Goal: Task Accomplishment & Management: Complete application form

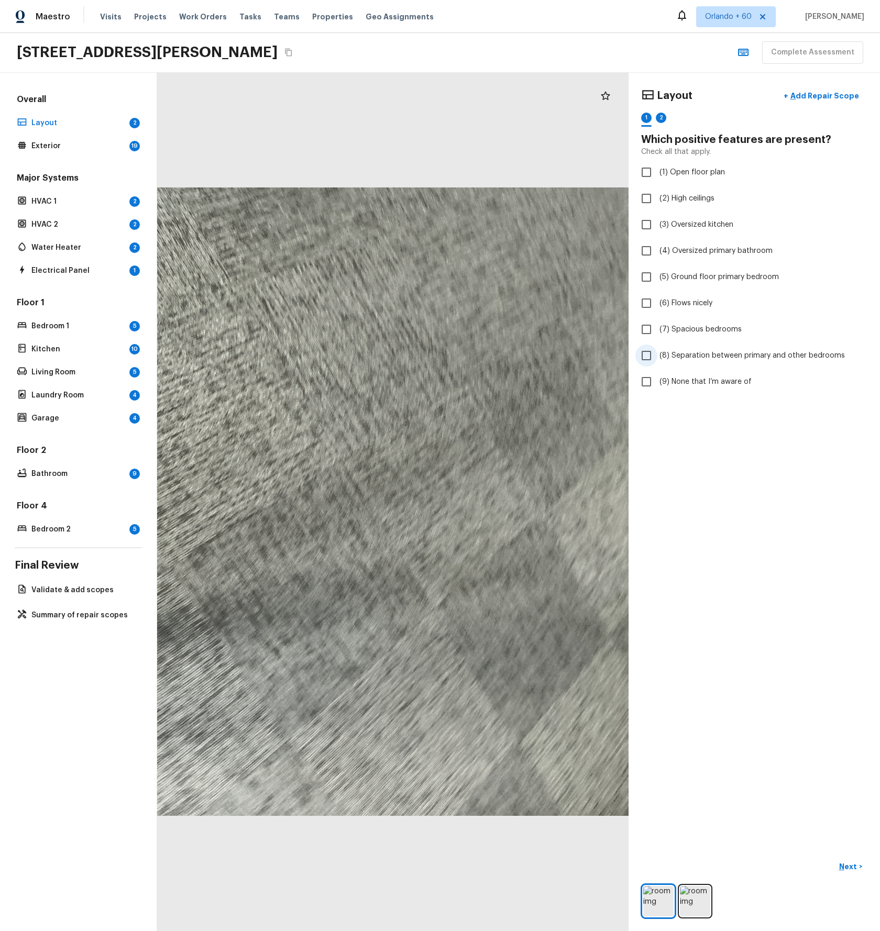
click at [647, 357] on input "(8) Separation between primary and other bedrooms" at bounding box center [646, 356] width 22 height 22
checkbox input "true"
click at [845, 862] on p "Next" at bounding box center [849, 867] width 20 height 10
click at [648, 278] on input "(5) No primary bathroom" at bounding box center [646, 277] width 22 height 22
checkbox input "true"
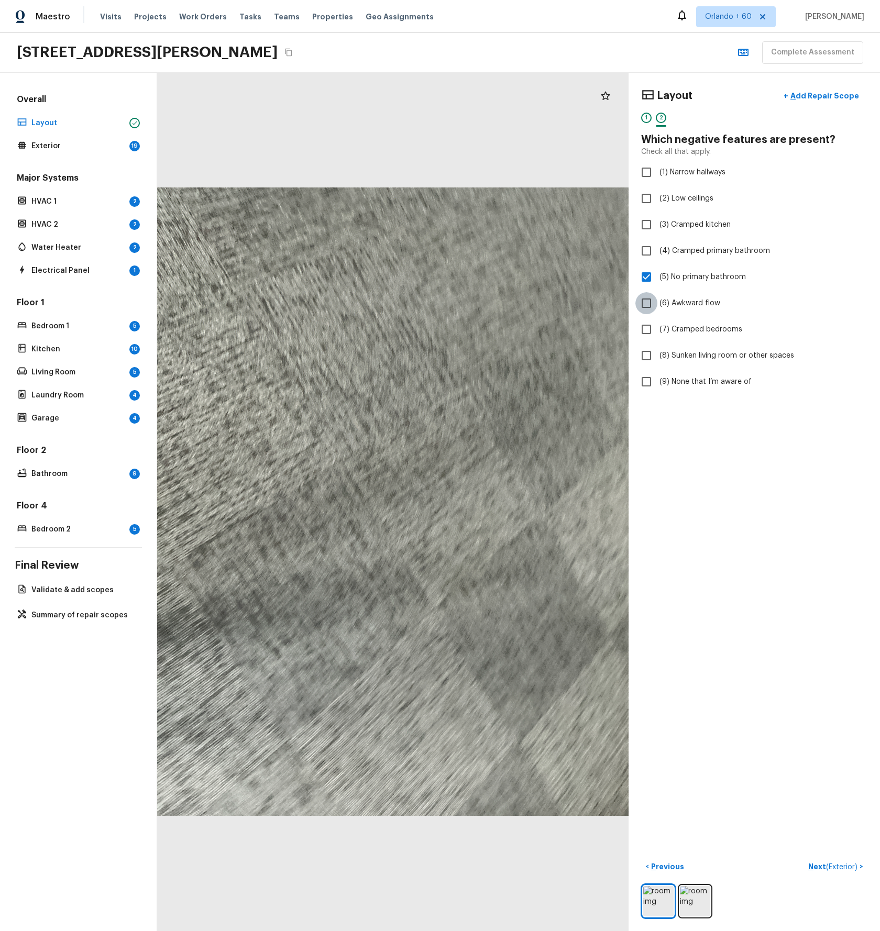
click at [644, 303] on input "(6) Awkward flow" at bounding box center [646, 303] width 22 height 22
checkbox input "true"
click at [816, 869] on p "Next ( Exterior )" at bounding box center [833, 867] width 51 height 11
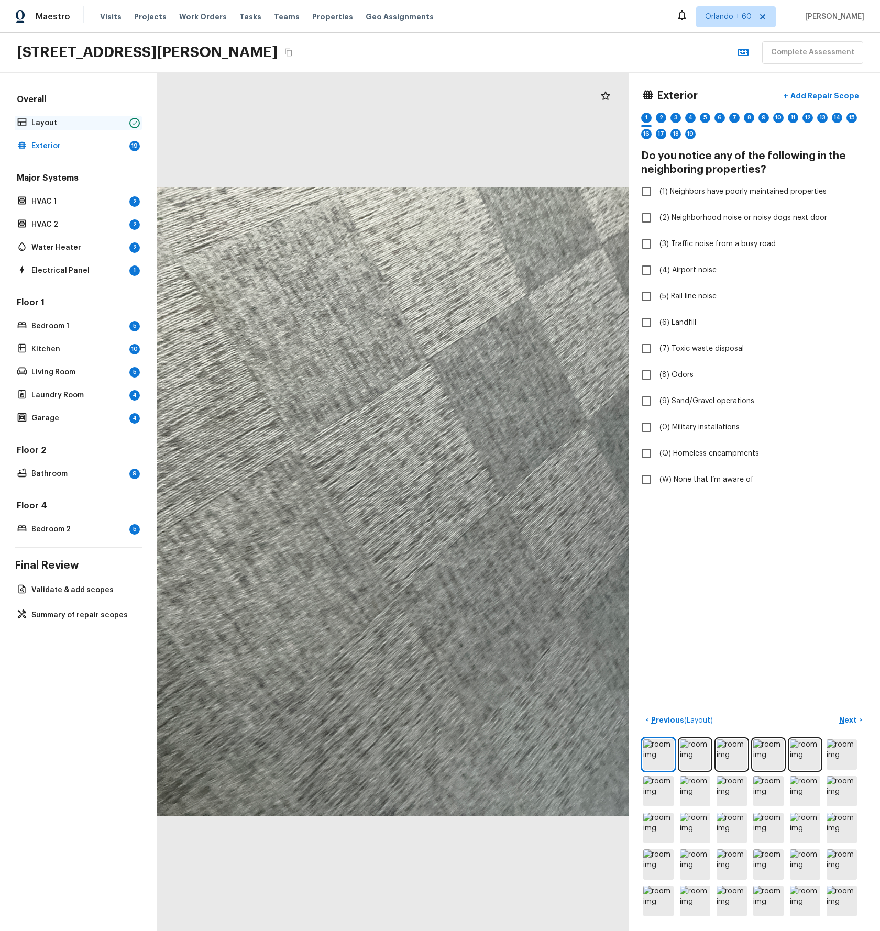
click at [43, 122] on p "Layout" at bounding box center [78, 123] width 94 height 10
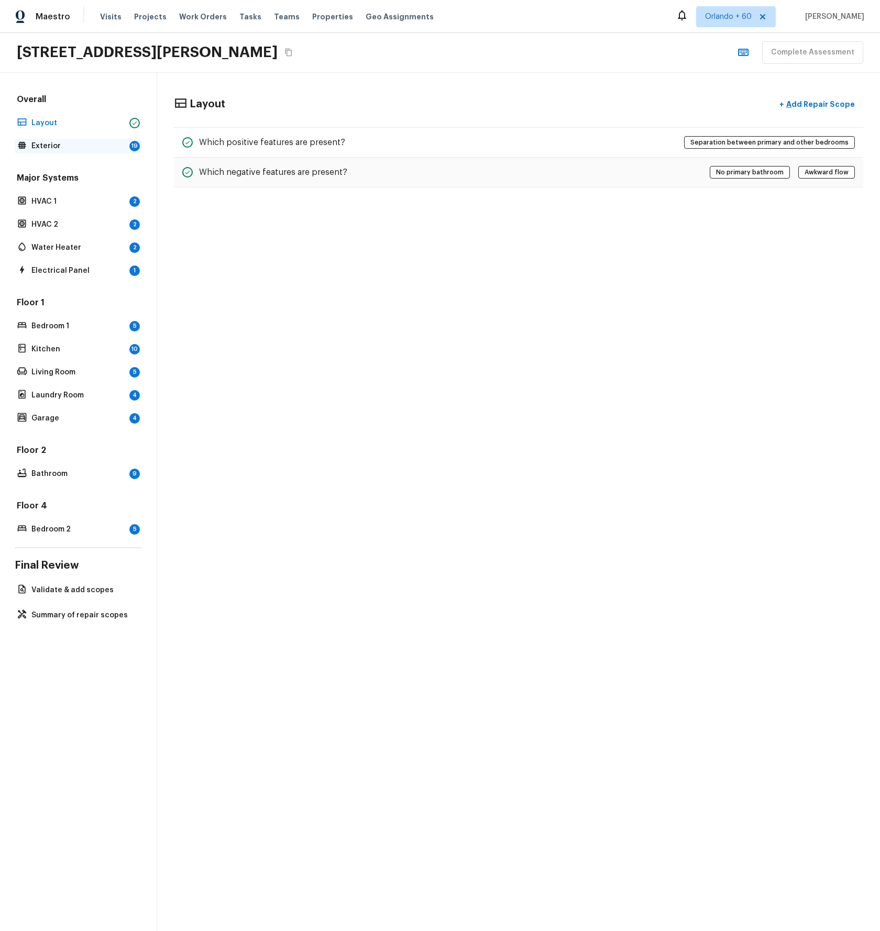
click at [70, 147] on p "Exterior" at bounding box center [78, 146] width 94 height 10
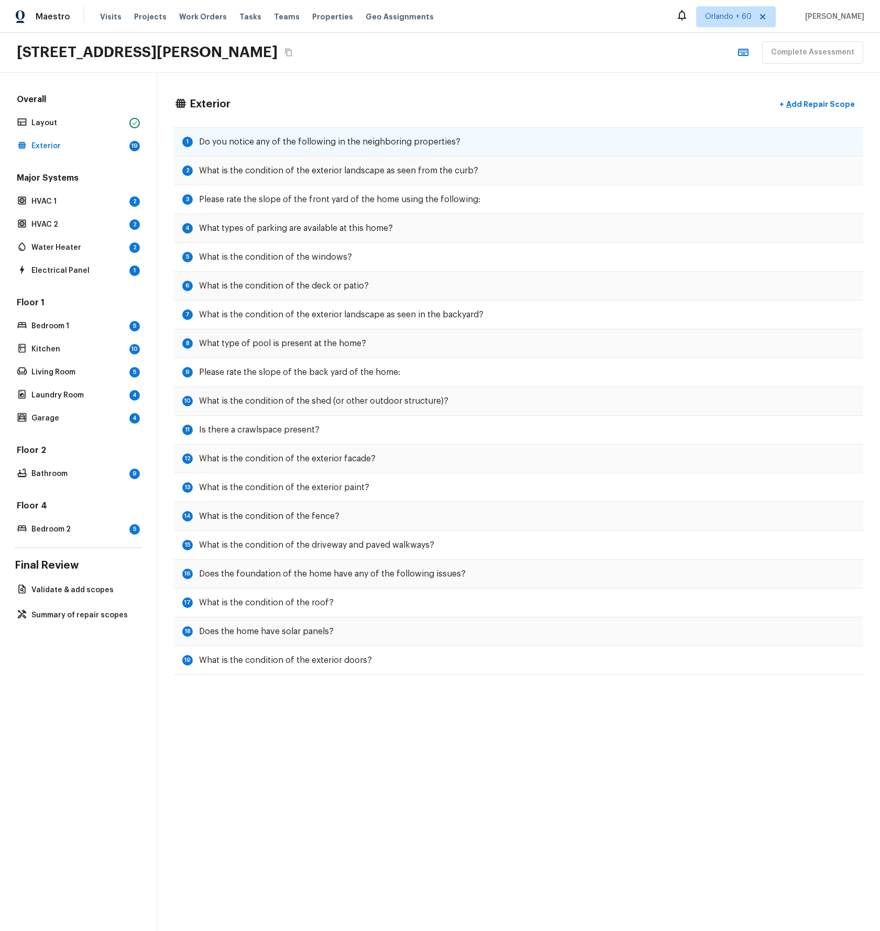
click at [327, 141] on h5 "Do you notice any of the following in the neighboring properties?" at bounding box center [329, 142] width 261 height 12
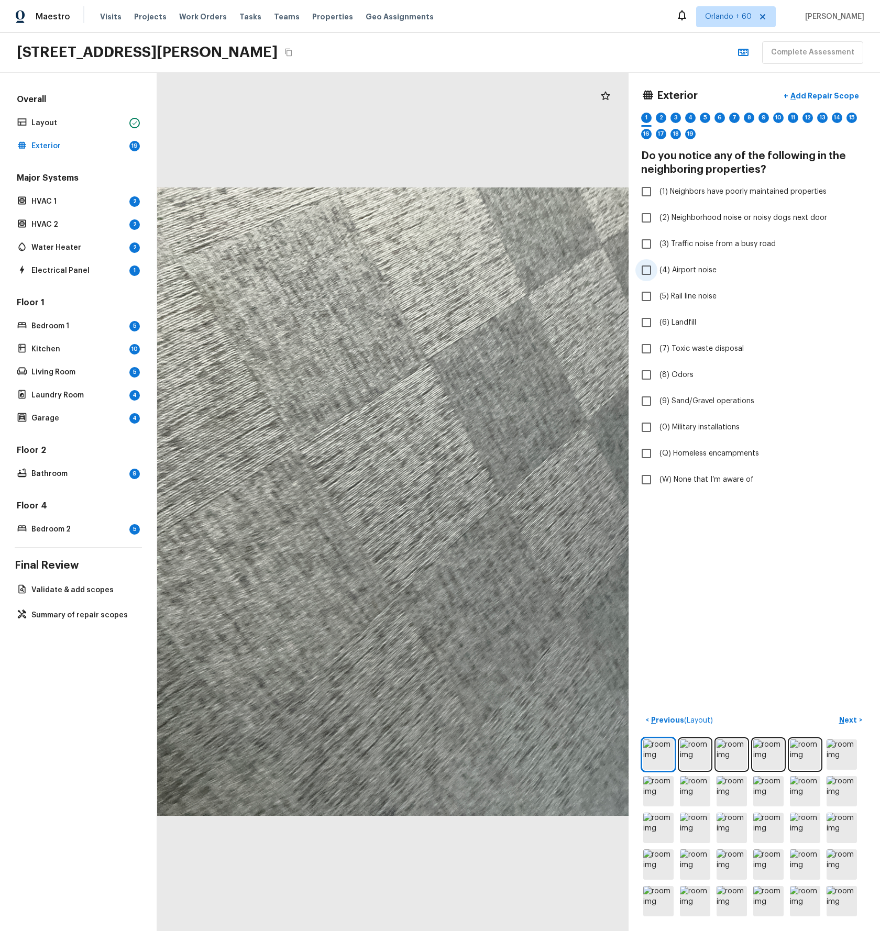
click at [647, 269] on input "(4) Airport noise" at bounding box center [646, 270] width 22 height 22
checkbox input "true"
drag, startPoint x: 710, startPoint y: 102, endPoint x: 632, endPoint y: 115, distance: 79.7
click at [654, 98] on div "Exterior + Add Repair Scope" at bounding box center [754, 95] width 226 height 21
copy h4 "Exterior"
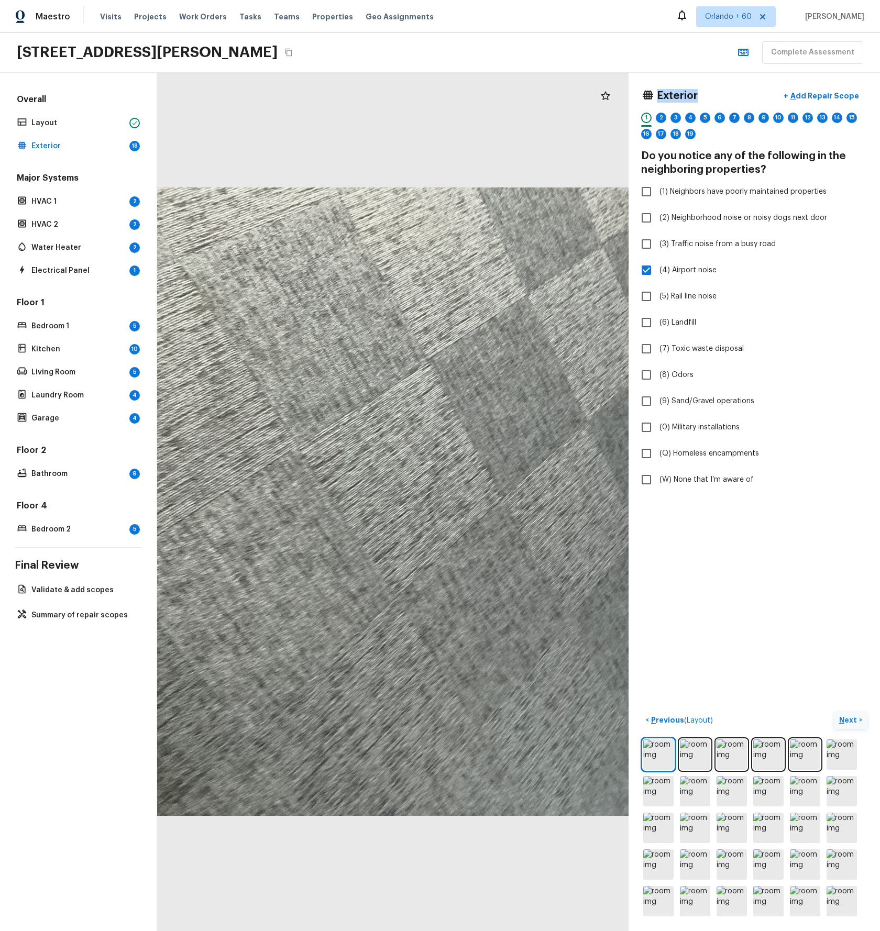
click at [847, 719] on p "Next" at bounding box center [849, 720] width 20 height 10
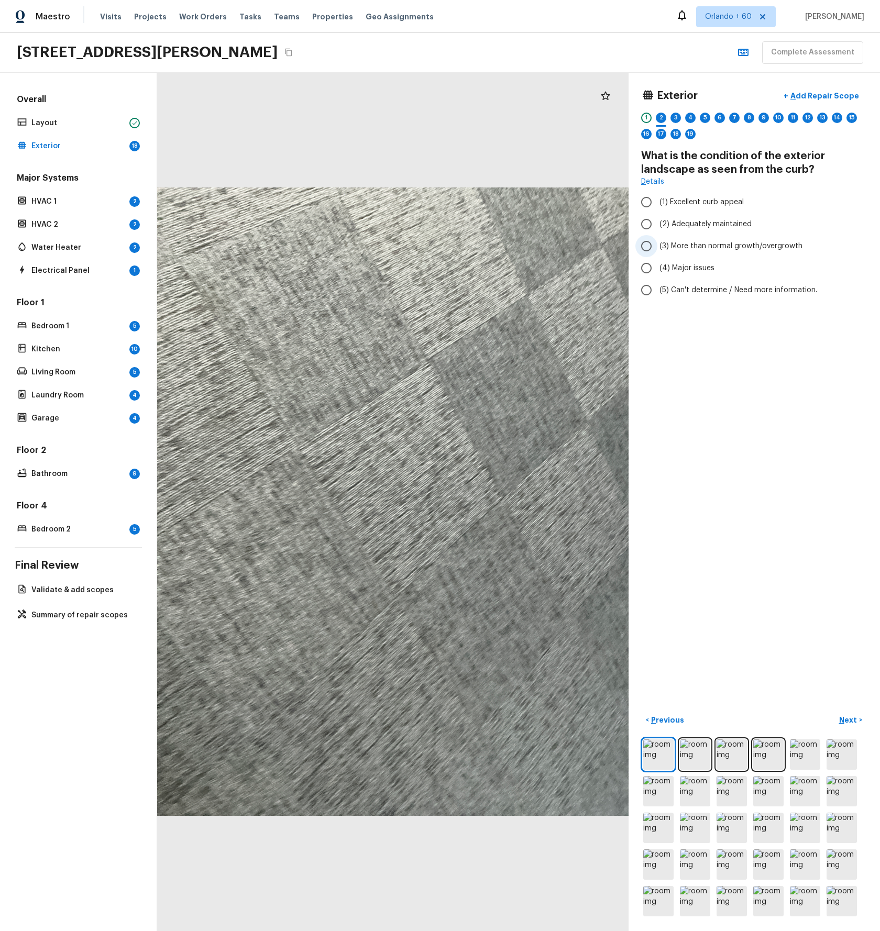
click at [737, 244] on span "(3) More than normal growth/overgrowth" at bounding box center [731, 246] width 143 height 10
click at [657, 244] on input "(3) More than normal growth/overgrowth" at bounding box center [646, 246] width 22 height 22
radio input "true"
click at [843, 720] on p "Next" at bounding box center [849, 720] width 20 height 10
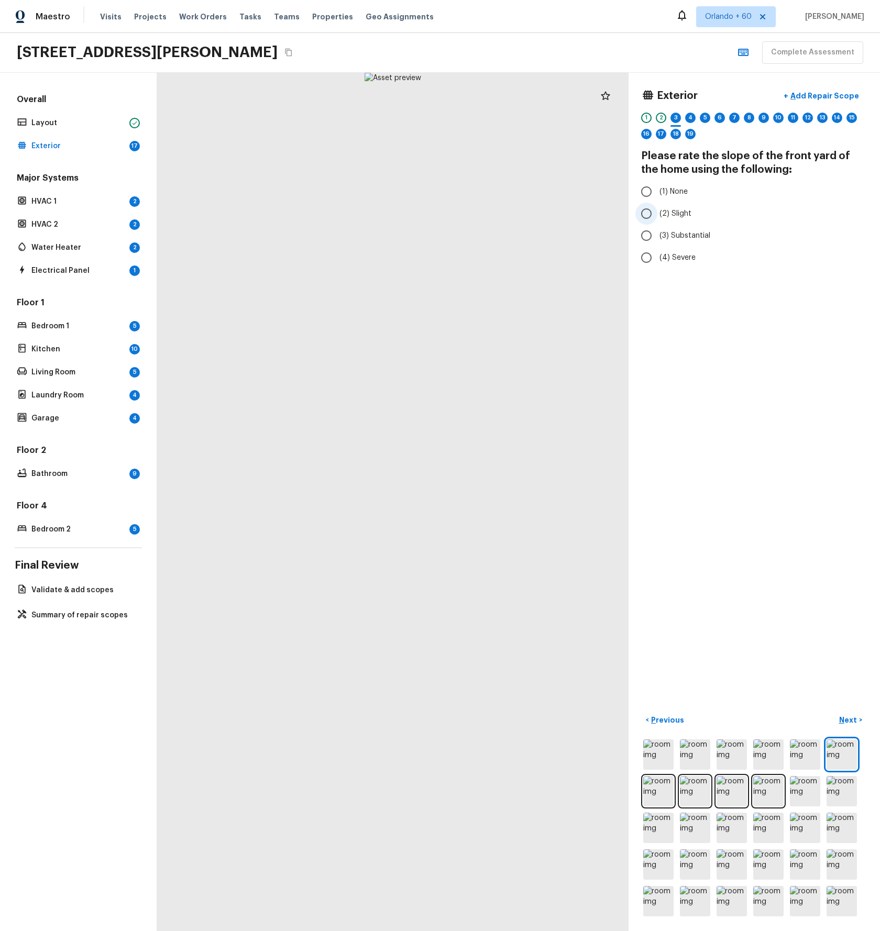
click at [675, 210] on span "(2) Slight" at bounding box center [676, 214] width 32 height 10
click at [657, 210] on input "(2) Slight" at bounding box center [646, 214] width 22 height 22
radio input "true"
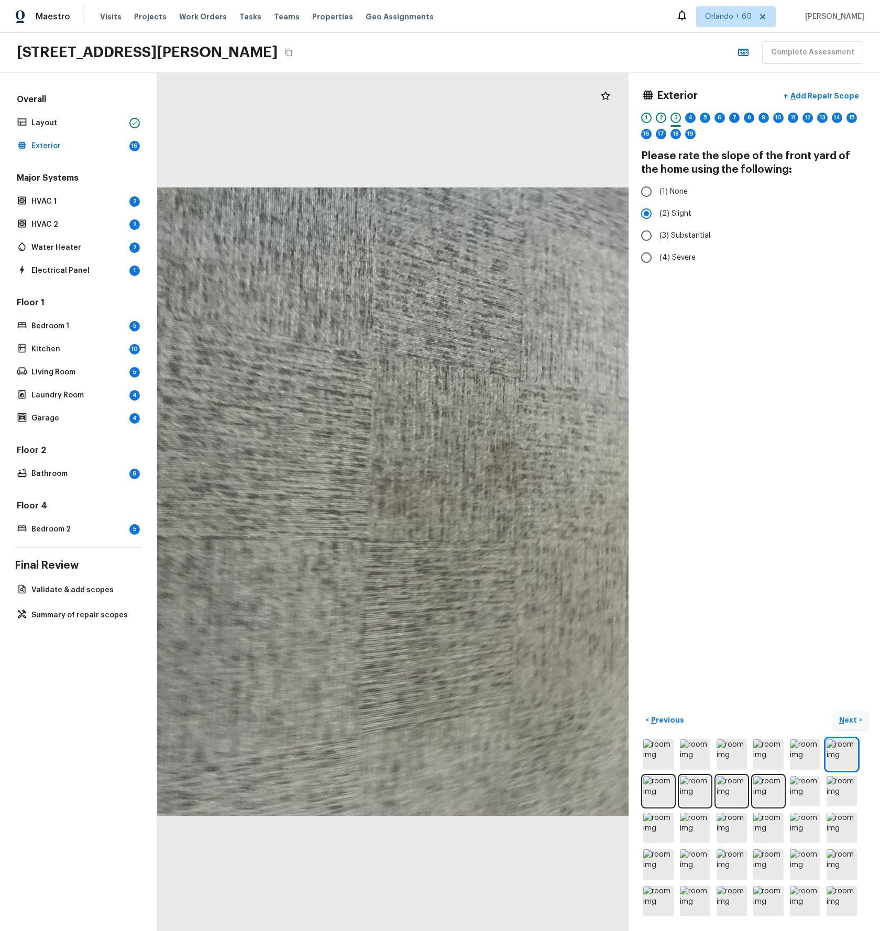
click at [854, 720] on p "Next" at bounding box center [849, 720] width 20 height 10
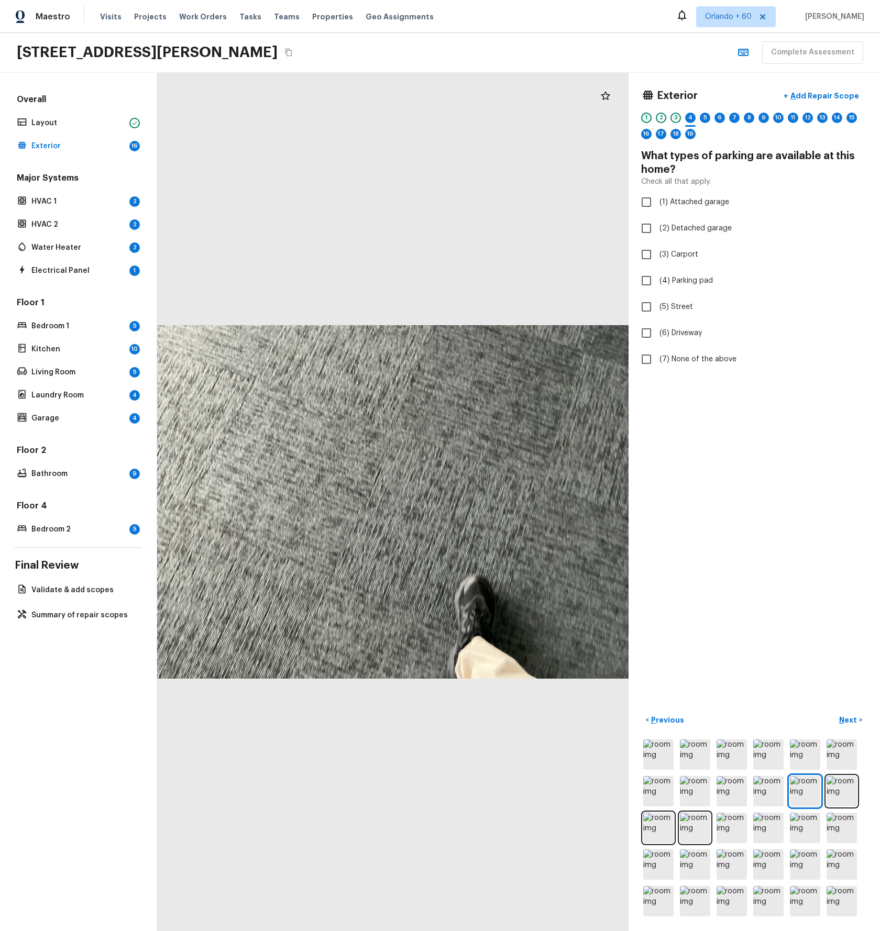
click at [647, 119] on div "1" at bounding box center [646, 118] width 10 height 10
click at [646, 119] on div "1" at bounding box center [646, 118] width 10 height 10
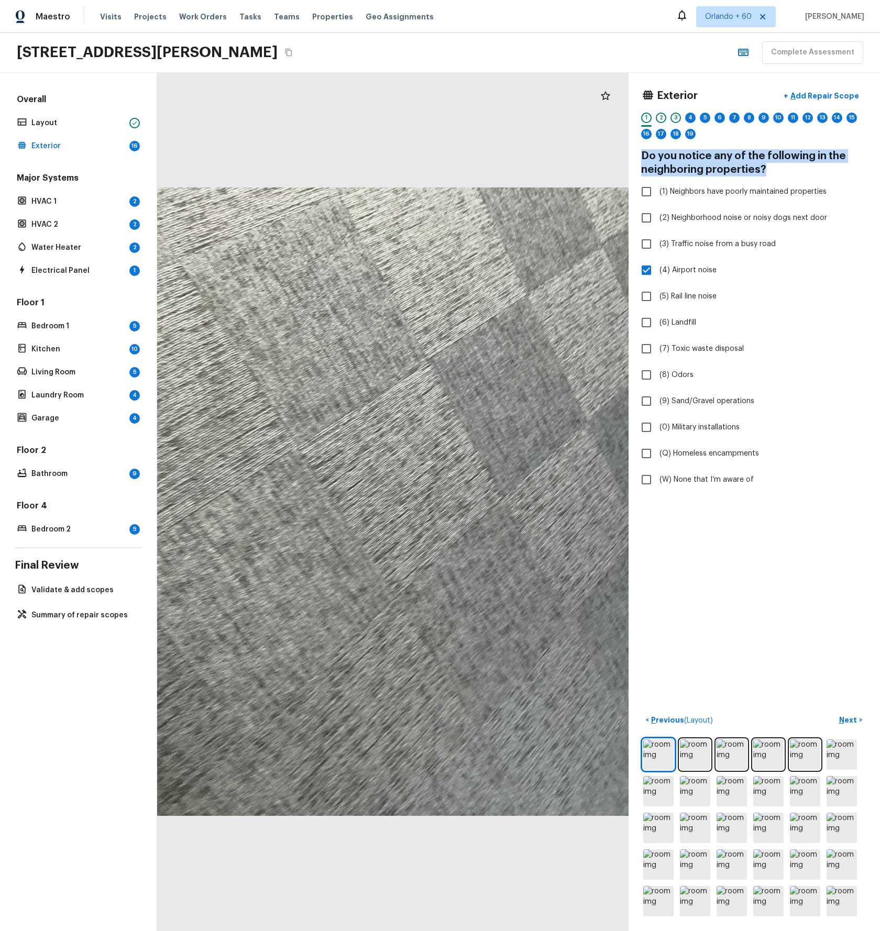
drag, startPoint x: 776, startPoint y: 170, endPoint x: 645, endPoint y: 158, distance: 132.0
click at [645, 158] on h4 "Do you notice any of the following in the neighboring properties?" at bounding box center [754, 162] width 226 height 27
copy h4 "o you notice any of the following in the neighboring properties?"
click at [690, 116] on div "4" at bounding box center [690, 118] width 10 height 10
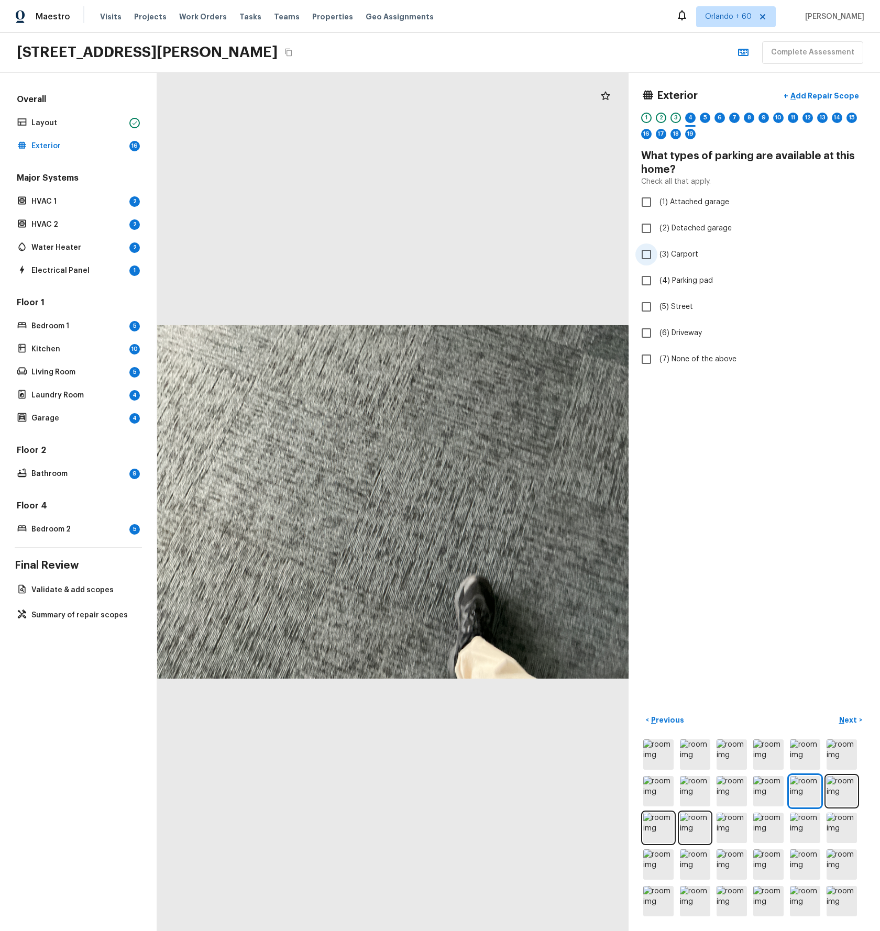
click at [657, 259] on label "(3) Carport" at bounding box center [747, 255] width 224 height 22
click at [657, 259] on input "(3) Carport" at bounding box center [646, 255] width 22 height 22
checkbox input "true"
click at [855, 716] on p "Next" at bounding box center [849, 720] width 20 height 10
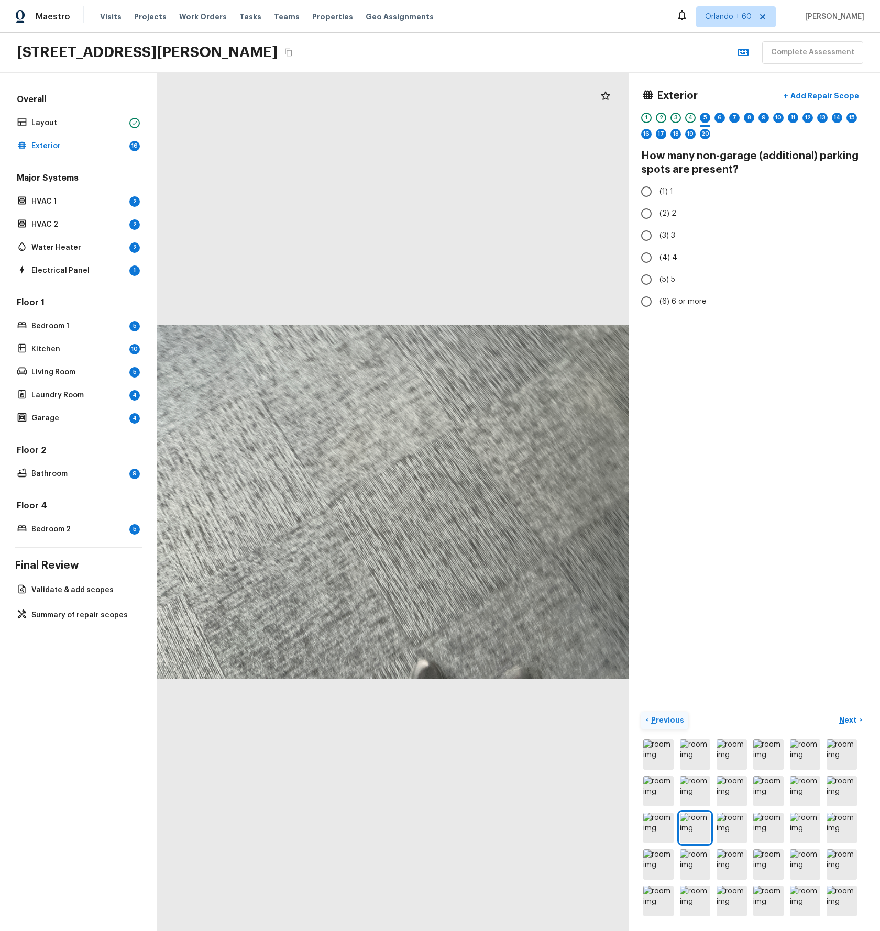
click at [659, 716] on p "Previous" at bounding box center [666, 720] width 35 height 10
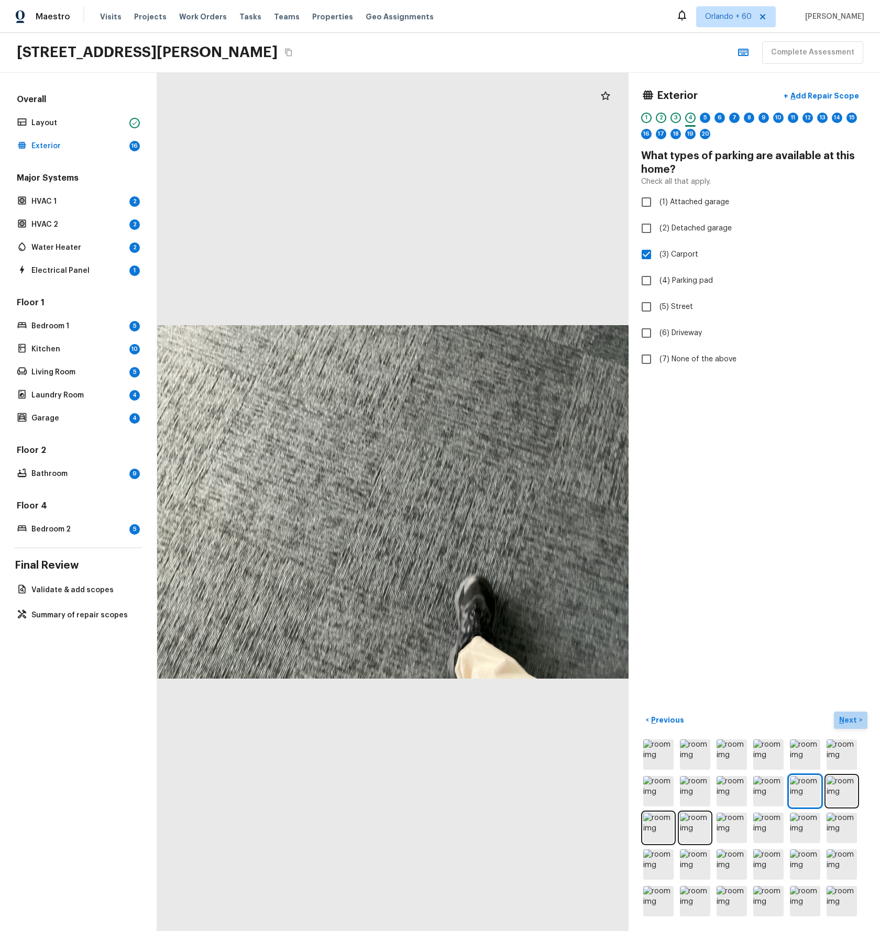
click at [853, 722] on p "Next" at bounding box center [849, 720] width 20 height 10
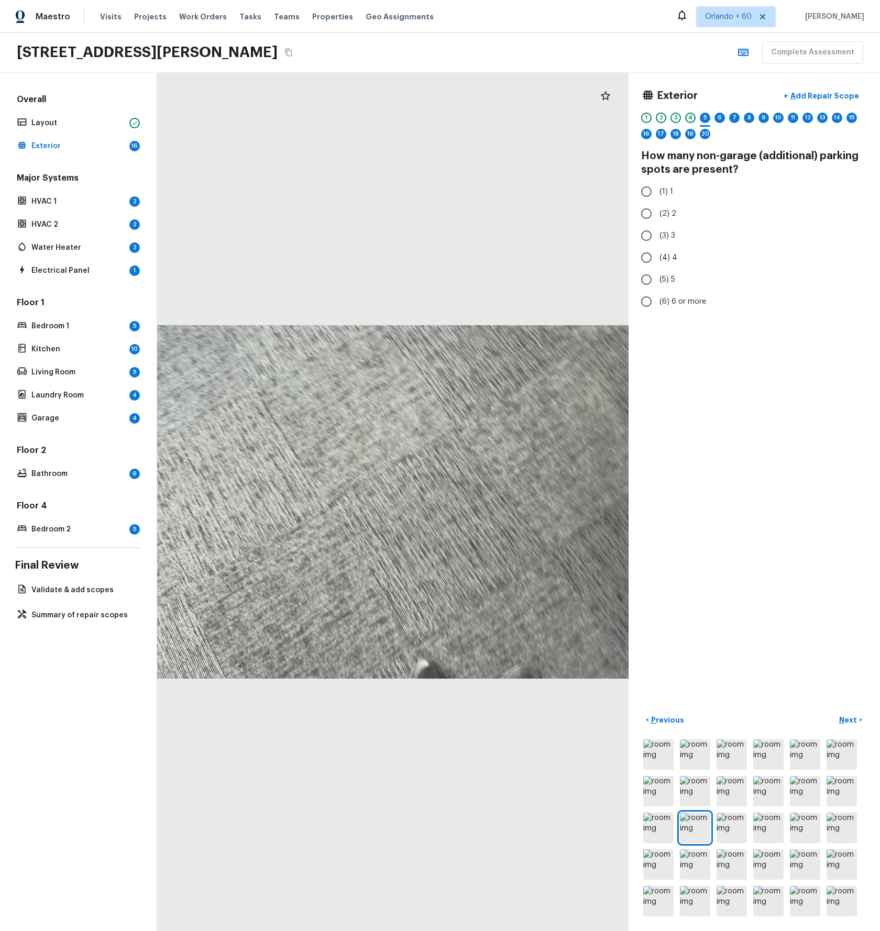
click at [689, 119] on div "4" at bounding box center [690, 118] width 10 height 10
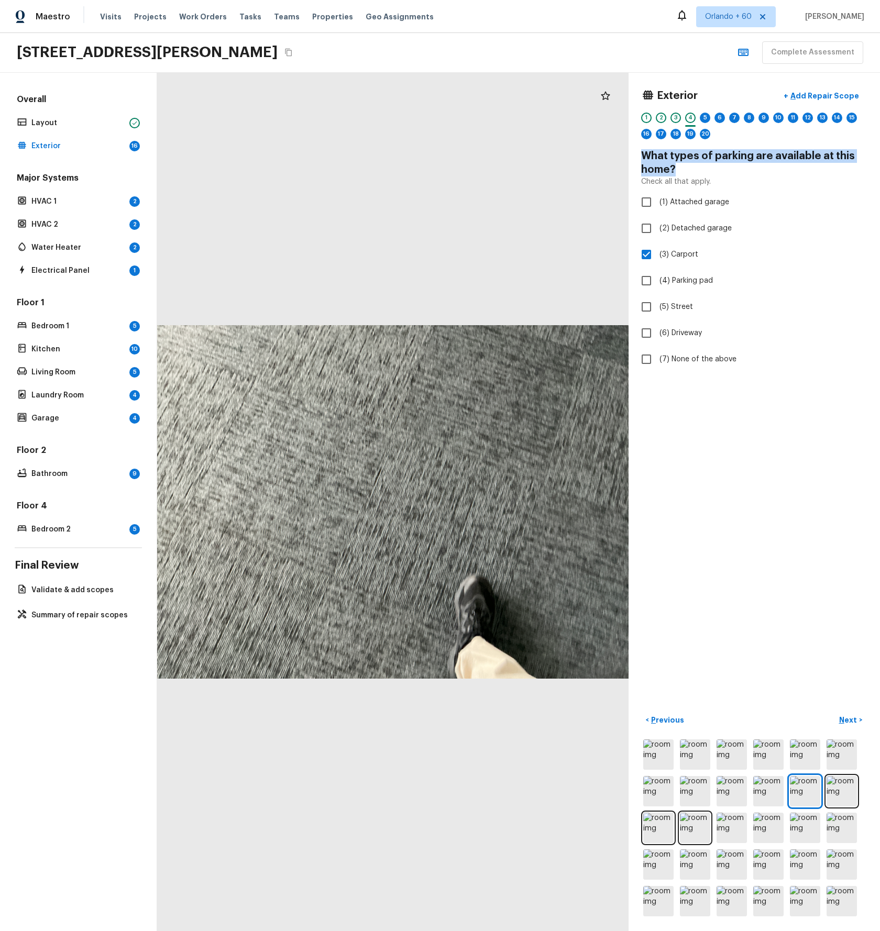
click at [631, 158] on div "Exterior + Add Repair Scope 1 2 3 4 5 6 7 8 9 10 11 12 13 14 15 16 17 18 19 20 …" at bounding box center [754, 502] width 251 height 859
copy h4 "What types of parking are available at this home?"
click at [703, 119] on div "5" at bounding box center [705, 118] width 10 height 10
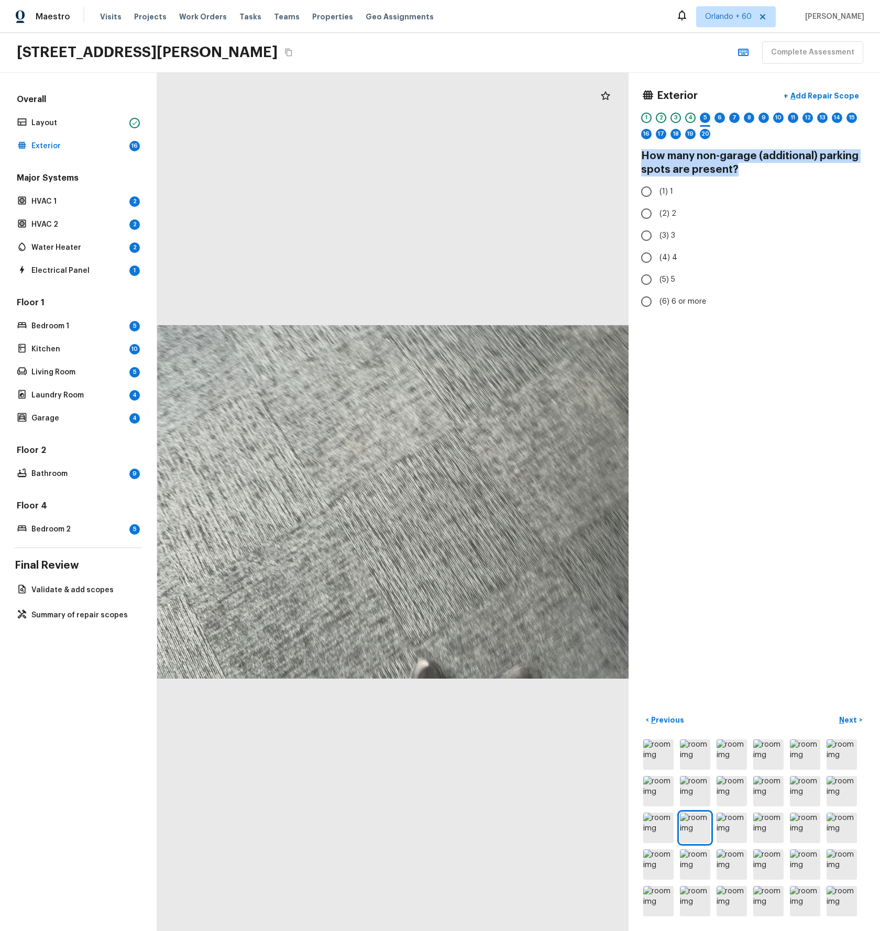
drag, startPoint x: 701, startPoint y: 167, endPoint x: 637, endPoint y: 159, distance: 64.9
click at [633, 156] on div "Exterior + Add Repair Scope 1 2 3 4 5 6 7 8 9 10 11 12 13 14 15 16 17 18 19 20 …" at bounding box center [754, 502] width 251 height 859
copy h4 "How many non-garage (additional) parking spots are present?"
drag, startPoint x: 750, startPoint y: 175, endPoint x: 746, endPoint y: 167, distance: 9.6
click at [750, 175] on h4 "How many non-garage (additional) parking spots are present?" at bounding box center [754, 162] width 226 height 27
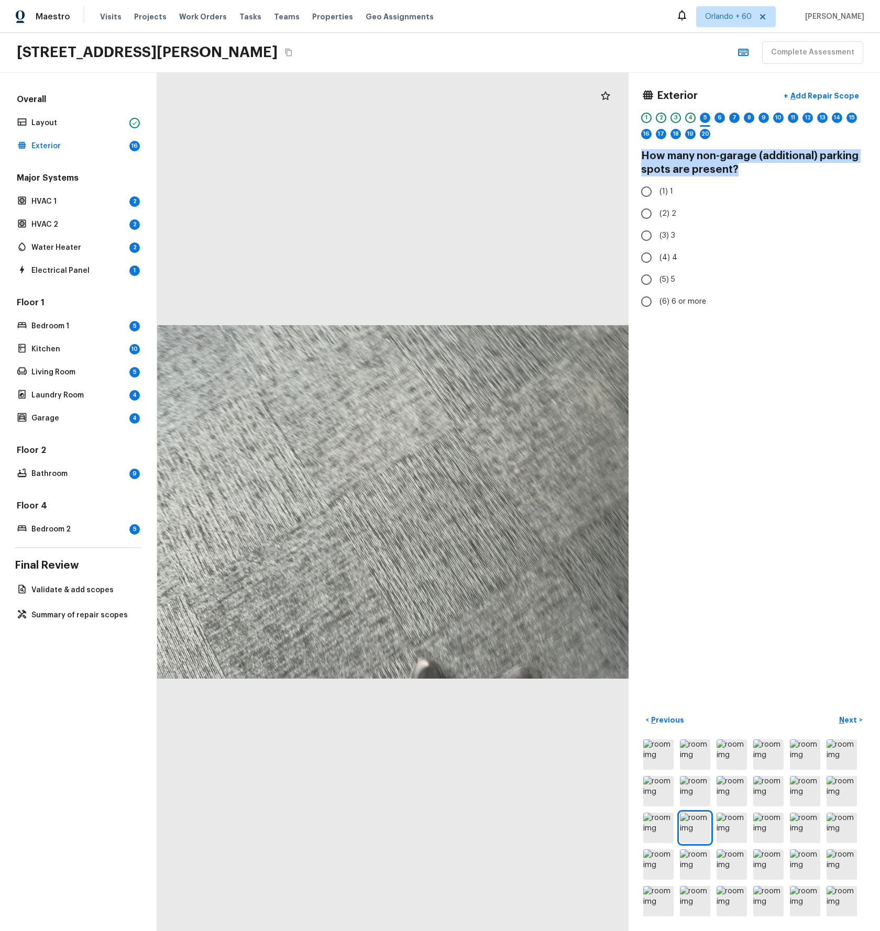
drag, startPoint x: 746, startPoint y: 167, endPoint x: 643, endPoint y: 158, distance: 103.6
click at [643, 157] on h4 "How many non-garage (additional) parking spots are present?" at bounding box center [754, 162] width 226 height 27
copy h4 "How many non-garage (additional) parking spots are present?"
click at [645, 302] on input "(6) 6 or more" at bounding box center [646, 302] width 22 height 22
radio input "true"
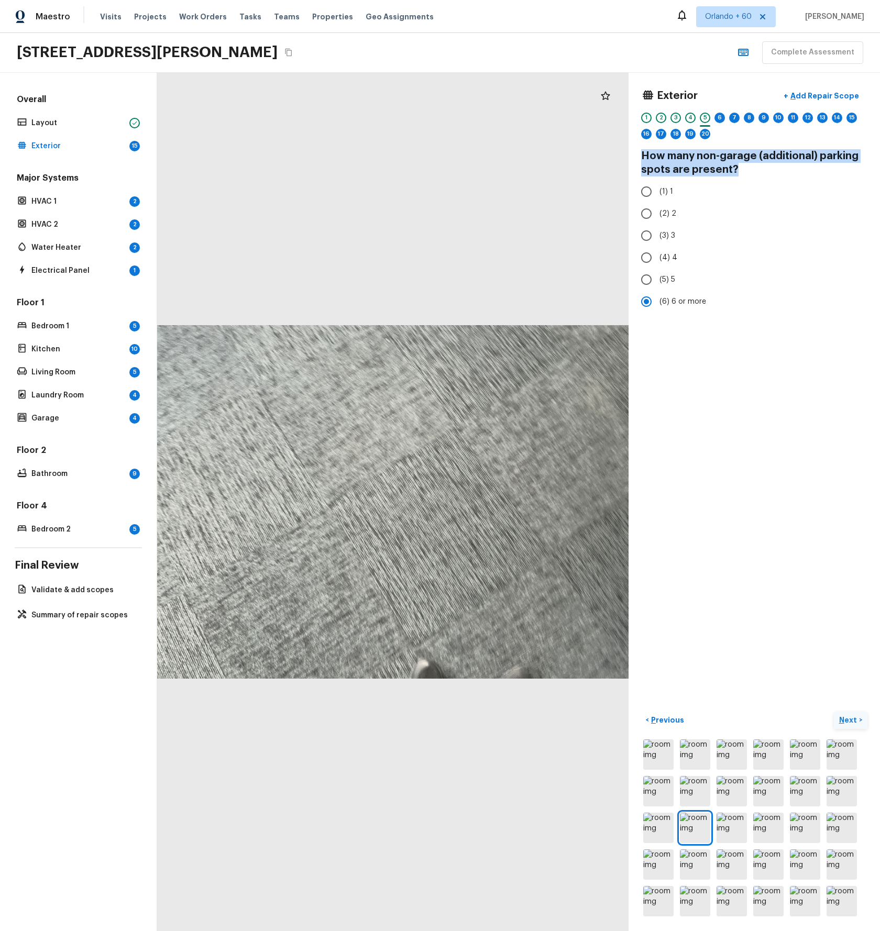
click at [857, 720] on p "Next" at bounding box center [849, 720] width 20 height 10
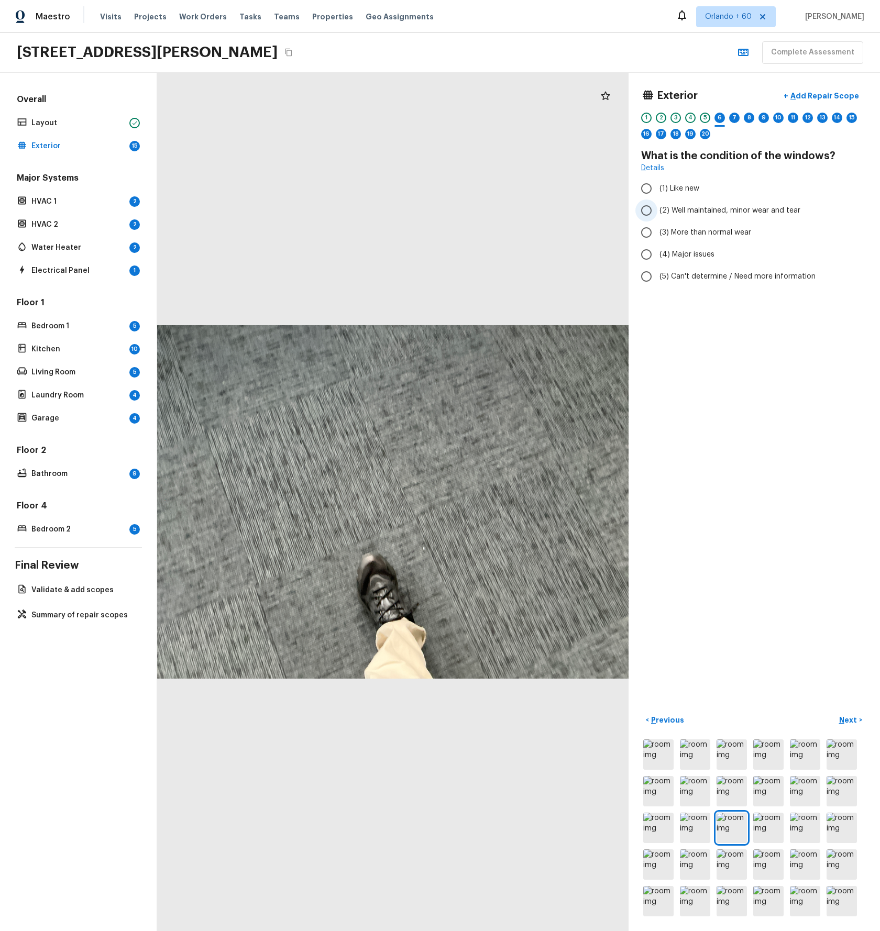
click at [660, 213] on span "(2) Well maintained, minor wear and tear" at bounding box center [730, 210] width 141 height 10
click at [657, 213] on input "(2) Well maintained, minor wear and tear" at bounding box center [646, 211] width 22 height 22
radio input "true"
click at [844, 718] on p "Next" at bounding box center [849, 720] width 20 height 10
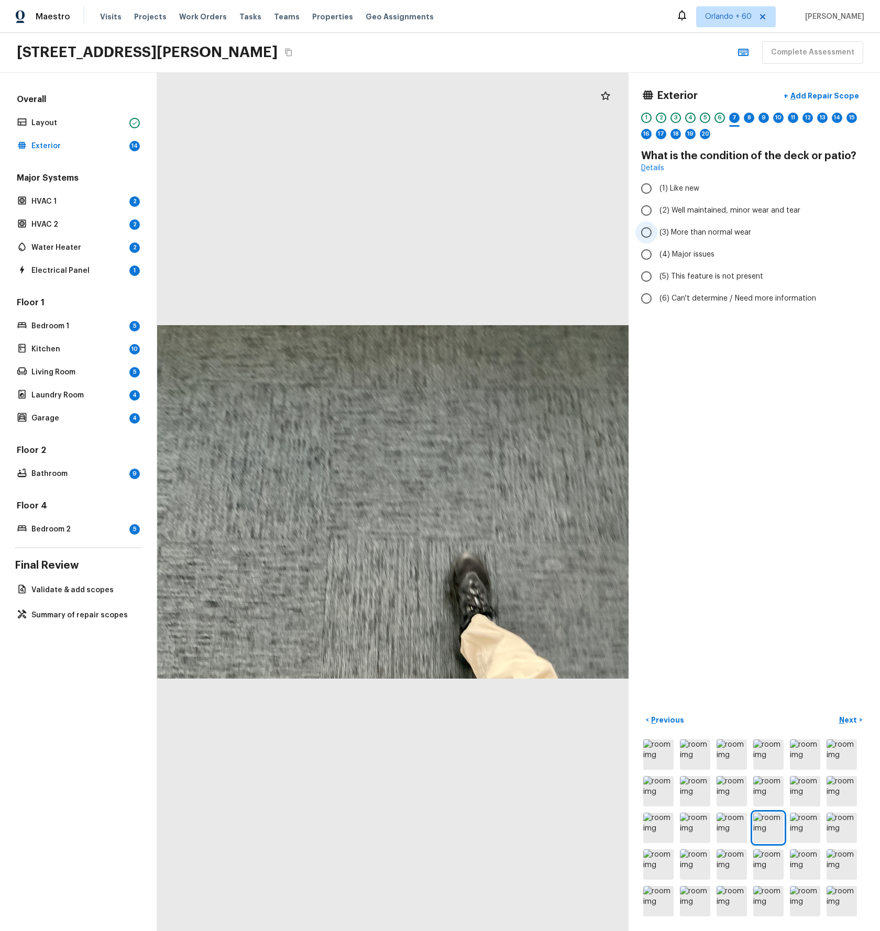
click at [707, 231] on span "(3) More than normal wear" at bounding box center [706, 232] width 92 height 10
click at [657, 231] on input "(3) More than normal wear" at bounding box center [646, 233] width 22 height 22
radio input "true"
click at [854, 723] on p "Next" at bounding box center [849, 720] width 20 height 10
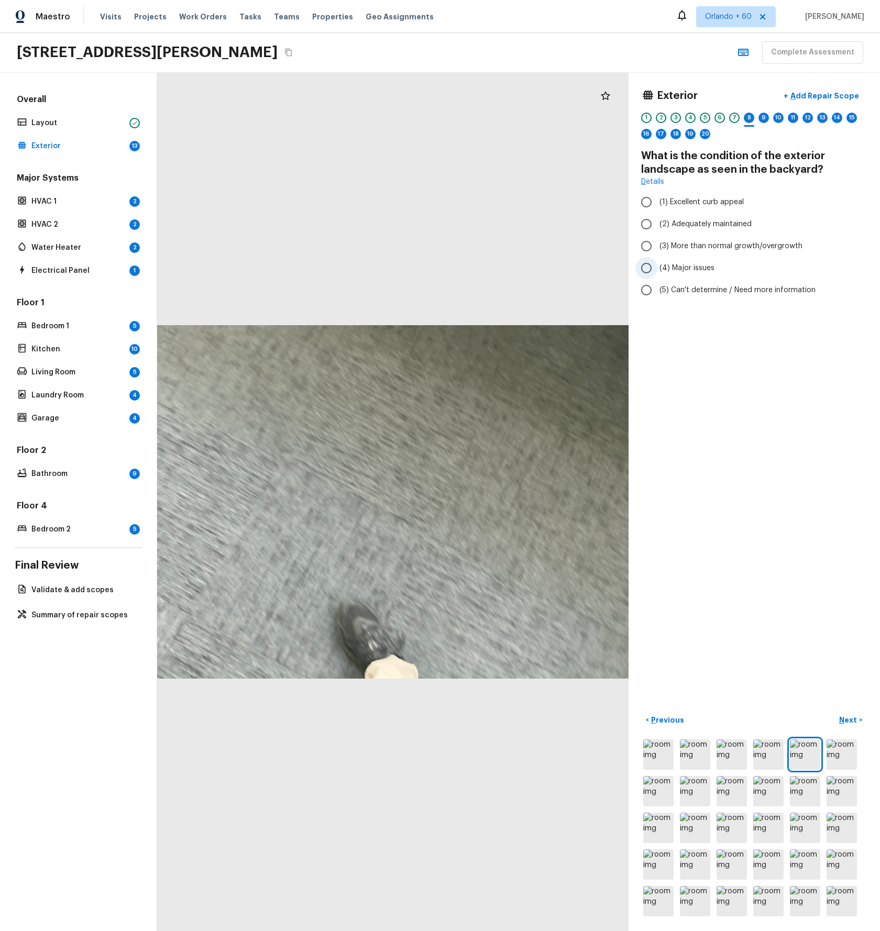
click at [674, 264] on span "(4) Major issues" at bounding box center [687, 268] width 55 height 10
click at [657, 264] on input "(4) Major issues" at bounding box center [646, 268] width 22 height 22
radio input "true"
click at [852, 719] on p "Next" at bounding box center [849, 720] width 20 height 10
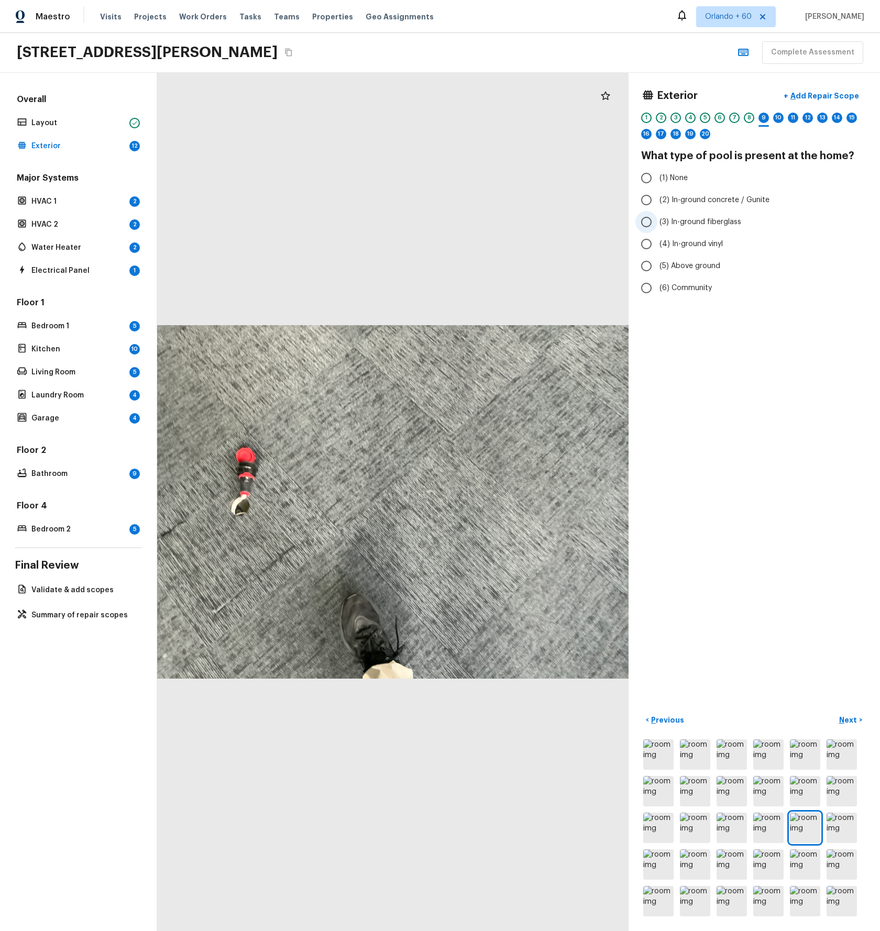
click at [675, 218] on span "(3) In-ground fiberglass" at bounding box center [701, 222] width 82 height 10
click at [657, 218] on input "(3) In-ground fiberglass" at bounding box center [646, 222] width 22 height 22
radio input "true"
click at [853, 723] on p "Next" at bounding box center [849, 720] width 20 height 10
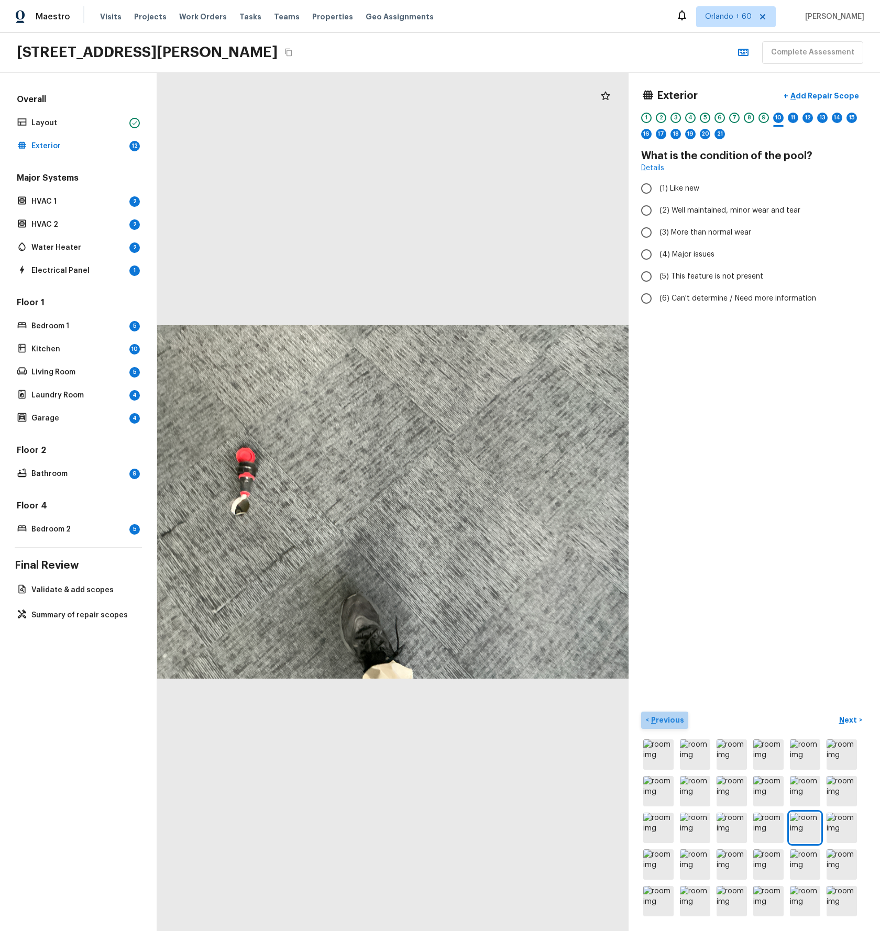
click at [667, 723] on p "Previous" at bounding box center [666, 720] width 35 height 10
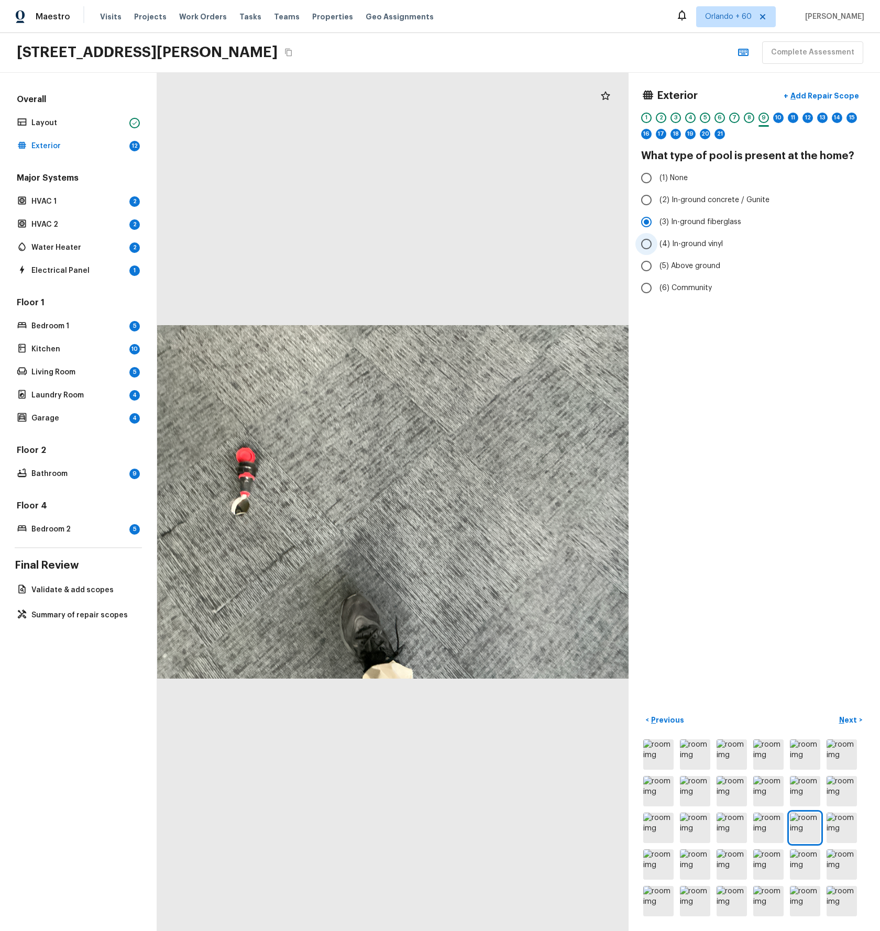
click at [668, 245] on span "(4) In-ground vinyl" at bounding box center [691, 244] width 63 height 10
click at [657, 245] on input "(4) In-ground vinyl" at bounding box center [646, 244] width 22 height 22
radio input "true"
drag, startPoint x: 750, startPoint y: 153, endPoint x: 645, endPoint y: 155, distance: 104.8
click at [644, 155] on h4 "What type of pool is present at the home?" at bounding box center [754, 156] width 226 height 14
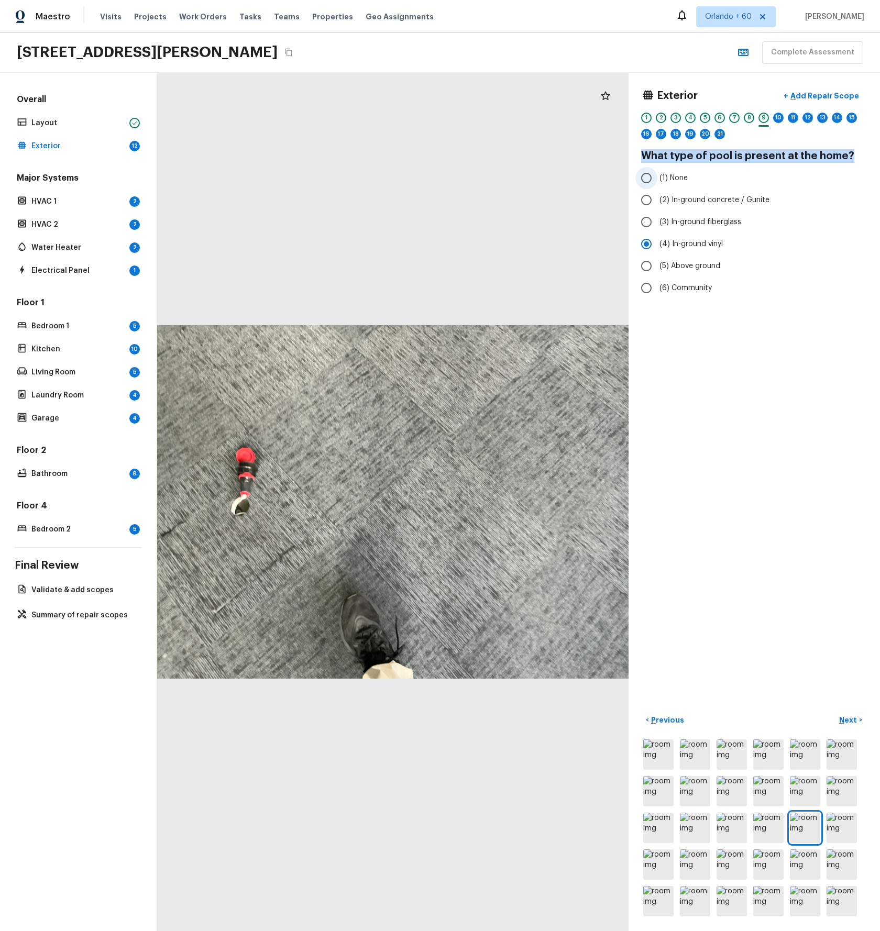
copy h4 "What type of pool is present at the home?"
click at [847, 722] on p "Next" at bounding box center [849, 720] width 20 height 10
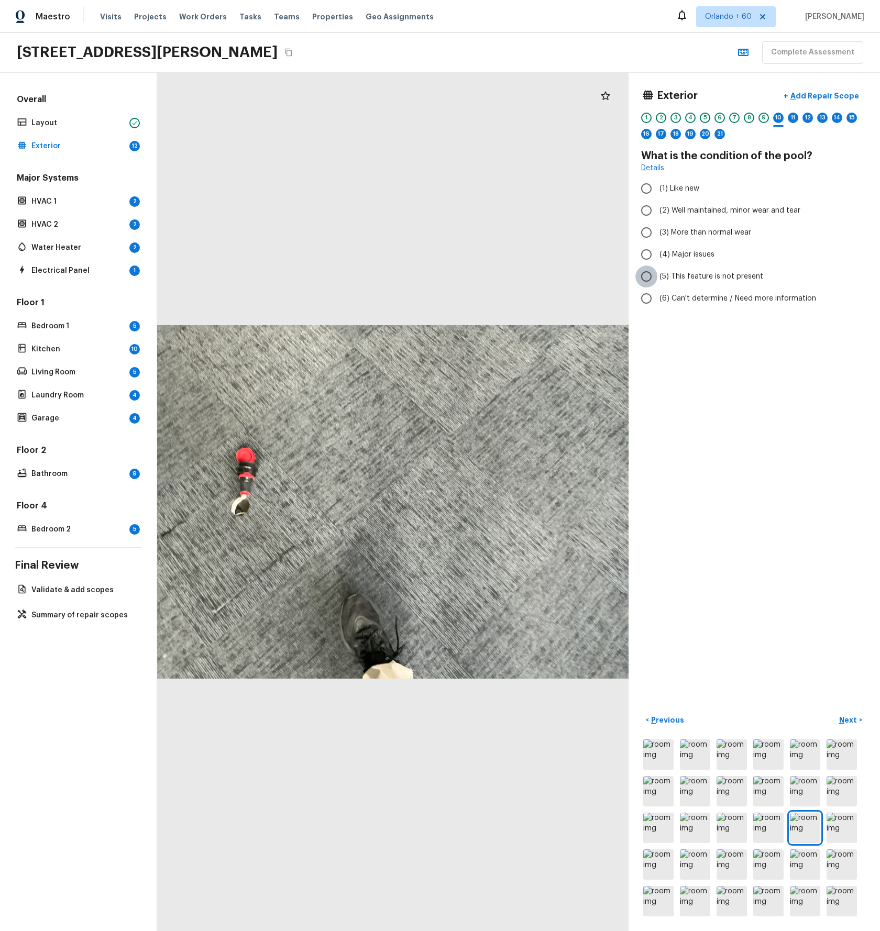
click at [650, 276] on input "(5) This feature is not present" at bounding box center [646, 277] width 22 height 22
radio input "true"
drag, startPoint x: 774, startPoint y: 152, endPoint x: 644, endPoint y: 156, distance: 129.4
click at [644, 155] on h4 "What is the condition of the pool?" at bounding box center [754, 156] width 226 height 14
copy h4 "What is the condition of the pool?"
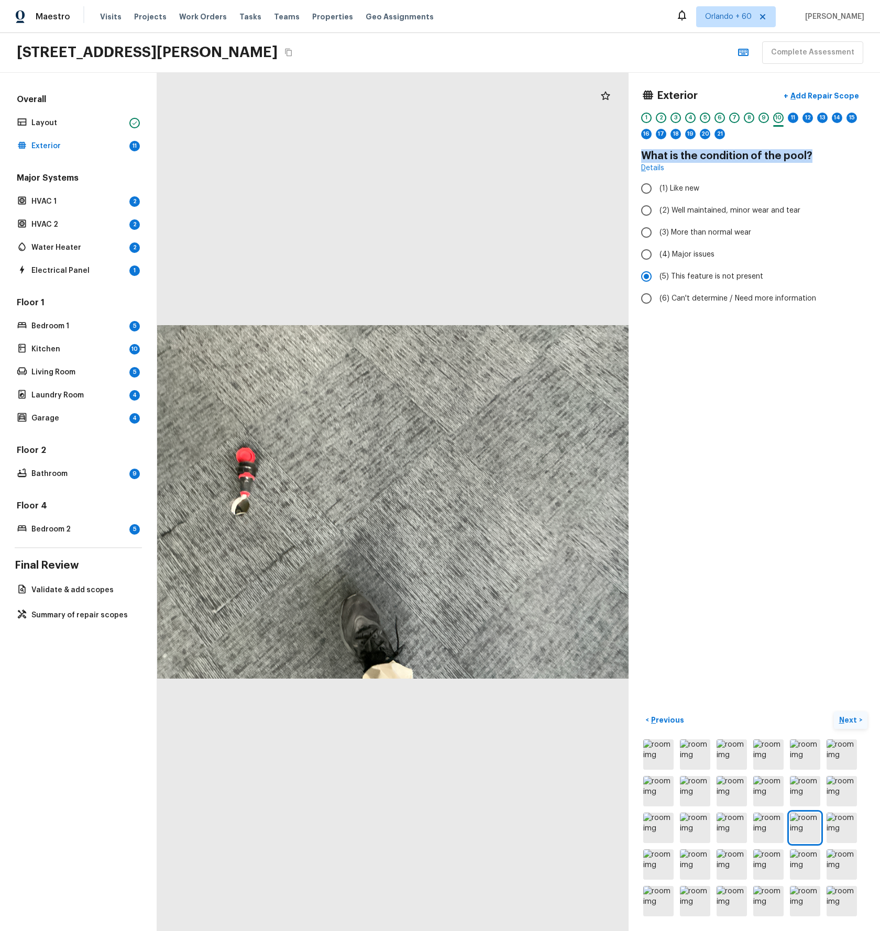
click at [849, 719] on p "Next" at bounding box center [849, 720] width 20 height 10
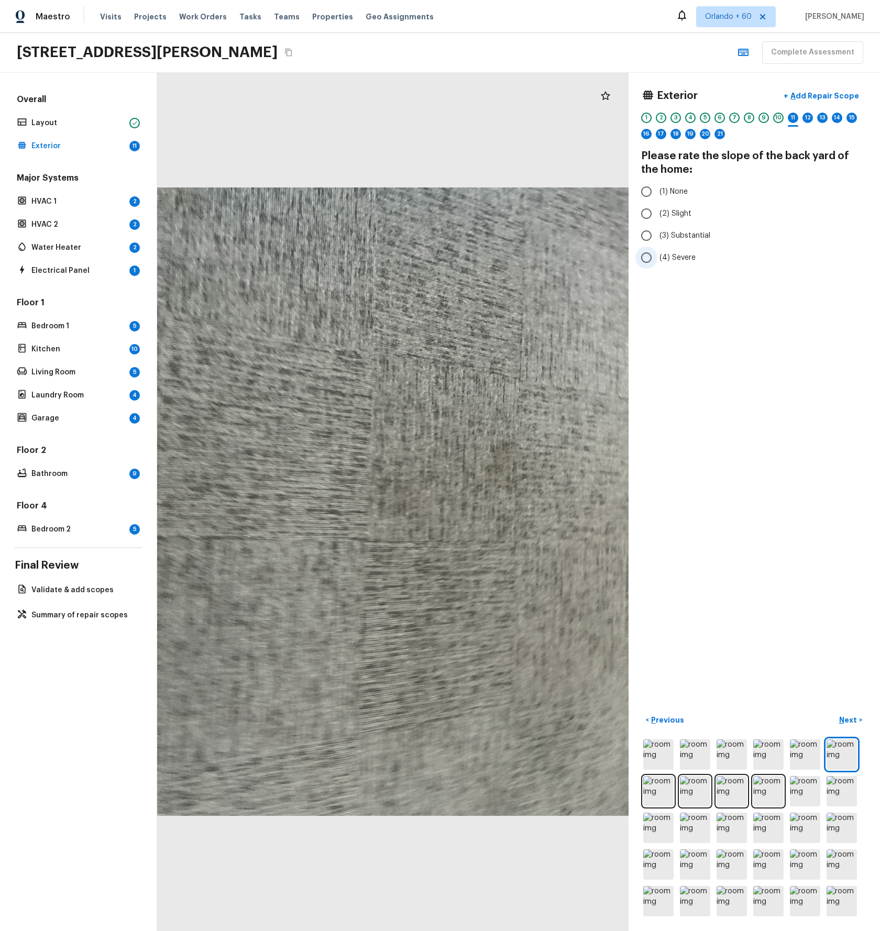
click at [673, 260] on span "(4) Severe" at bounding box center [678, 258] width 36 height 10
click at [657, 260] on input "(4) Severe" at bounding box center [646, 258] width 22 height 22
radio input "true"
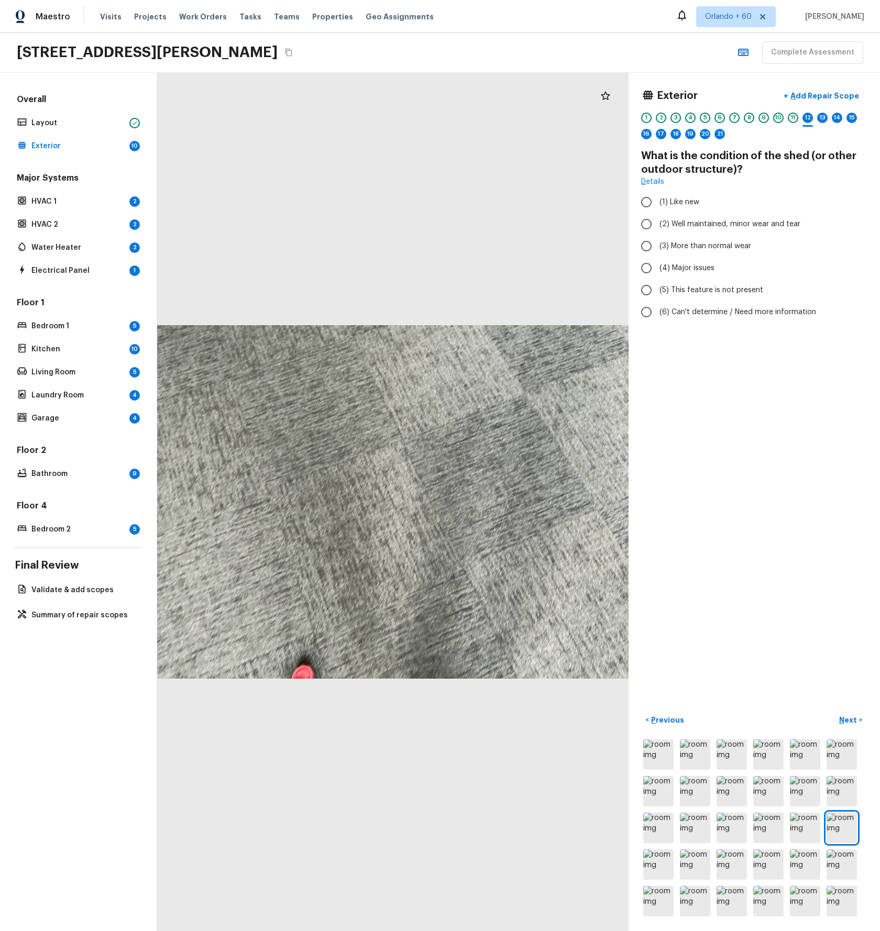
radio input "true"
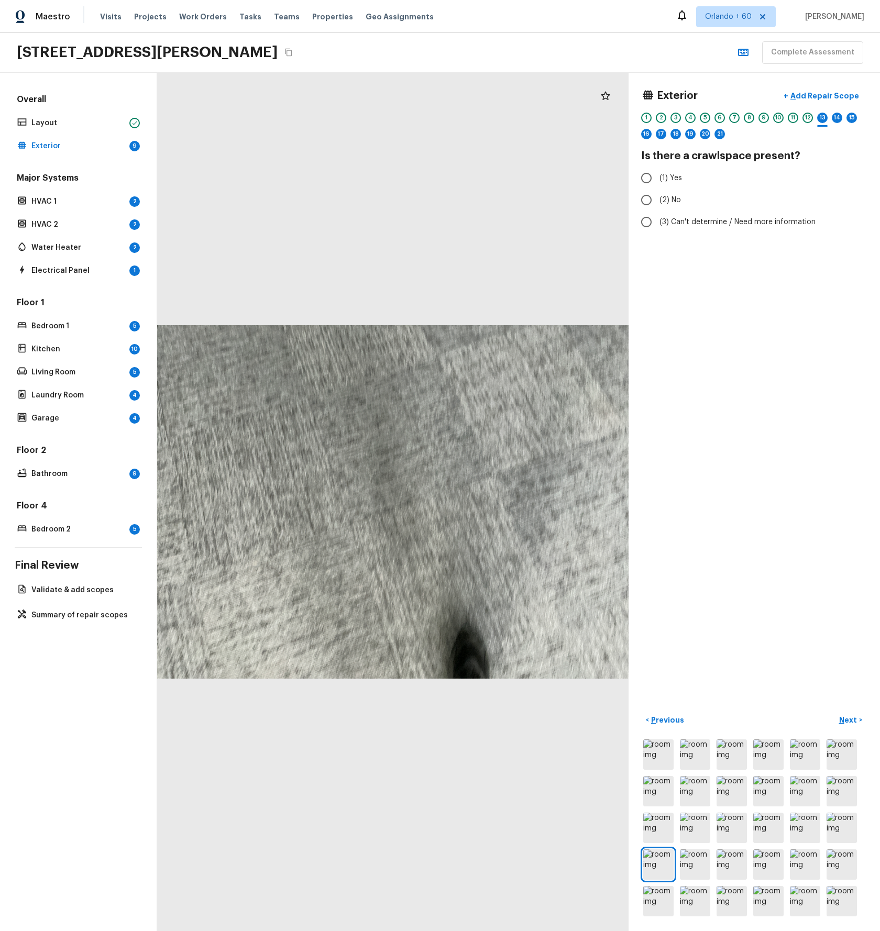
radio input "true"
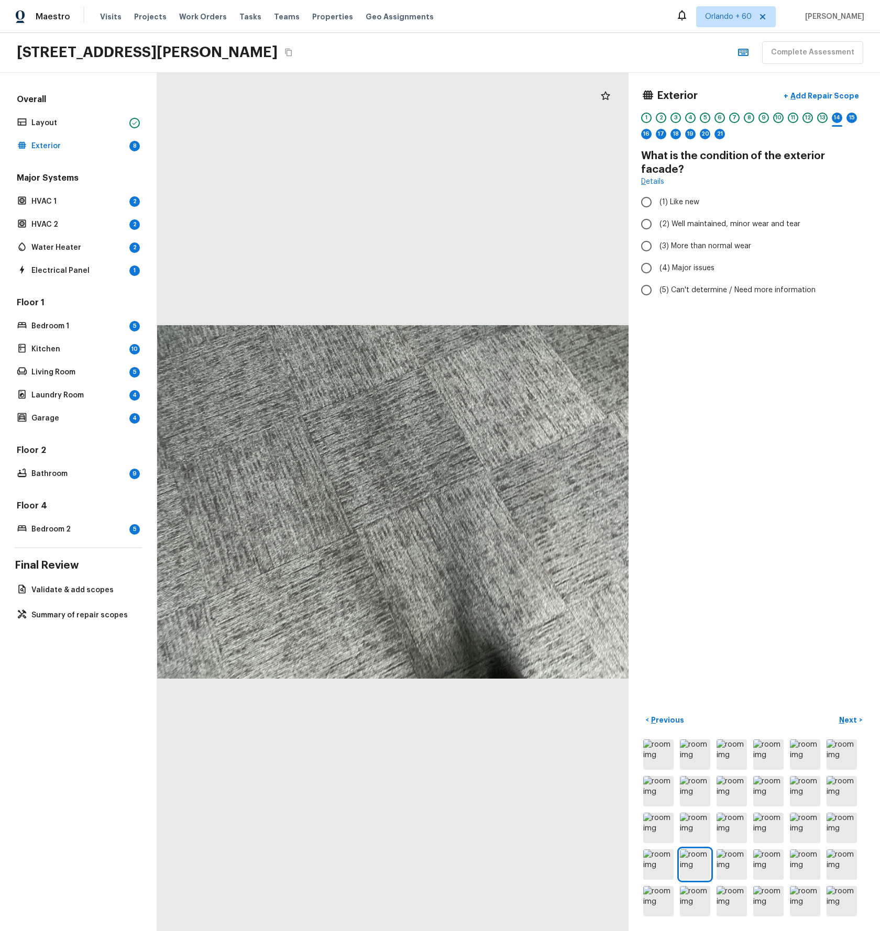
radio input "true"
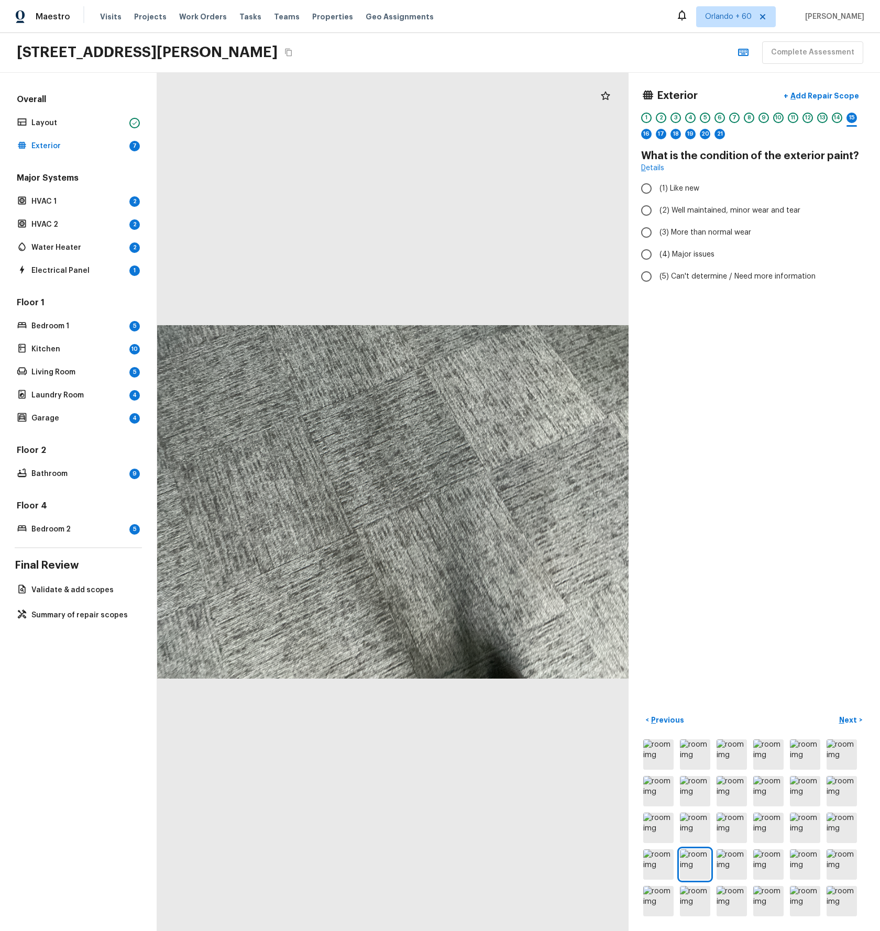
radio input "true"
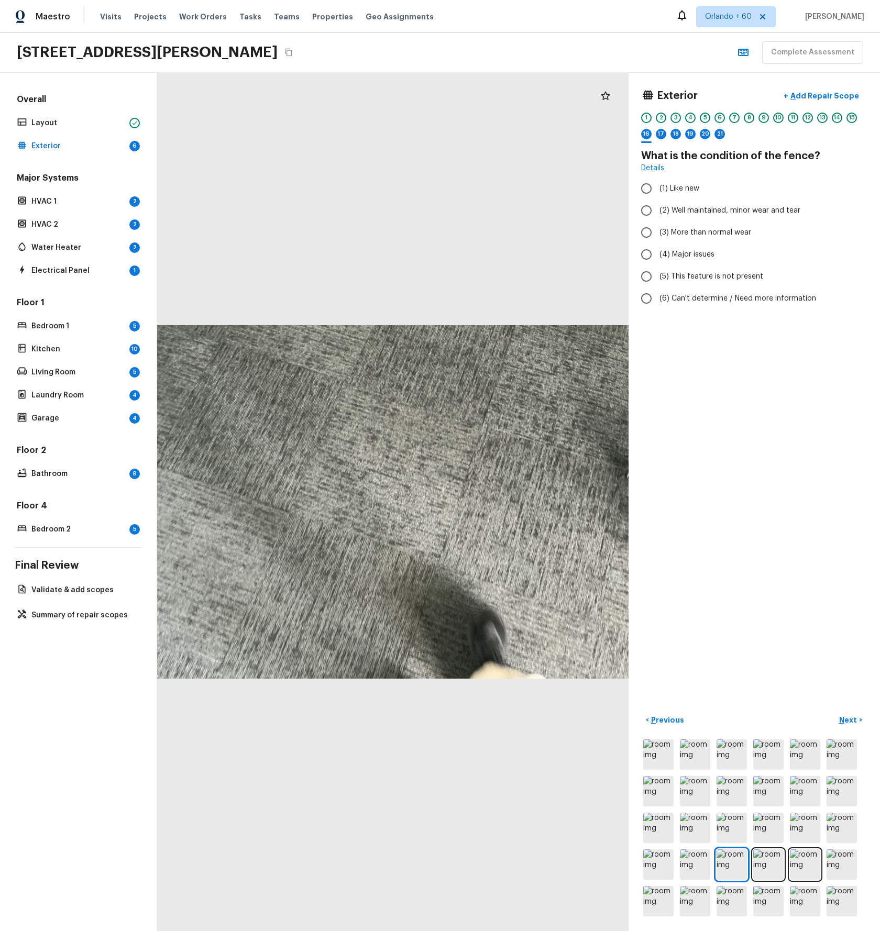
radio input "true"
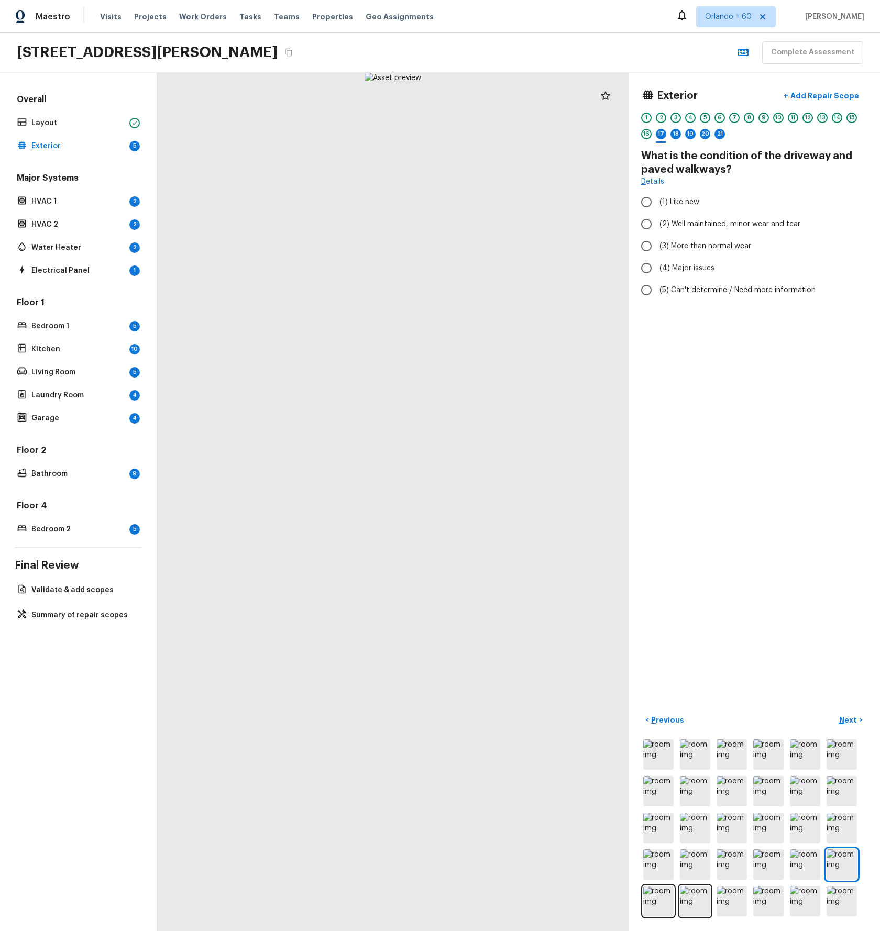
radio input "true"
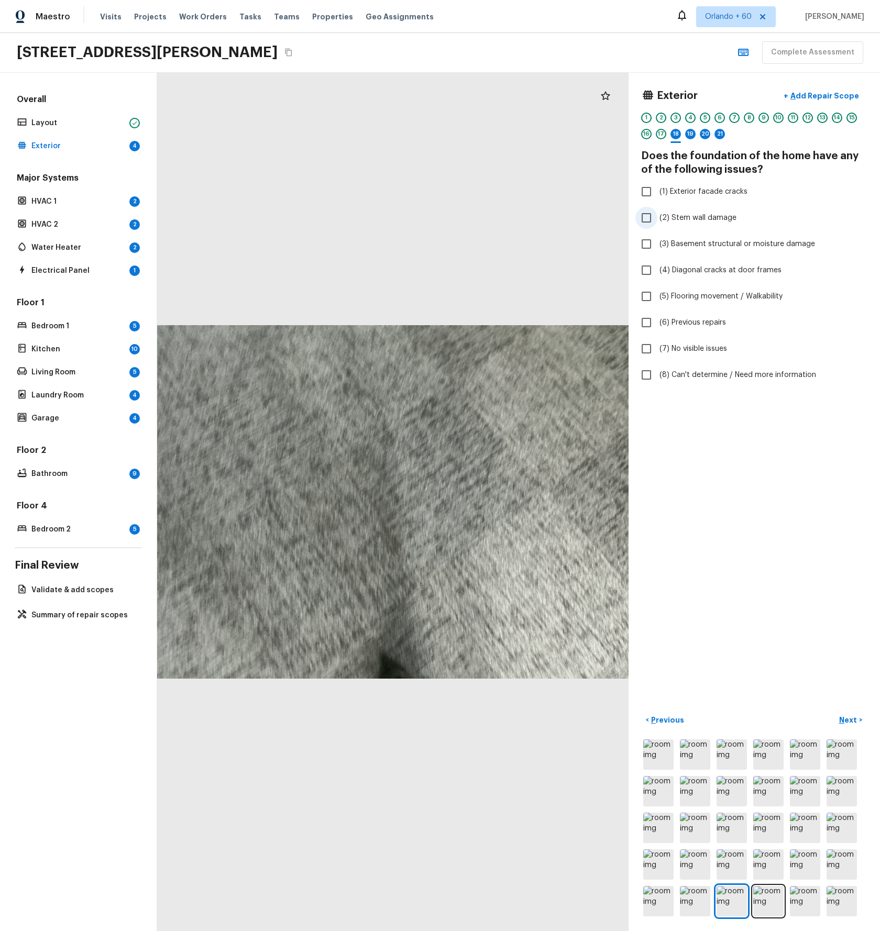
click at [643, 216] on input "(2) Stem wall damage" at bounding box center [646, 218] width 22 height 22
checkbox input "true"
click at [643, 244] on input "(3) Basement structural or moisture damage" at bounding box center [646, 244] width 22 height 22
checkbox input "true"
click at [643, 272] on input "(4) Diagonal cracks at door frames" at bounding box center [646, 270] width 22 height 22
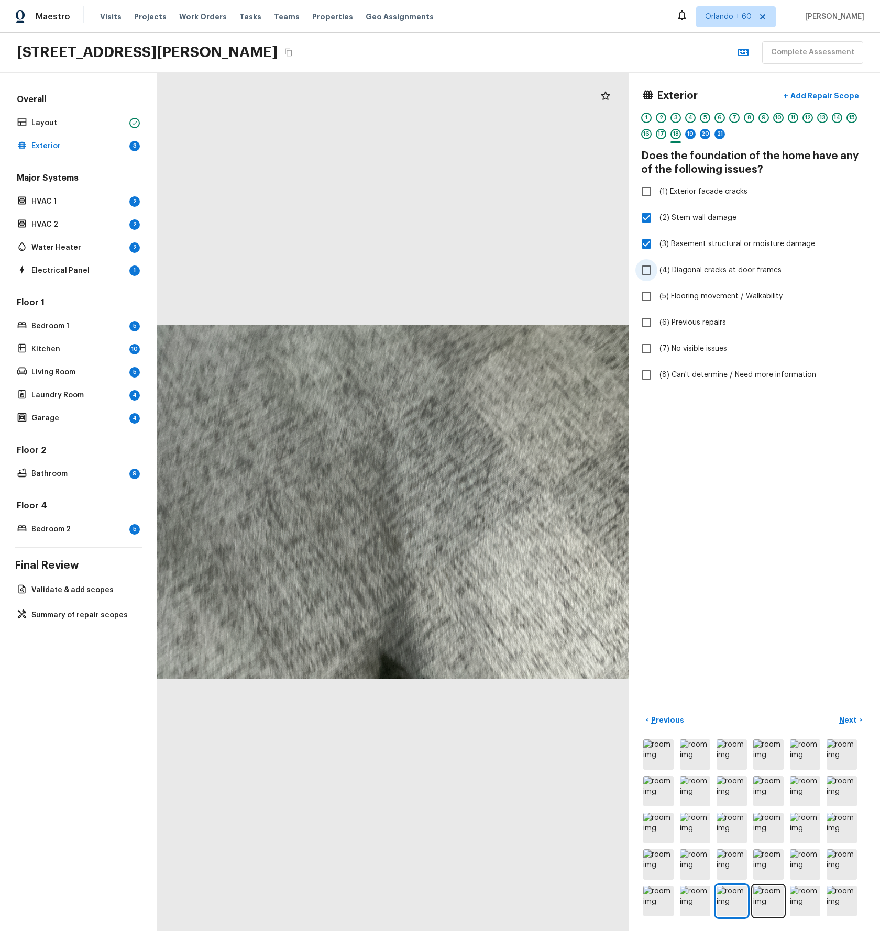
checkbox input "true"
drag, startPoint x: 752, startPoint y: 173, endPoint x: 643, endPoint y: 159, distance: 109.9
click at [643, 159] on h4 "Does the foundation of the home have any of the following issues?" at bounding box center [754, 162] width 226 height 27
copy h4 "Does the foundation of the home have any of the following issues?"
click at [849, 719] on p "Next" at bounding box center [849, 720] width 20 height 10
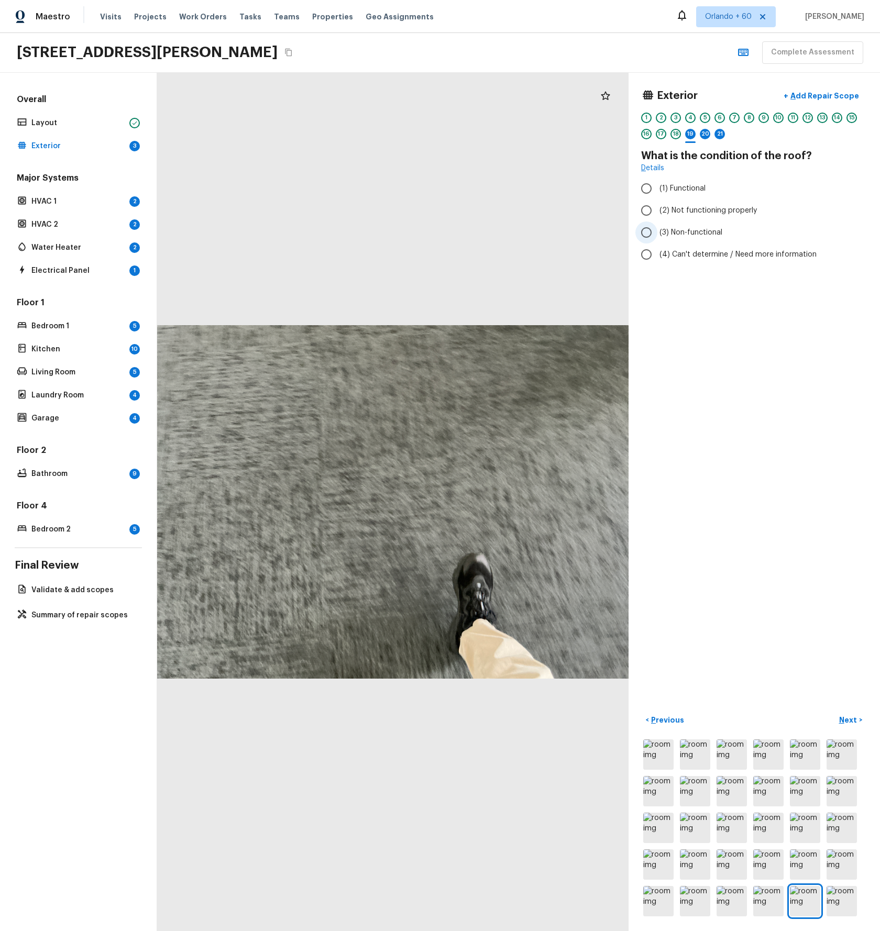
click at [658, 232] on label "(3) Non-functional" at bounding box center [747, 233] width 224 height 22
click at [657, 232] on input "(3) Non-functional" at bounding box center [646, 233] width 22 height 22
radio input "true"
click at [856, 720] on p "Next" at bounding box center [849, 720] width 20 height 10
click at [647, 174] on input "(1) Yes" at bounding box center [646, 178] width 22 height 22
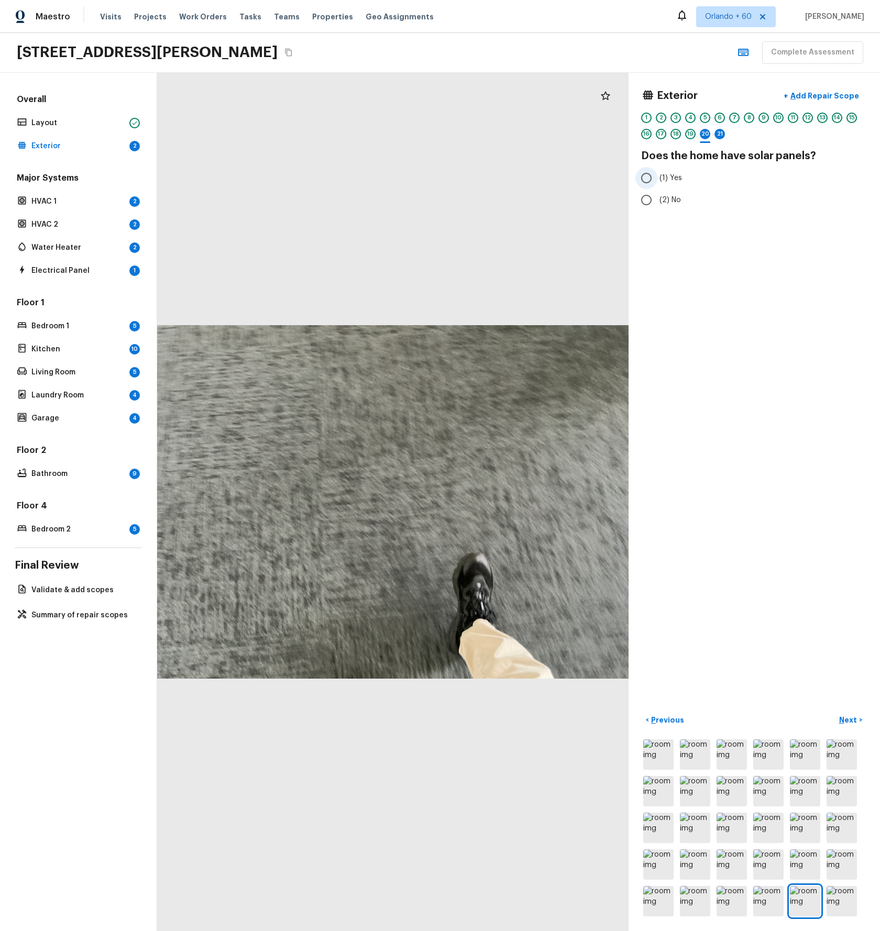
radio input "true"
click at [855, 716] on p "Next" at bounding box center [849, 720] width 20 height 10
click at [642, 201] on input "(2) Owned" at bounding box center [646, 200] width 22 height 22
radio input "true"
drag, startPoint x: 648, startPoint y: 155, endPoint x: 851, endPoint y: 156, distance: 203.3
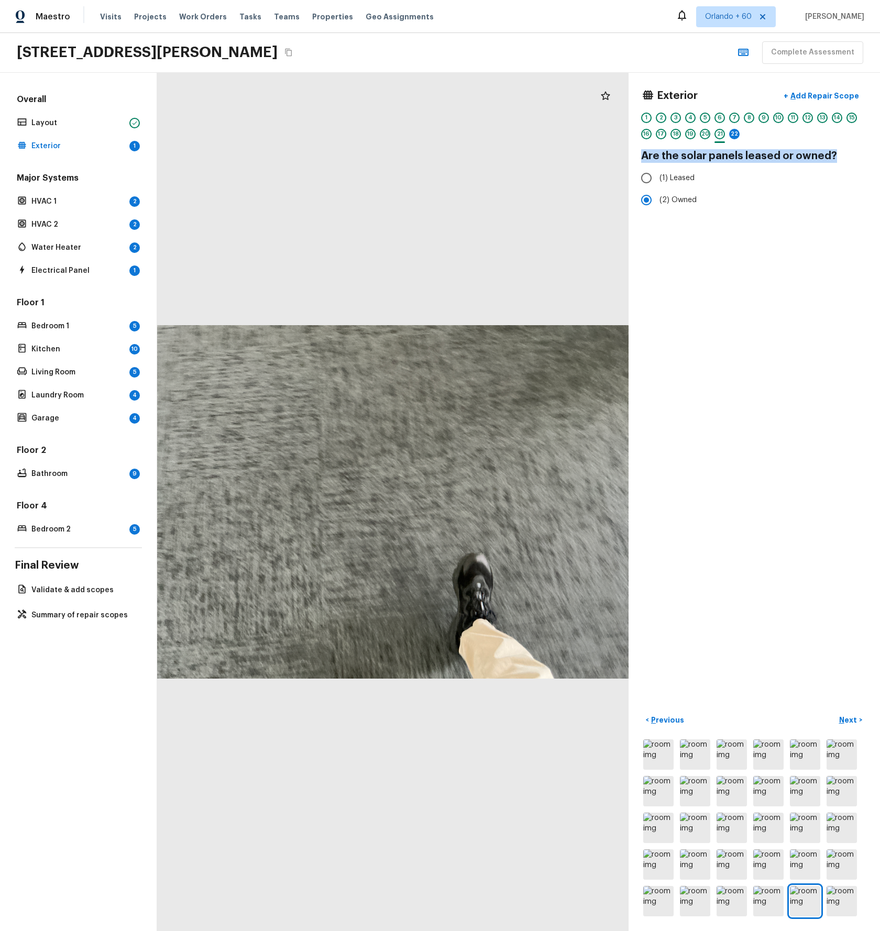
click at [851, 156] on h4 "Are the solar panels leased or owned?" at bounding box center [754, 156] width 226 height 14
copy h4 "Are the solar panels leased or owned?"
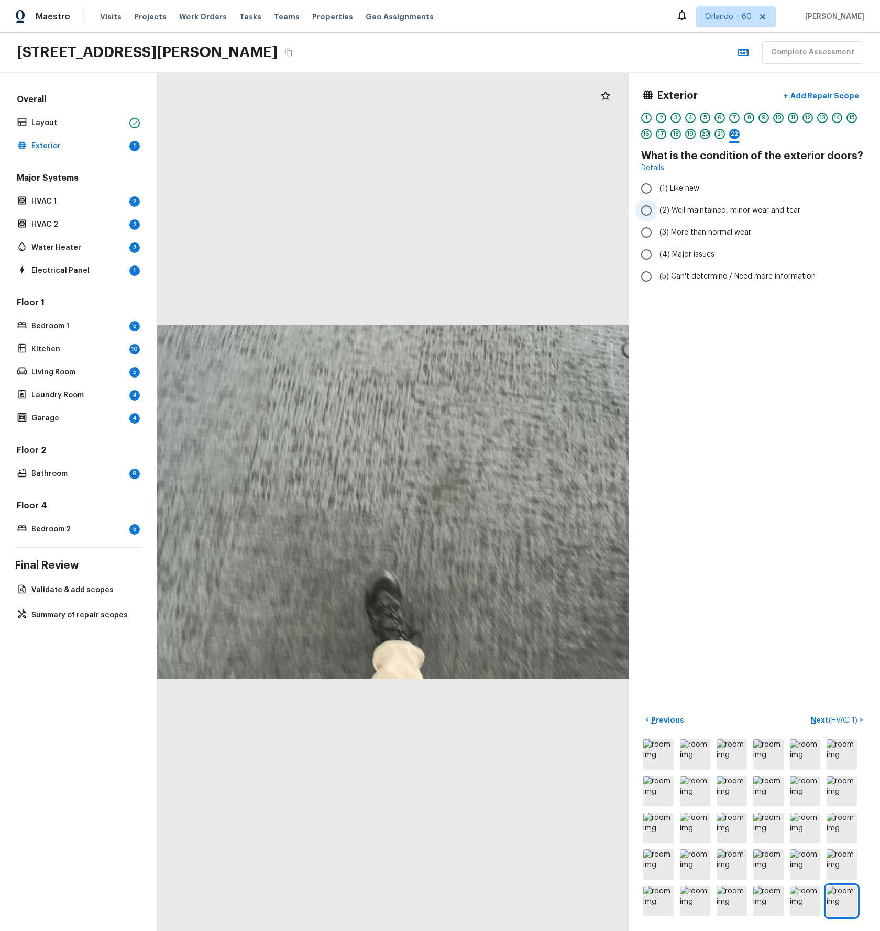
click at [658, 213] on label "(2) Well maintained, minor wear and tear" at bounding box center [747, 211] width 224 height 22
click at [657, 213] on input "(2) Well maintained, minor wear and tear" at bounding box center [646, 211] width 22 height 22
radio input "true"
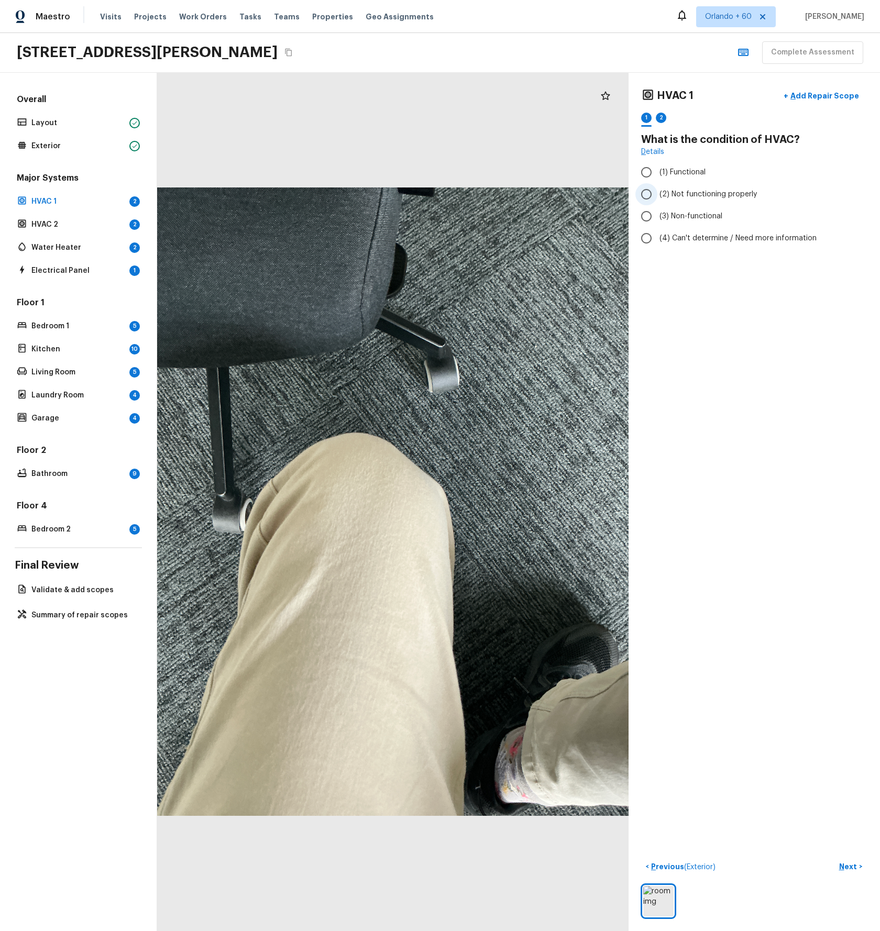
click at [660, 194] on span "(2) Not functioning properly" at bounding box center [708, 194] width 97 height 10
click at [657, 194] on input "(2) Not functioning properly" at bounding box center [646, 194] width 22 height 22
radio input "true"
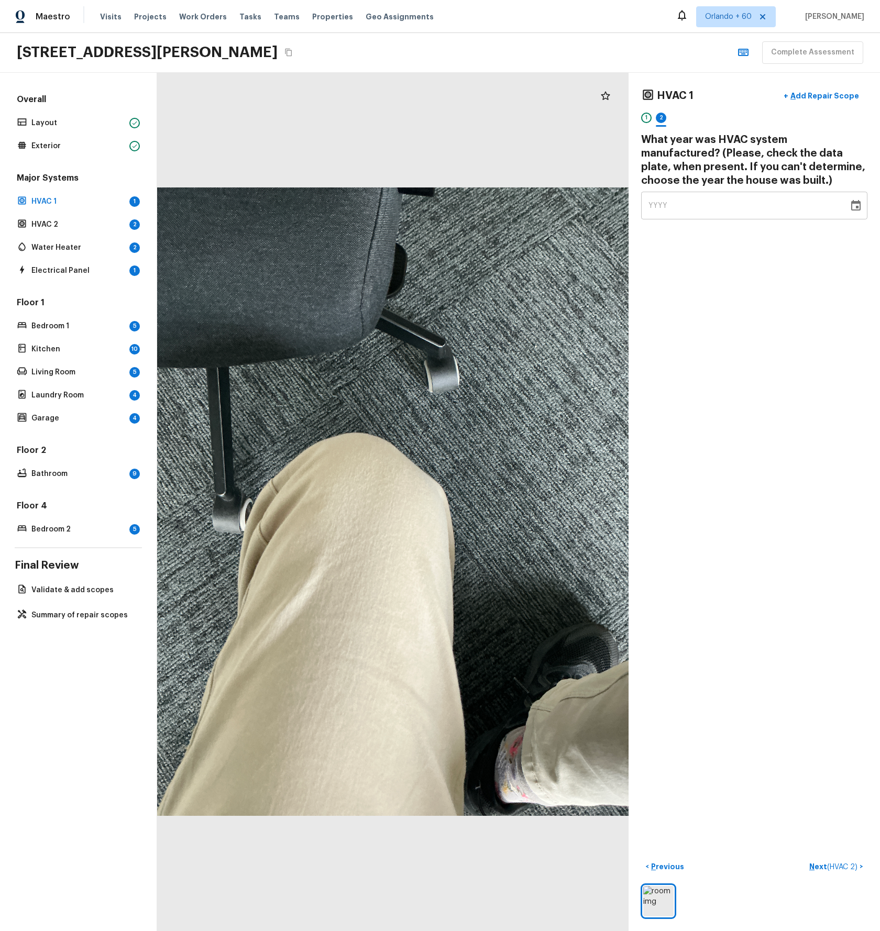
click at [673, 201] on div "YYYY" at bounding box center [745, 206] width 193 height 28
type input "2022"
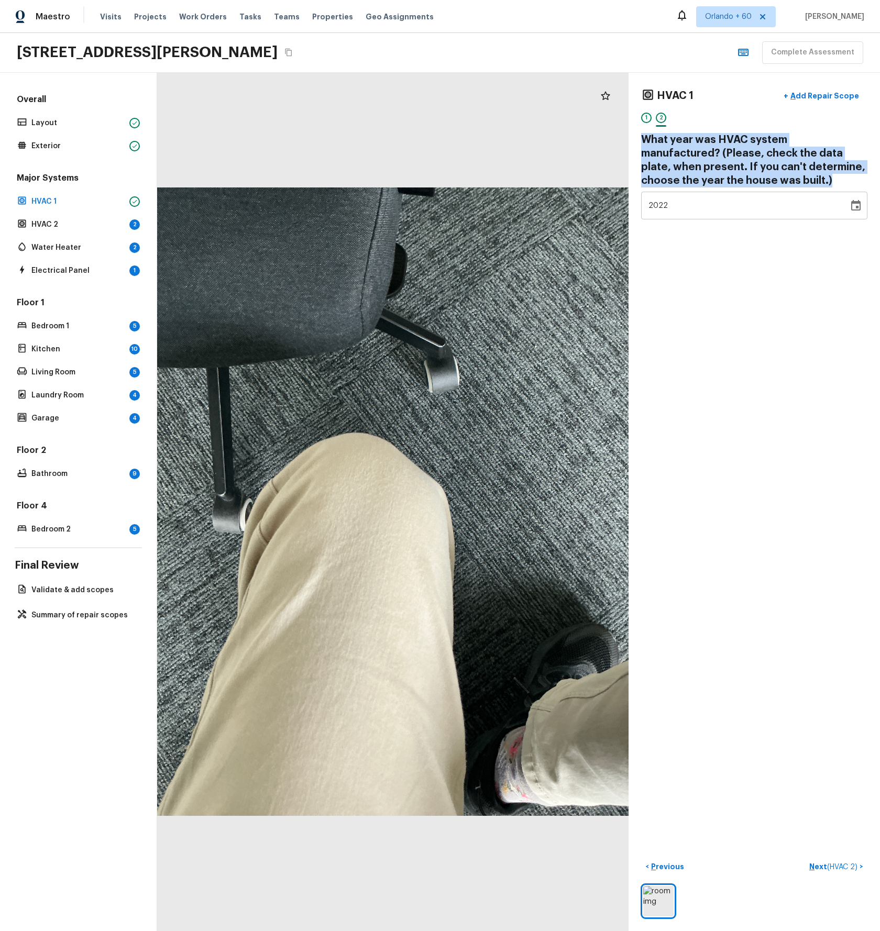
drag, startPoint x: 714, startPoint y: 169, endPoint x: 643, endPoint y: 138, distance: 76.7
click at [643, 138] on h4 "What year was HVAC system manufactured? (Please, check the data plate, when pre…" at bounding box center [754, 160] width 226 height 54
copy h4 "What year was HVAC system manufactured? (Please, check the data plate, when pre…"
click at [819, 864] on p "Next ( HVAC 2 )" at bounding box center [834, 867] width 50 height 11
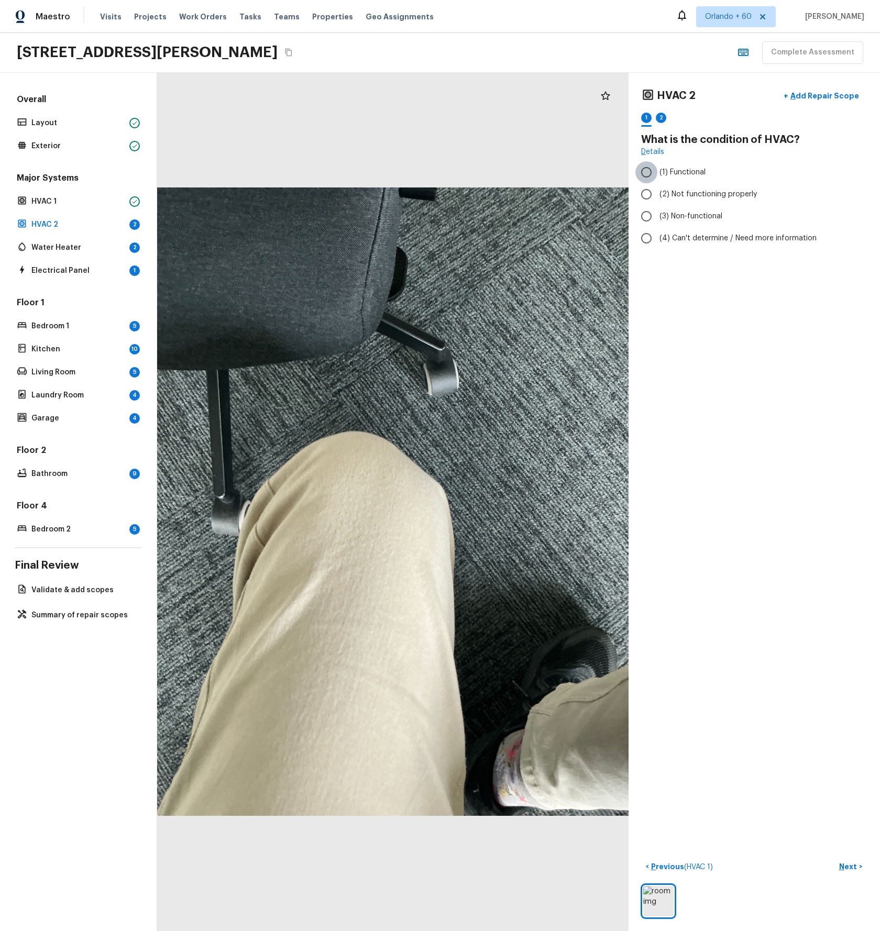
click at [655, 173] on input "(1) Functional" at bounding box center [646, 172] width 22 height 22
radio input "true"
drag, startPoint x: 671, startPoint y: 95, endPoint x: 661, endPoint y: 97, distance: 9.6
click at [660, 96] on div "HVAC 2 + Add Repair Scope" at bounding box center [754, 95] width 226 height 21
drag, startPoint x: 673, startPoint y: 137, endPoint x: 639, endPoint y: 139, distance: 33.6
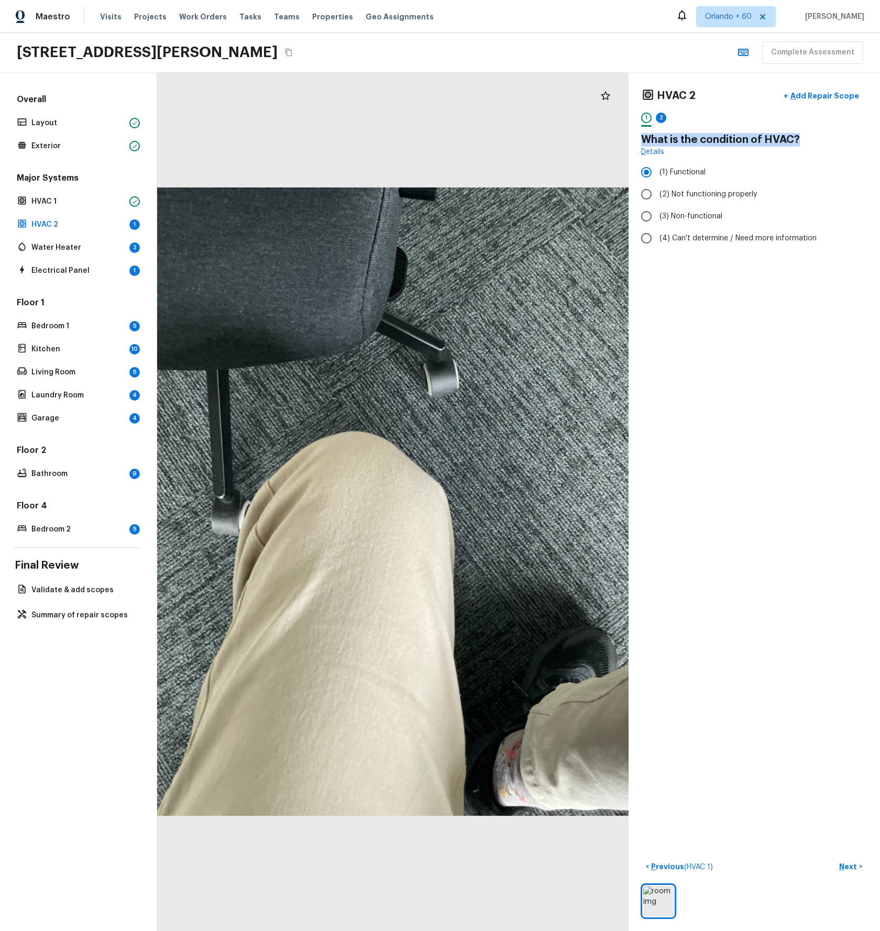
click at [639, 139] on div "HVAC 2 + Add Repair Scope 1 2 What is the condition of HVAC? Details (1) Functi…" at bounding box center [754, 502] width 251 height 859
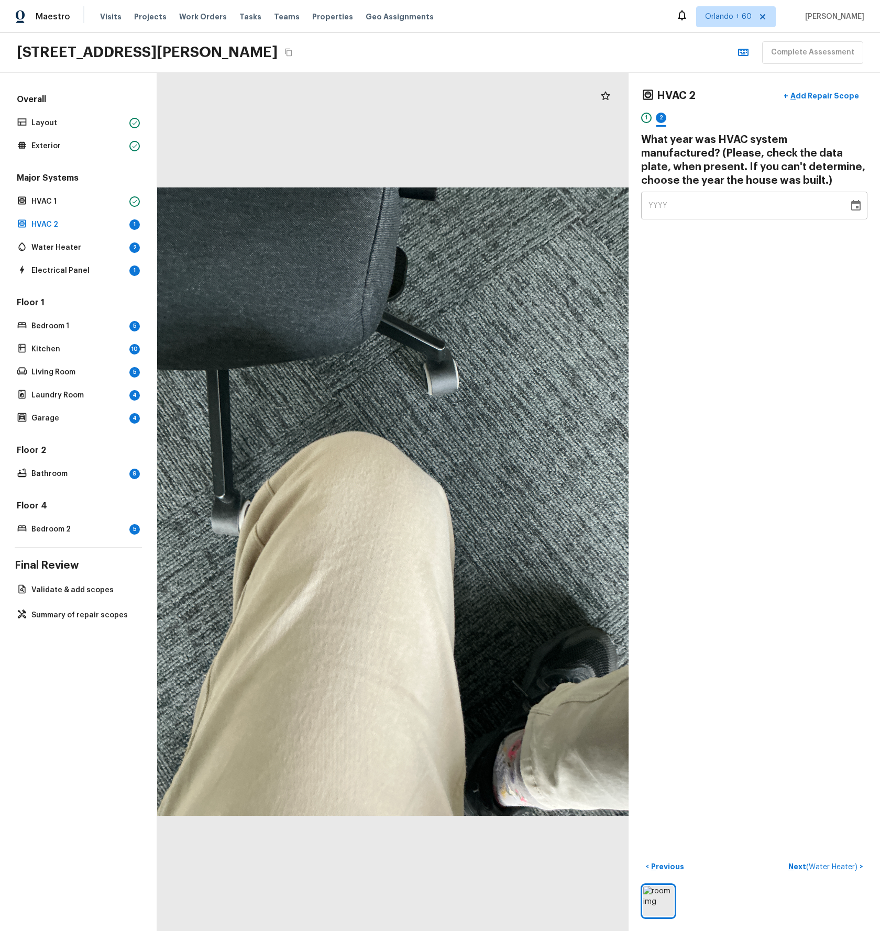
click at [736, 202] on div "YYYY" at bounding box center [745, 206] width 193 height 28
type input "2023"
click at [753, 362] on div "HVAC 2 + Add Repair Scope 1 2 What year was HVAC system manufactured? (Please, …" at bounding box center [754, 502] width 251 height 859
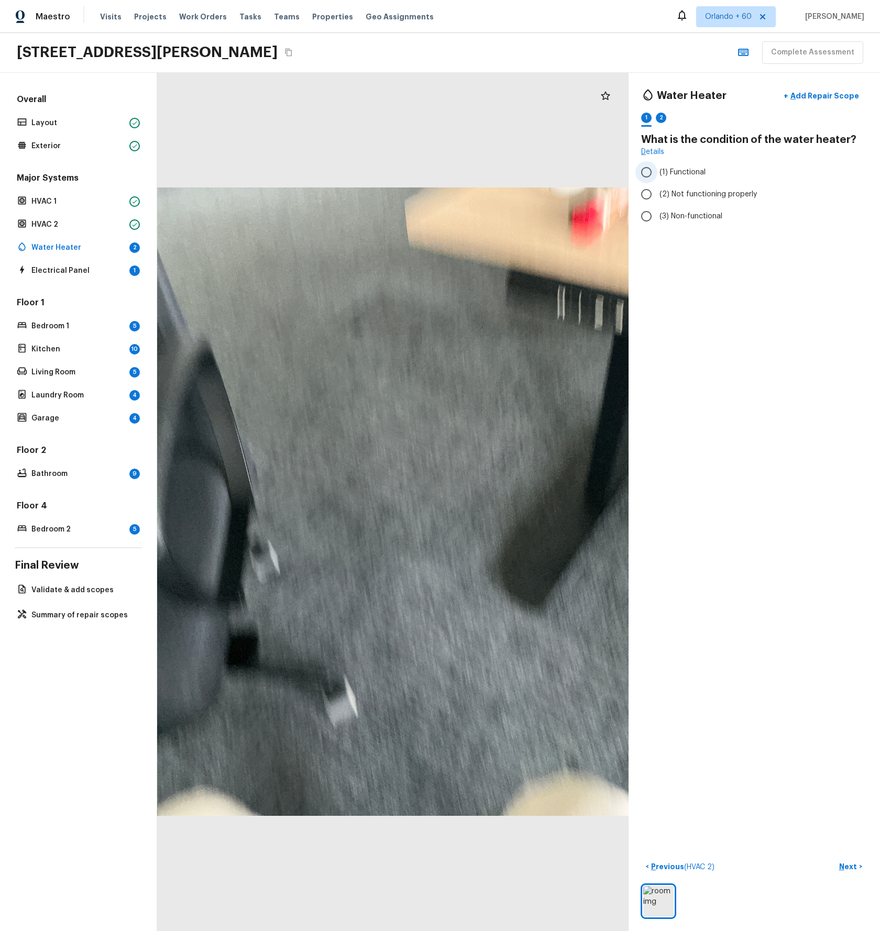
click at [674, 170] on span "(1) Functional" at bounding box center [683, 172] width 46 height 10
click at [657, 170] on input "(1) Functional" at bounding box center [646, 172] width 22 height 22
radio input "true"
drag, startPoint x: 730, startPoint y: 137, endPoint x: 644, endPoint y: 138, distance: 85.9
click at [643, 138] on h4 "What is the condition of the water heater?" at bounding box center [754, 140] width 226 height 14
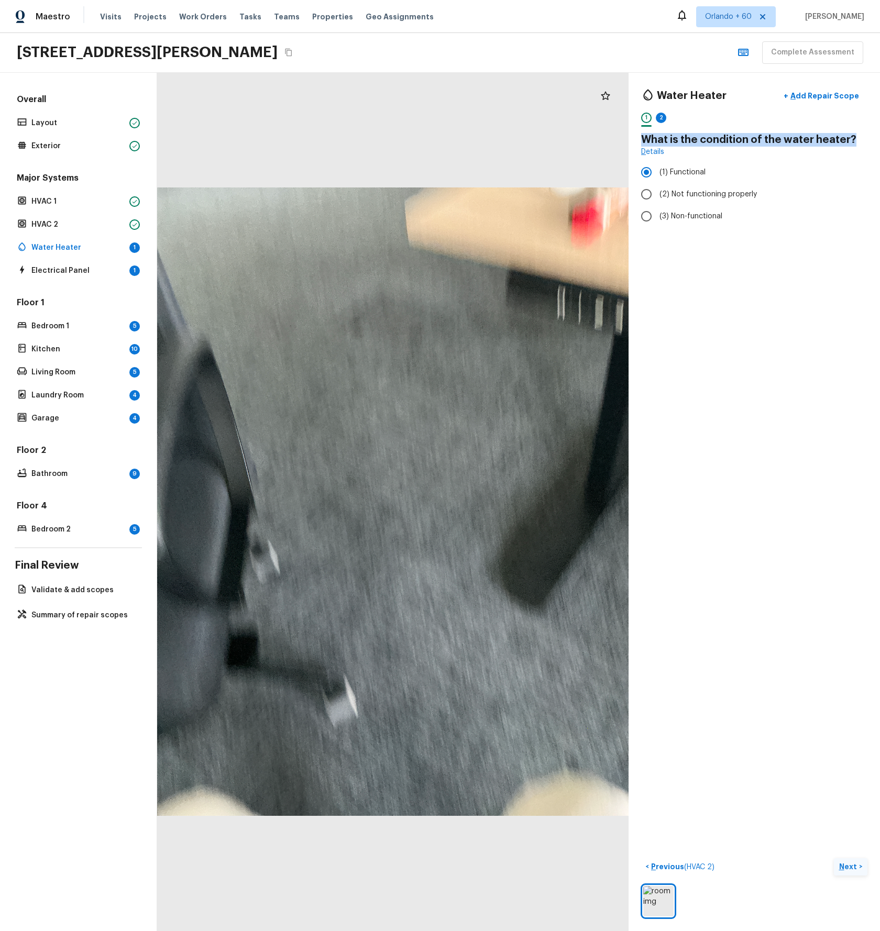
click at [849, 868] on p "Next" at bounding box center [849, 867] width 20 height 10
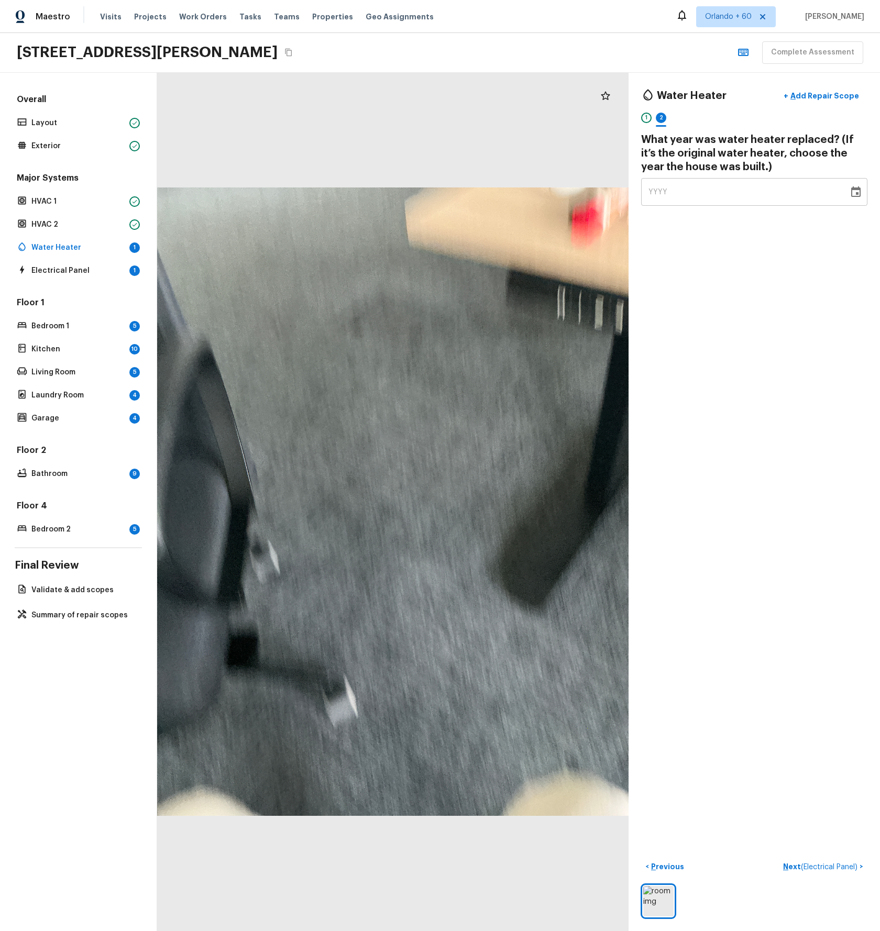
click at [747, 203] on div "YYYY" at bounding box center [745, 192] width 193 height 28
type input "2022"
type input "0001"
type input "2021"
click at [732, 288] on div "Water Heater + Add Repair Scope 1 2 What year was water heater replaced? (If it…" at bounding box center [754, 502] width 251 height 859
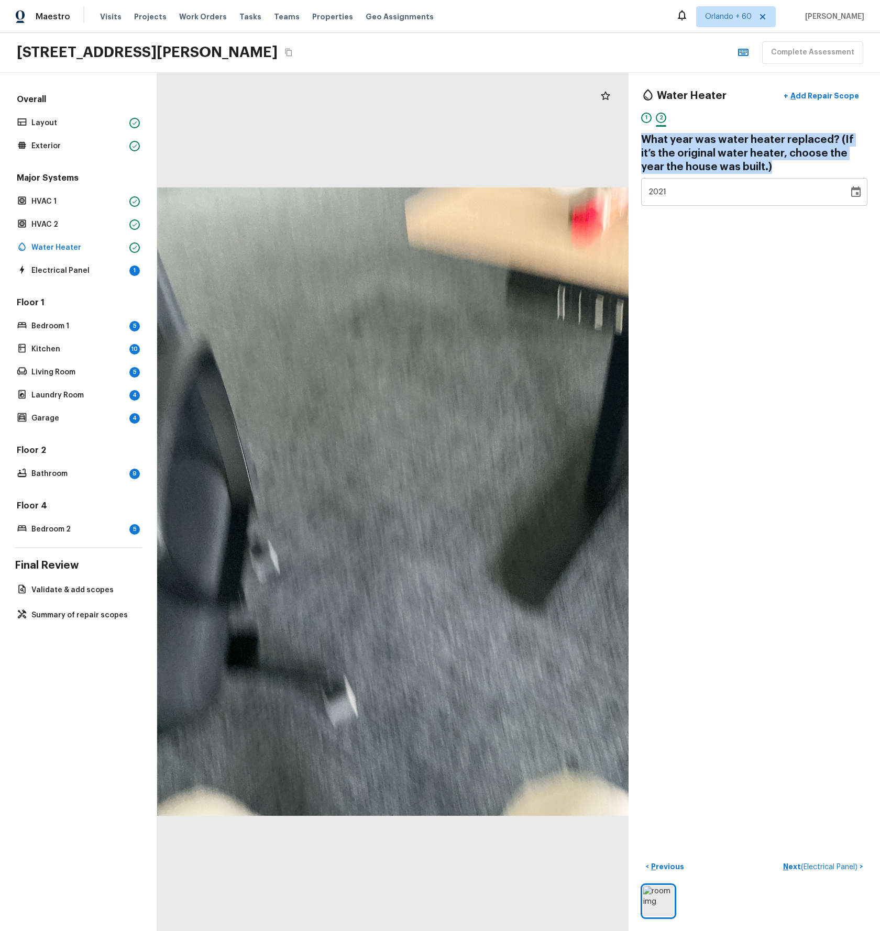
drag, startPoint x: 762, startPoint y: 164, endPoint x: 633, endPoint y: 150, distance: 129.1
click at [643, 140] on h4 "What year was water heater replaced? (If it’s the original water heater, choose…" at bounding box center [754, 153] width 226 height 41
click at [807, 865] on span "( Electrical Panel )" at bounding box center [829, 867] width 57 height 7
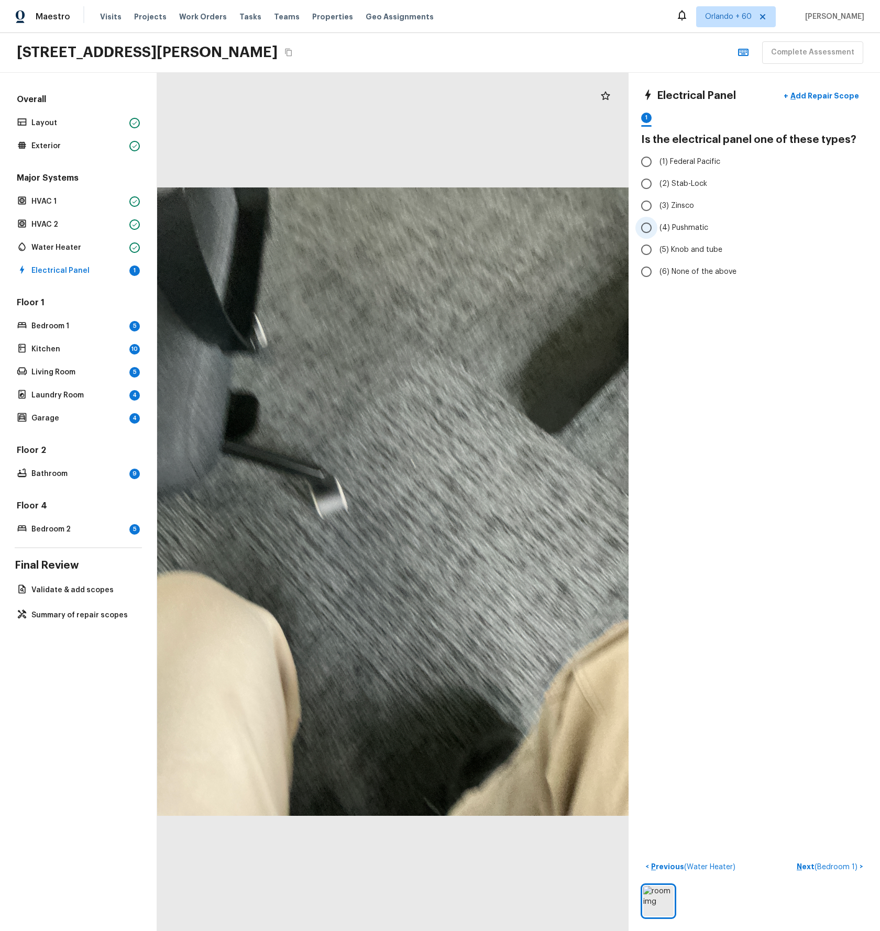
click at [644, 231] on input "(4) Pushmatic" at bounding box center [646, 228] width 22 height 22
radio input "true"
drag, startPoint x: 857, startPoint y: 141, endPoint x: 642, endPoint y: 139, distance: 214.8
click at [642, 139] on h4 "Is the electrical panel one of these types?" at bounding box center [754, 140] width 226 height 14
click at [811, 867] on p "Next ( Bedroom 1 )" at bounding box center [828, 867] width 63 height 11
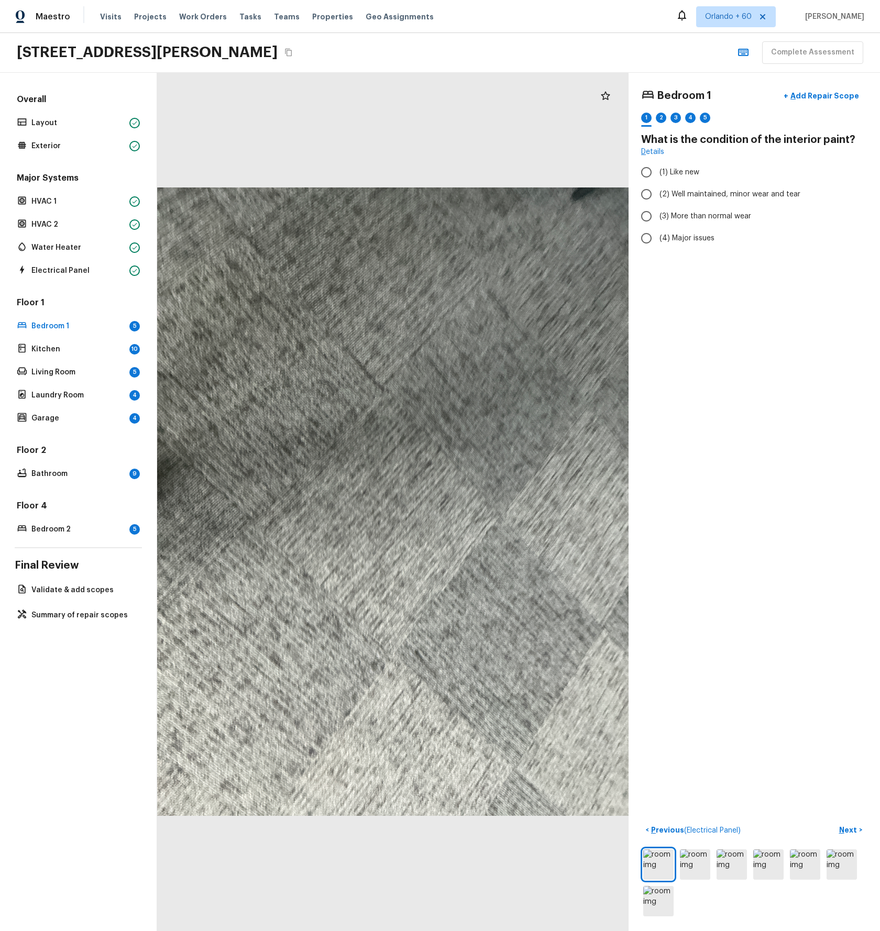
radio input "true"
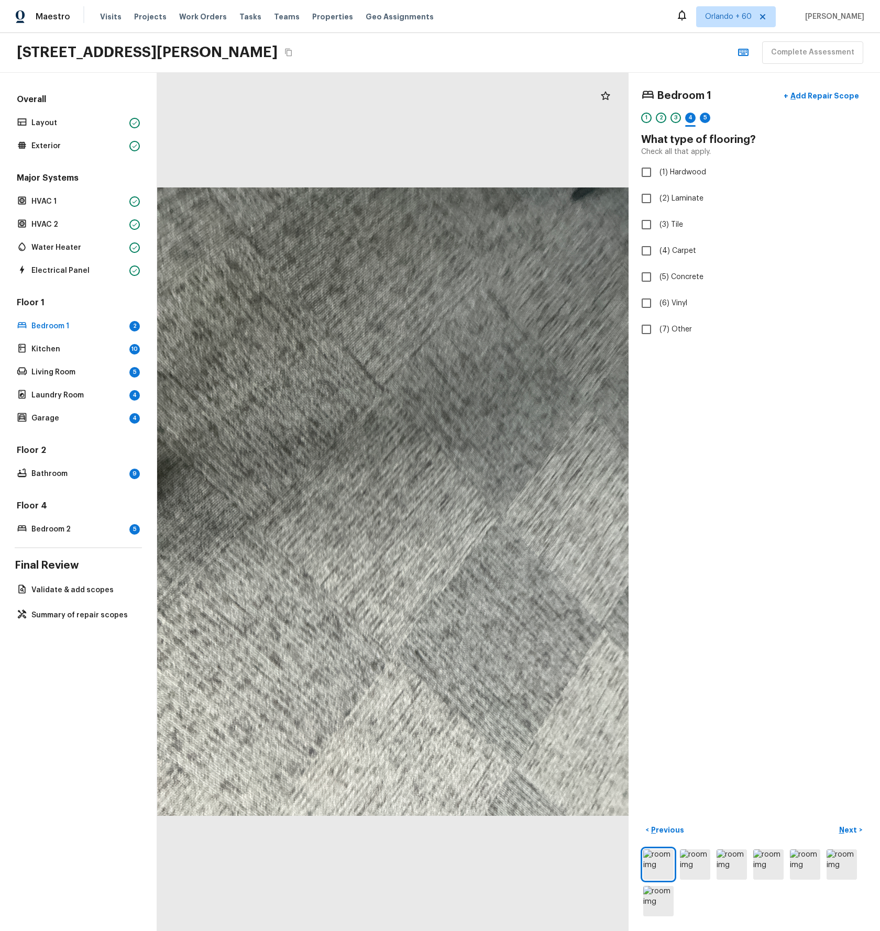
checkbox input "true"
drag, startPoint x: 655, startPoint y: 193, endPoint x: 664, endPoint y: 202, distance: 12.6
click at [655, 193] on input "(2) Well maintained, minor wear and tear" at bounding box center [646, 194] width 22 height 22
radio input "true"
click at [725, 406] on div "Bedroom 1 + Add Repair Scope 1 2 3 4 5 6 What is the condition of the carpeting…" at bounding box center [754, 502] width 251 height 859
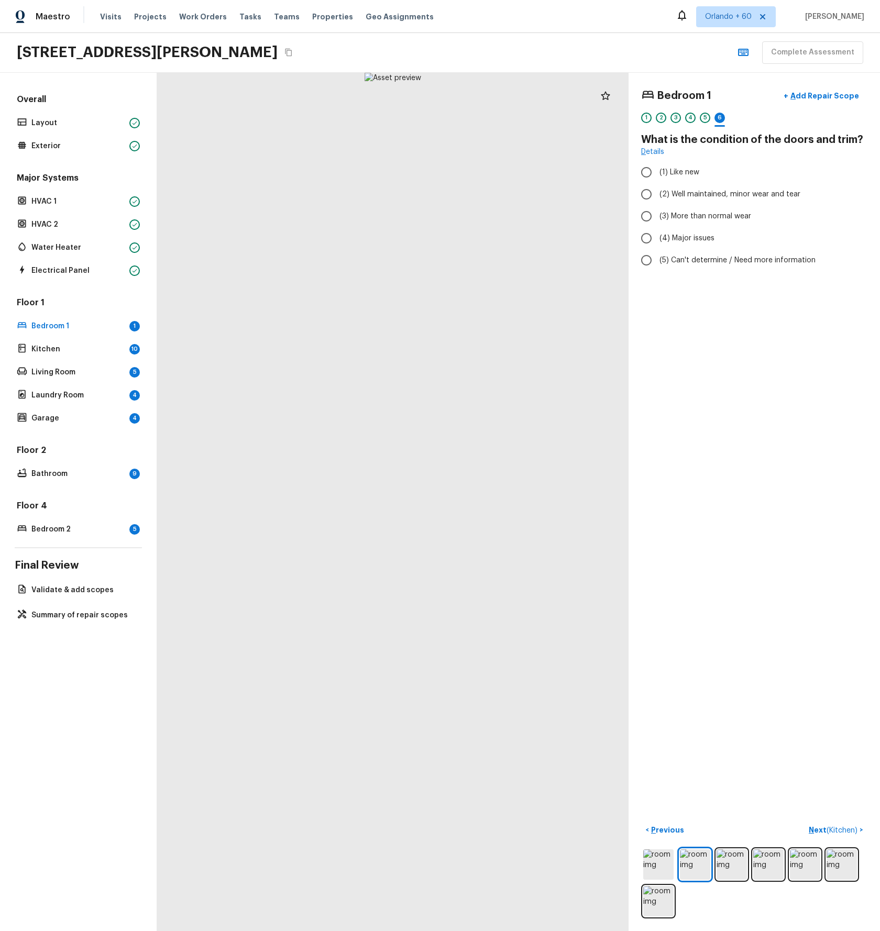
radio input "true"
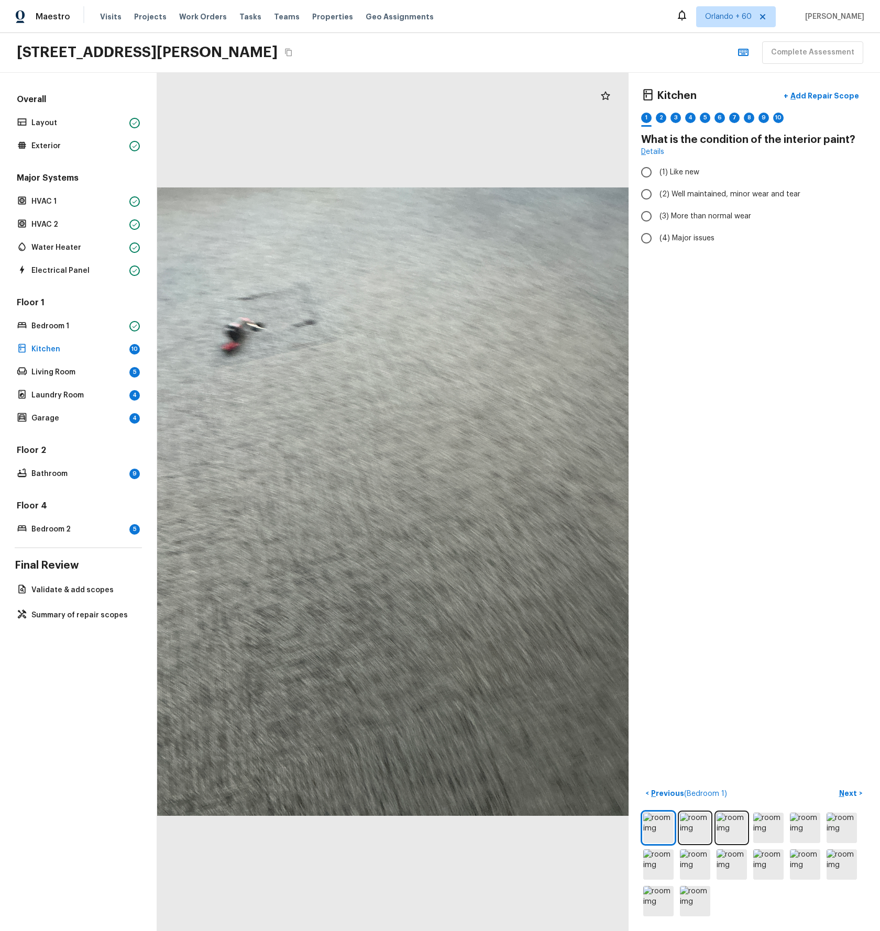
radio input "true"
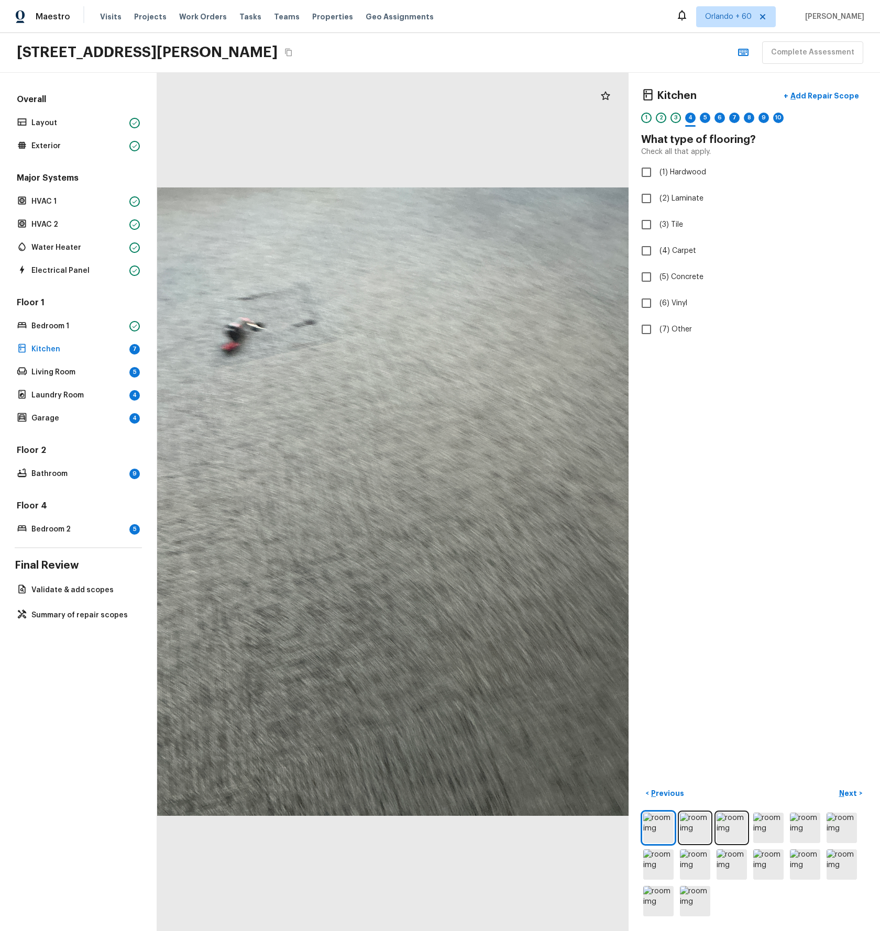
checkbox input "true"
click at [662, 141] on h4 "What type of flooring?" at bounding box center [754, 140] width 226 height 14
drag, startPoint x: 661, startPoint y: 140, endPoint x: 754, endPoint y: 141, distance: 93.3
click at [752, 140] on h4 "What type of flooring?" at bounding box center [754, 140] width 226 height 14
checkbox input "false"
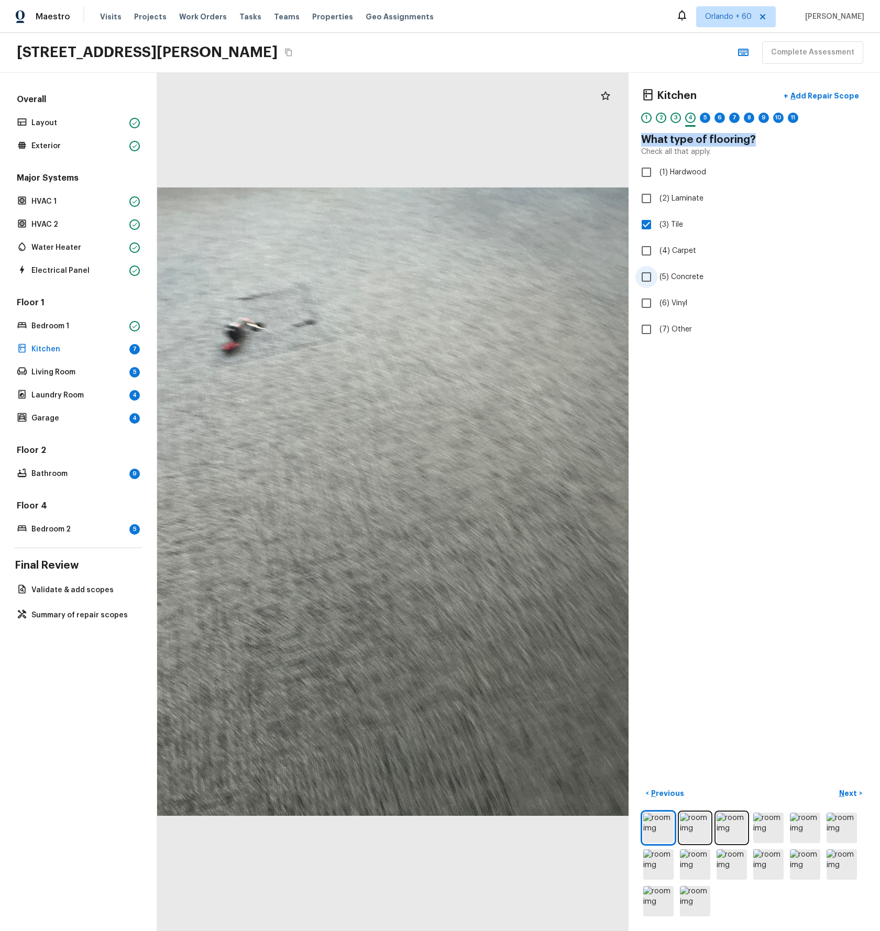
checkbox input "true"
click at [705, 118] on div "5" at bounding box center [705, 118] width 10 height 10
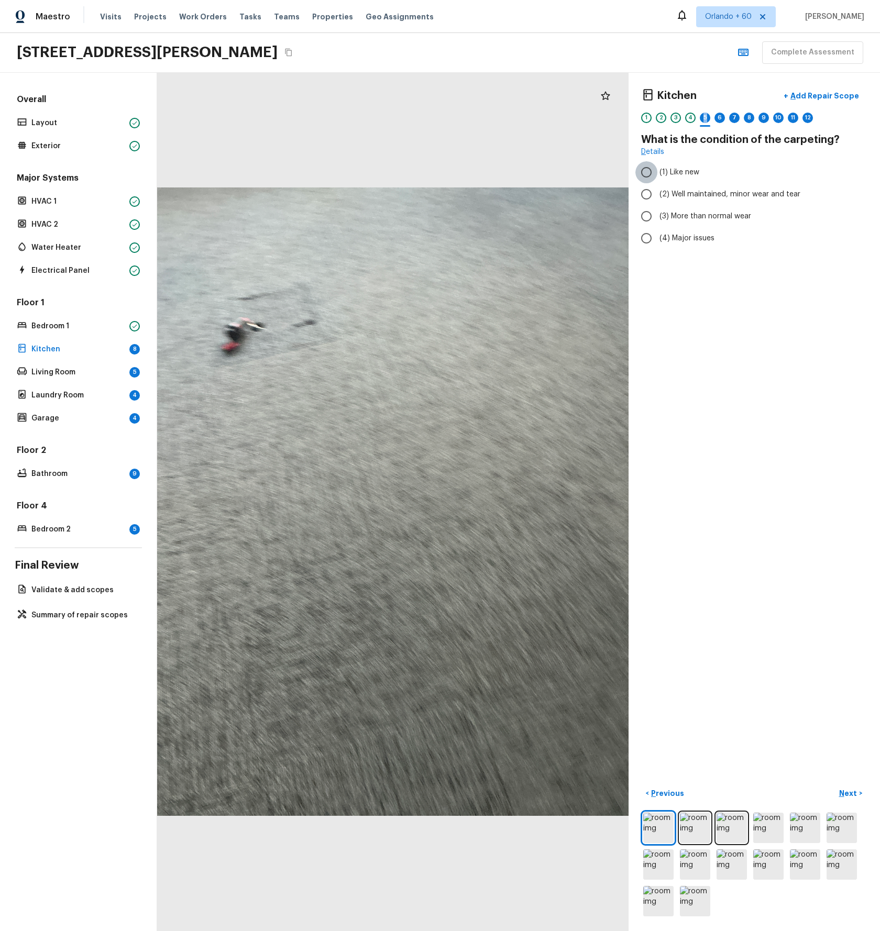
click at [648, 175] on input "(1) Like new" at bounding box center [646, 172] width 22 height 22
radio input "true"
click at [719, 121] on div "6" at bounding box center [720, 118] width 10 height 10
click at [646, 242] on input "(4) Major issues" at bounding box center [646, 238] width 22 height 22
radio input "true"
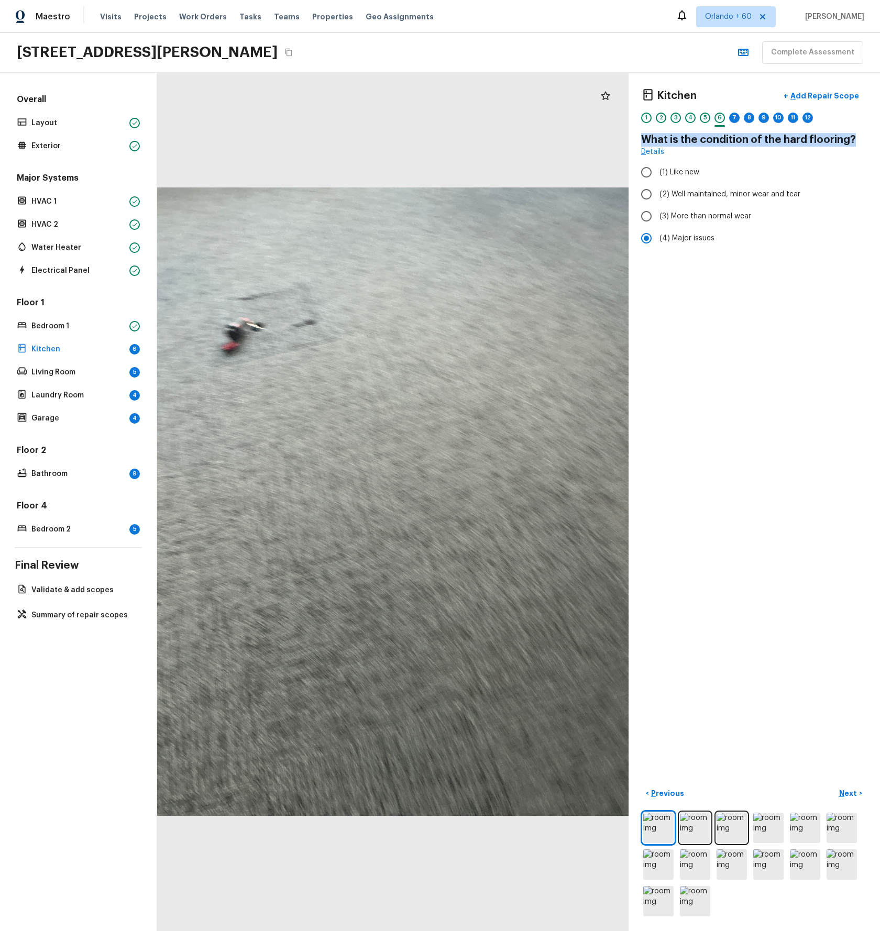
drag, startPoint x: 691, startPoint y: 139, endPoint x: 855, endPoint y: 140, distance: 164.5
click at [855, 140] on h4 "What is the condition of the hard flooring?" at bounding box center [754, 140] width 226 height 14
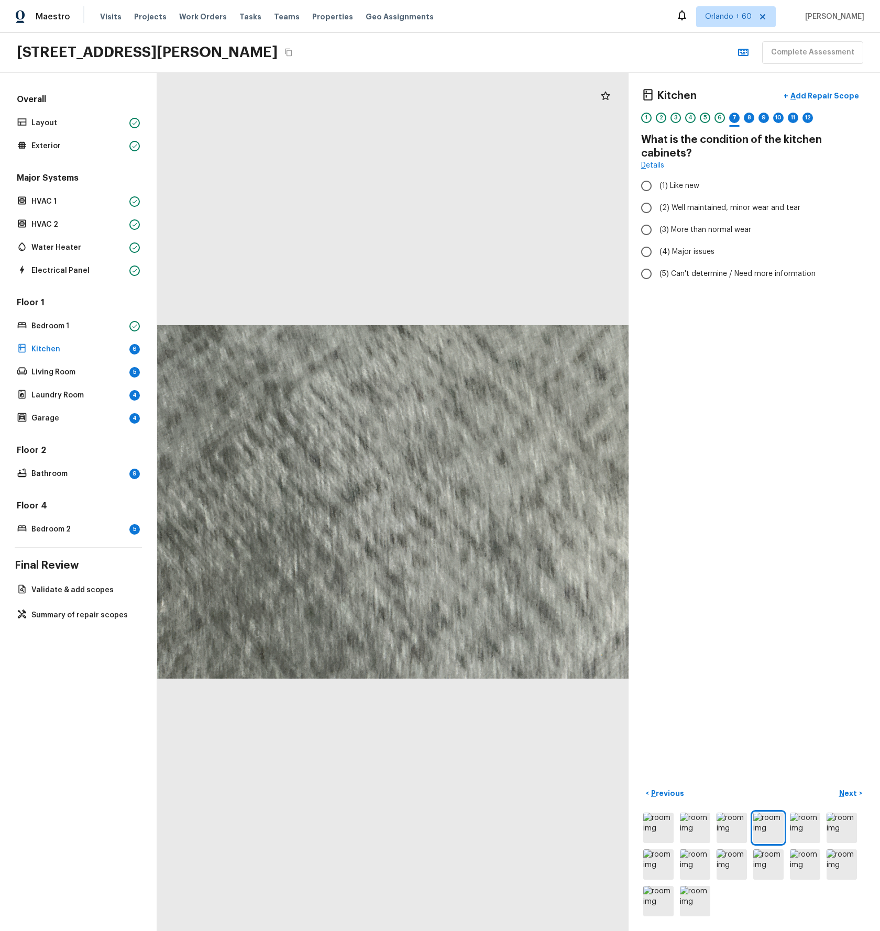
radio input "true"
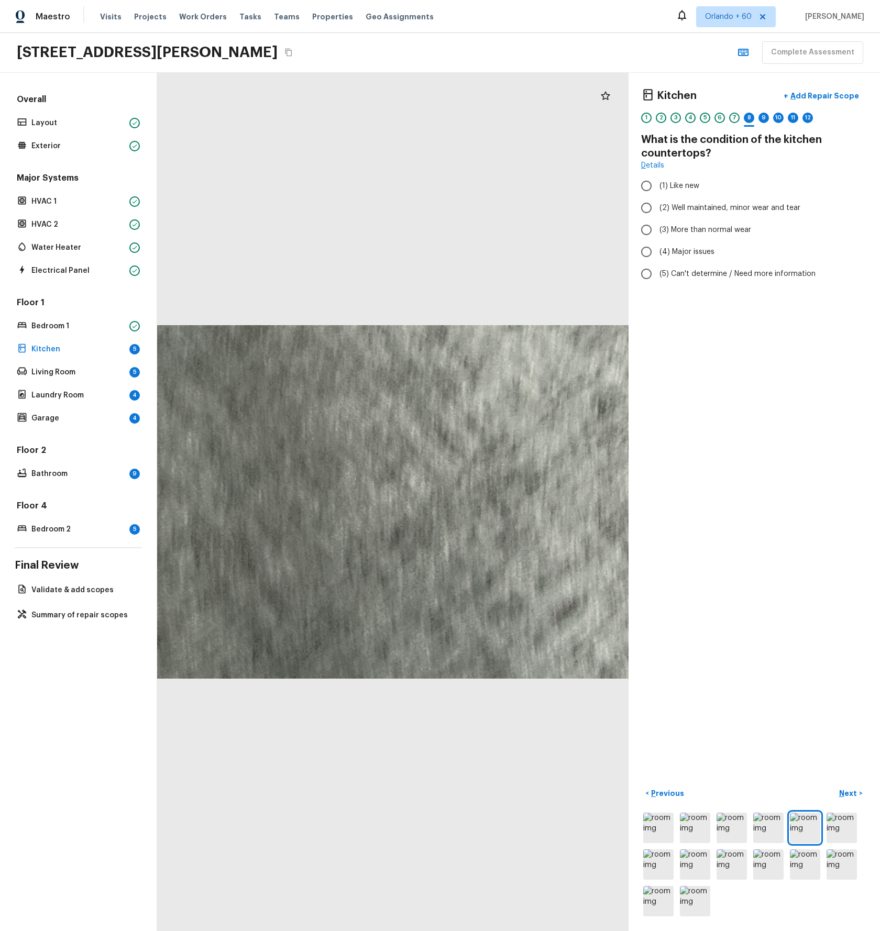
radio input "true"
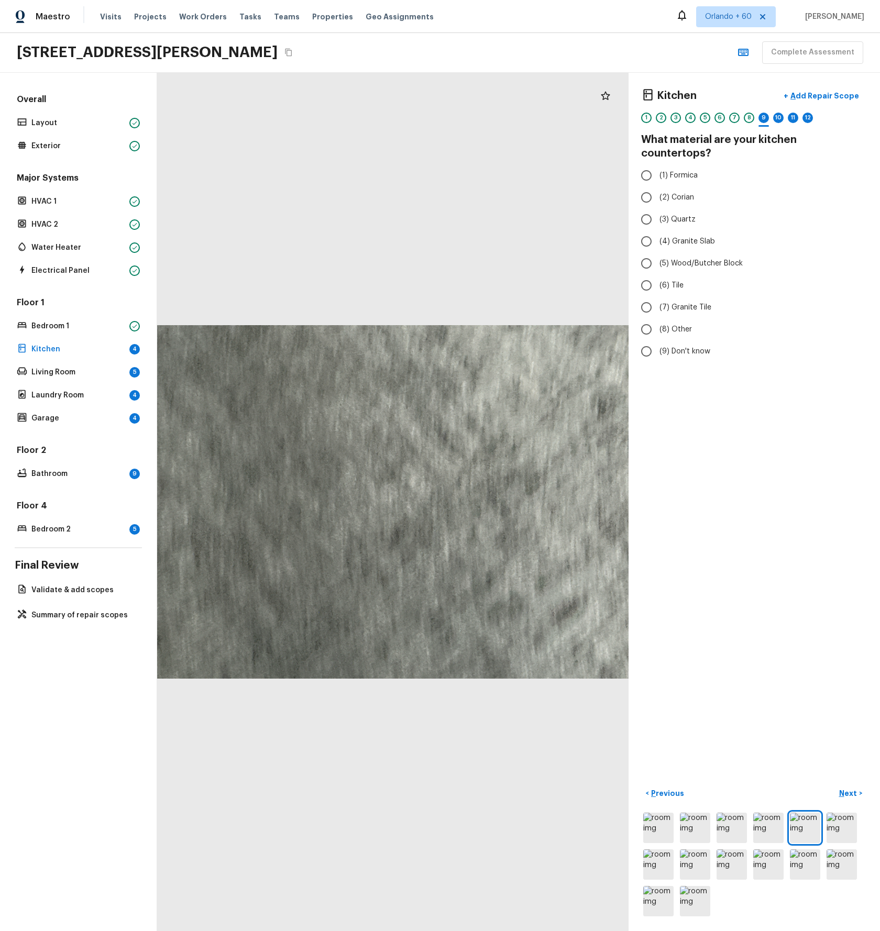
radio input "true"
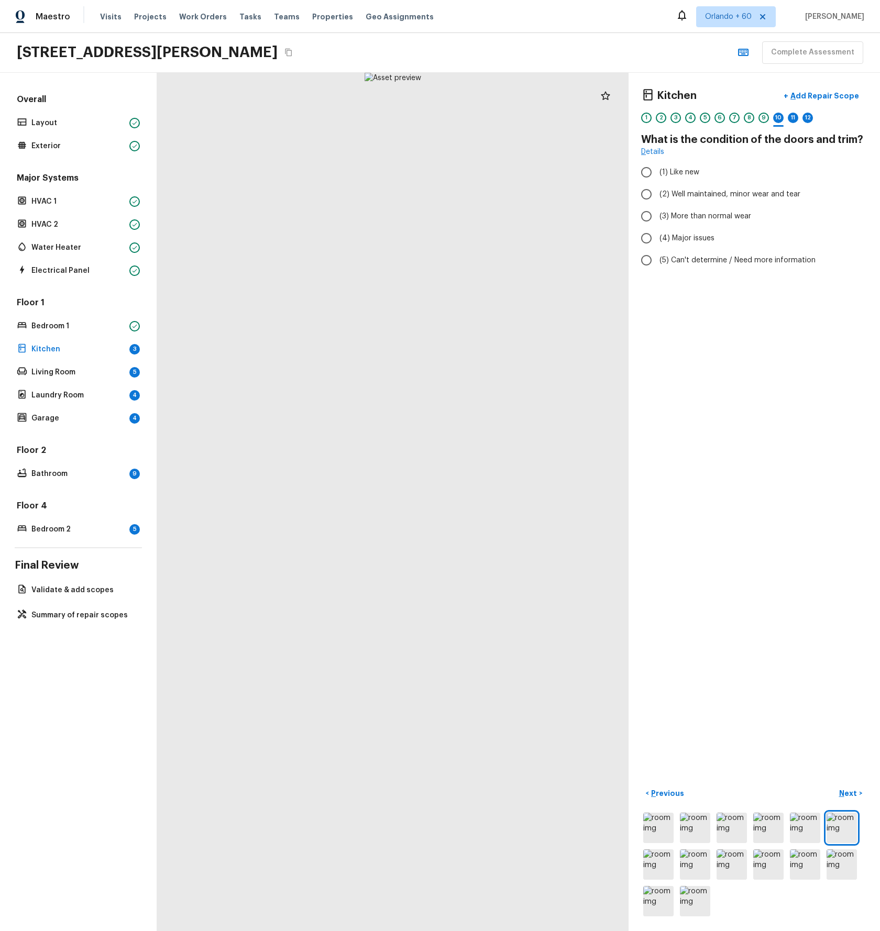
radio input "true"
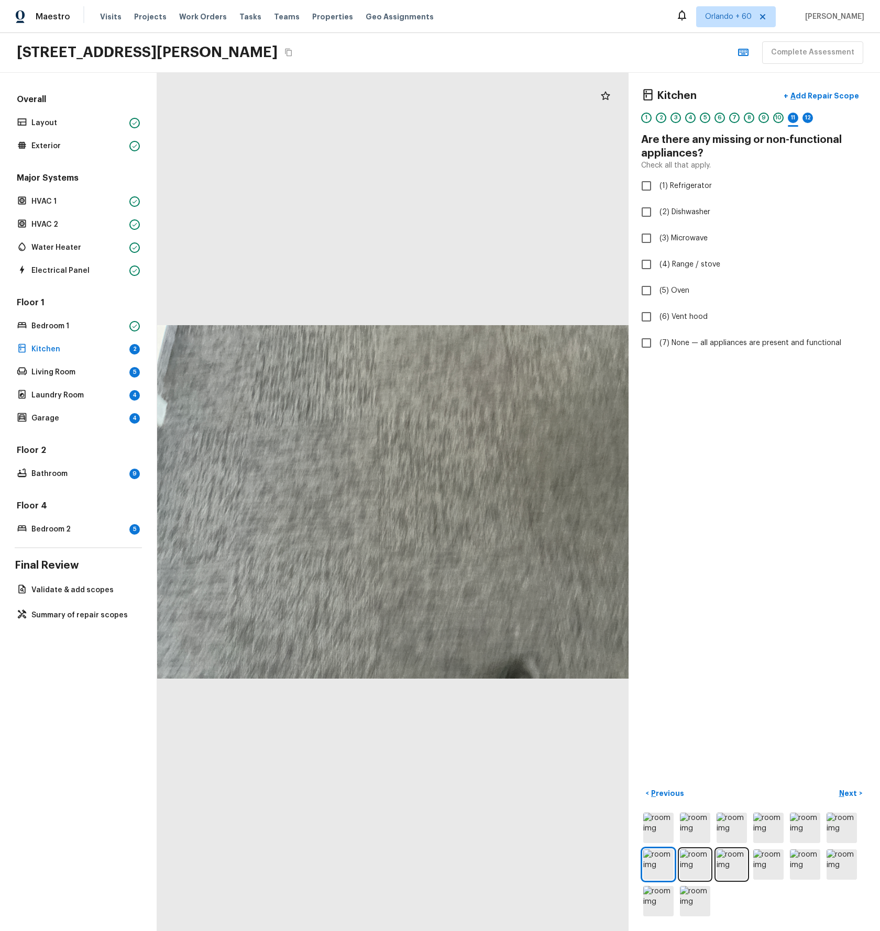
checkbox input "true"
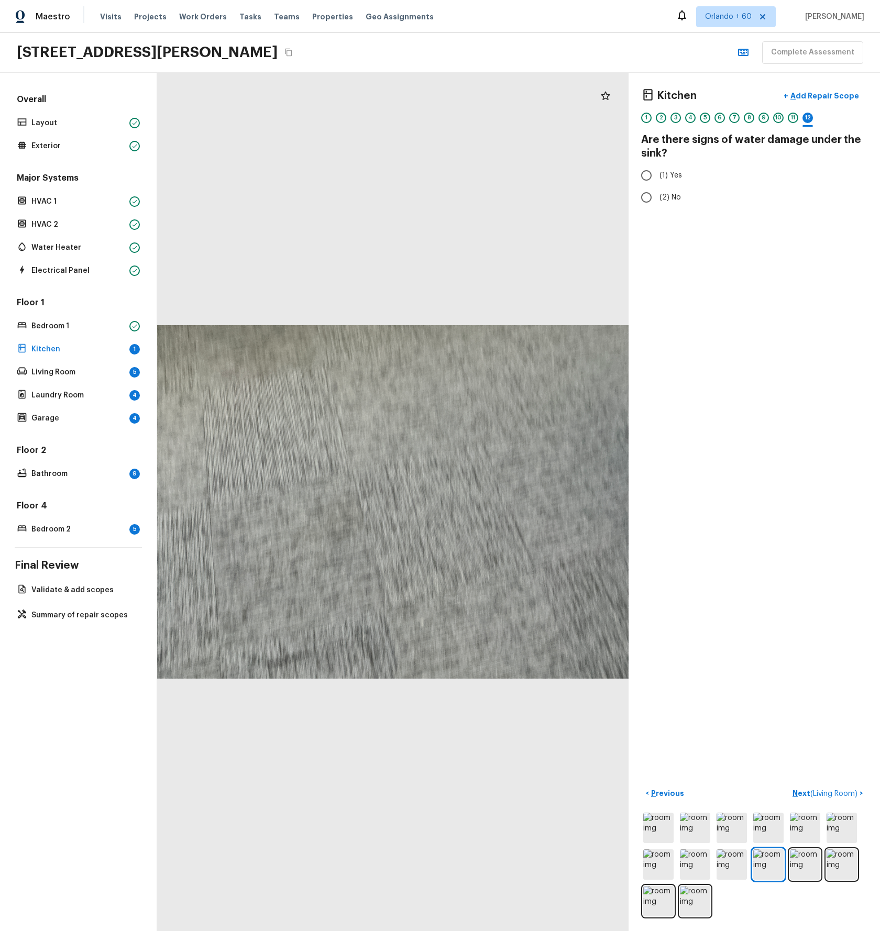
radio input "true"
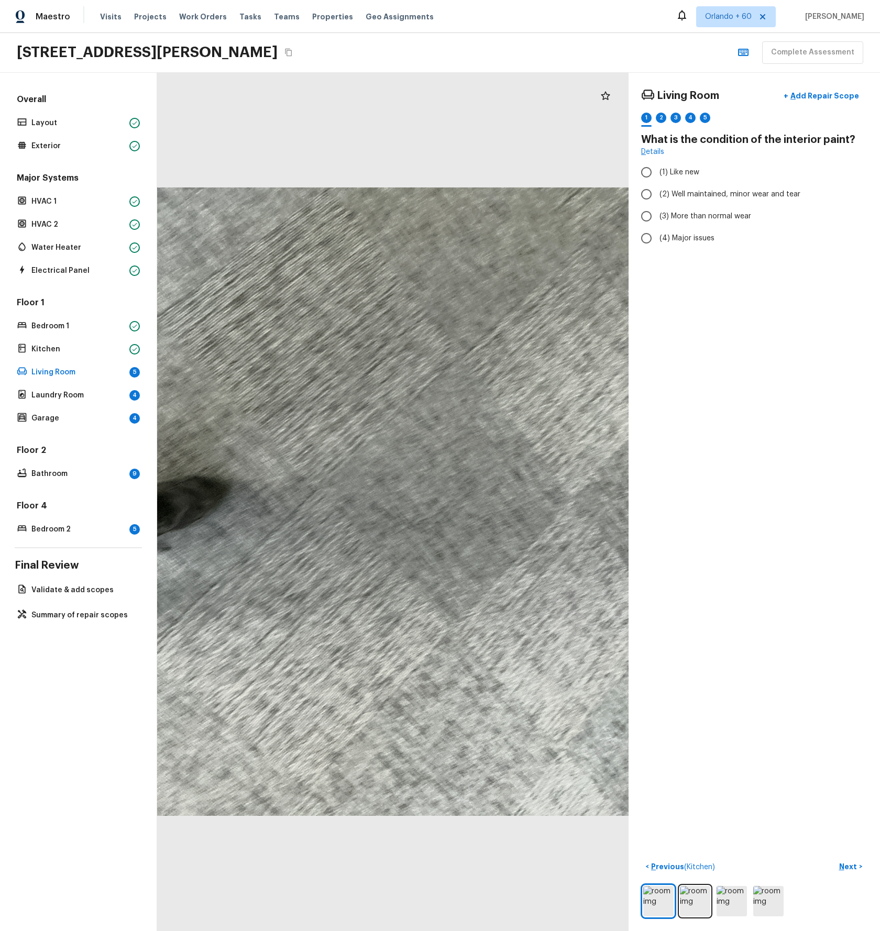
radio input "true"
checkbox input "true"
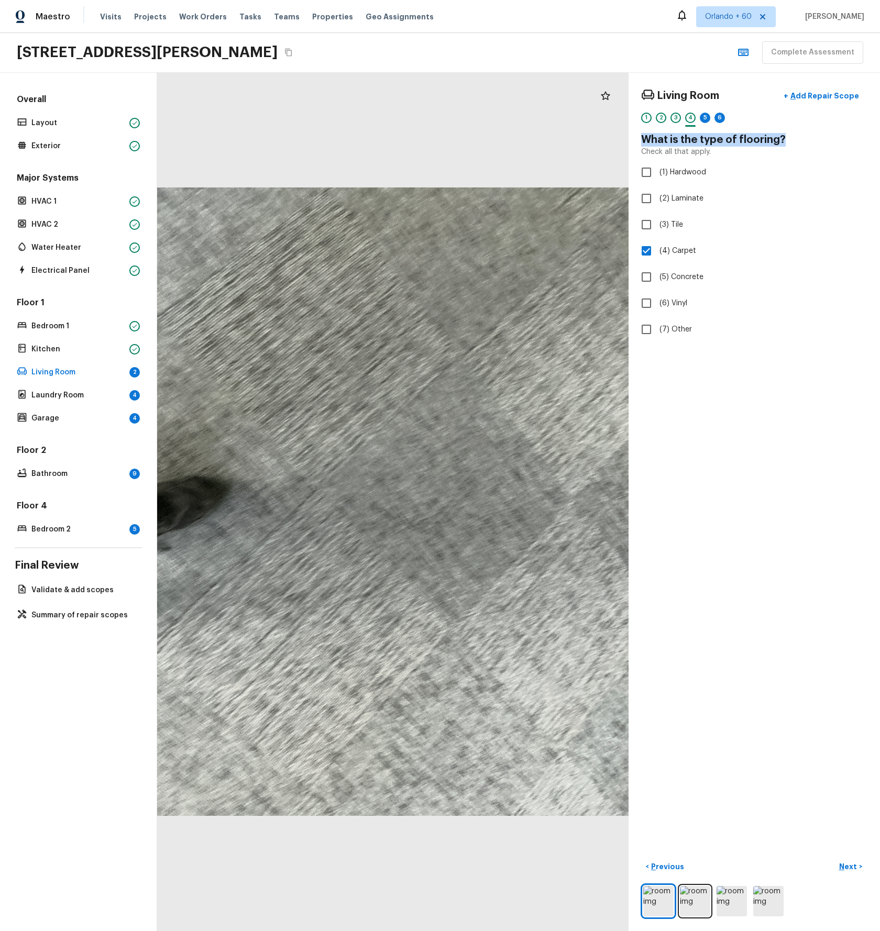
drag, startPoint x: 697, startPoint y: 140, endPoint x: 780, endPoint y: 147, distance: 83.6
click at [785, 139] on div "Living Room + Add Repair Scope 1 2 3 4 5 6 What is the type of flooring? Check …" at bounding box center [754, 502] width 251 height 859
click at [853, 868] on p "Next" at bounding box center [849, 867] width 20 height 10
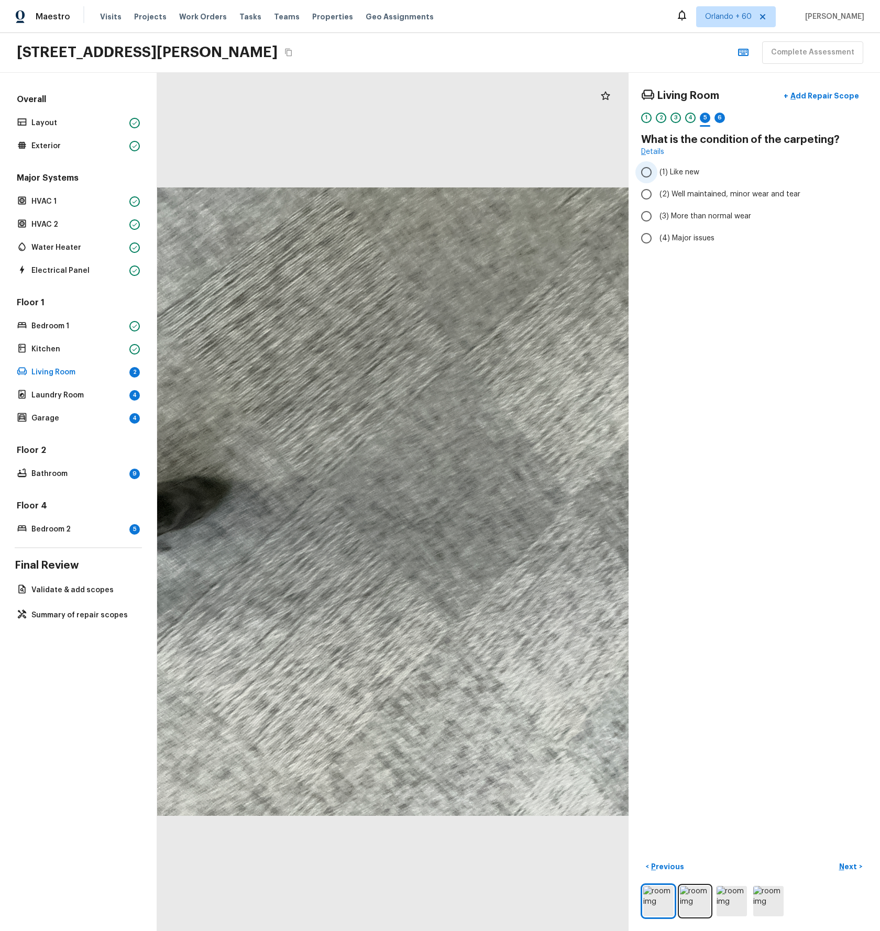
click at [646, 173] on input "(1) Like new" at bounding box center [646, 172] width 22 height 22
radio input "true"
click at [646, 173] on input "(1) Like new" at bounding box center [646, 172] width 22 height 22
drag, startPoint x: 659, startPoint y: 138, endPoint x: 840, endPoint y: 139, distance: 181.3
click at [840, 139] on h4 "What is the condition of the carpeting?" at bounding box center [754, 140] width 226 height 14
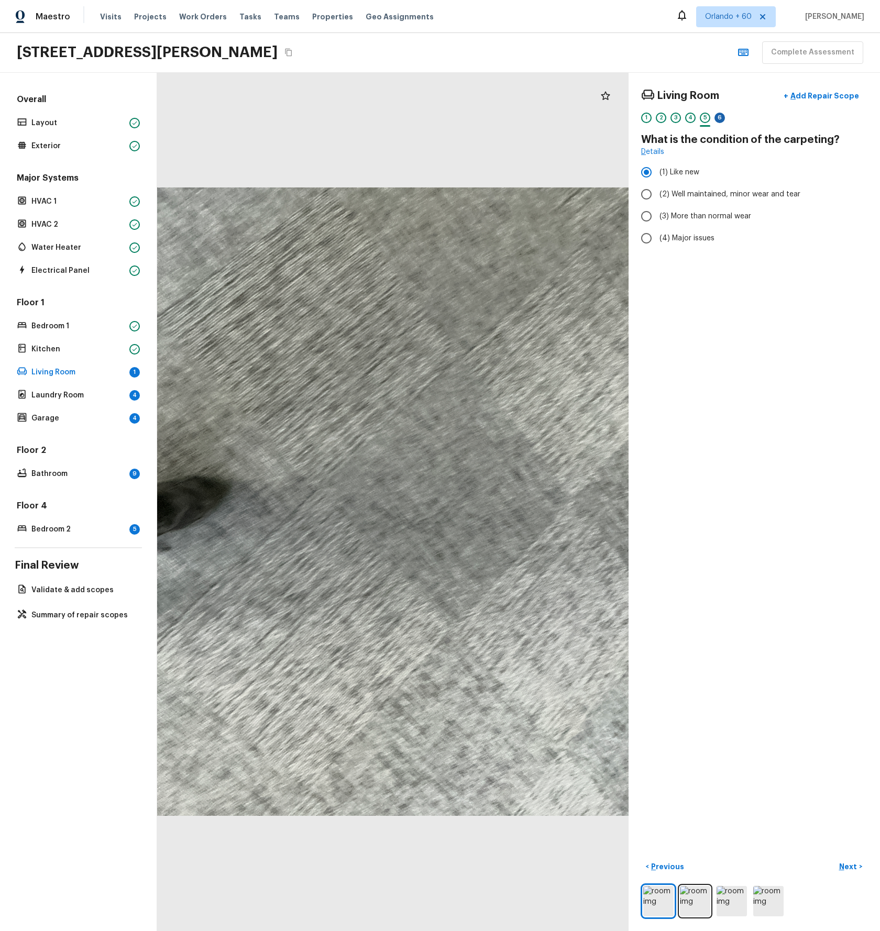
click at [719, 119] on div "6" at bounding box center [720, 118] width 10 height 10
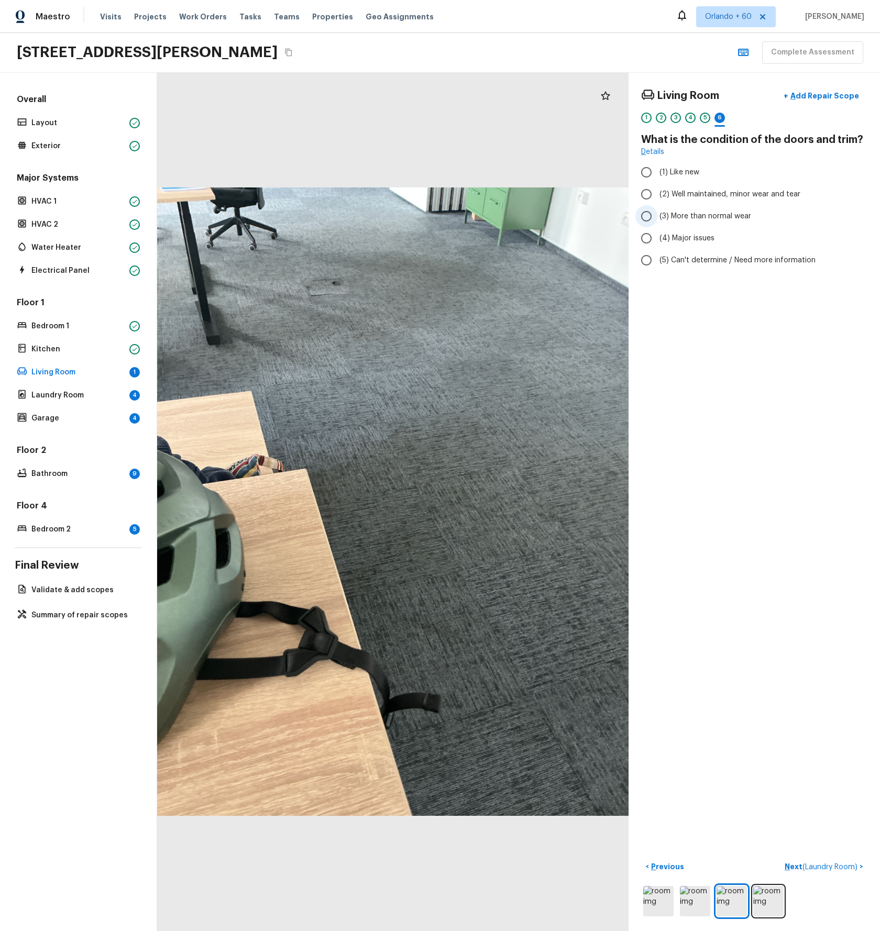
click at [684, 218] on span "(3) More than normal wear" at bounding box center [706, 216] width 92 height 10
click at [657, 218] on input "(3) More than normal wear" at bounding box center [646, 216] width 22 height 22
radio input "true"
click at [817, 864] on span "( Laundry Room )" at bounding box center [830, 867] width 55 height 7
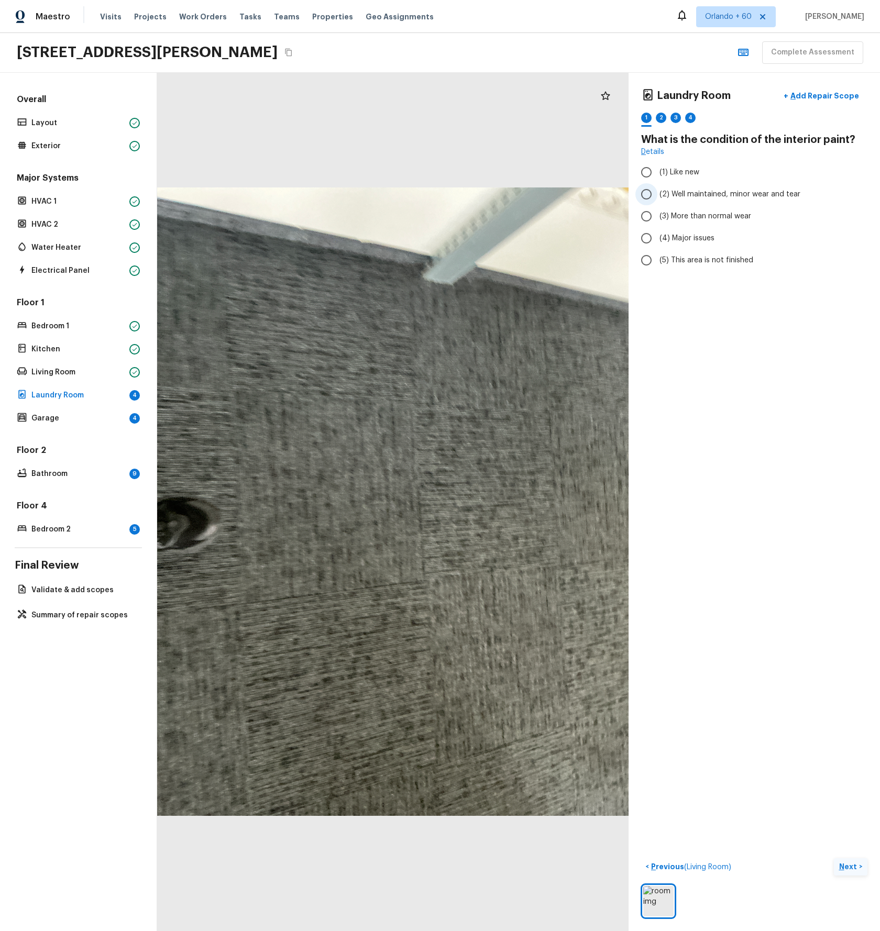
click at [646, 194] on input "(2) Well maintained, minor wear and tear" at bounding box center [646, 194] width 22 height 22
radio input "true"
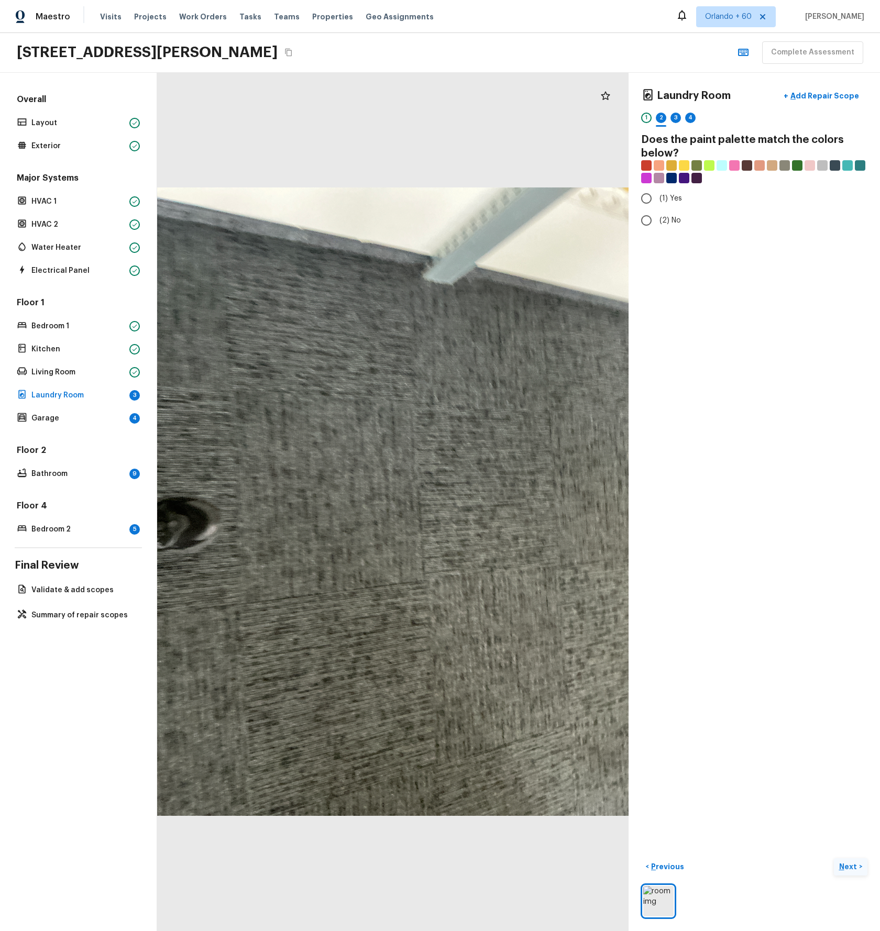
radio input "true"
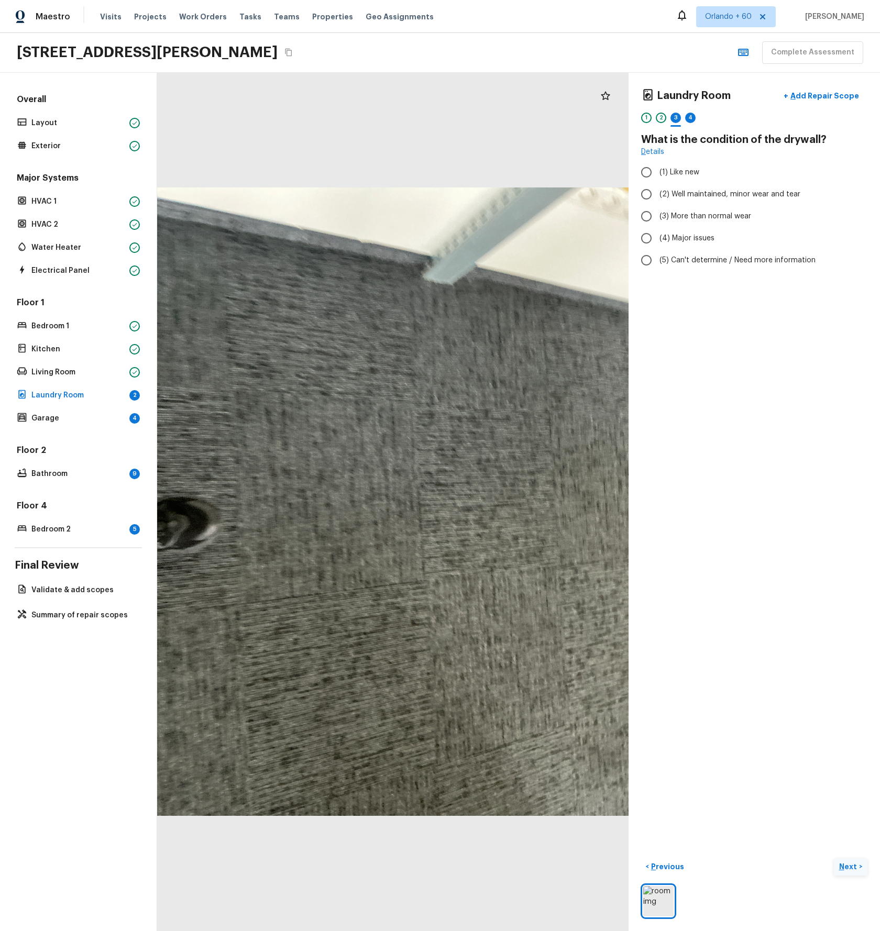
radio input "true"
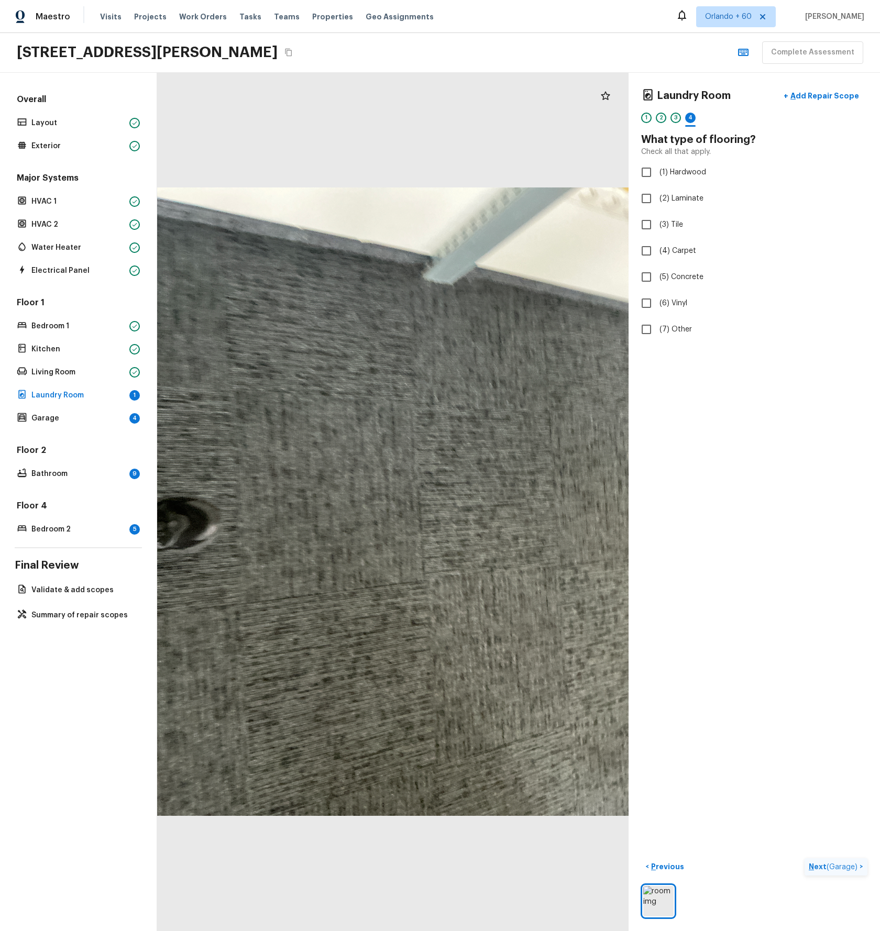
checkbox input "true"
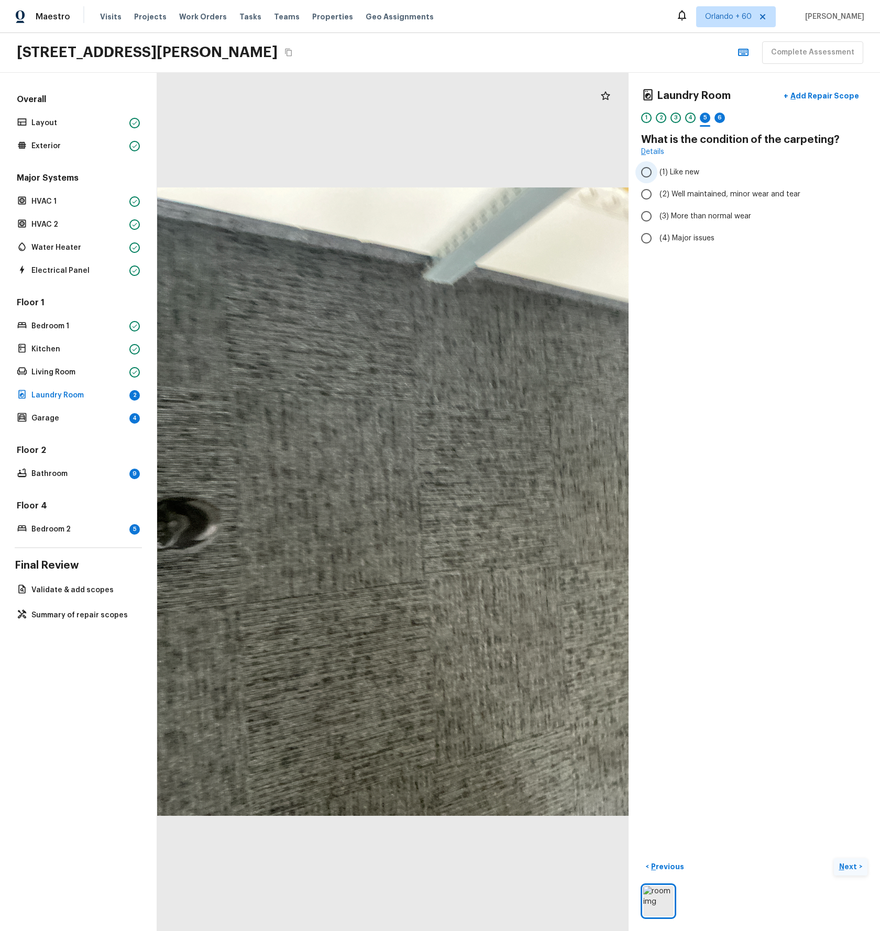
click at [647, 172] on input "(1) Like new" at bounding box center [646, 172] width 22 height 22
radio input "true"
click at [751, 561] on div "Laundry Room + Add Repair Scope 1 2 3 4 5 6 What is the condition of the carpet…" at bounding box center [754, 502] width 251 height 859
radio input "true"
click at [833, 867] on span "( Garage )" at bounding box center [842, 867] width 31 height 7
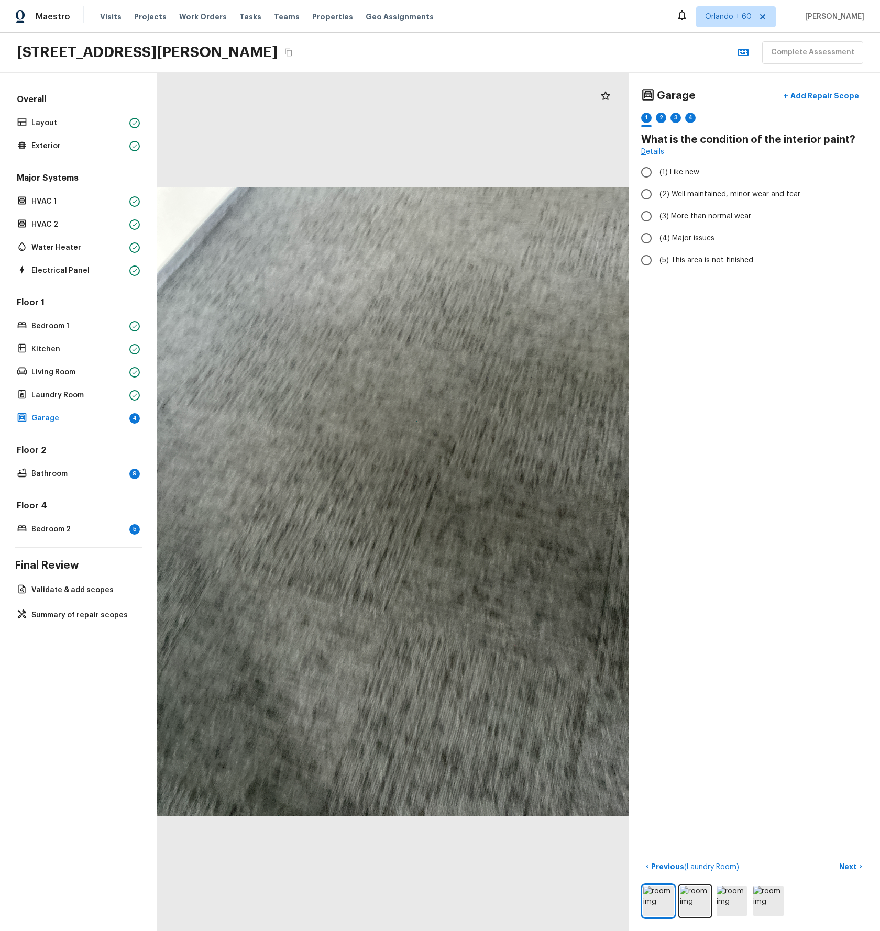
radio input "true"
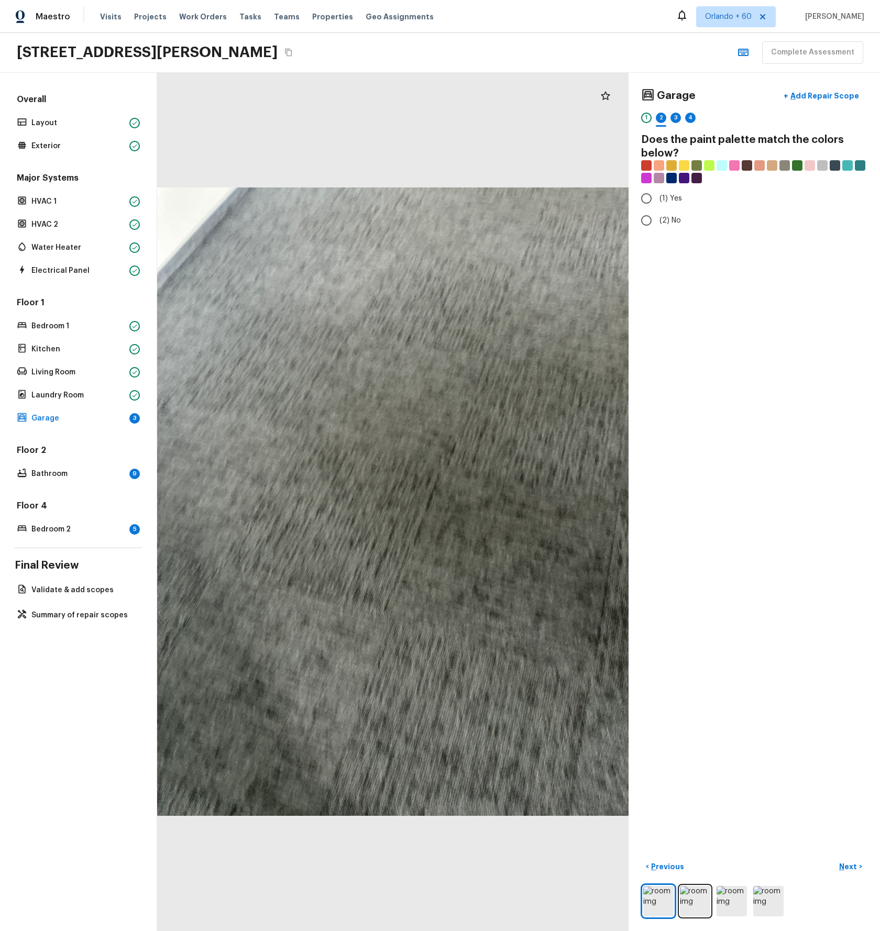
radio input "true"
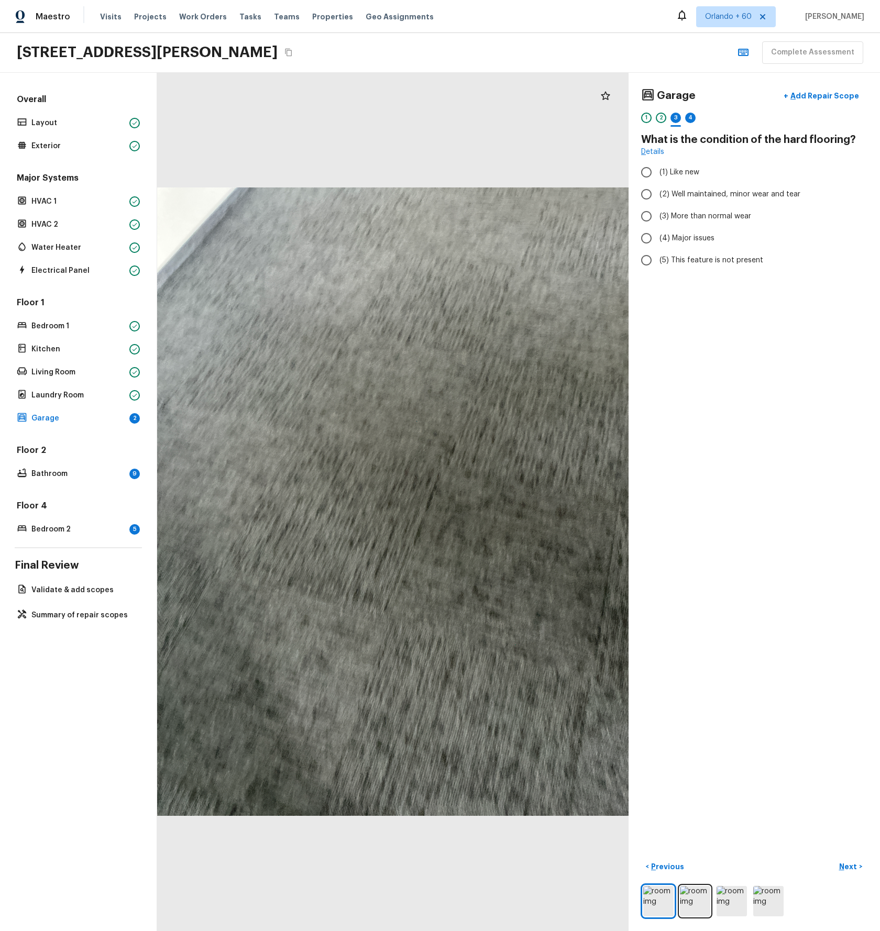
radio input "true"
drag, startPoint x: 819, startPoint y: 129, endPoint x: 828, endPoint y: 137, distance: 11.9
click at [819, 129] on div "Garage + Add Repair Scope 1 2 3 4 What is the condition of the hard flooring? D…" at bounding box center [754, 178] width 226 height 186
drag, startPoint x: 834, startPoint y: 144, endPoint x: 644, endPoint y: 140, distance: 189.7
click at [643, 138] on h4 "What is the condition of the hard flooring?" at bounding box center [754, 140] width 226 height 14
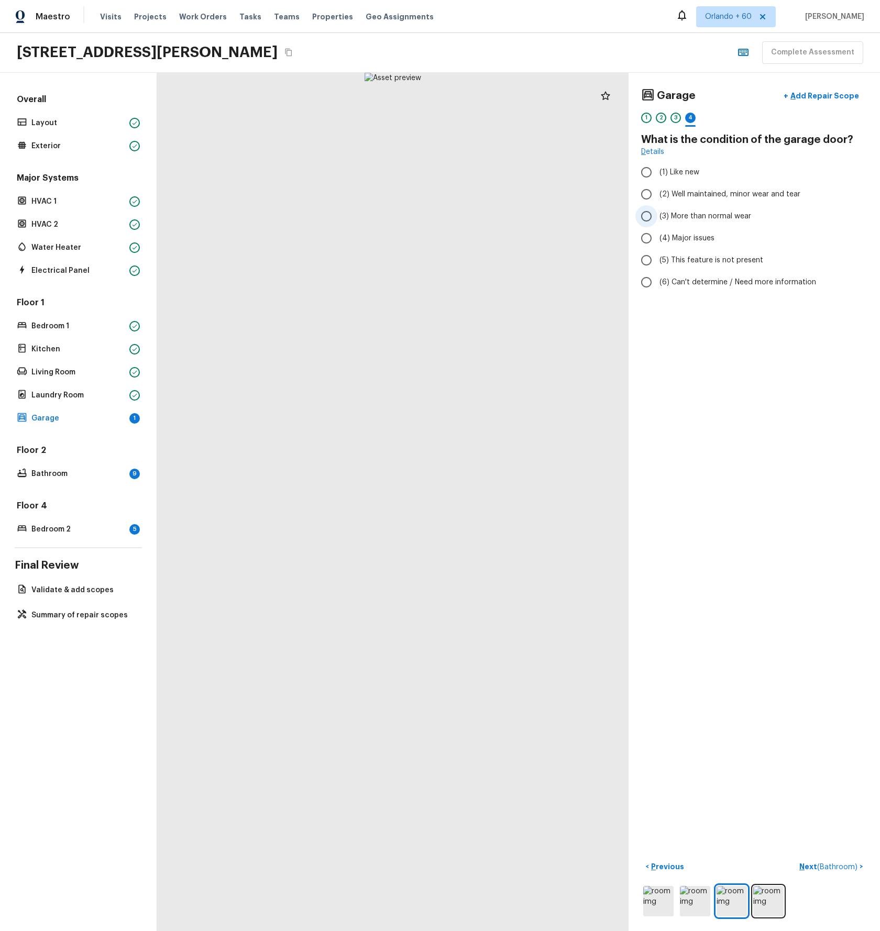
click at [688, 218] on span "(3) More than normal wear" at bounding box center [706, 216] width 92 height 10
click at [657, 218] on input "(3) More than normal wear" at bounding box center [646, 216] width 22 height 22
radio input "true"
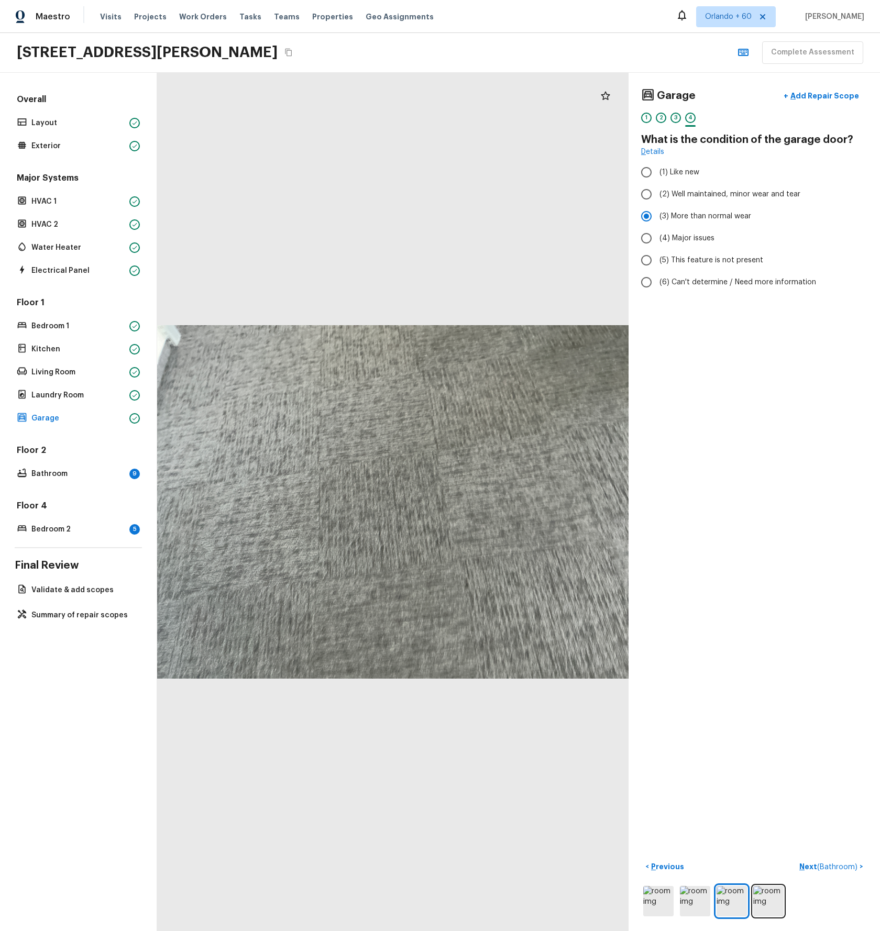
click at [842, 868] on span "( Bathroom )" at bounding box center [837, 867] width 40 height 7
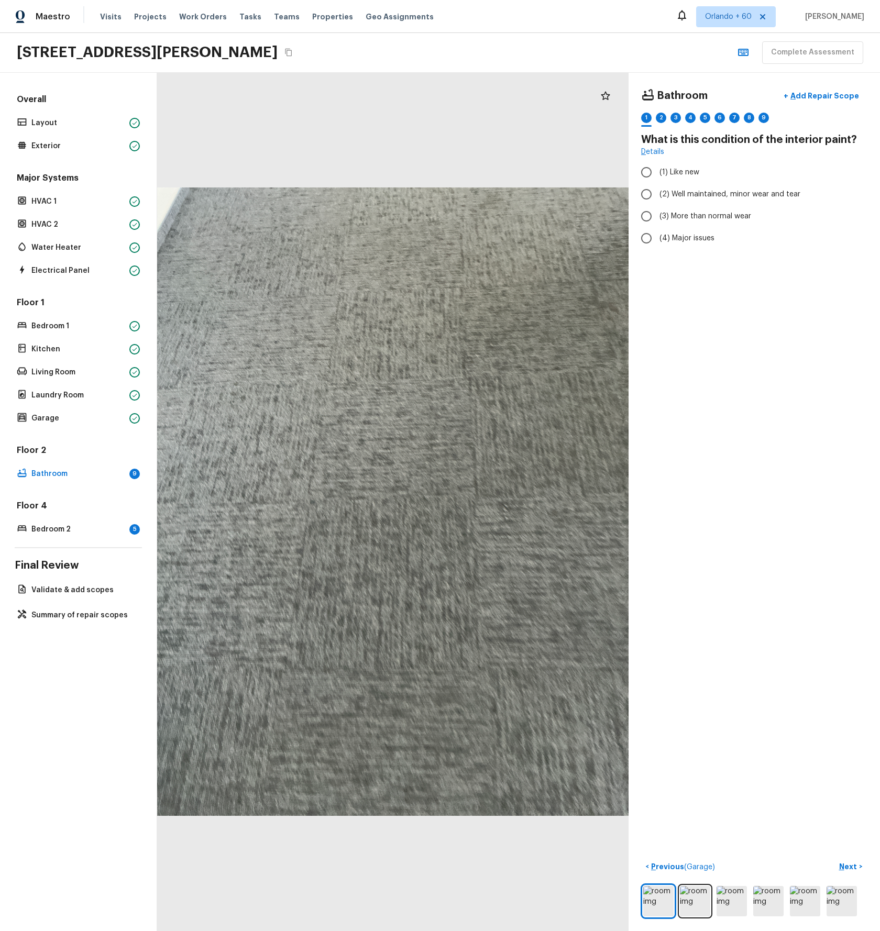
radio input "true"
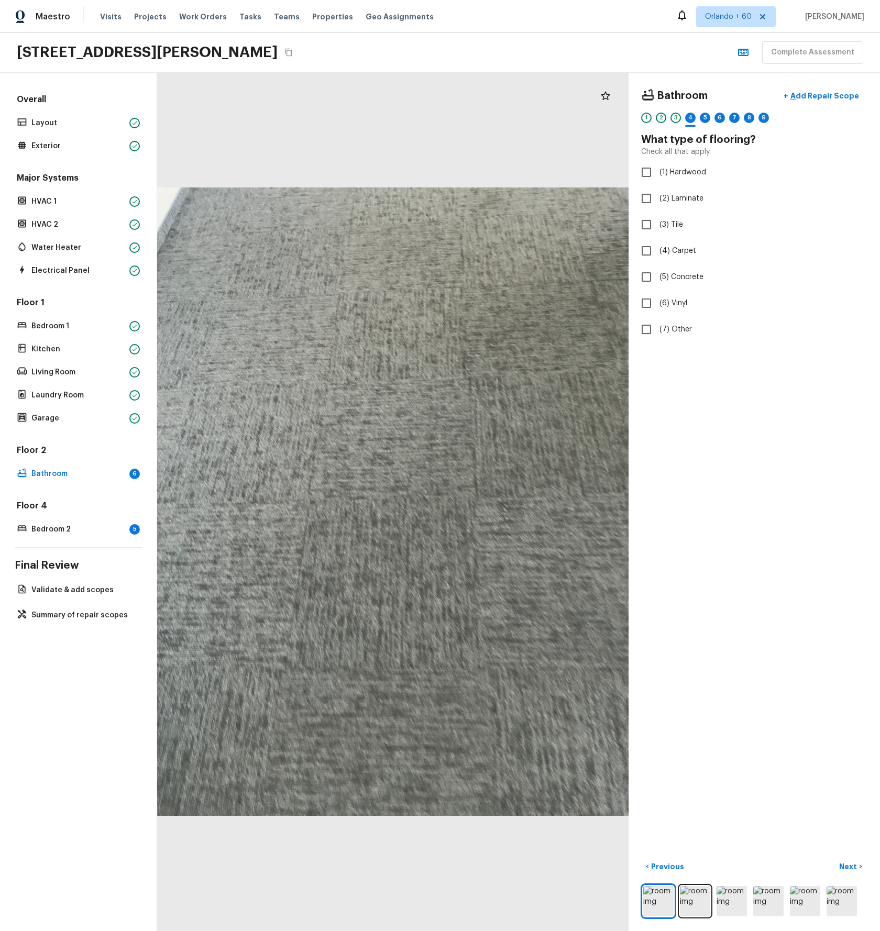
checkbox input "true"
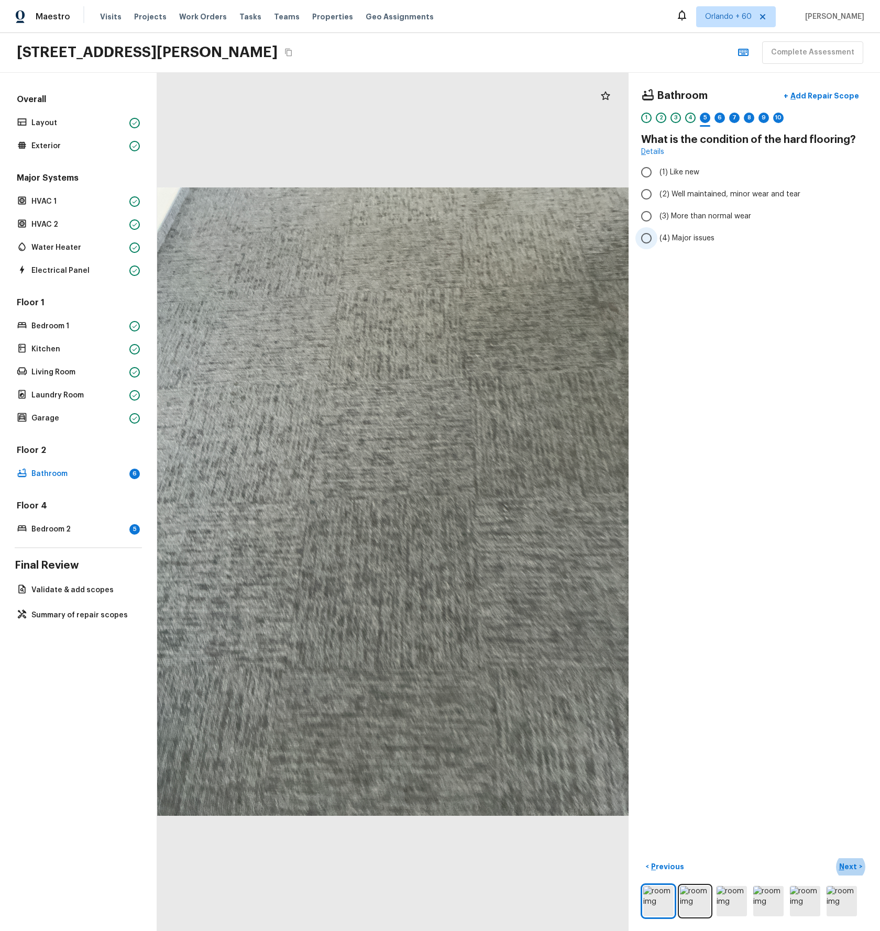
drag, startPoint x: 726, startPoint y: 192, endPoint x: 729, endPoint y: 240, distance: 48.3
click at [726, 192] on span "(2) Well maintained, minor wear and tear" at bounding box center [730, 194] width 141 height 10
click at [657, 192] on input "(2) Well maintained, minor wear and tear" at bounding box center [646, 194] width 22 height 22
radio input "true"
click at [723, 447] on div "Bathroom + Add Repair Scope 1 2 3 4 5 6 7 8 9 10 What is the condition of the h…" at bounding box center [754, 502] width 251 height 859
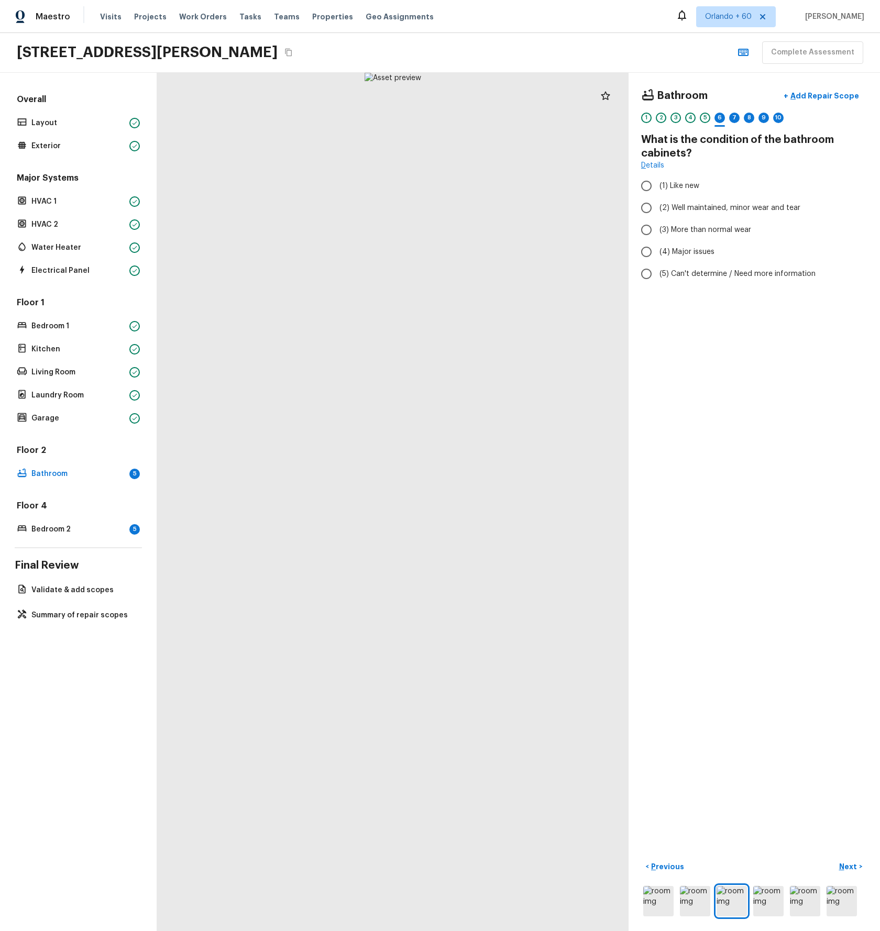
radio input "true"
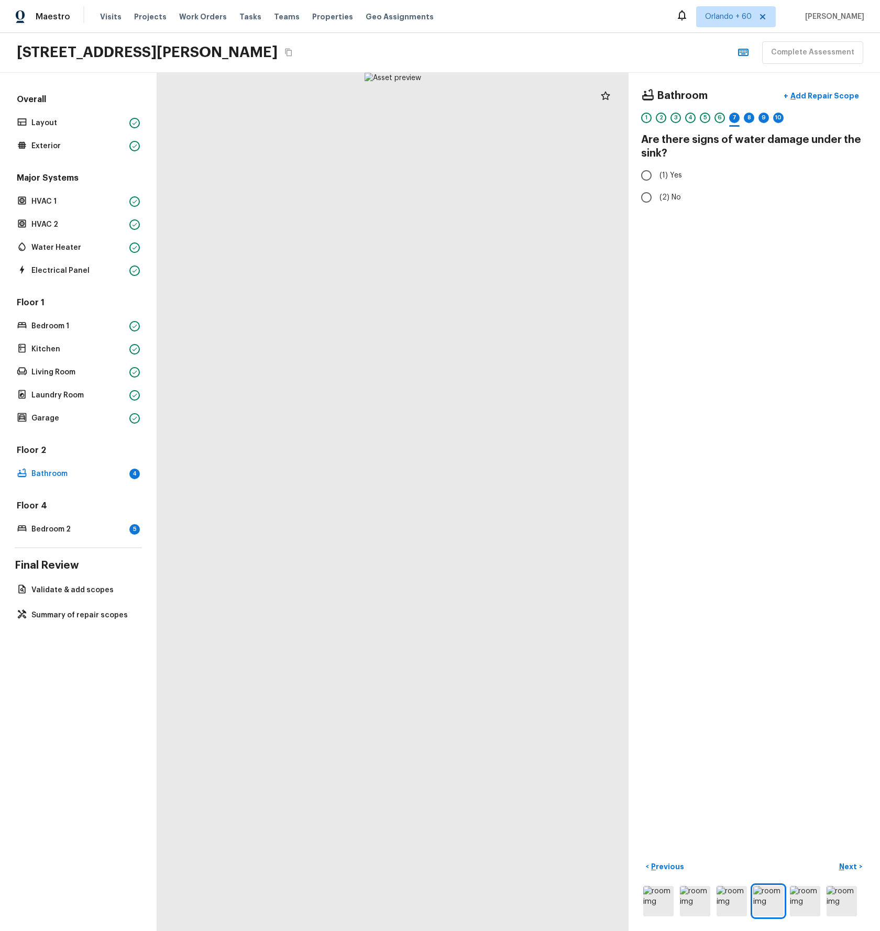
radio input "true"
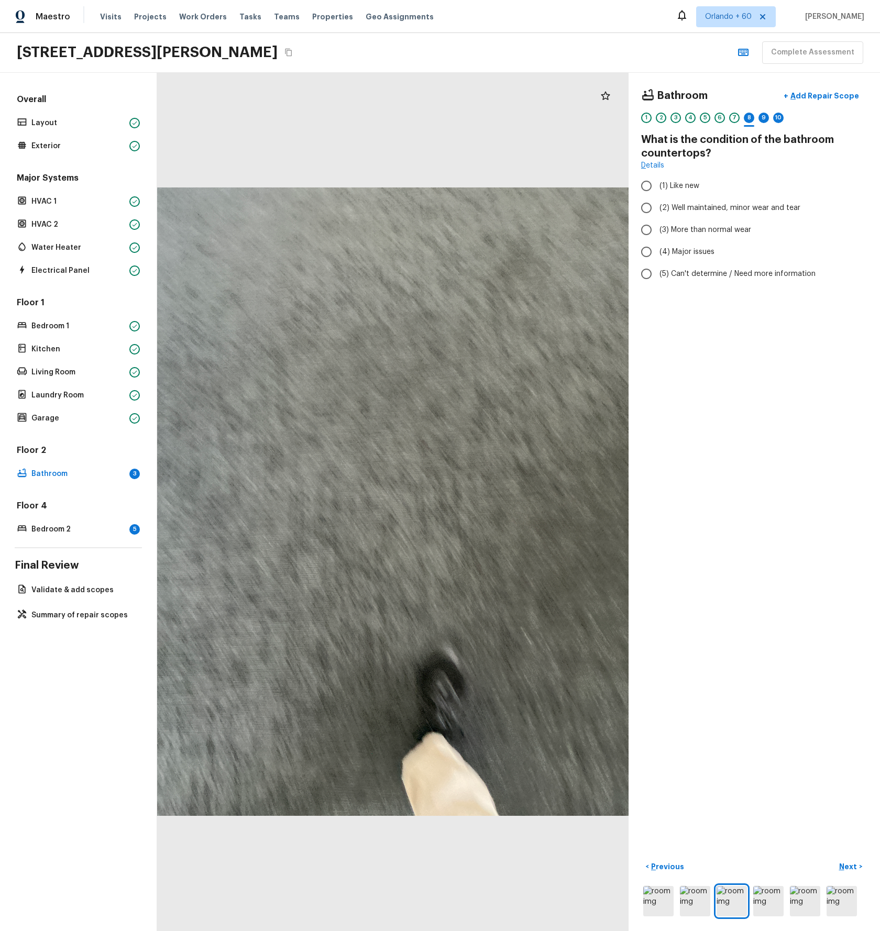
radio input "true"
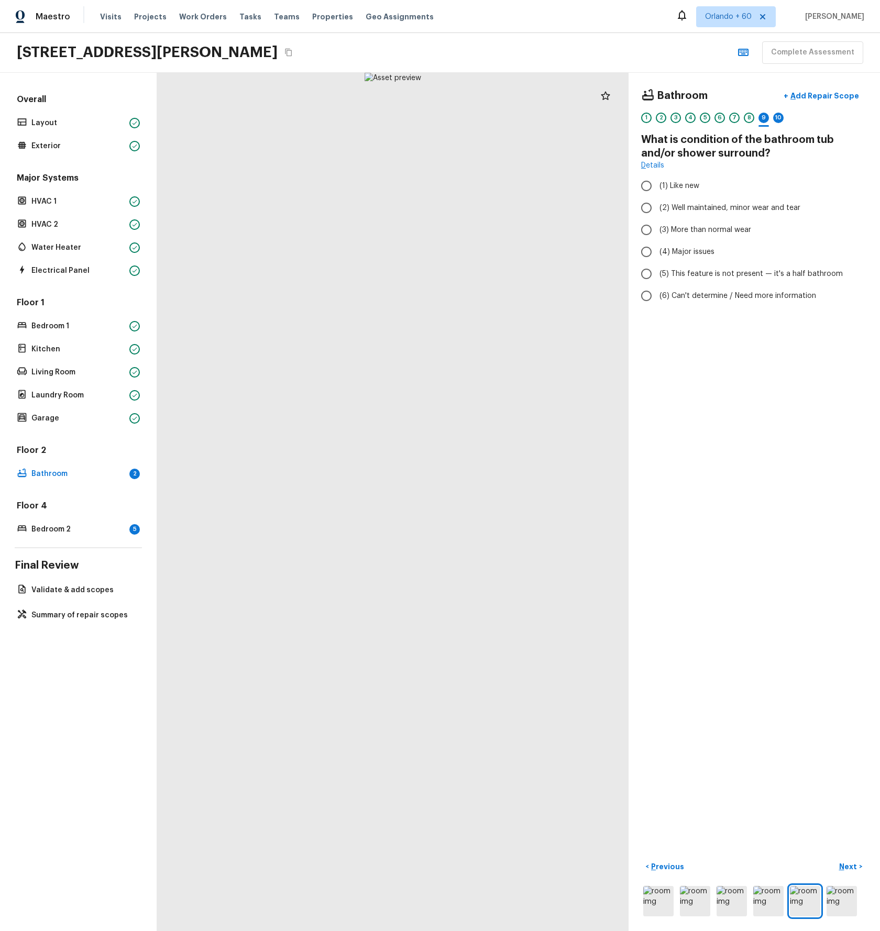
radio input "true"
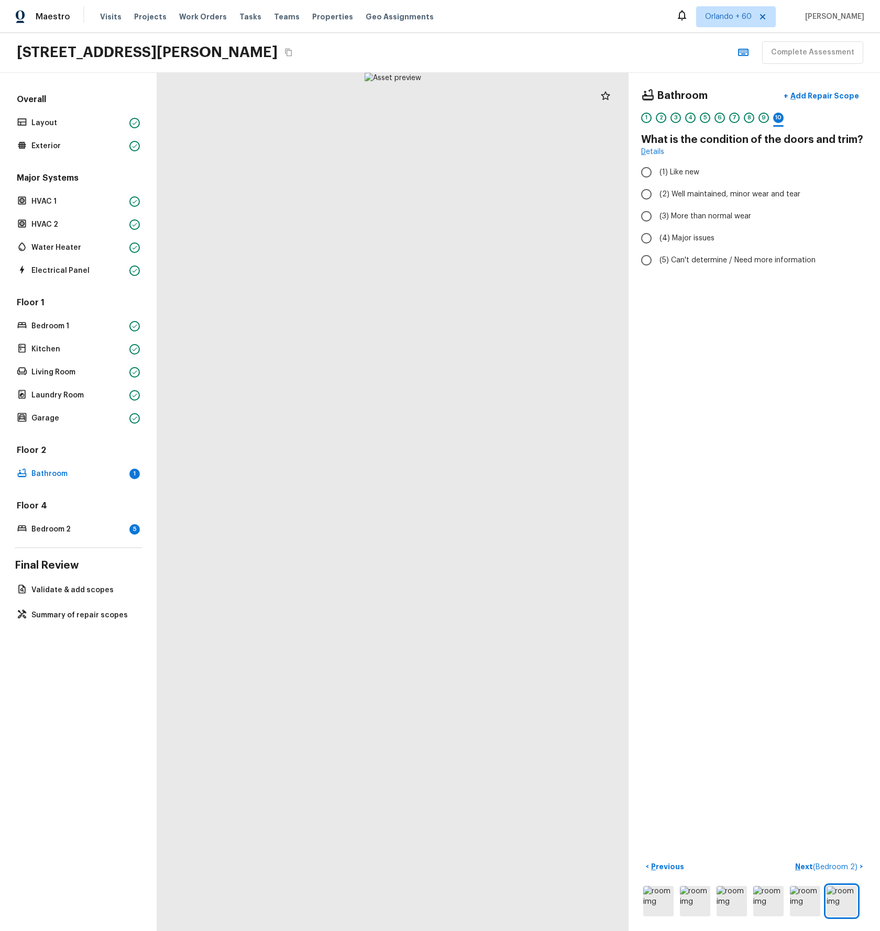
radio input "true"
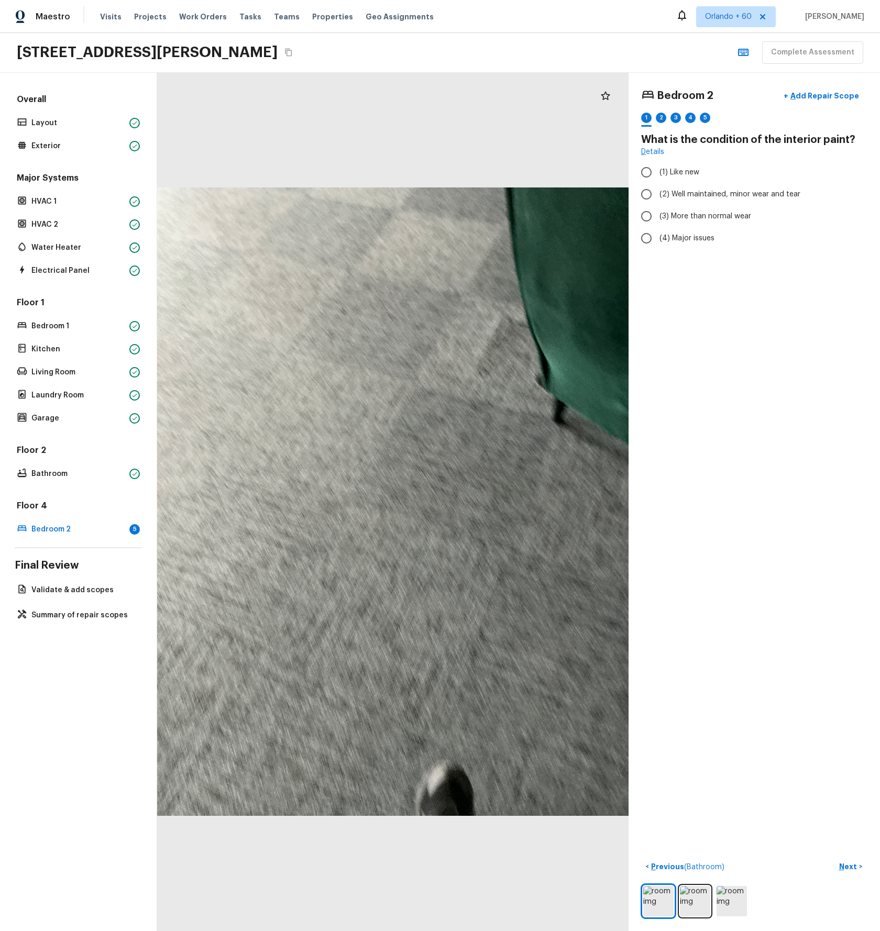
radio input "true"
drag, startPoint x: 822, startPoint y: 310, endPoint x: 705, endPoint y: 151, distance: 197.4
click at [822, 310] on div "Bedroom 2 + Add Repair Scope 1 2 3 4 5 Does the paint palette match the colors …" at bounding box center [754, 502] width 251 height 859
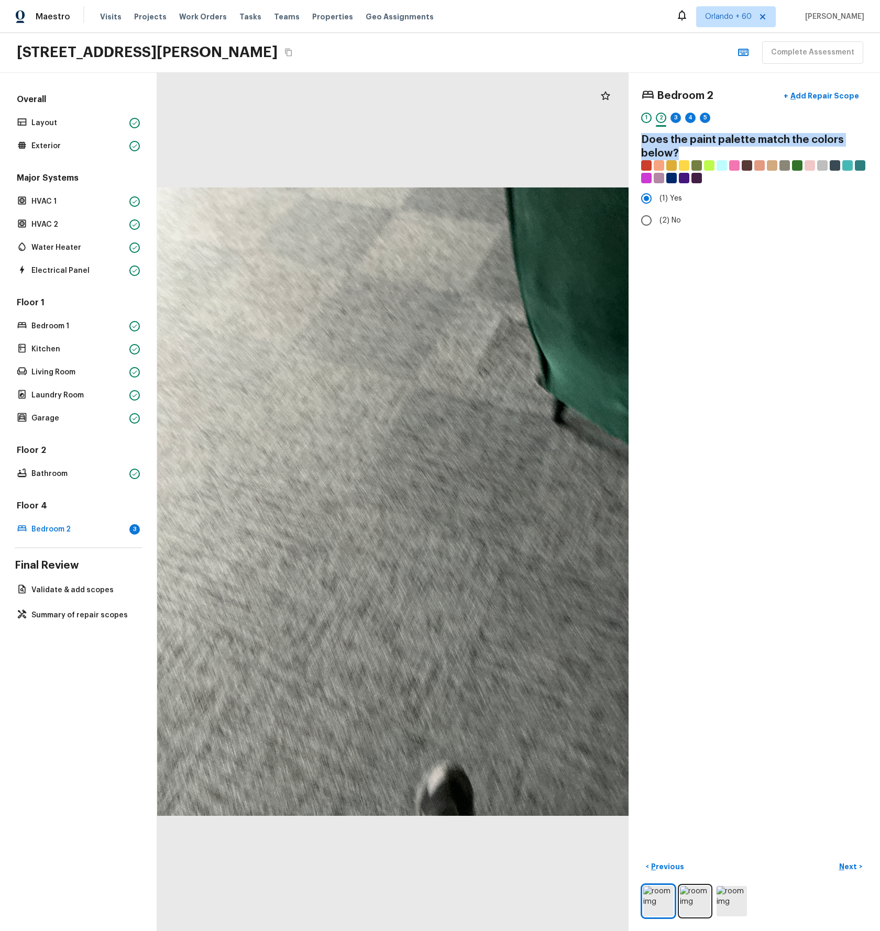
drag, startPoint x: 683, startPoint y: 155, endPoint x: 634, endPoint y: 147, distance: 48.9
click at [635, 142] on div "Bedroom 2 + Add Repair Scope 1 2 3 4 5 Does the paint palette match the colors …" at bounding box center [754, 502] width 251 height 859
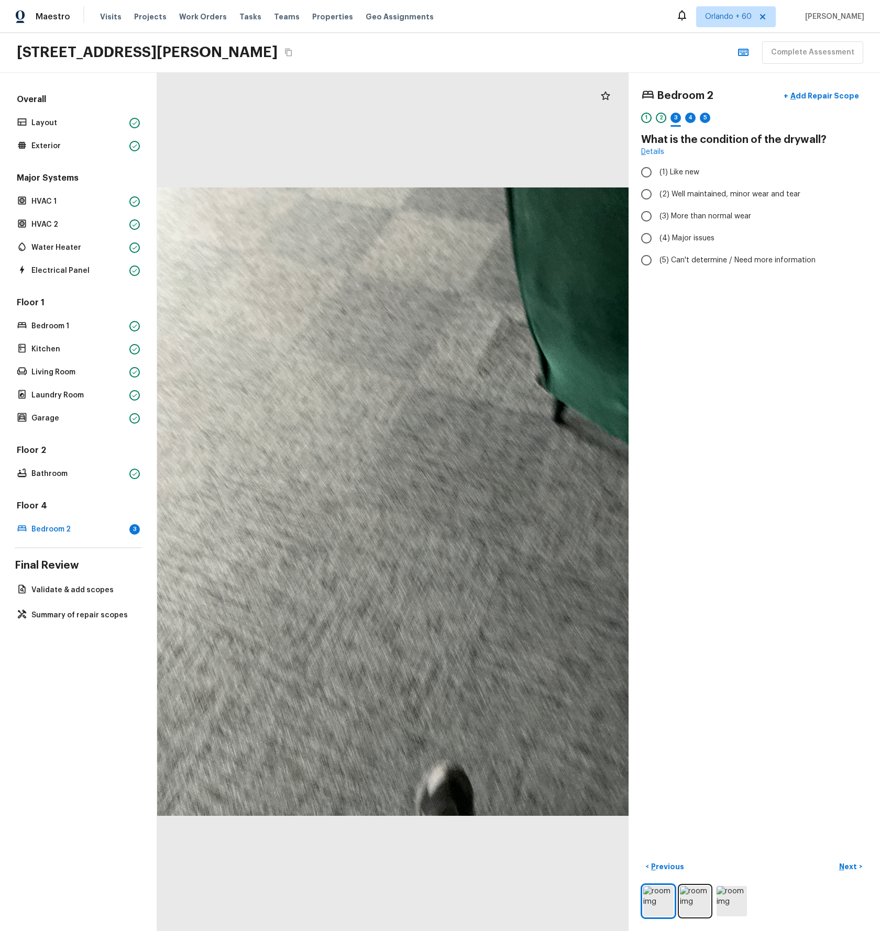
radio input "true"
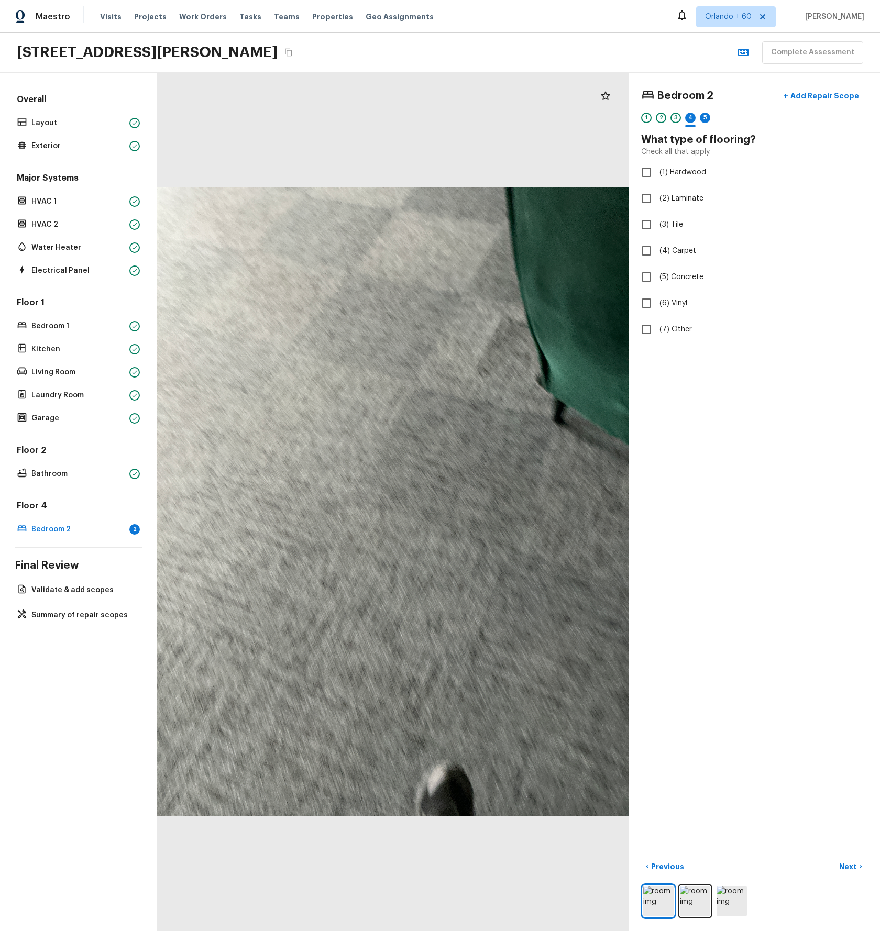
checkbox input "true"
drag, startPoint x: 760, startPoint y: 135, endPoint x: 763, endPoint y: 142, distance: 8.0
click at [760, 136] on h4 "What type of flooring?" at bounding box center [754, 140] width 226 height 14
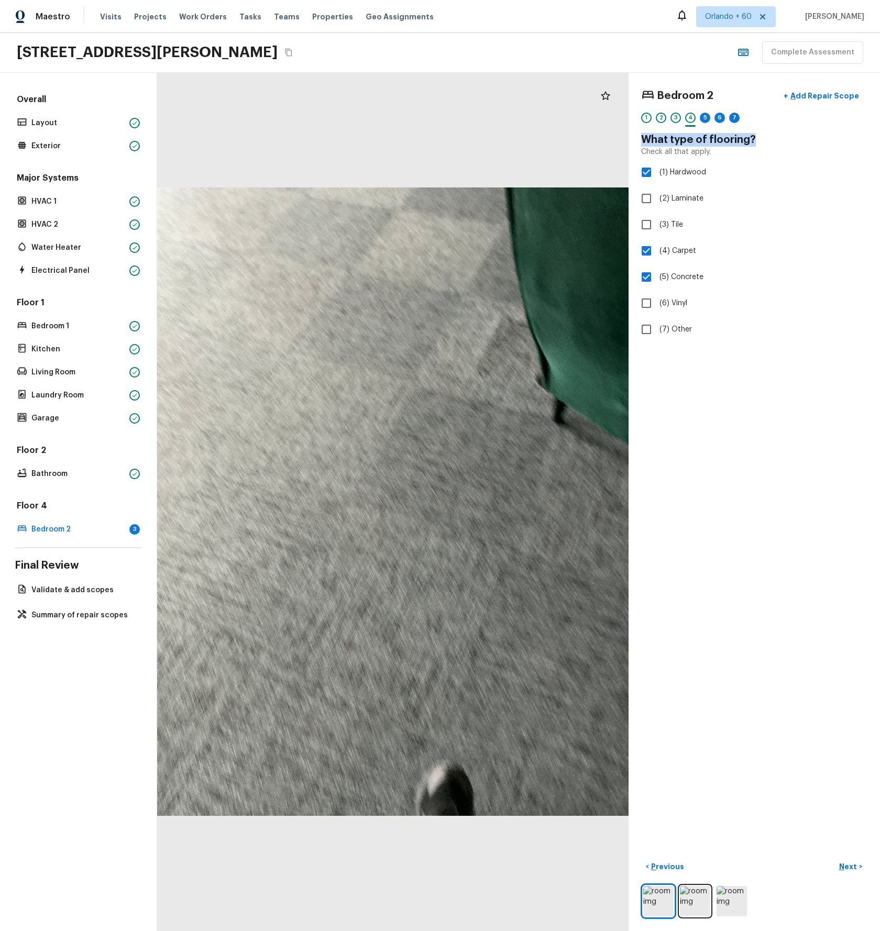
drag, startPoint x: 759, startPoint y: 140, endPoint x: 643, endPoint y: 147, distance: 115.9
click at [642, 140] on h4 "What type of flooring?" at bounding box center [754, 140] width 226 height 14
click at [706, 120] on div "5" at bounding box center [705, 118] width 10 height 10
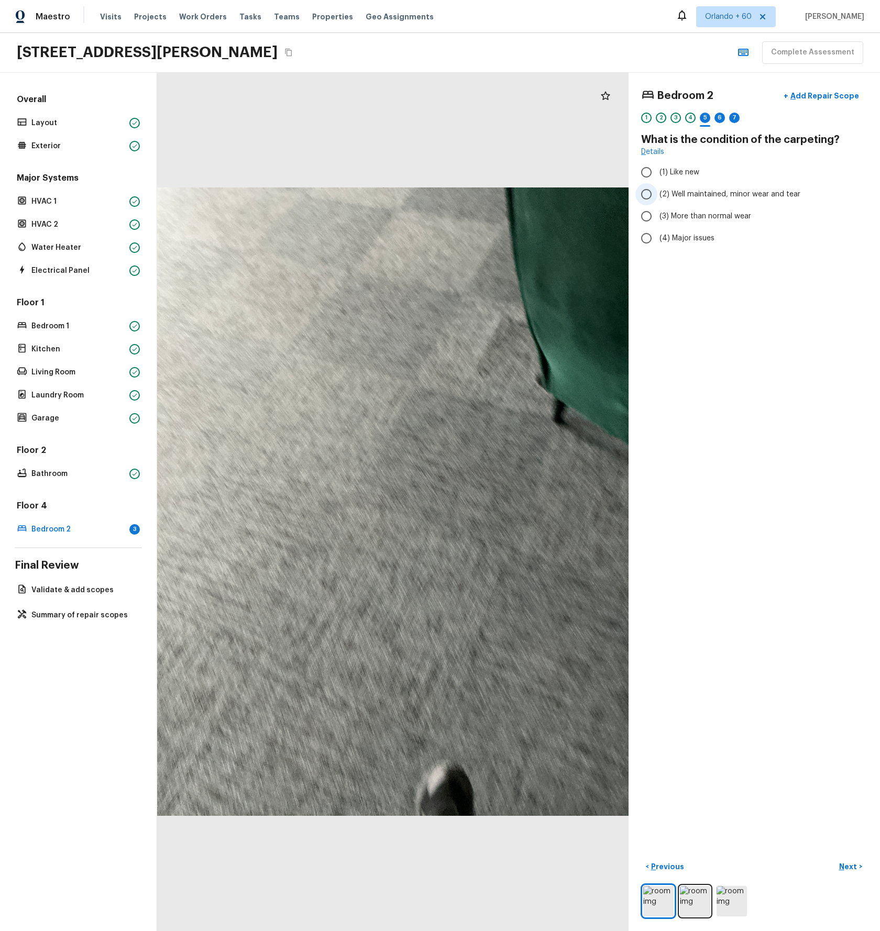
click at [647, 195] on input "(2) Well maintained, minor wear and tear" at bounding box center [646, 194] width 22 height 22
radio input "true"
click at [722, 117] on div "6" at bounding box center [720, 118] width 10 height 10
click at [678, 237] on span "(4) Major issues" at bounding box center [687, 238] width 55 height 10
click at [657, 237] on input "(4) Major issues" at bounding box center [646, 238] width 22 height 22
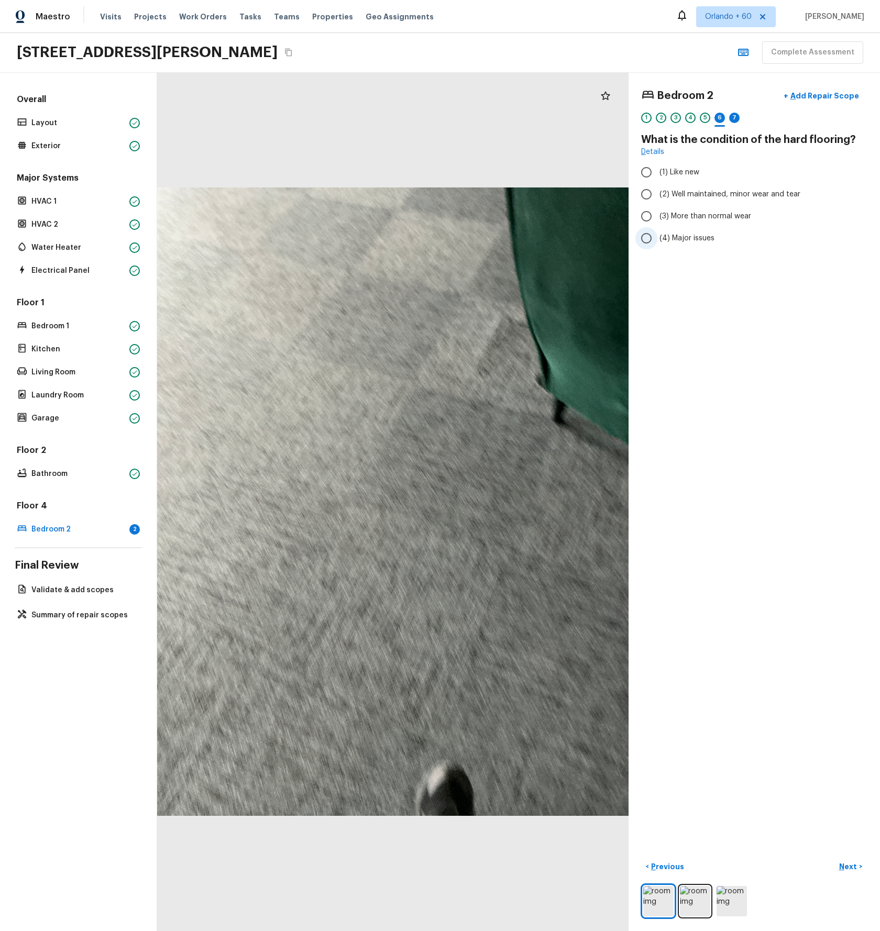
radio input "true"
drag, startPoint x: 649, startPoint y: 140, endPoint x: 847, endPoint y: 151, distance: 198.3
click at [850, 140] on h4 "What is the condition of the hard flooring?" at bounding box center [754, 140] width 226 height 14
click at [860, 865] on button "Next >" at bounding box center [851, 867] width 34 height 17
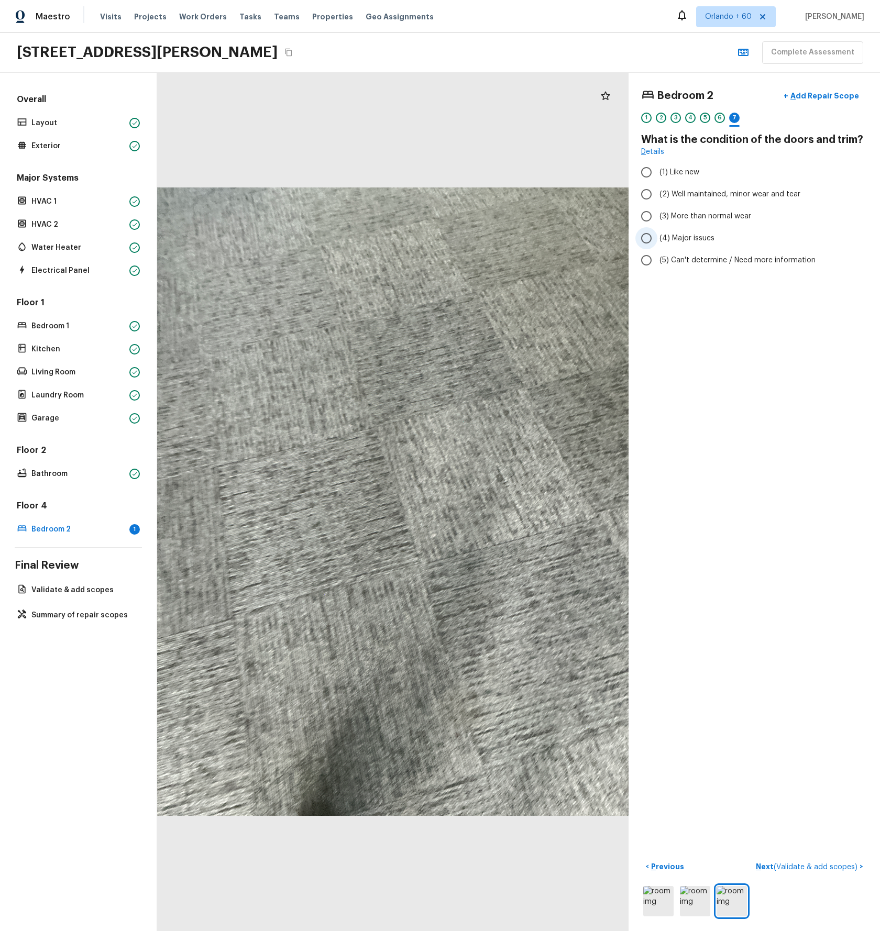
click at [655, 240] on input "(4) Major issues" at bounding box center [646, 238] width 22 height 22
radio input "true"
click at [656, 53] on div "3810 Cliffdale Dr, Valrico, FL 33594 Complete Assessment" at bounding box center [440, 53] width 880 height 40
click at [806, 53] on button "Complete Assessment" at bounding box center [812, 52] width 101 height 23
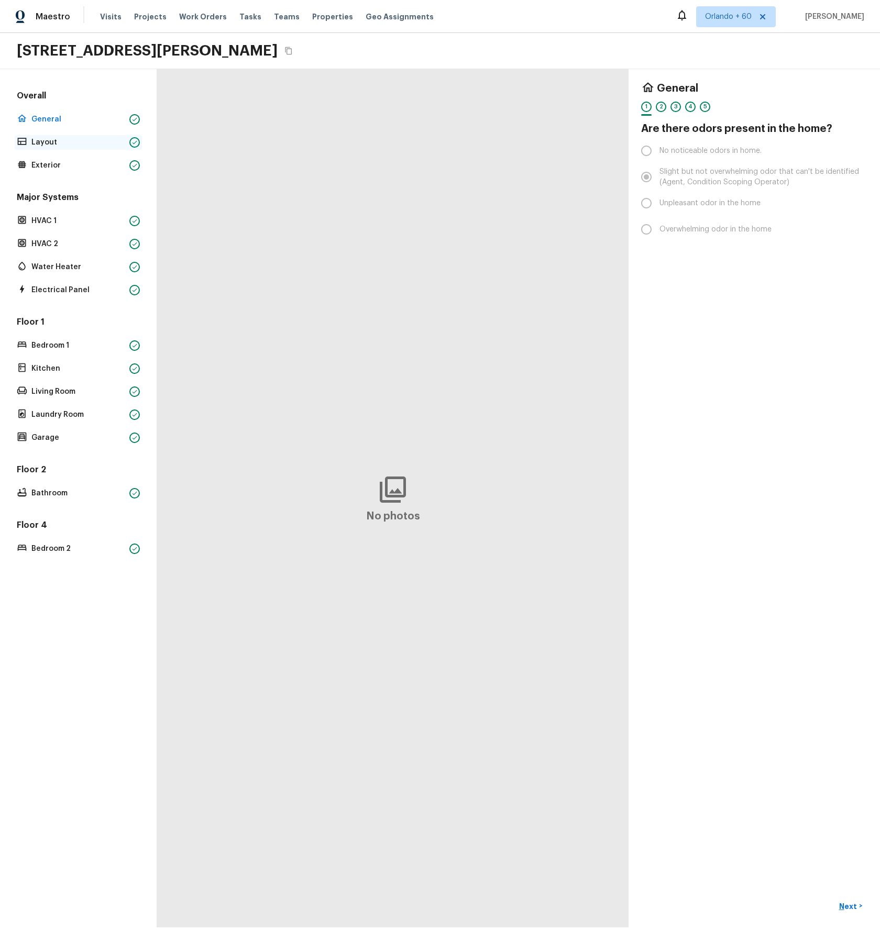
click at [44, 142] on p "Layout" at bounding box center [78, 142] width 94 height 10
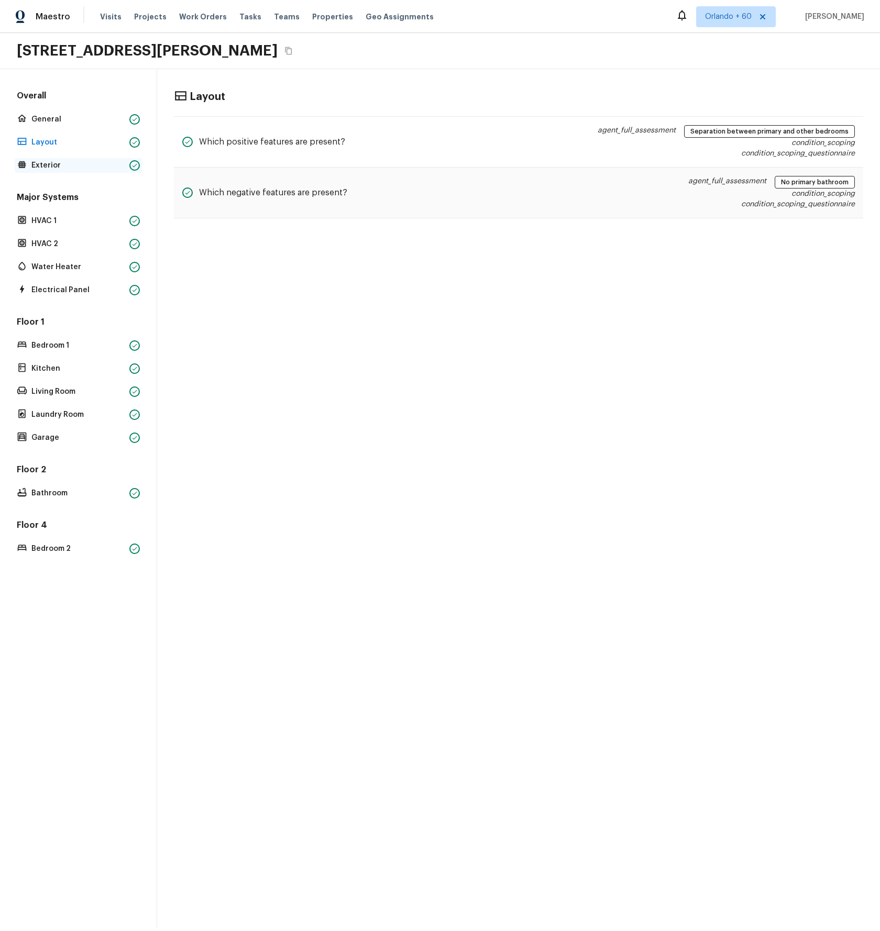
click at [48, 165] on p "Exterior" at bounding box center [78, 165] width 94 height 10
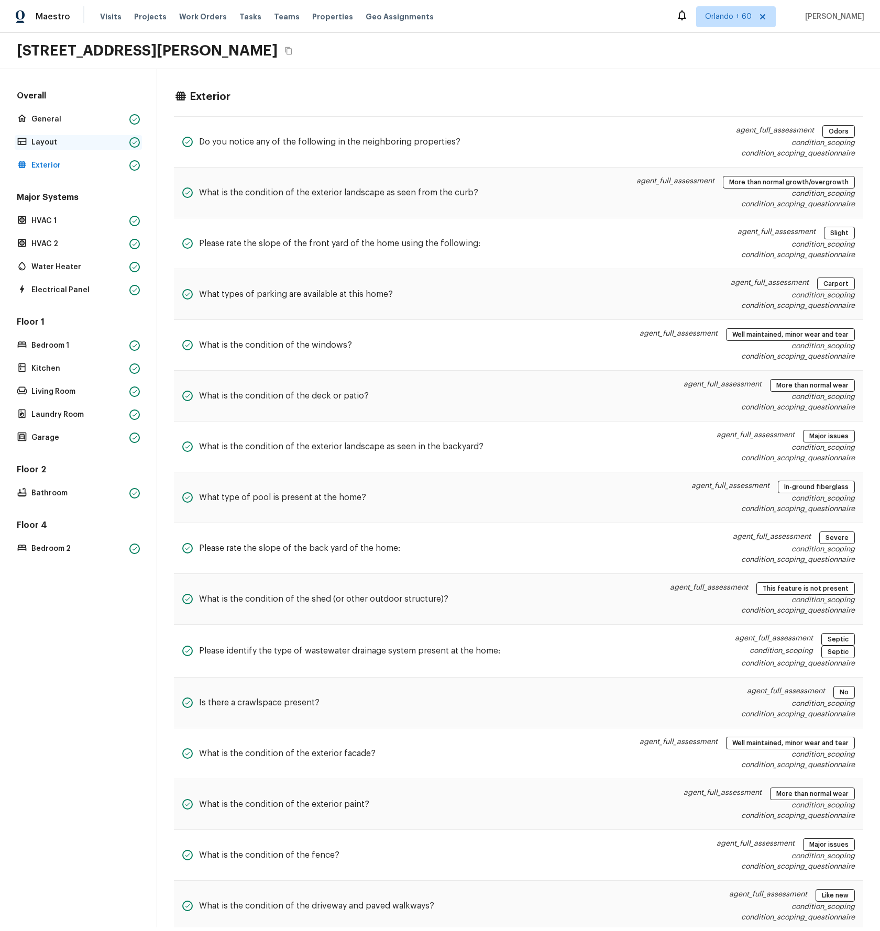
click at [42, 142] on p "Layout" at bounding box center [78, 142] width 94 height 10
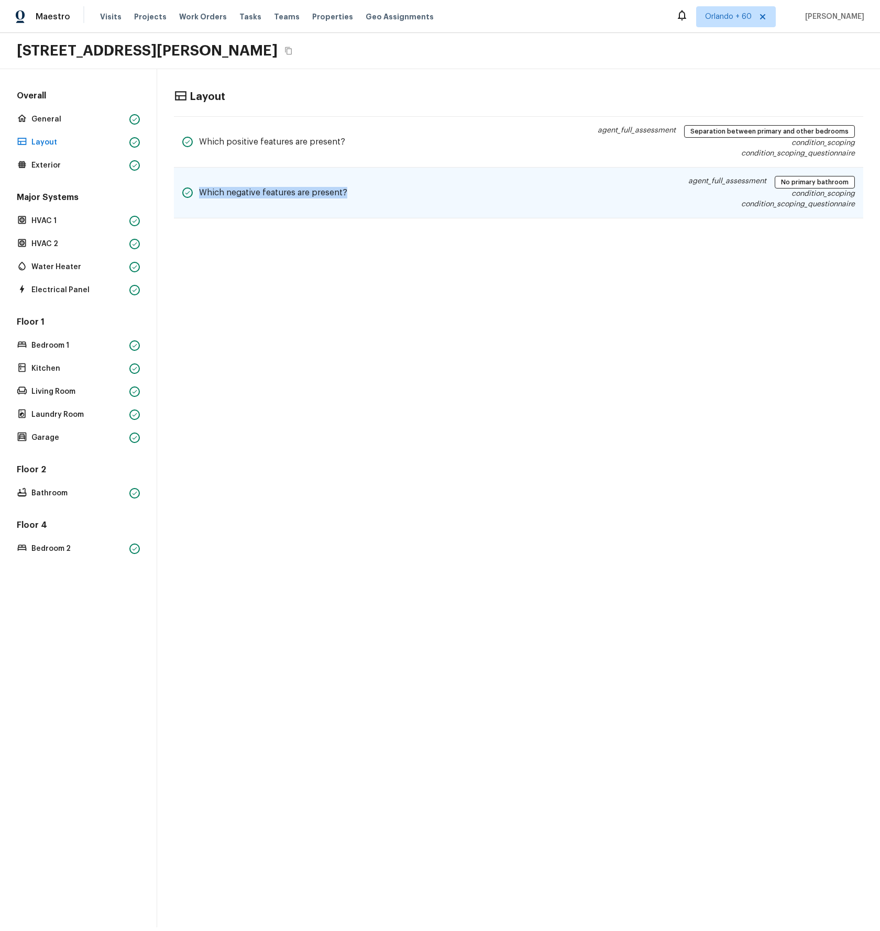
drag, startPoint x: 202, startPoint y: 192, endPoint x: 349, endPoint y: 192, distance: 147.2
click at [349, 192] on div "Which negative features are present? agent_full_assessment No primary bathroom …" at bounding box center [518, 193] width 689 height 51
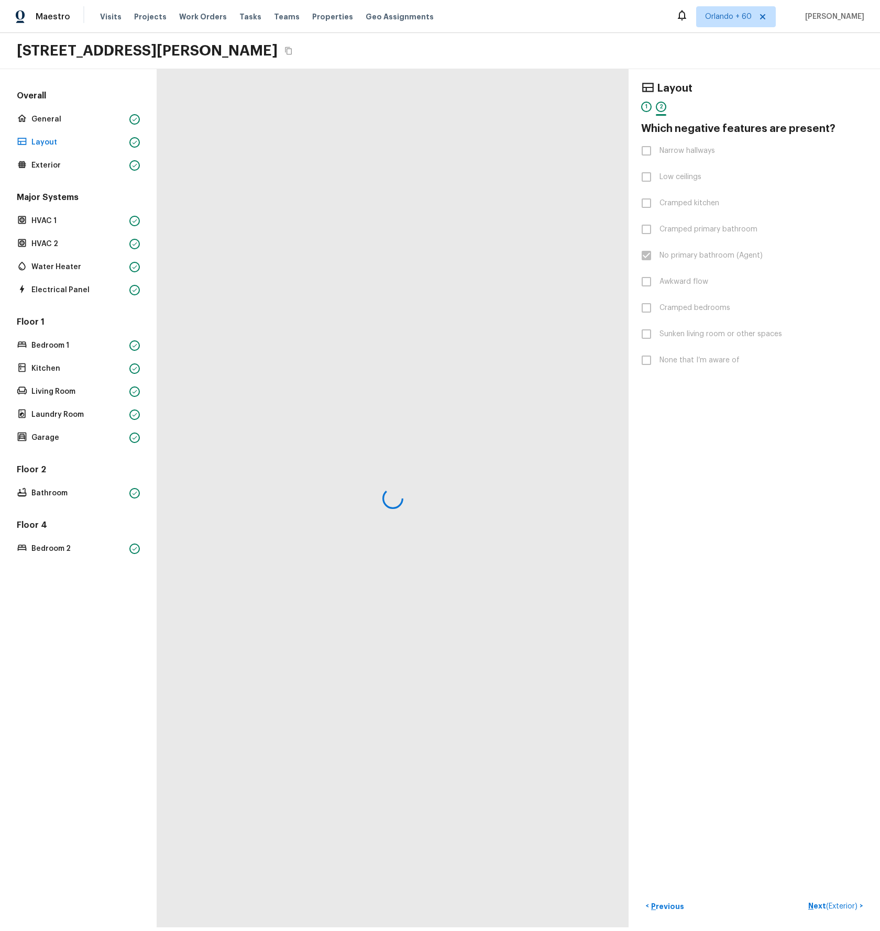
copy h5 "Which negative features are present?"
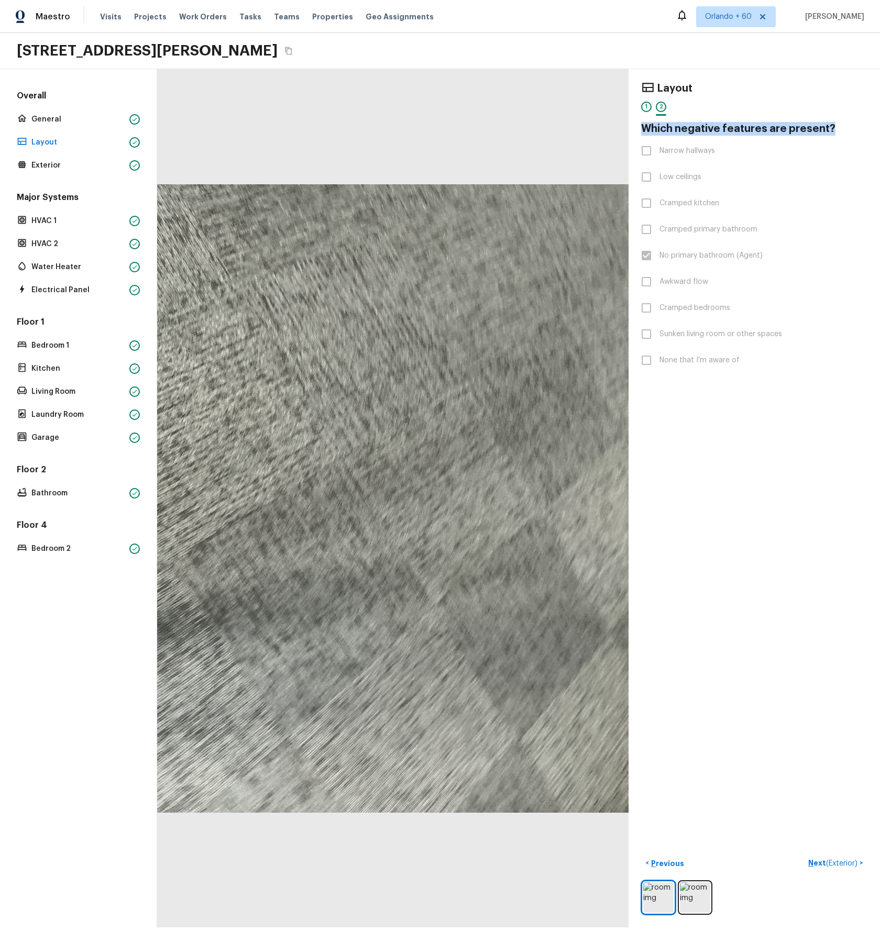
drag, startPoint x: 844, startPoint y: 129, endPoint x: 645, endPoint y: 134, distance: 199.7
click at [644, 134] on h4 "Which negative features are present?" at bounding box center [754, 129] width 226 height 14
copy h4 "Which negative features are present?"
click at [61, 166] on p "Exterior" at bounding box center [78, 165] width 94 height 10
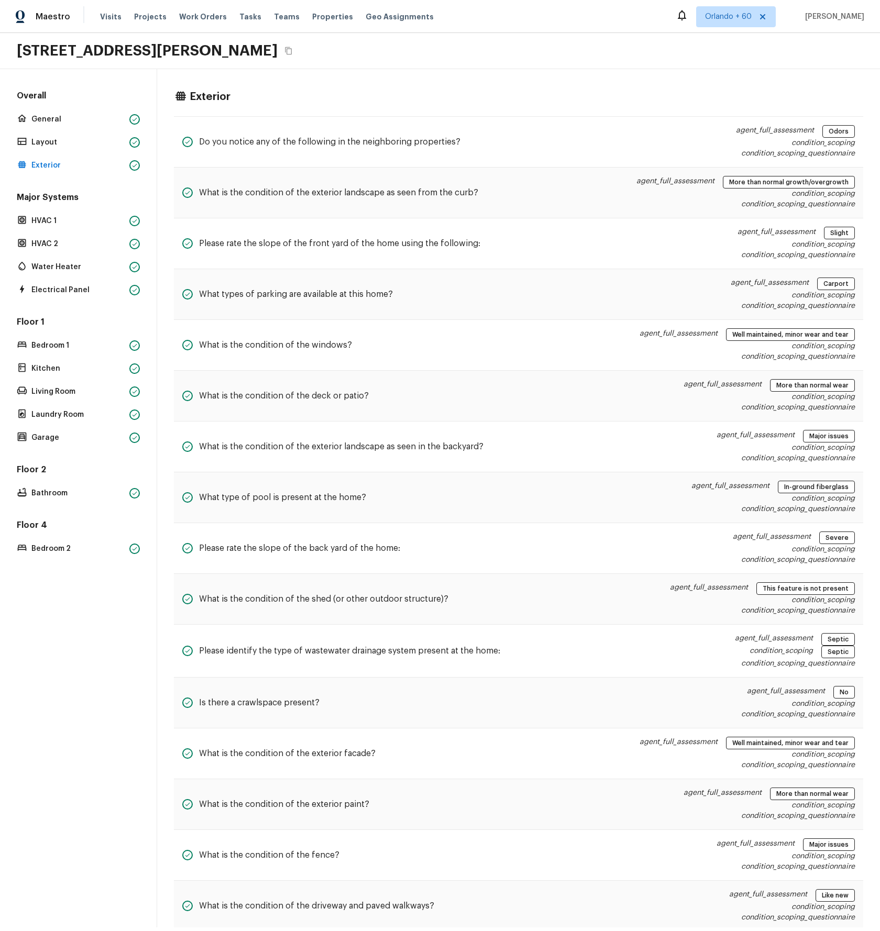
scroll to position [1, 0]
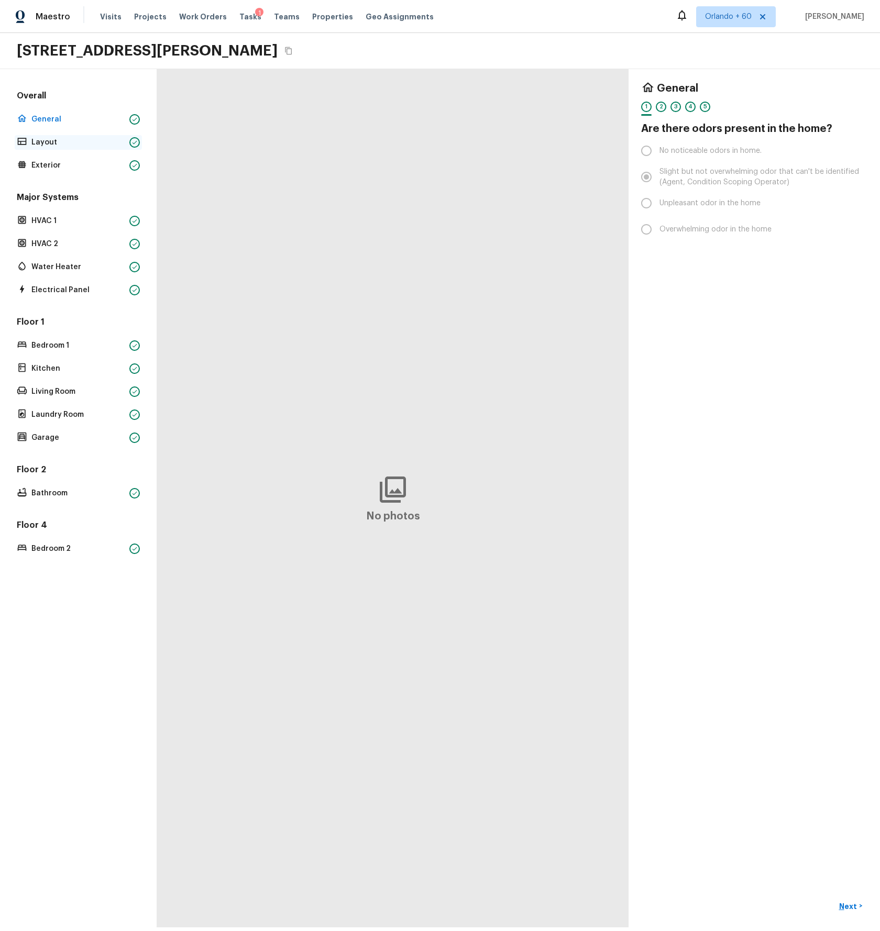
click at [43, 144] on p "Layout" at bounding box center [78, 142] width 94 height 10
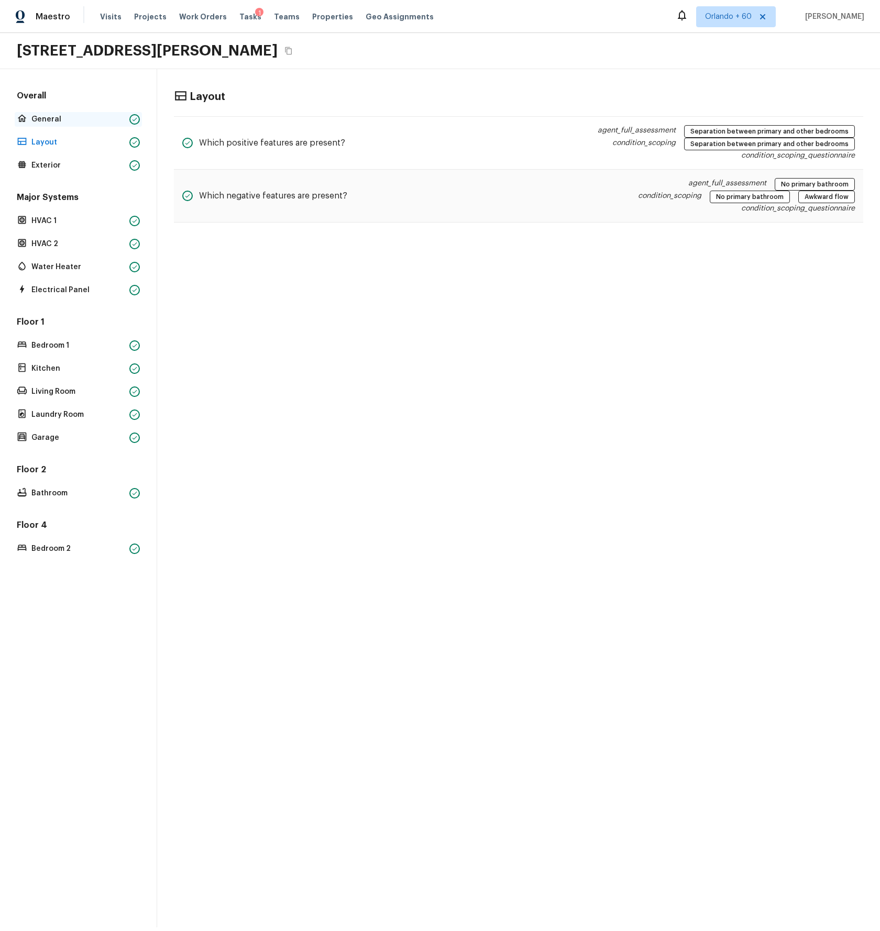
click at [50, 118] on p "General" at bounding box center [78, 119] width 94 height 10
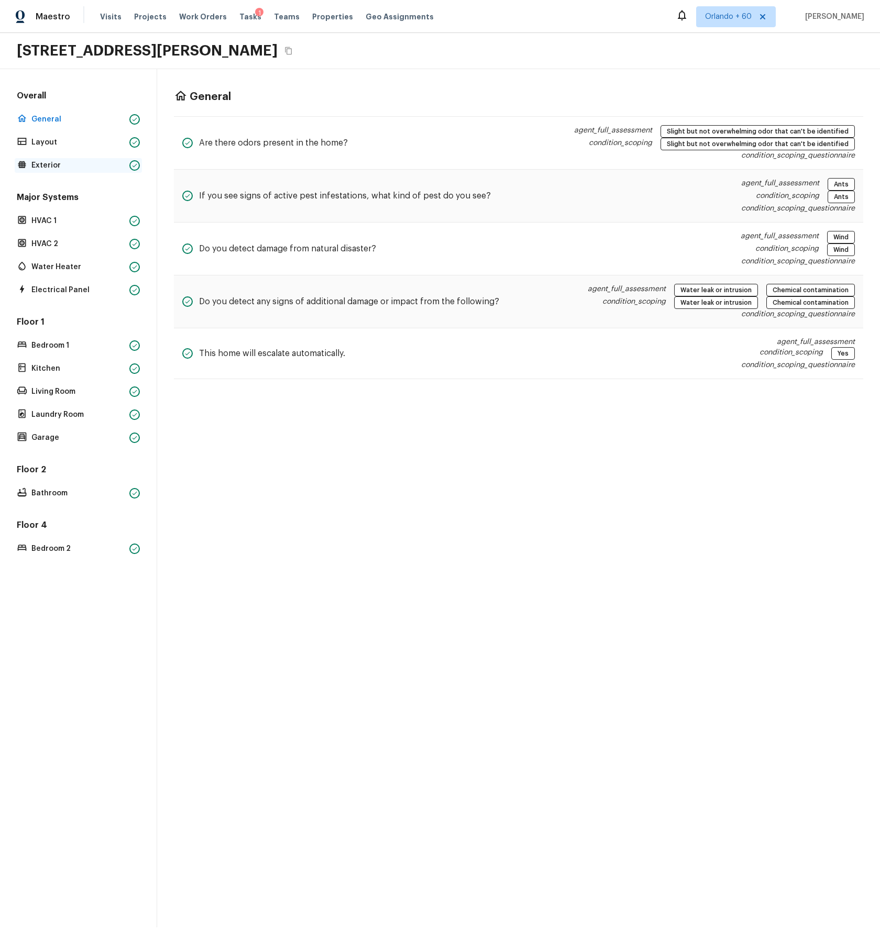
click at [48, 160] on div "Exterior" at bounding box center [78, 165] width 127 height 15
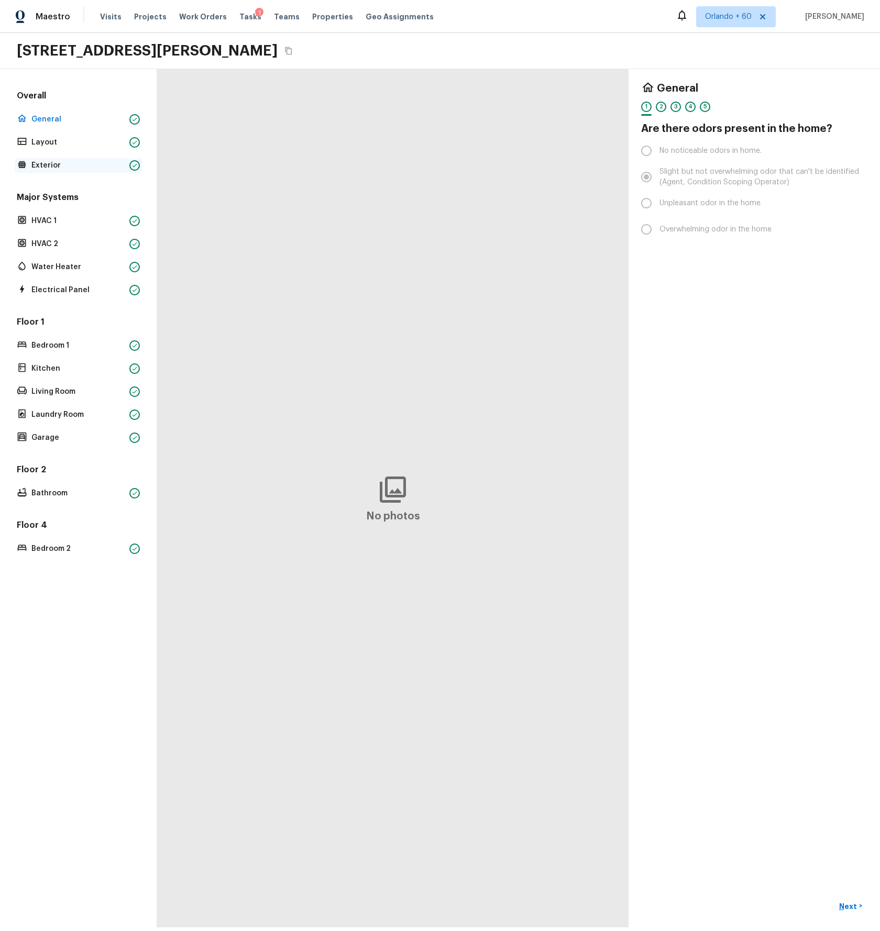
click at [48, 162] on p "Exterior" at bounding box center [78, 165] width 94 height 10
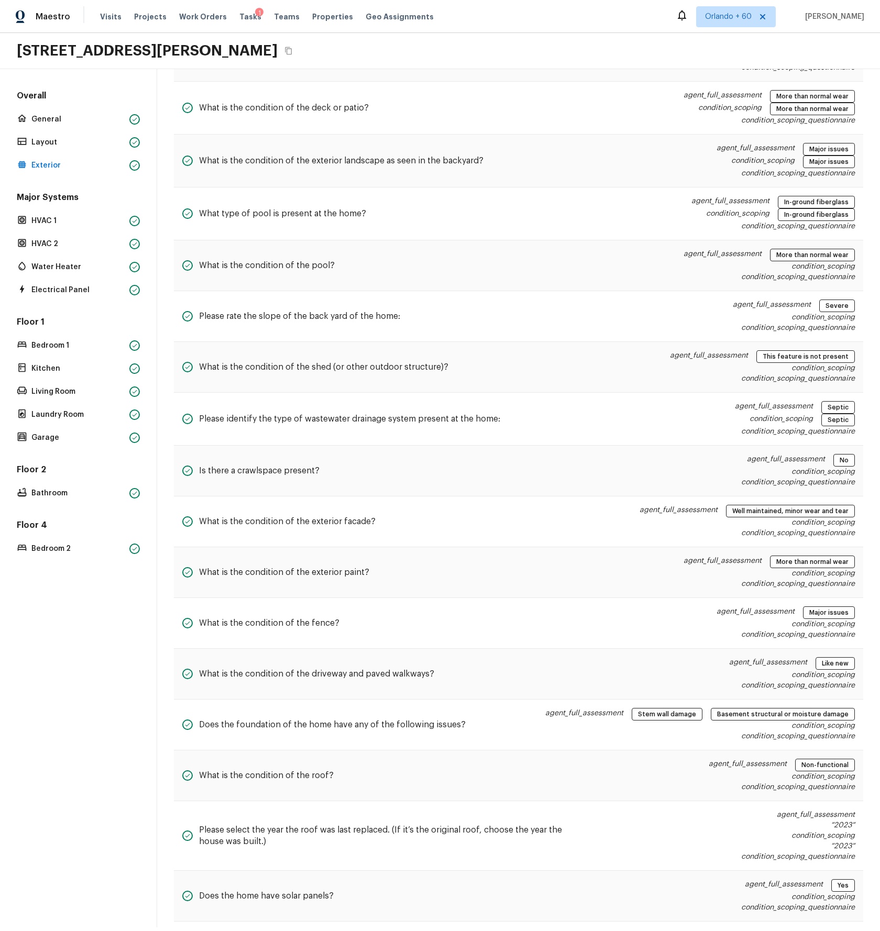
scroll to position [419, 0]
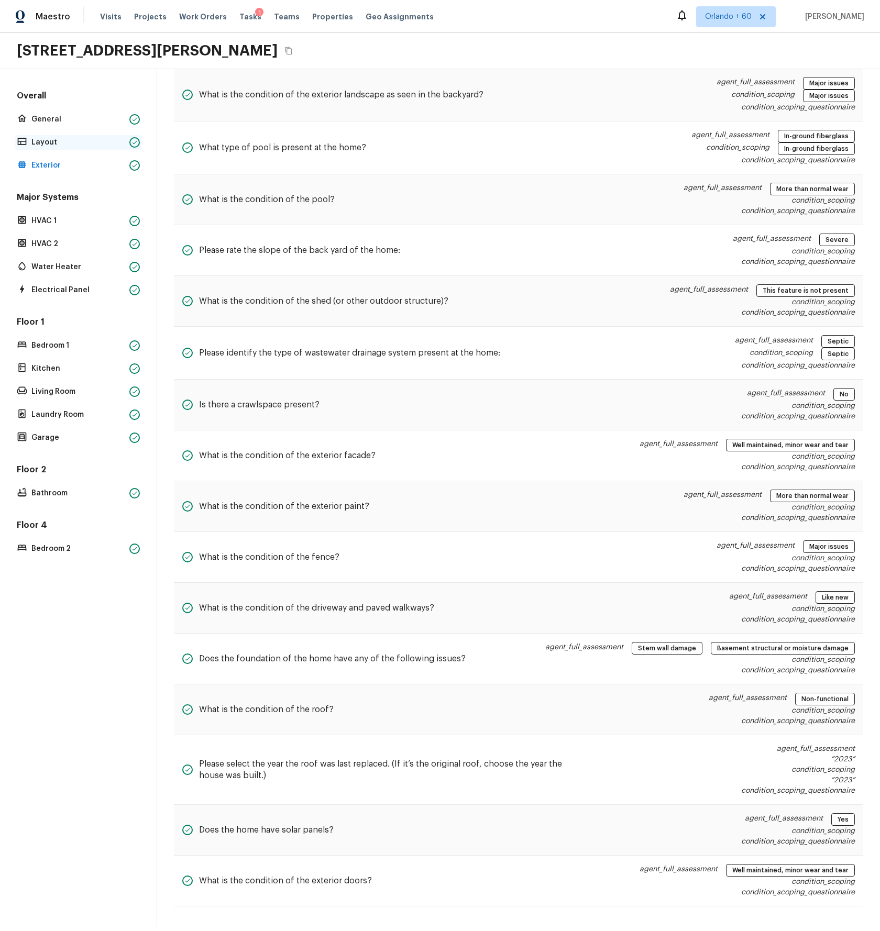
click at [52, 144] on p "Layout" at bounding box center [78, 142] width 94 height 10
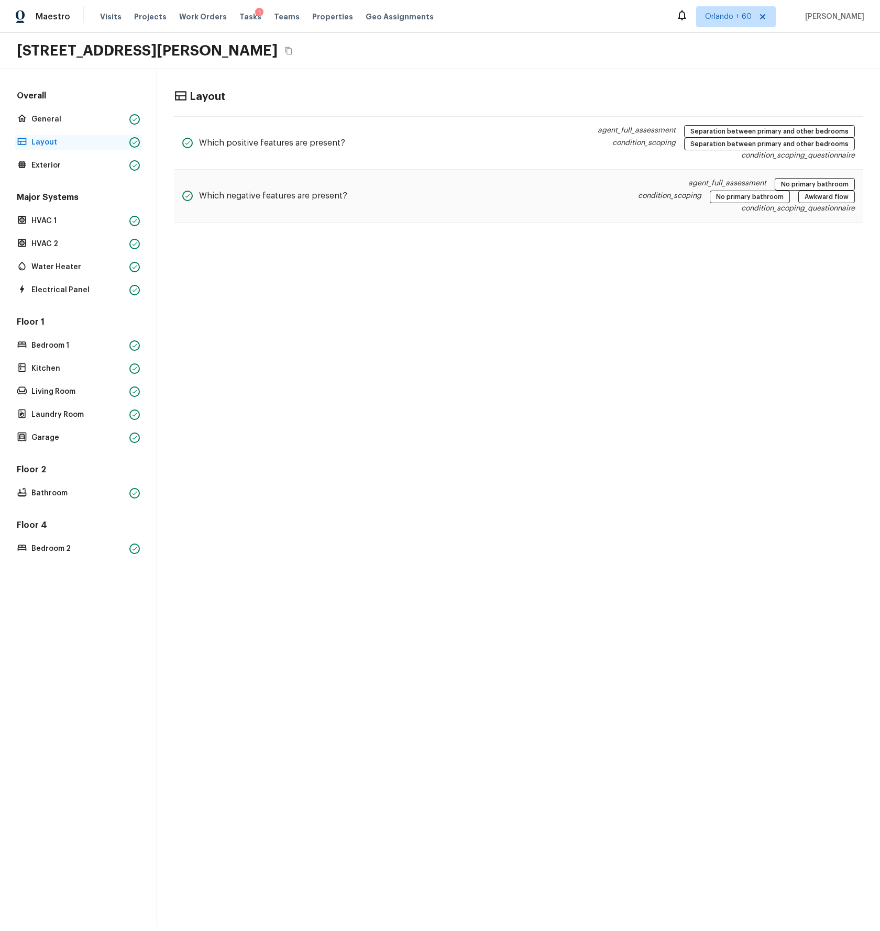
scroll to position [0, 0]
click at [53, 166] on p "Exterior" at bounding box center [78, 165] width 94 height 10
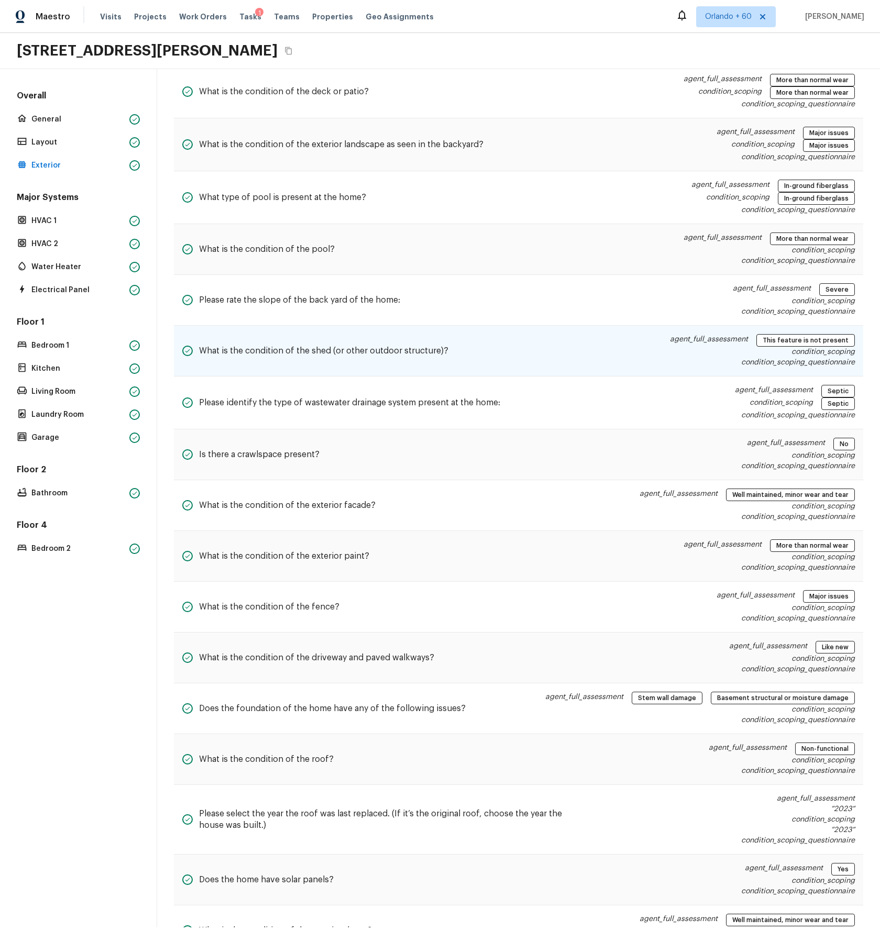
scroll to position [419, 0]
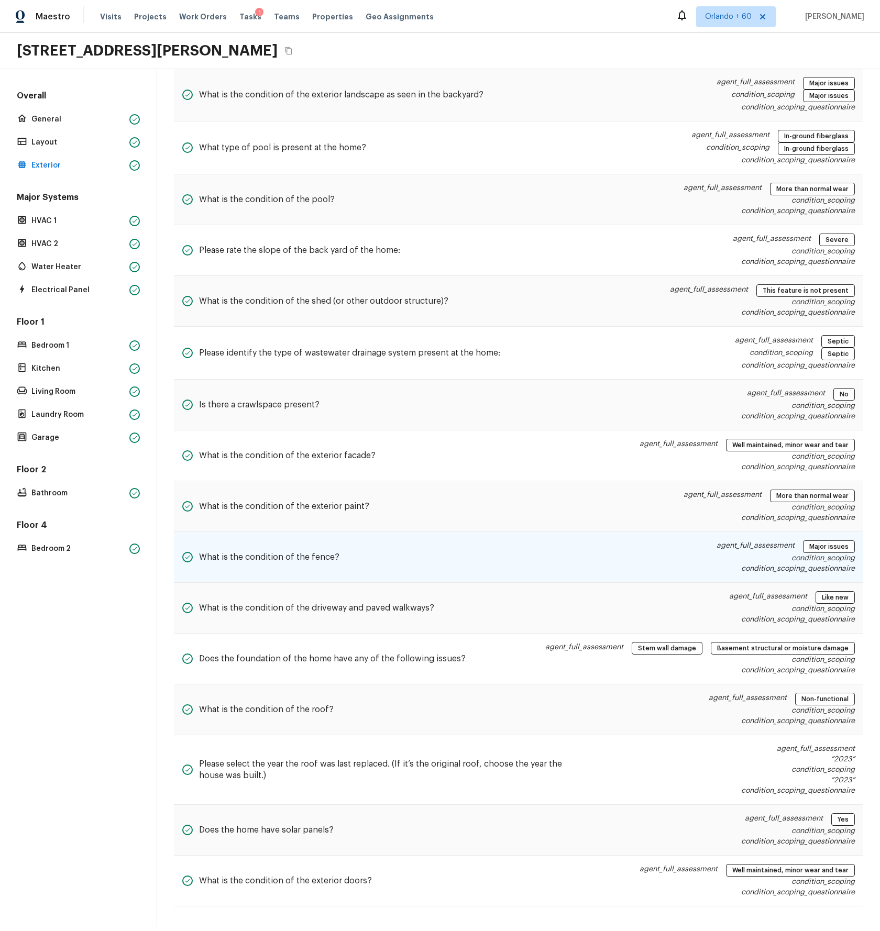
click at [567, 572] on div "What is the condition of the fence? agent_full_assessment Major issues conditio…" at bounding box center [518, 557] width 689 height 51
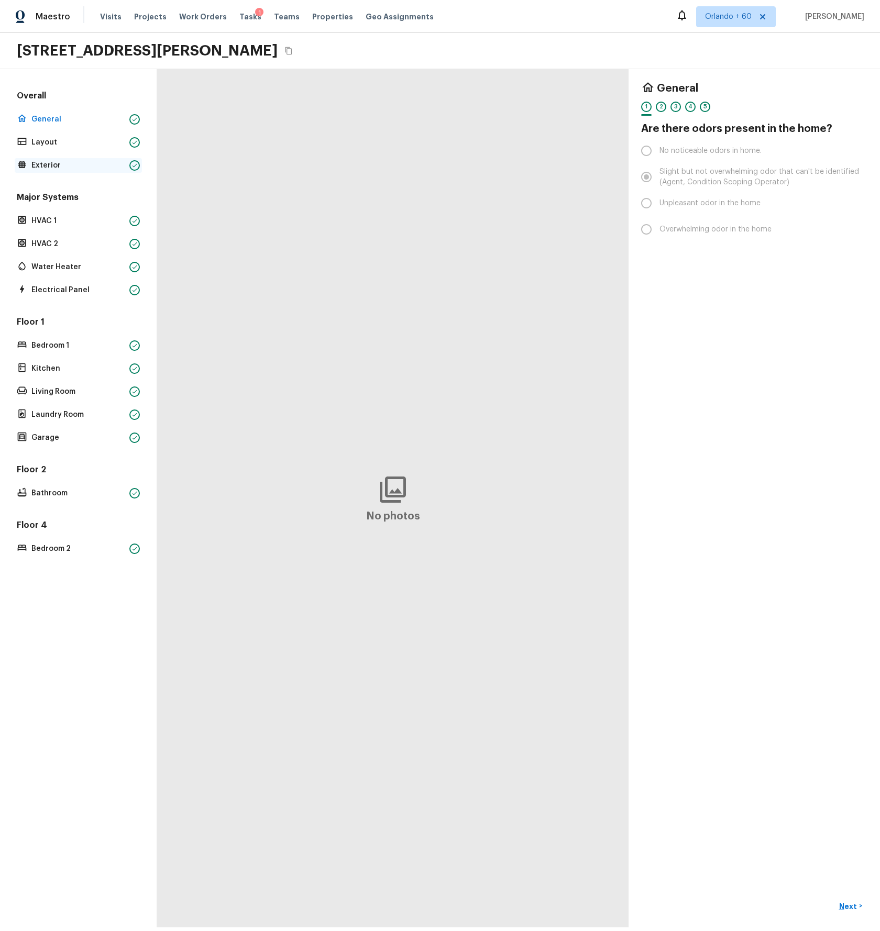
click at [51, 164] on p "Exterior" at bounding box center [78, 165] width 94 height 10
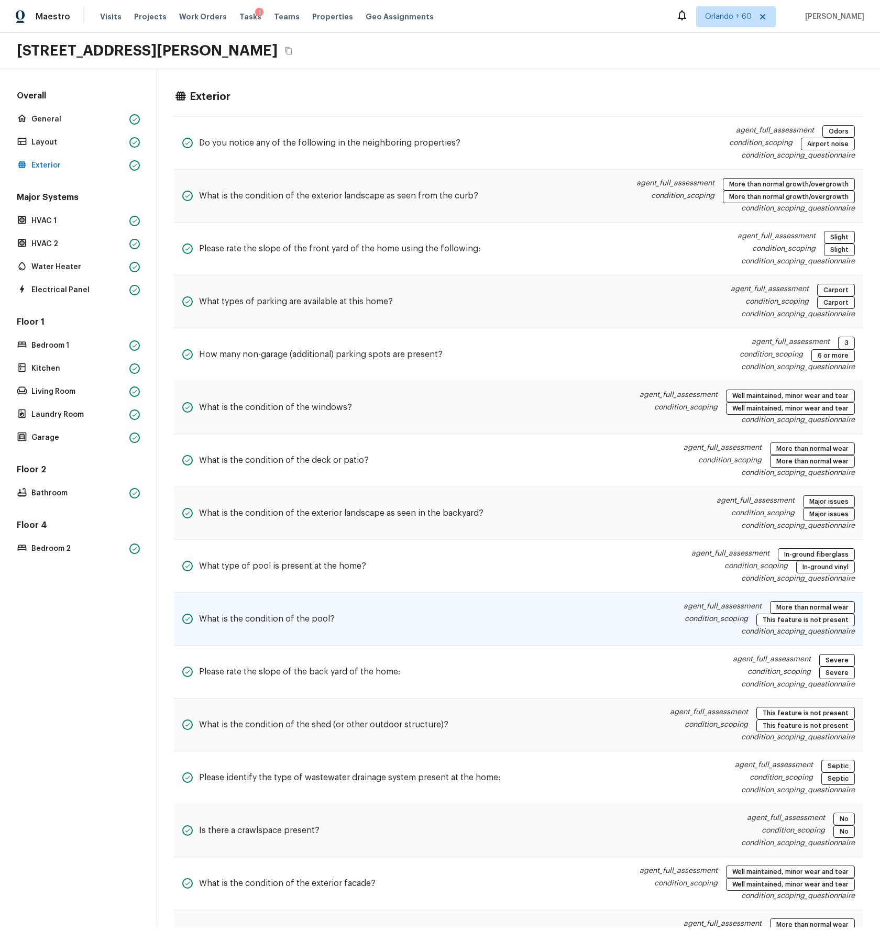
scroll to position [513, 0]
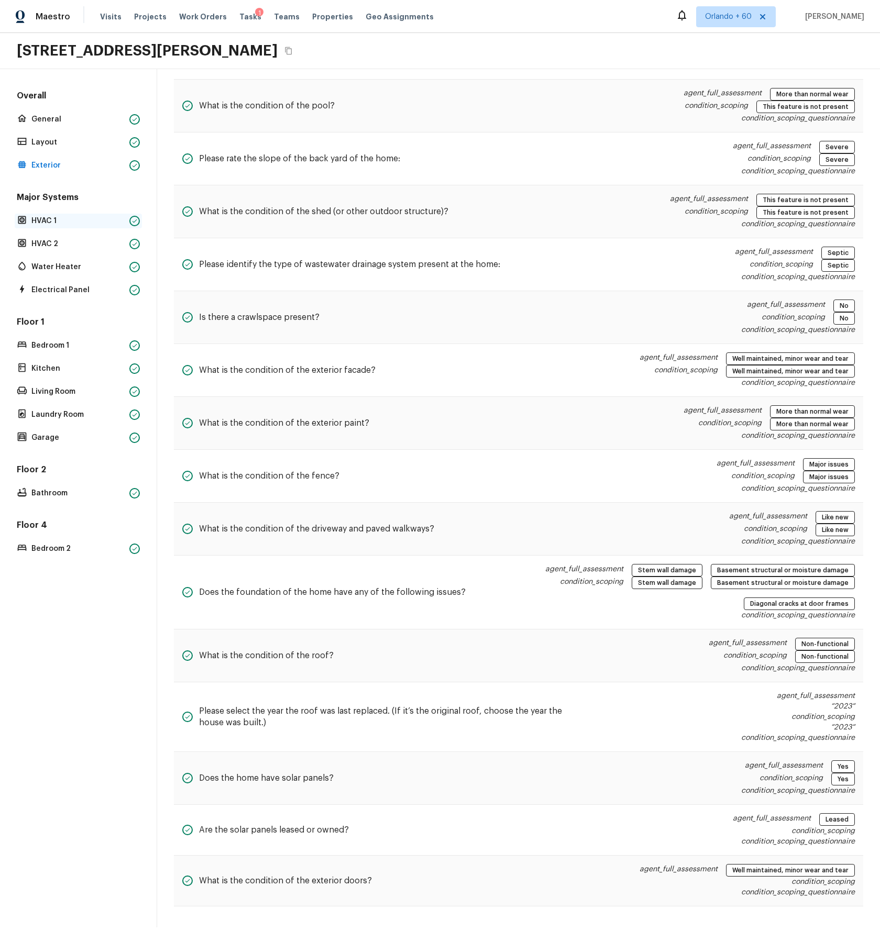
click at [53, 222] on p "HVAC 1" at bounding box center [78, 221] width 94 height 10
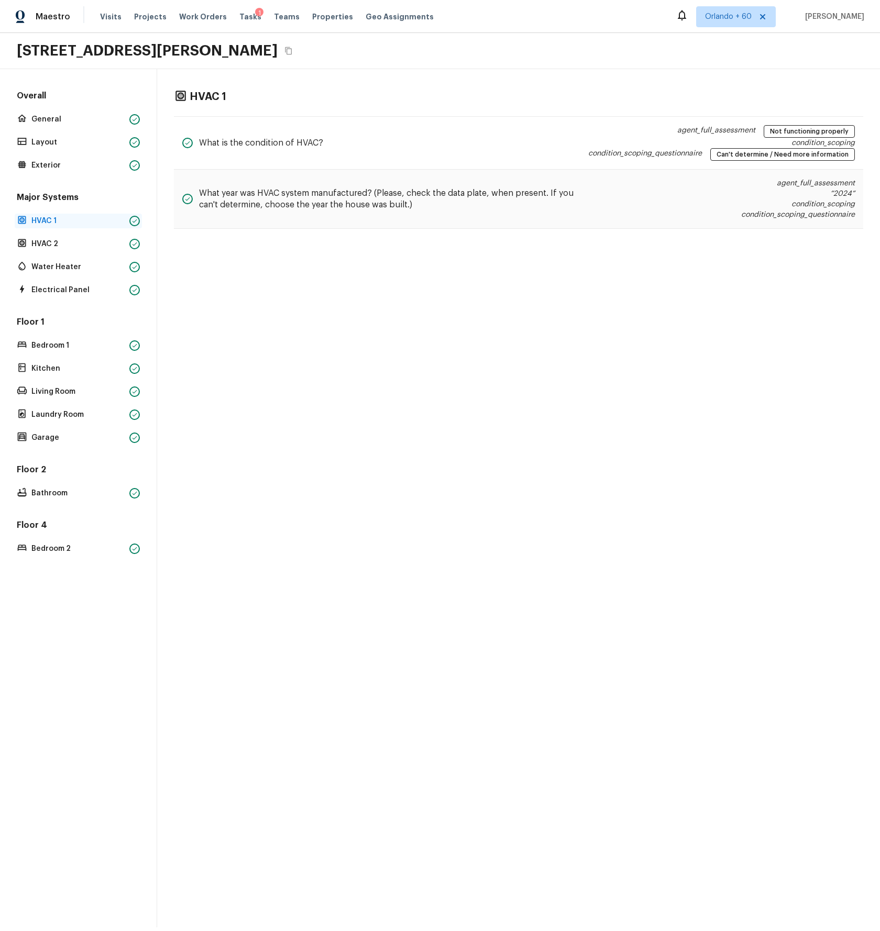
scroll to position [0, 0]
click at [40, 244] on p "HVAC 2" at bounding box center [78, 244] width 94 height 10
click at [54, 267] on p "Water Heater" at bounding box center [78, 267] width 94 height 10
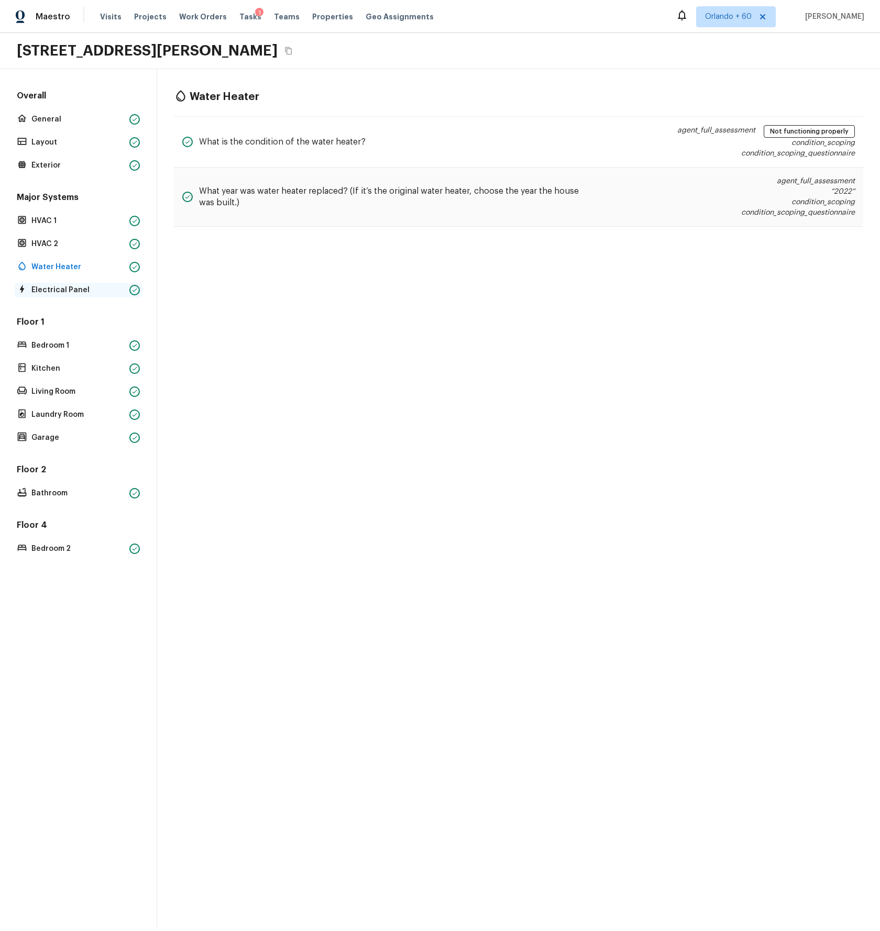
click at [54, 289] on p "Electrical Panel" at bounding box center [78, 290] width 94 height 10
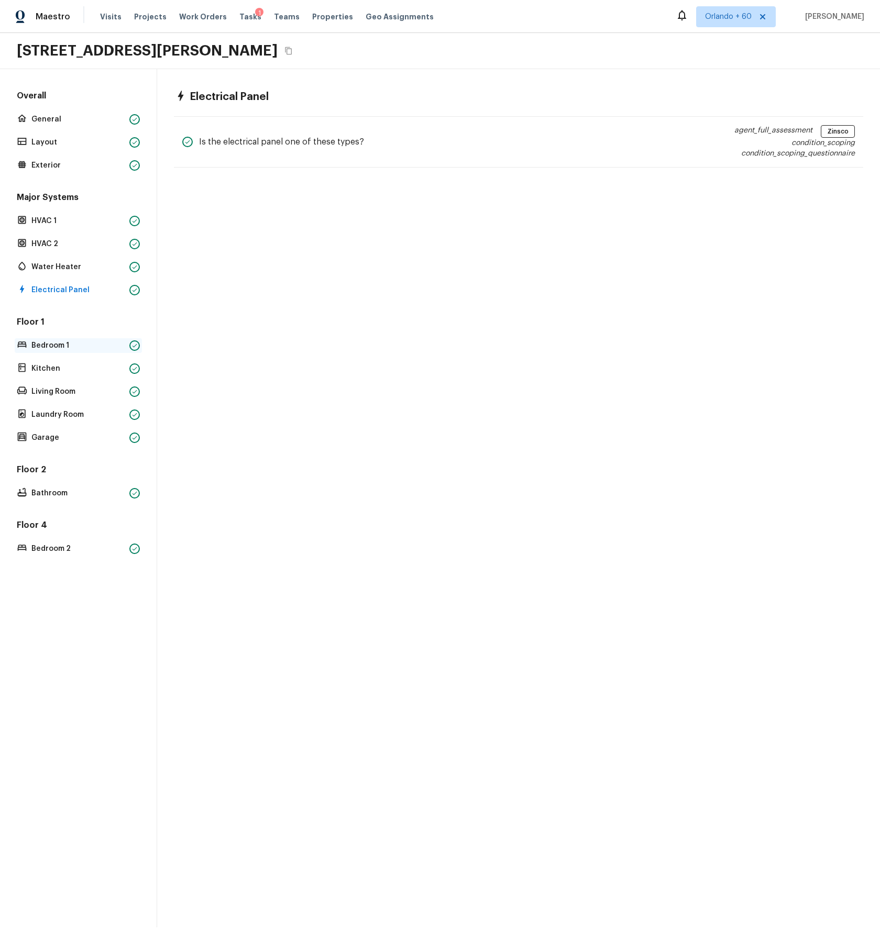
click at [49, 341] on p "Bedroom 1" at bounding box center [78, 346] width 94 height 10
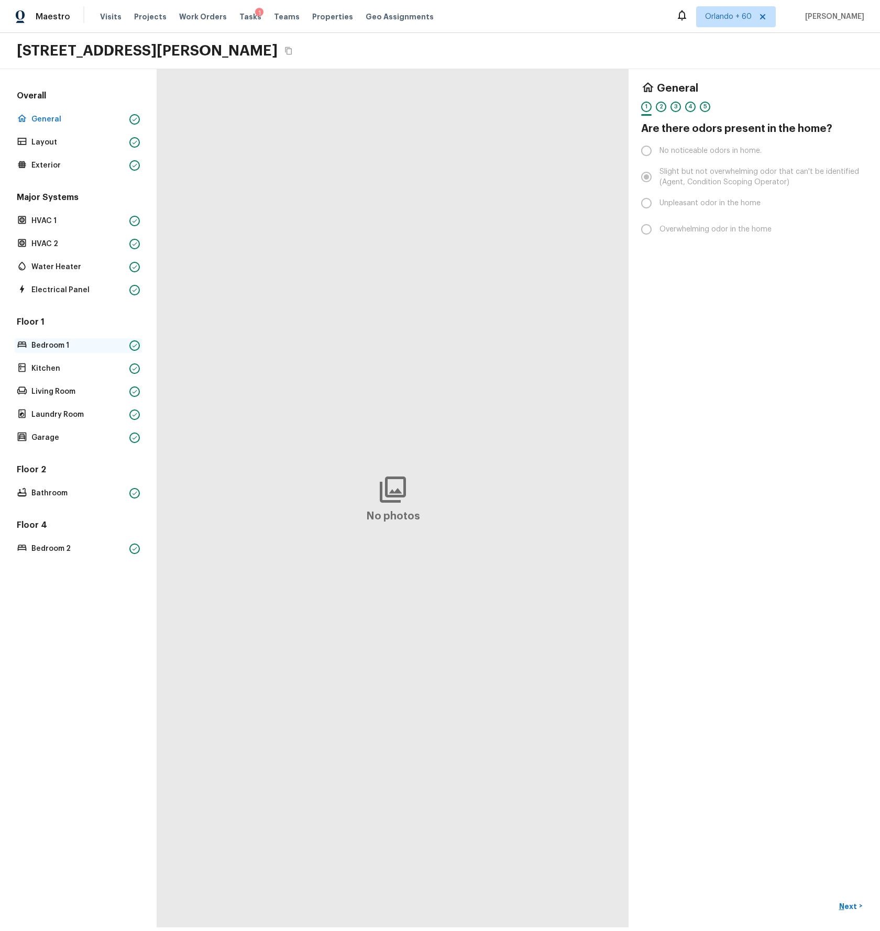
click at [46, 345] on p "Bedroom 1" at bounding box center [78, 346] width 94 height 10
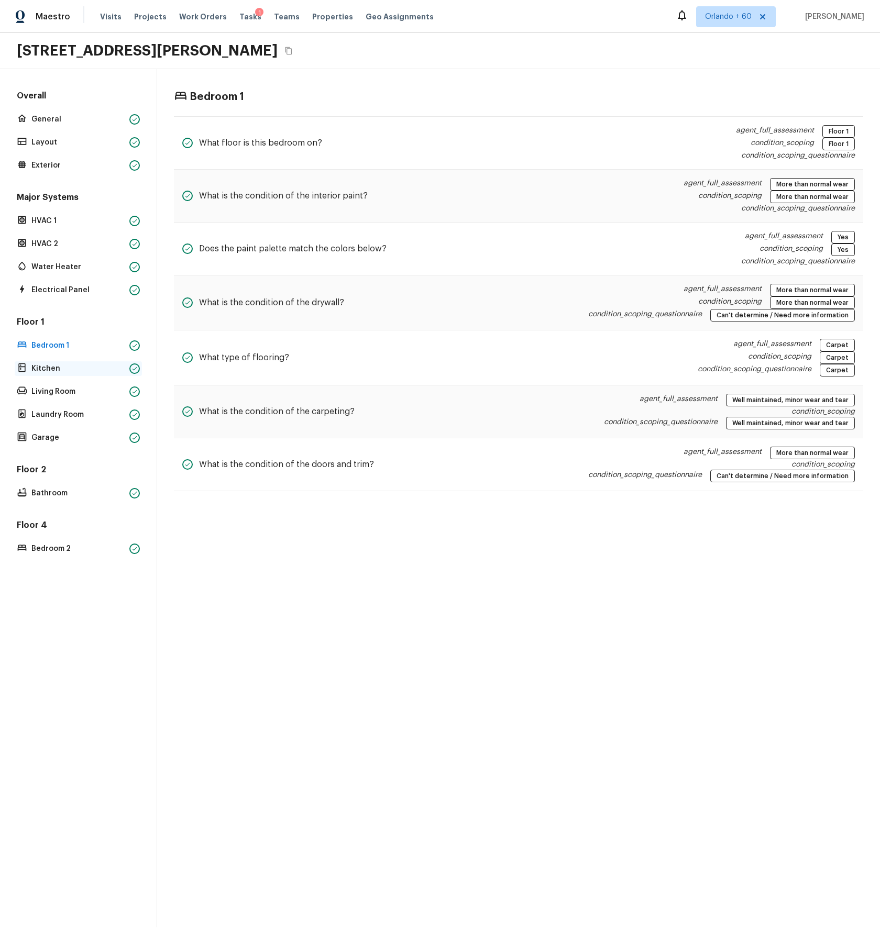
click at [50, 367] on p "Kitchen" at bounding box center [78, 369] width 94 height 10
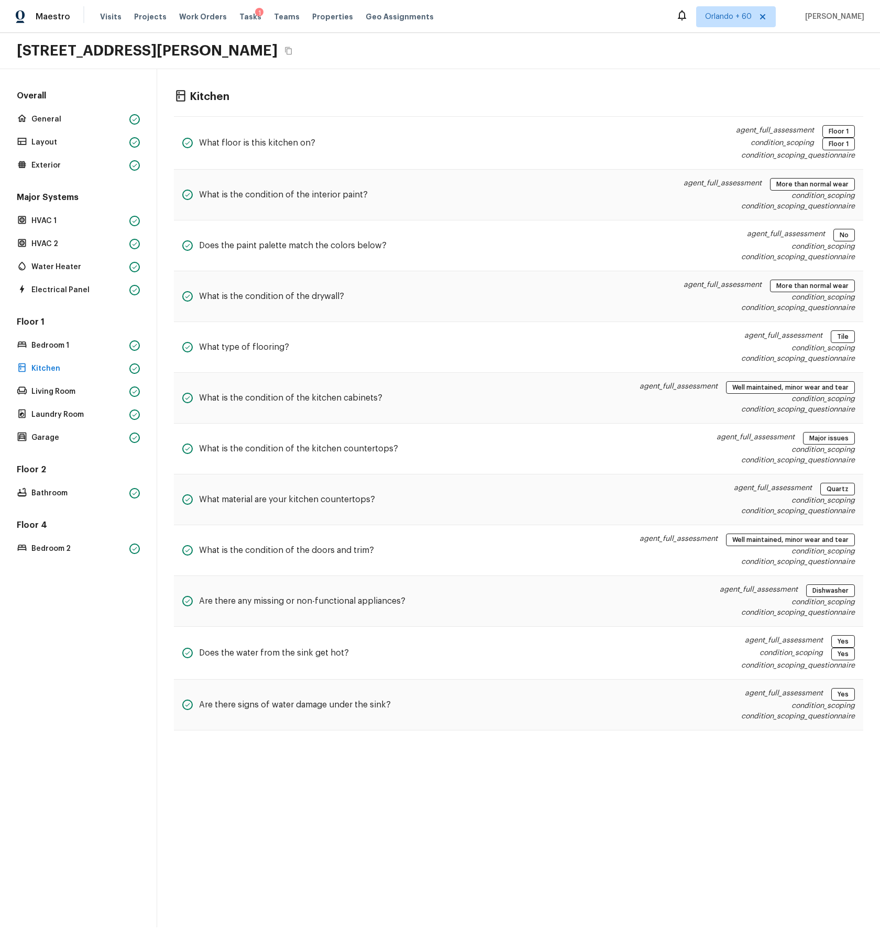
click at [509, 877] on div "Kitchen What floor is this kitchen on? agent_full_assessment Floor 1 condition_…" at bounding box center [518, 498] width 723 height 859
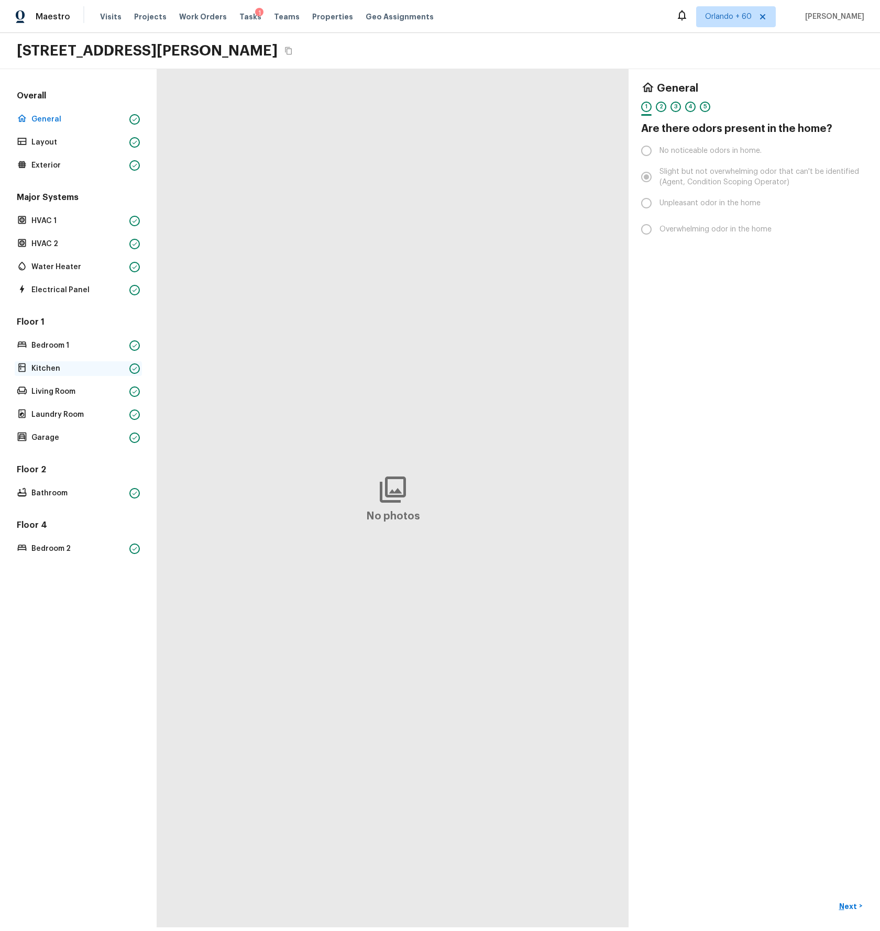
click at [48, 367] on p "Kitchen" at bounding box center [78, 369] width 94 height 10
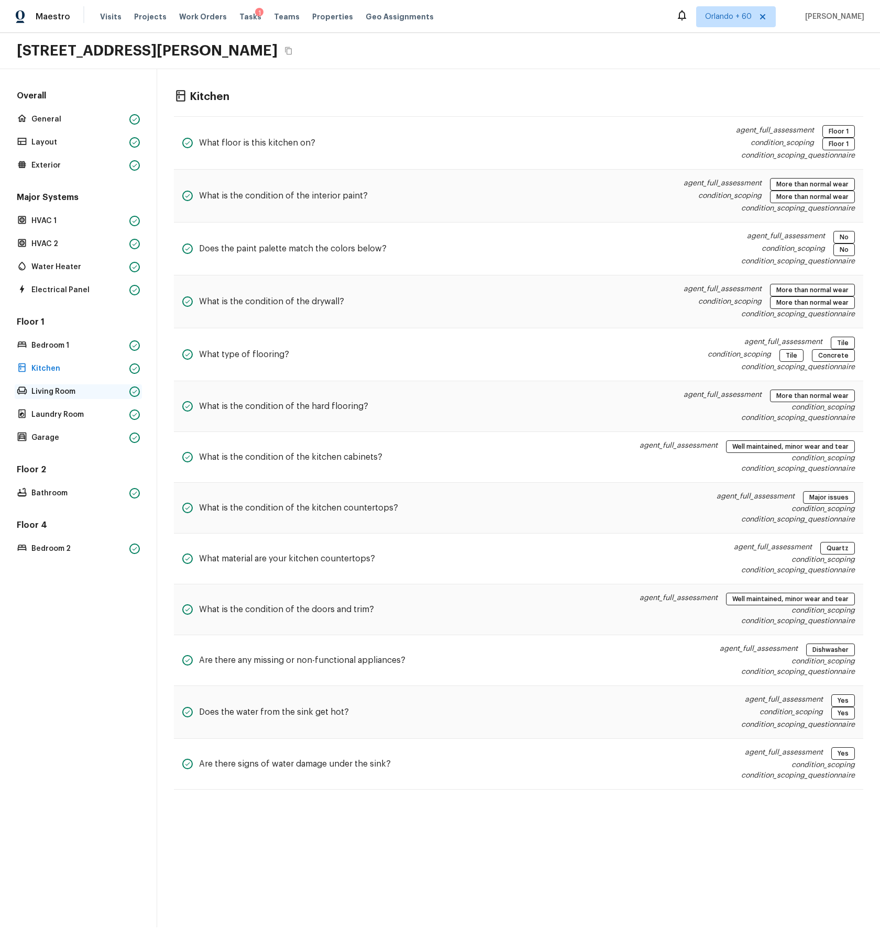
click at [51, 392] on p "Living Room" at bounding box center [78, 392] width 94 height 10
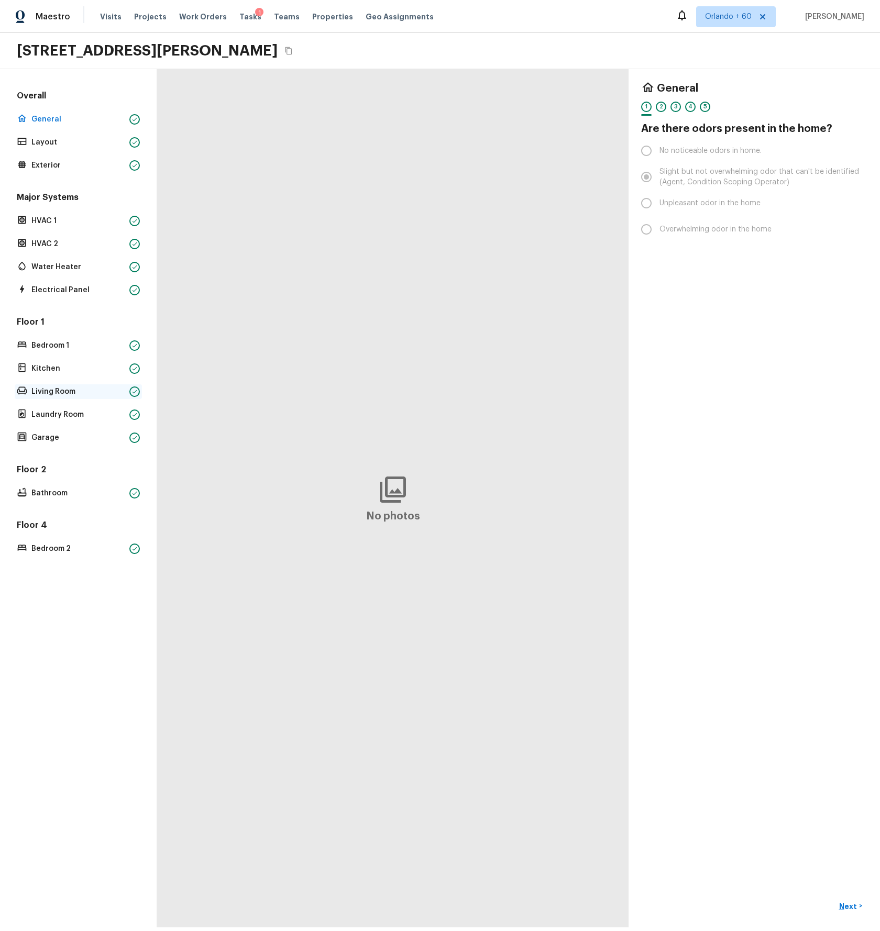
click at [53, 392] on p "Living Room" at bounding box center [78, 392] width 94 height 10
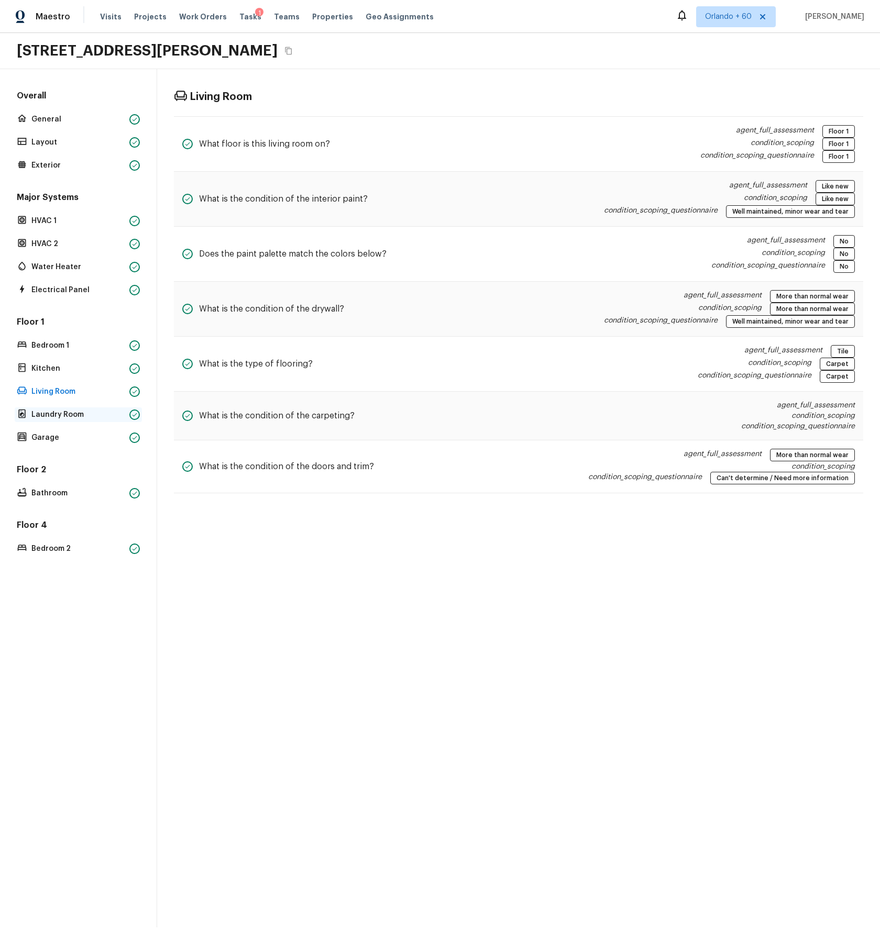
click at [58, 416] on p "Laundry Room" at bounding box center [78, 415] width 94 height 10
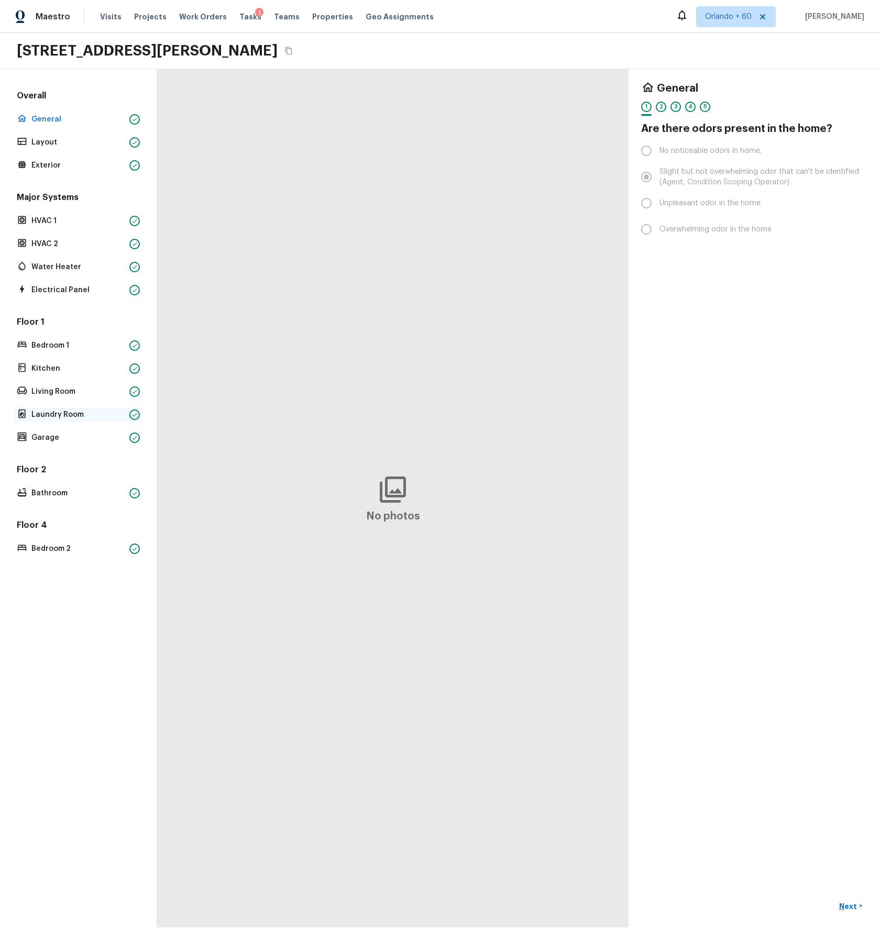
click at [67, 421] on div "Laundry Room" at bounding box center [78, 415] width 127 height 15
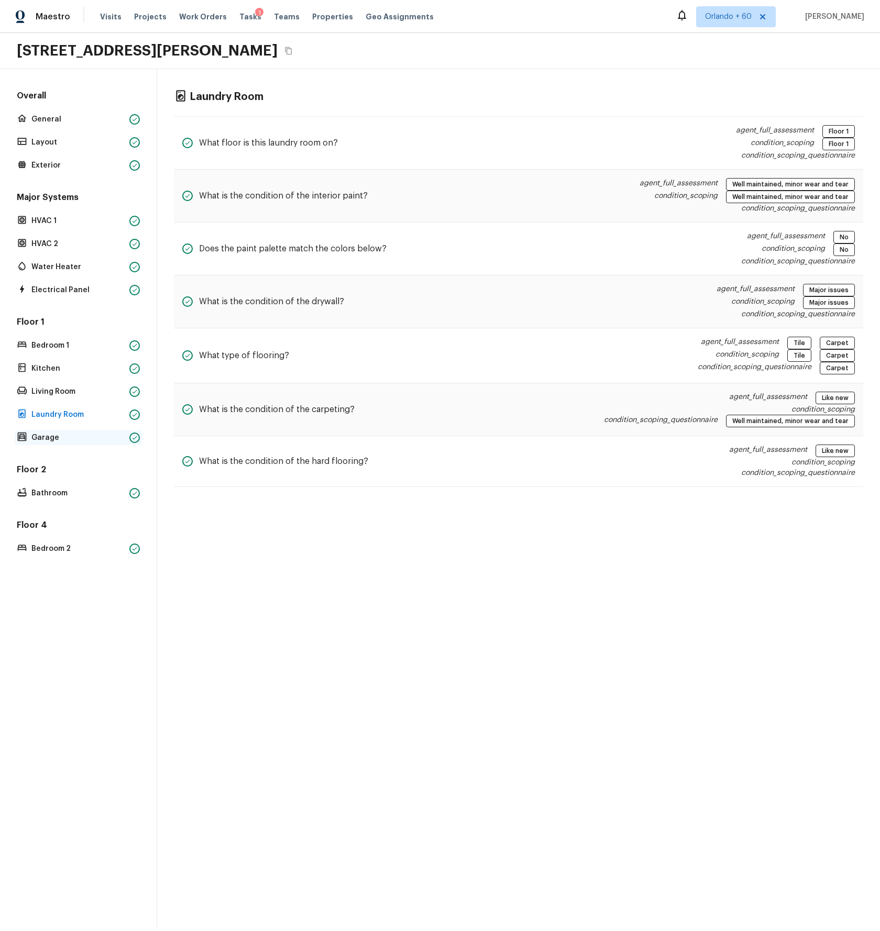
click at [47, 435] on p "Garage" at bounding box center [78, 438] width 94 height 10
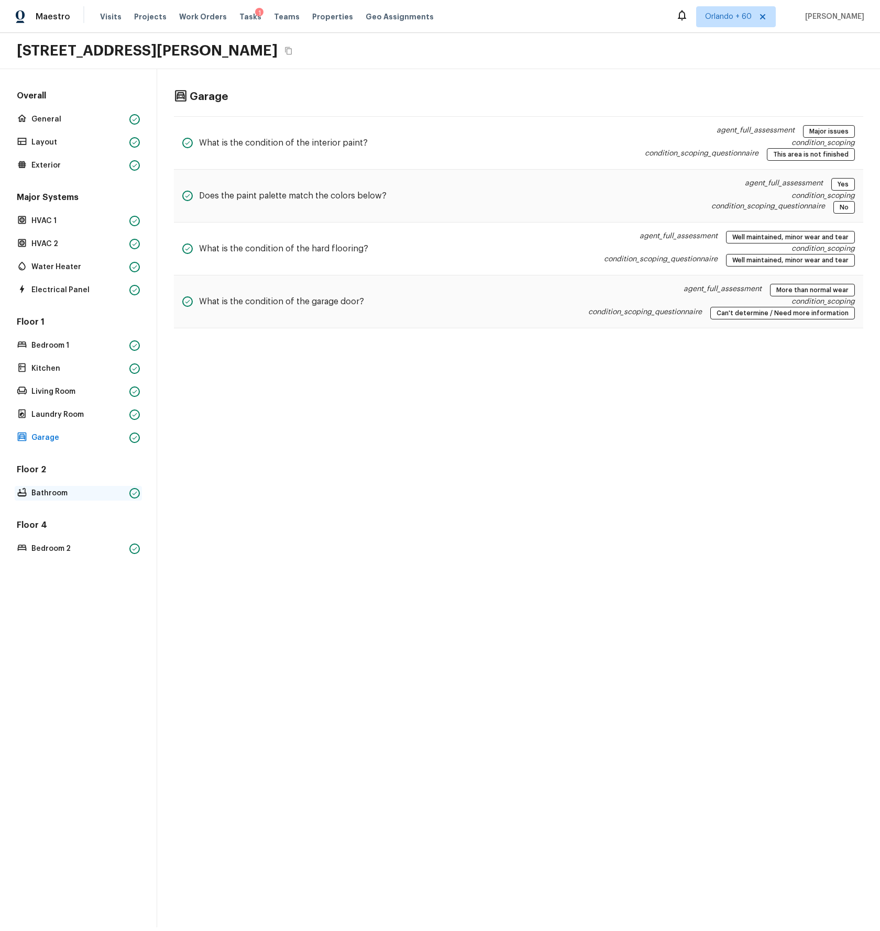
click at [49, 494] on p "Bathroom" at bounding box center [78, 493] width 94 height 10
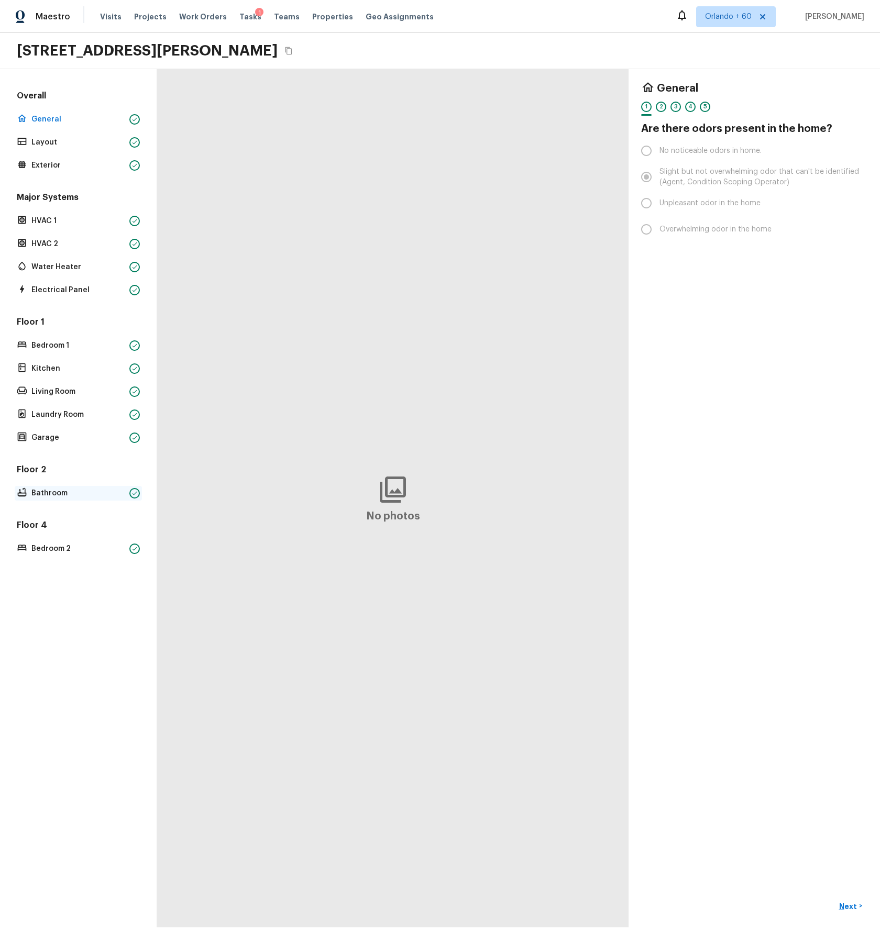
click at [67, 498] on p "Bathroom" at bounding box center [78, 493] width 94 height 10
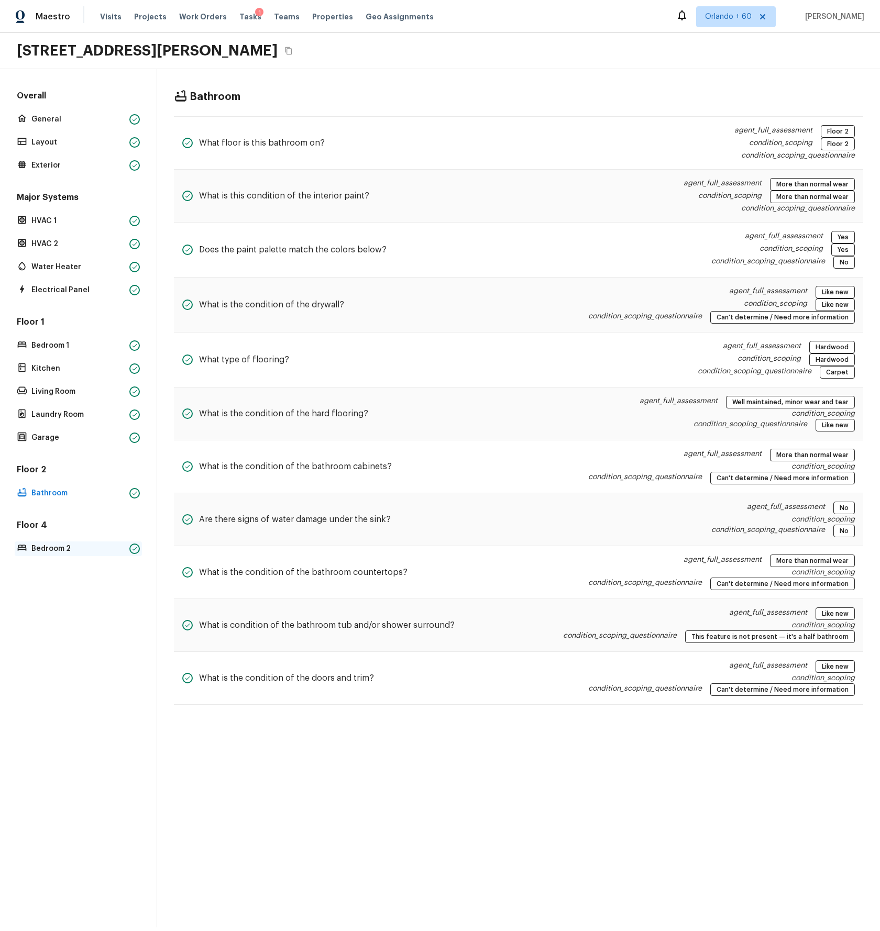
click at [59, 554] on div "Bedroom 2" at bounding box center [78, 549] width 127 height 15
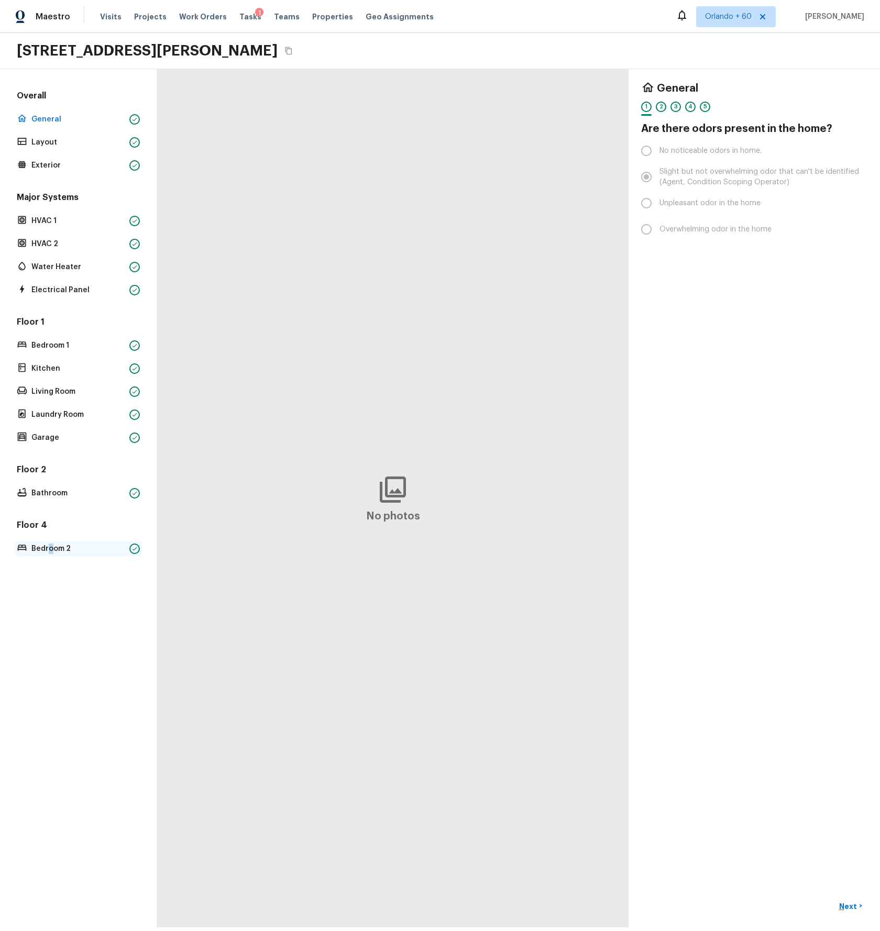
click at [50, 550] on p "Bedroom 2" at bounding box center [78, 549] width 94 height 10
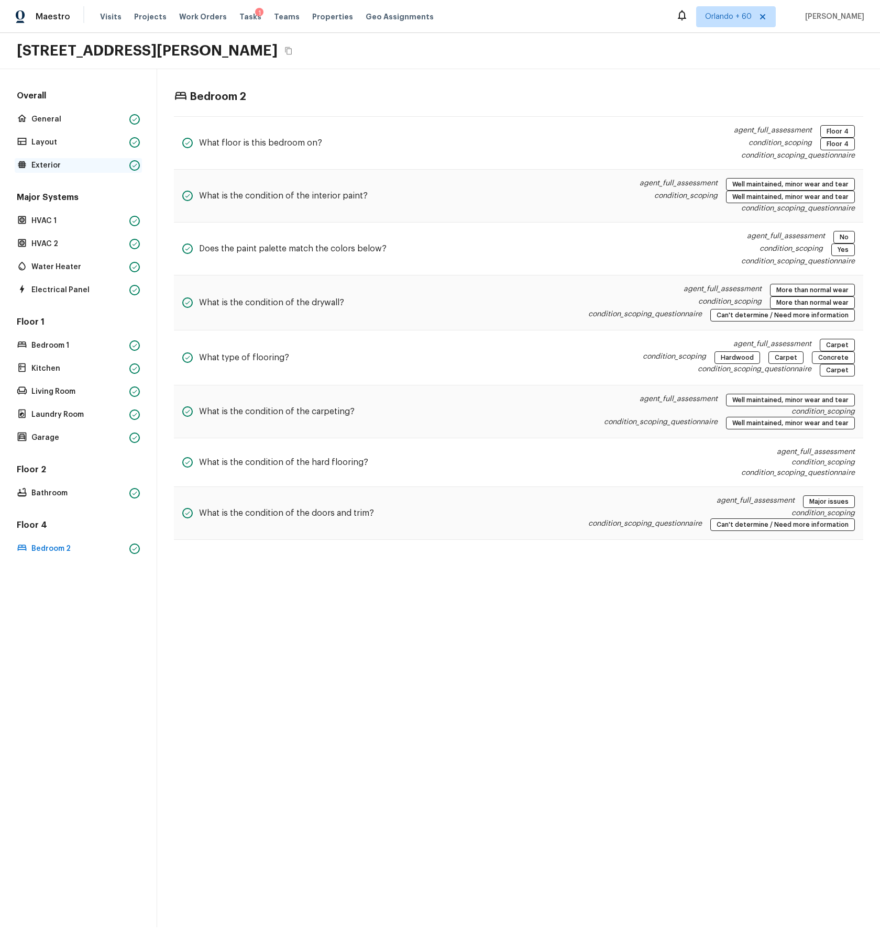
click at [64, 165] on p "Exterior" at bounding box center [78, 165] width 94 height 10
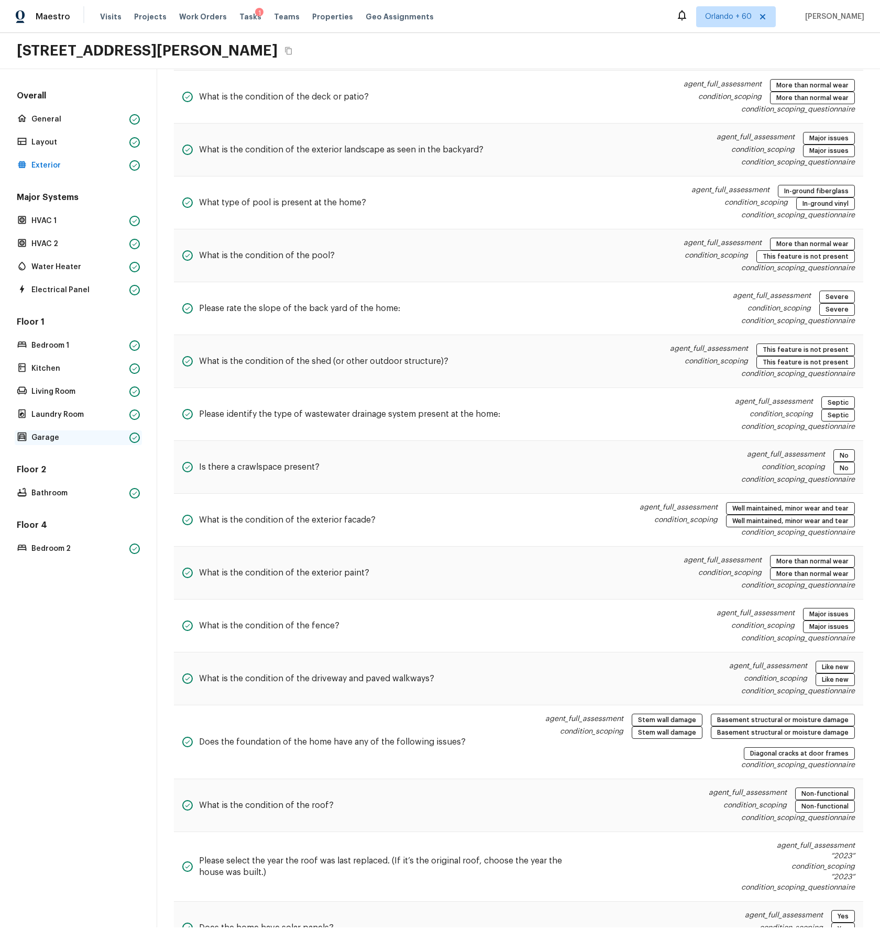
scroll to position [365, 0]
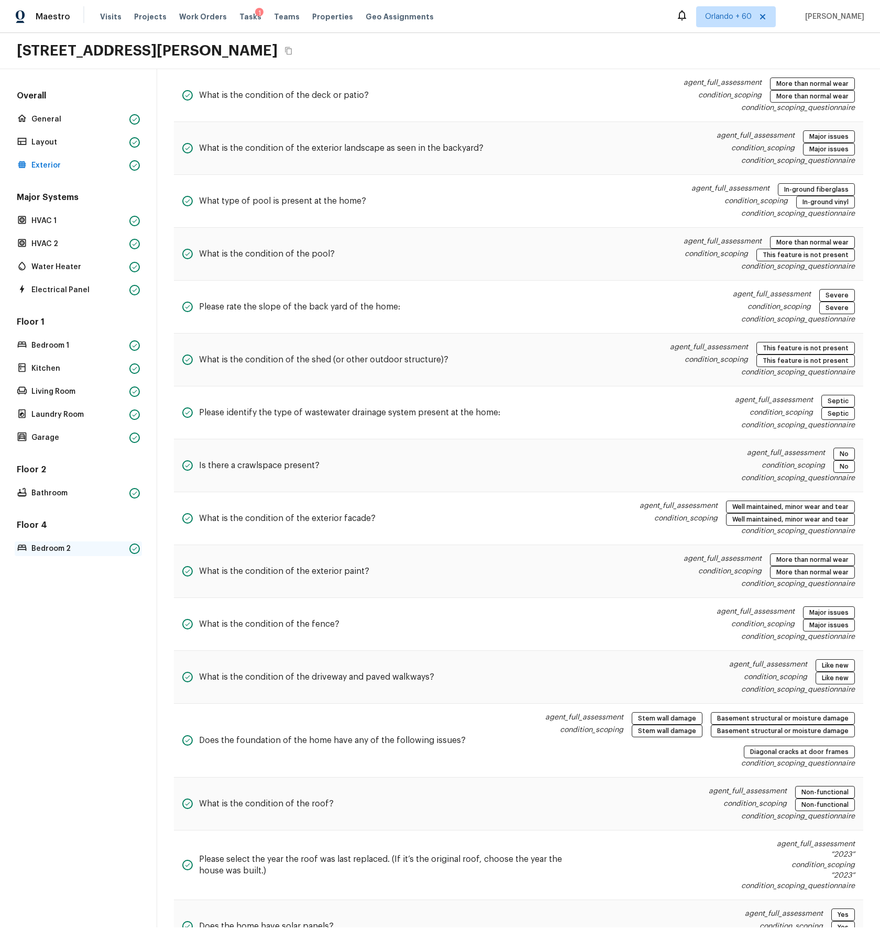
click at [54, 550] on p "Bedroom 2" at bounding box center [78, 549] width 94 height 10
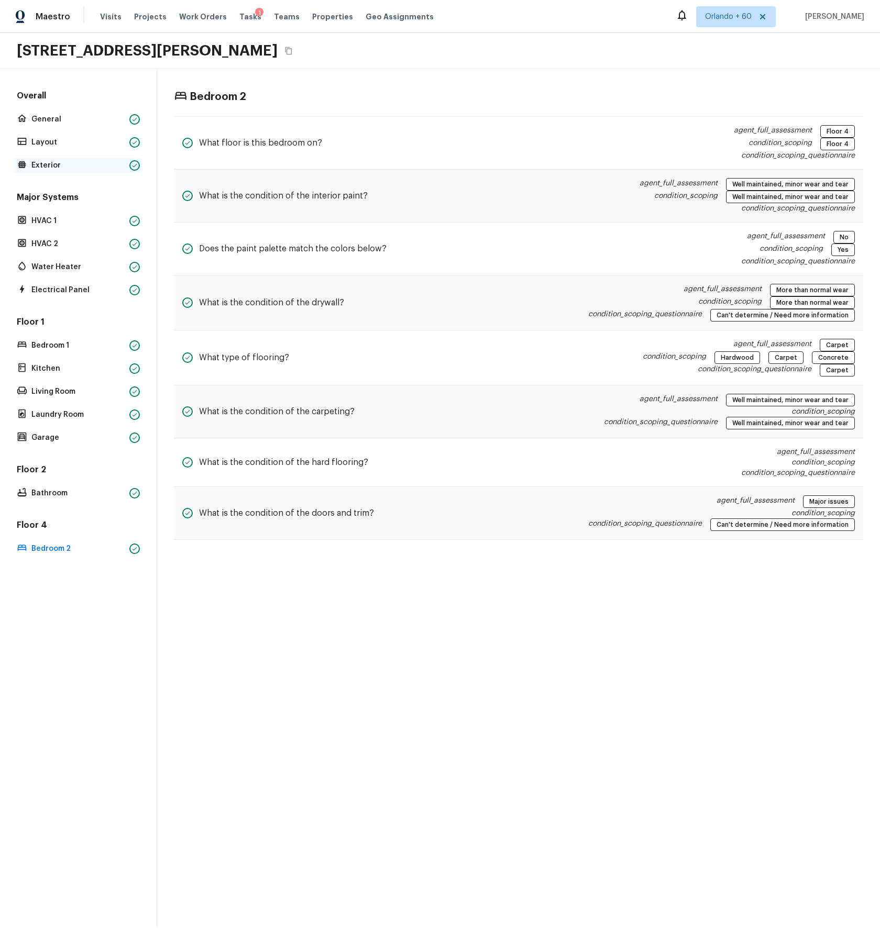
click at [49, 166] on p "Exterior" at bounding box center [78, 165] width 94 height 10
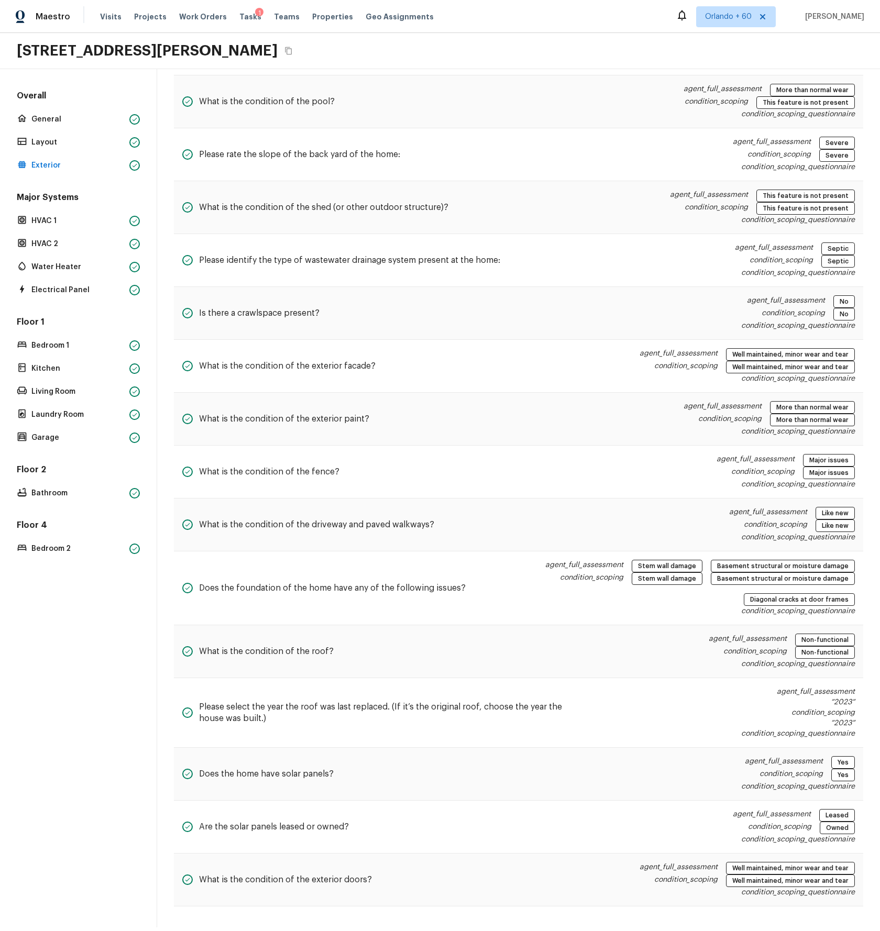
scroll to position [516, 0]
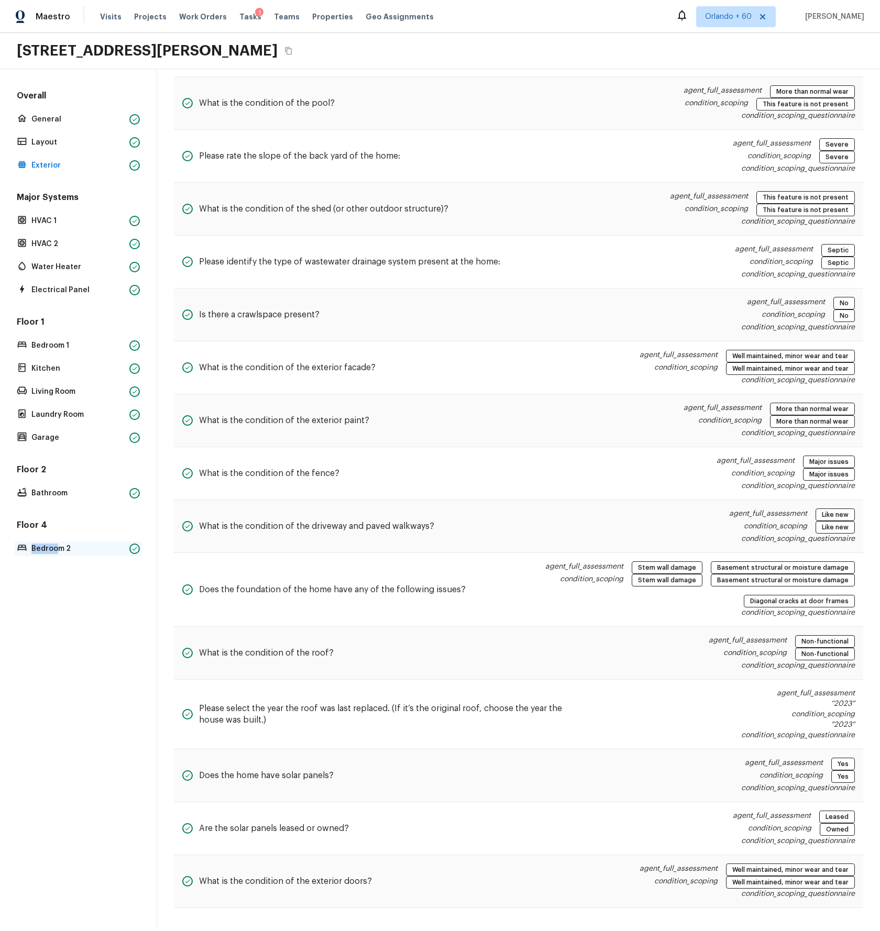
click at [57, 544] on p "Bedroom 2" at bounding box center [78, 549] width 94 height 10
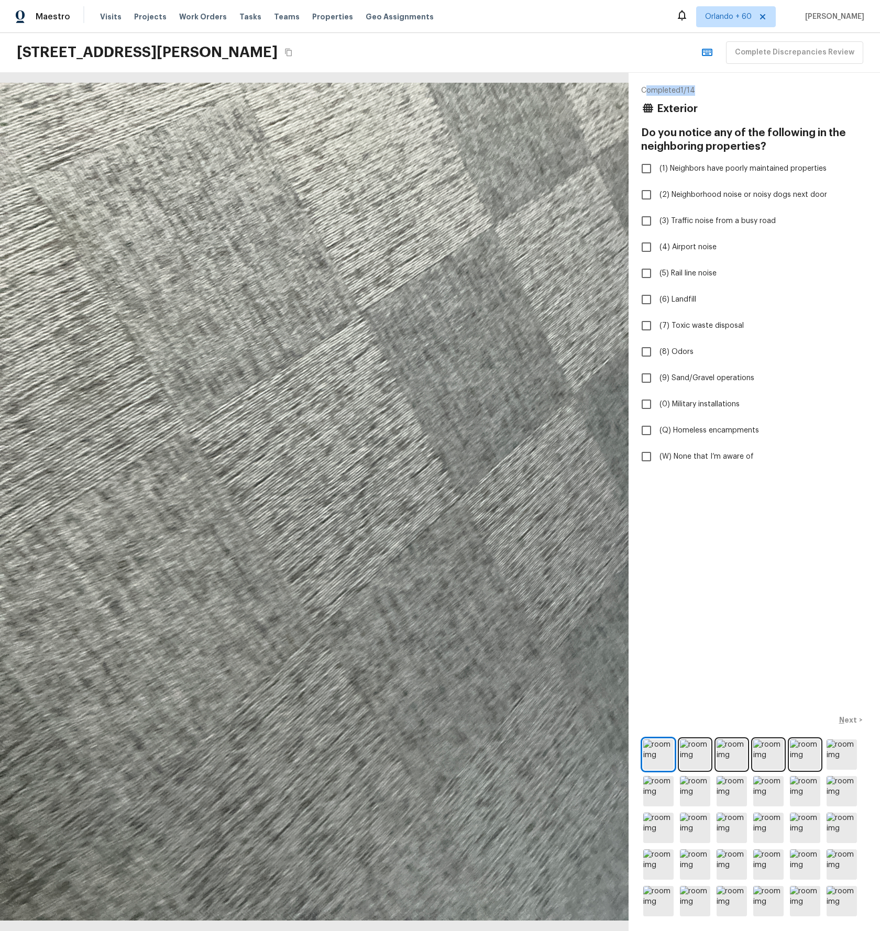
drag, startPoint x: 700, startPoint y: 89, endPoint x: 644, endPoint y: 90, distance: 56.6
click at [644, 90] on p "Completed 1 / 14" at bounding box center [754, 90] width 226 height 10
click at [645, 91] on p "Completed 1 / 14" at bounding box center [754, 90] width 226 height 10
drag, startPoint x: 661, startPoint y: 91, endPoint x: 722, endPoint y: 100, distance: 62.4
click at [723, 90] on div "Completed 1 / 14 Exterior Do you notice any of the following in the neighboring…" at bounding box center [754, 502] width 251 height 859
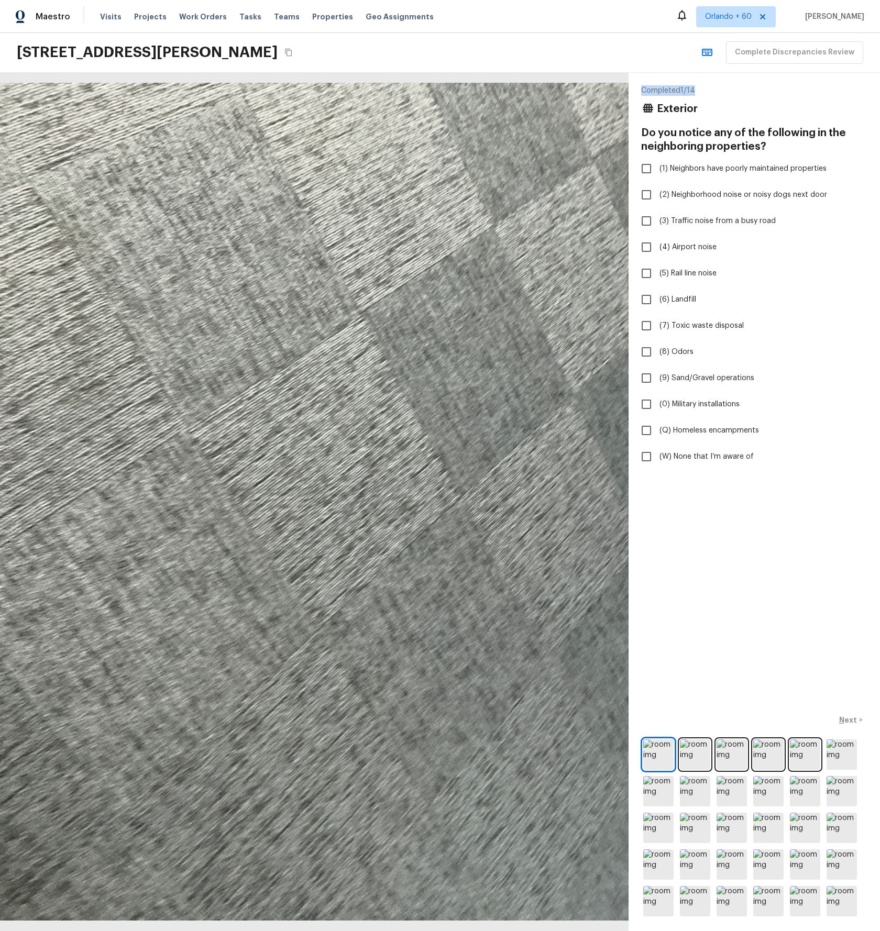
copy p "Completed 1 / 14"
drag, startPoint x: 770, startPoint y: 145, endPoint x: 638, endPoint y: 129, distance: 132.9
click at [638, 129] on div "Completed 1 / 14 Exterior Do you notice any of the following in the neighboring…" at bounding box center [754, 502] width 251 height 859
click at [779, 141] on h4 "Do you notice any of the following in the neighboring properties?" at bounding box center [754, 139] width 226 height 27
drag, startPoint x: 772, startPoint y: 148, endPoint x: 654, endPoint y: 121, distance: 121.0
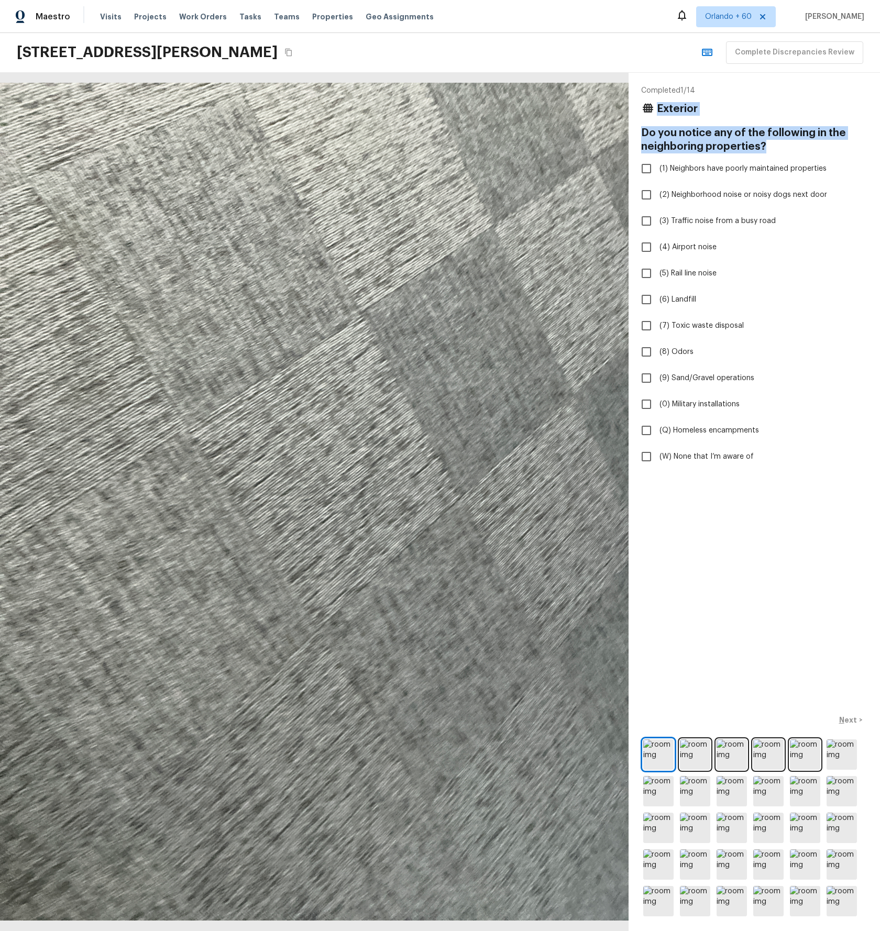
click at [656, 107] on div "Completed 1 / 14 Exterior Do you notice any of the following in the neighboring…" at bounding box center [754, 276] width 226 height 382
copy div "Exterior Do you notice any of the following in the neighboring properties?"
click at [810, 98] on div "Completed 1 / 14 Exterior" at bounding box center [754, 103] width 226 height 37
click at [717, 325] on span "(7) Toxic waste disposal" at bounding box center [702, 326] width 84 height 10
click at [657, 325] on input "(7) Toxic waste disposal" at bounding box center [646, 326] width 22 height 22
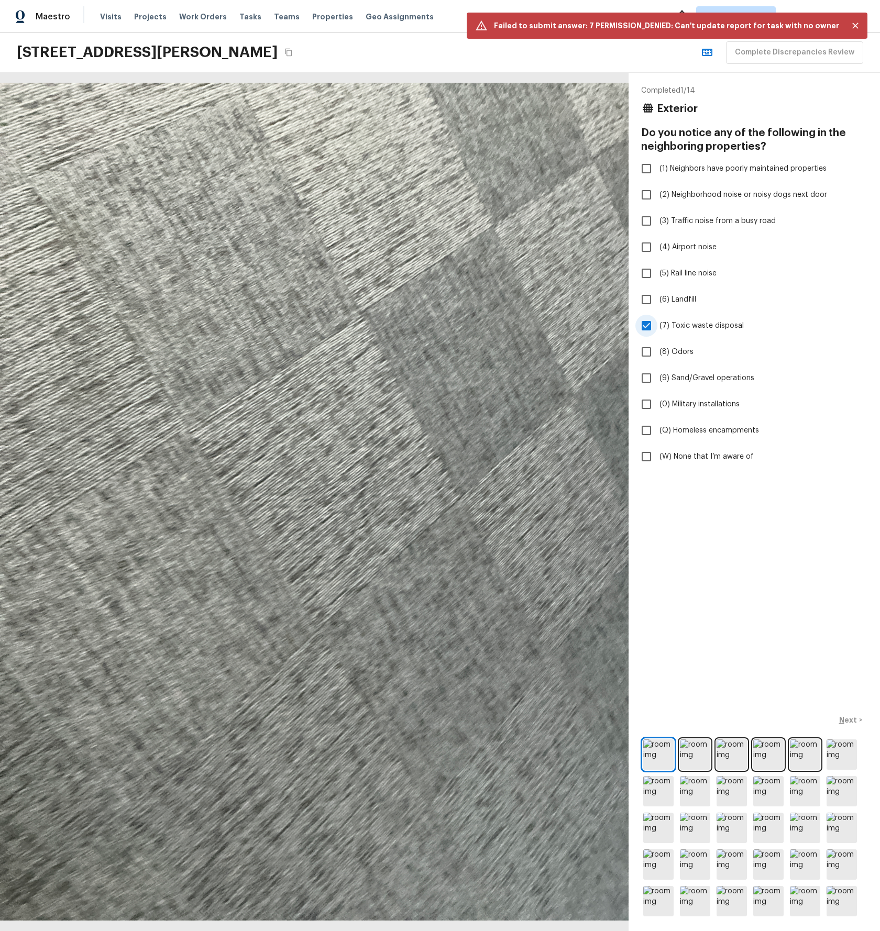
click at [649, 326] on input "(7) Toxic waste disposal" at bounding box center [646, 326] width 22 height 22
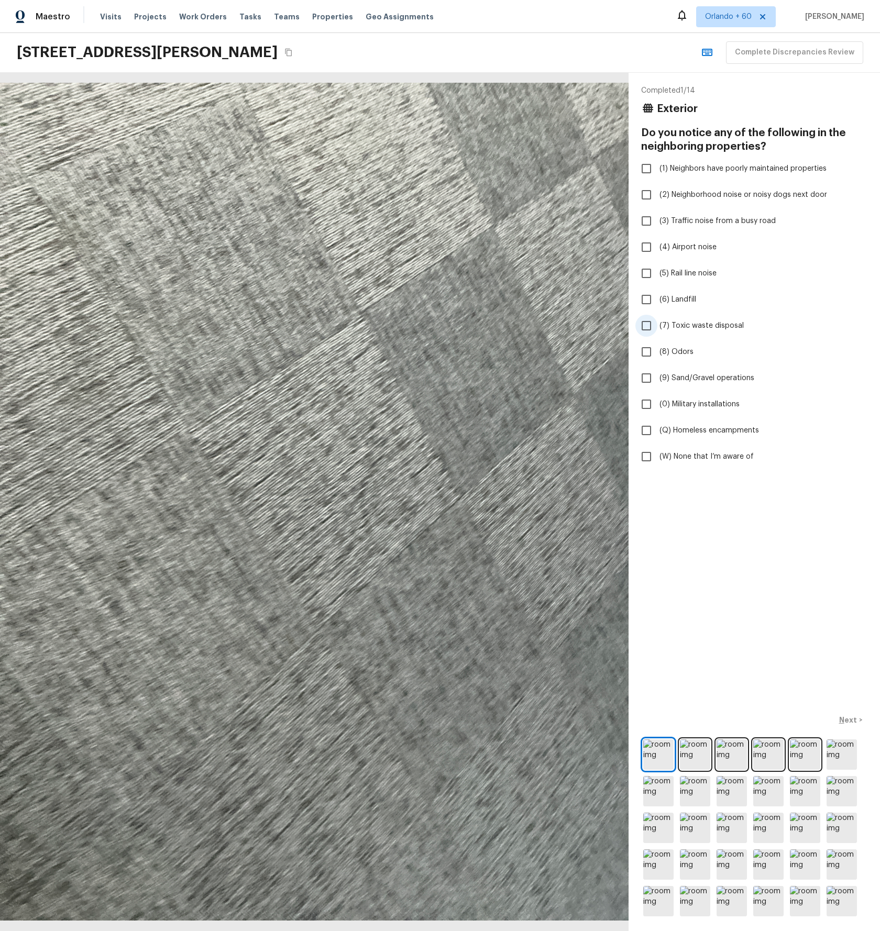
click at [649, 326] on input "(7) Toxic waste disposal" at bounding box center [646, 326] width 22 height 22
checkbox input "true"
click at [844, 718] on p "Next" at bounding box center [849, 720] width 20 height 10
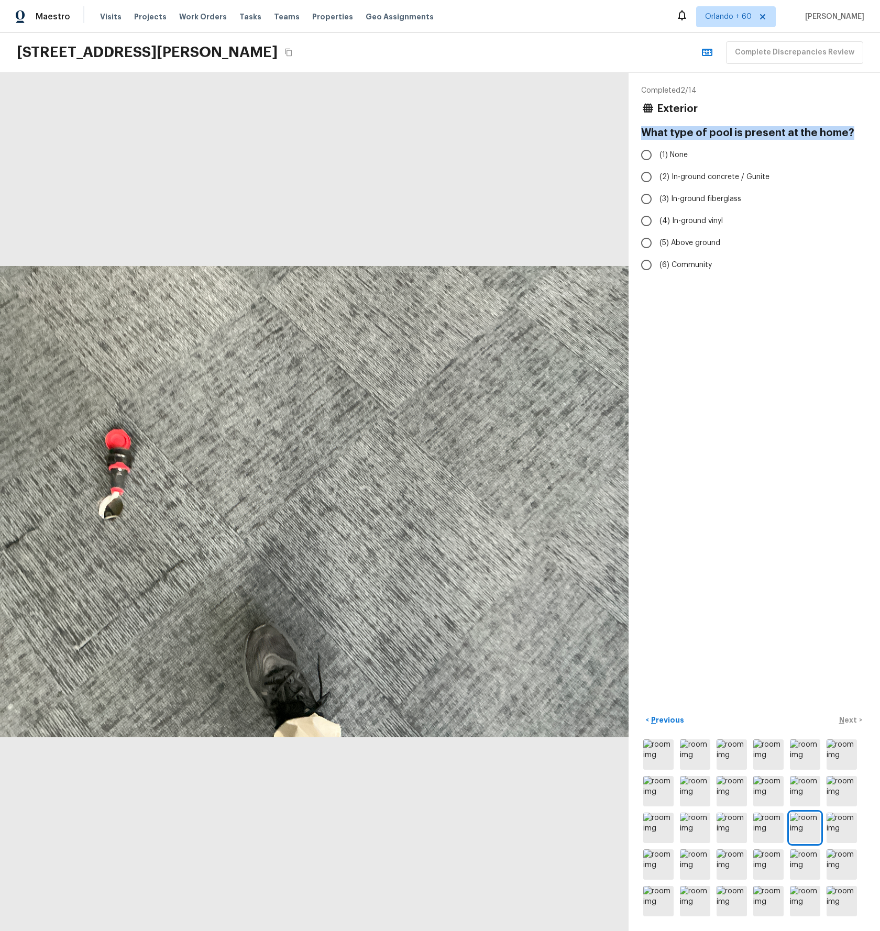
drag, startPoint x: 852, startPoint y: 132, endPoint x: 641, endPoint y: 131, distance: 211.1
click at [641, 131] on h4 "What type of pool is present at the home?" at bounding box center [754, 133] width 226 height 14
copy h4 "What type of pool is present at the home?"
click at [648, 198] on input "(3) In-ground fiberglass" at bounding box center [646, 199] width 22 height 22
radio input "true"
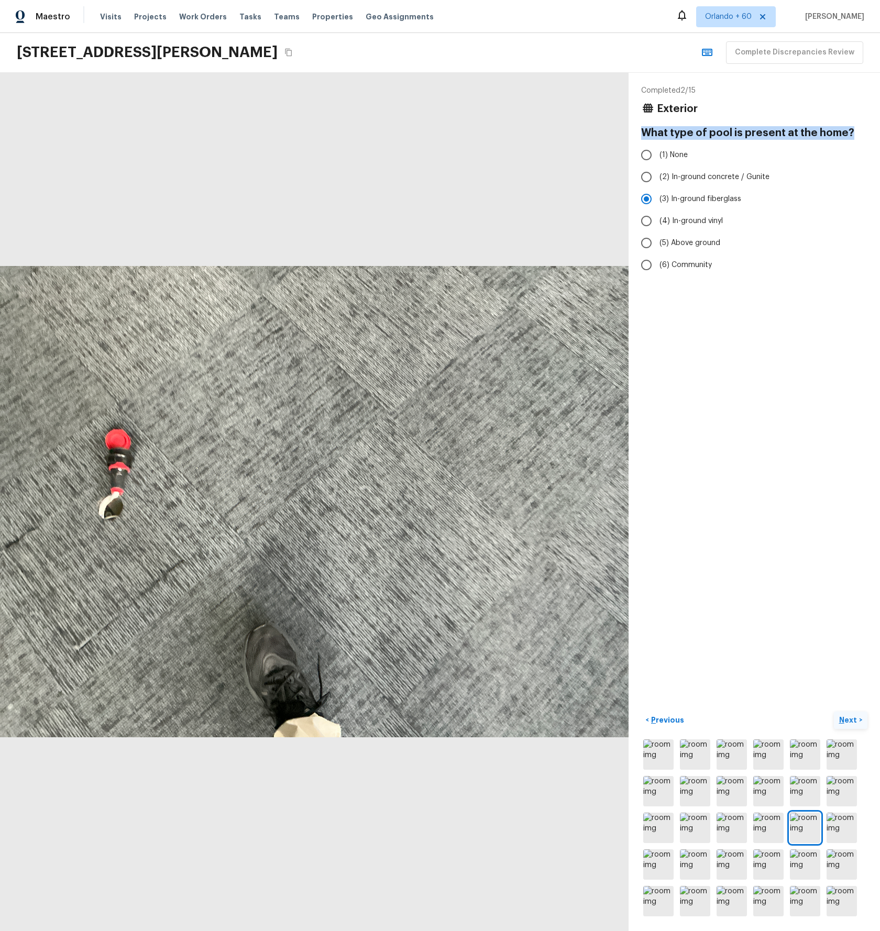
click at [850, 716] on p "Next" at bounding box center [849, 720] width 20 height 10
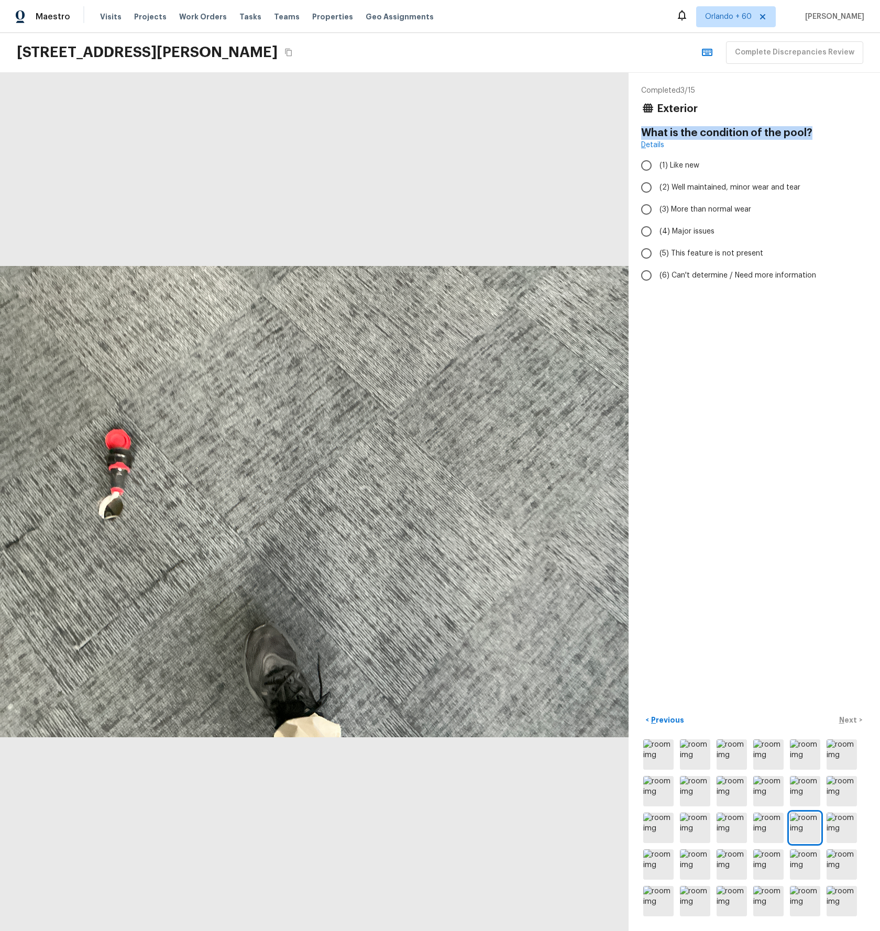
drag, startPoint x: 818, startPoint y: 134, endPoint x: 637, endPoint y: 132, distance: 181.3
click at [637, 132] on div "Completed 3 / 15 Exterior What is the condition of the pool? Details (1) Like n…" at bounding box center [754, 502] width 251 height 859
copy h4 "What is the condition of the pool?"
click at [646, 209] on input "(3) More than normal wear" at bounding box center [646, 210] width 22 height 22
radio input "true"
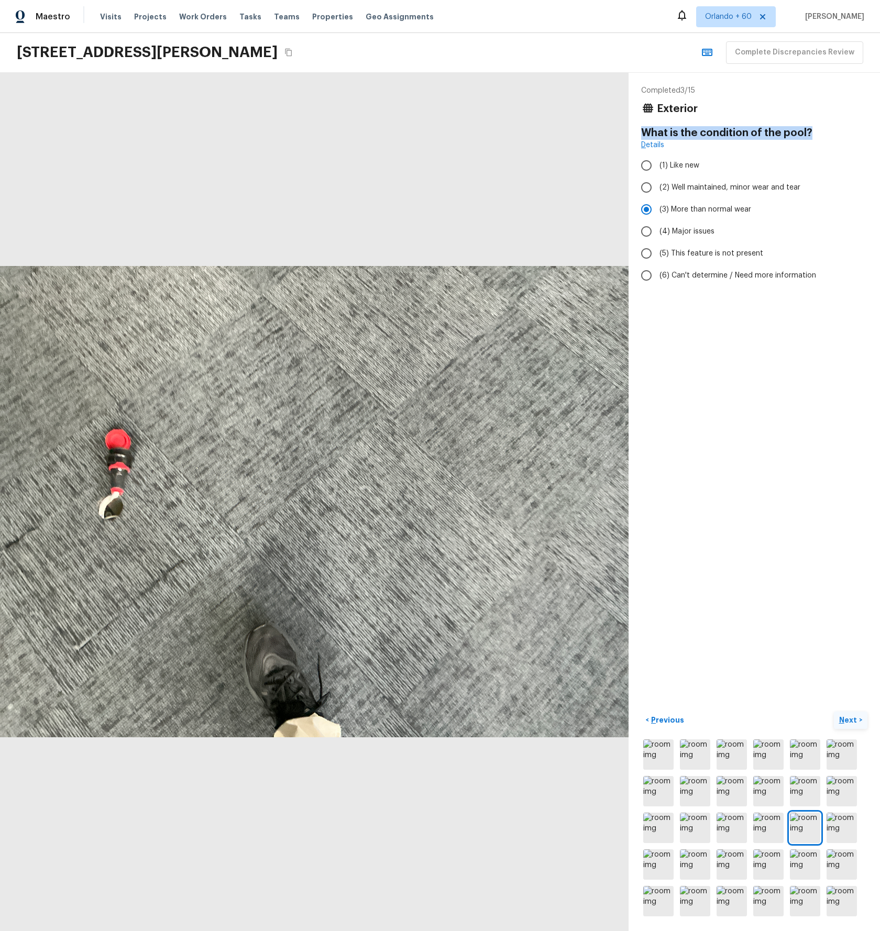
click at [854, 717] on p "Next" at bounding box center [849, 720] width 20 height 10
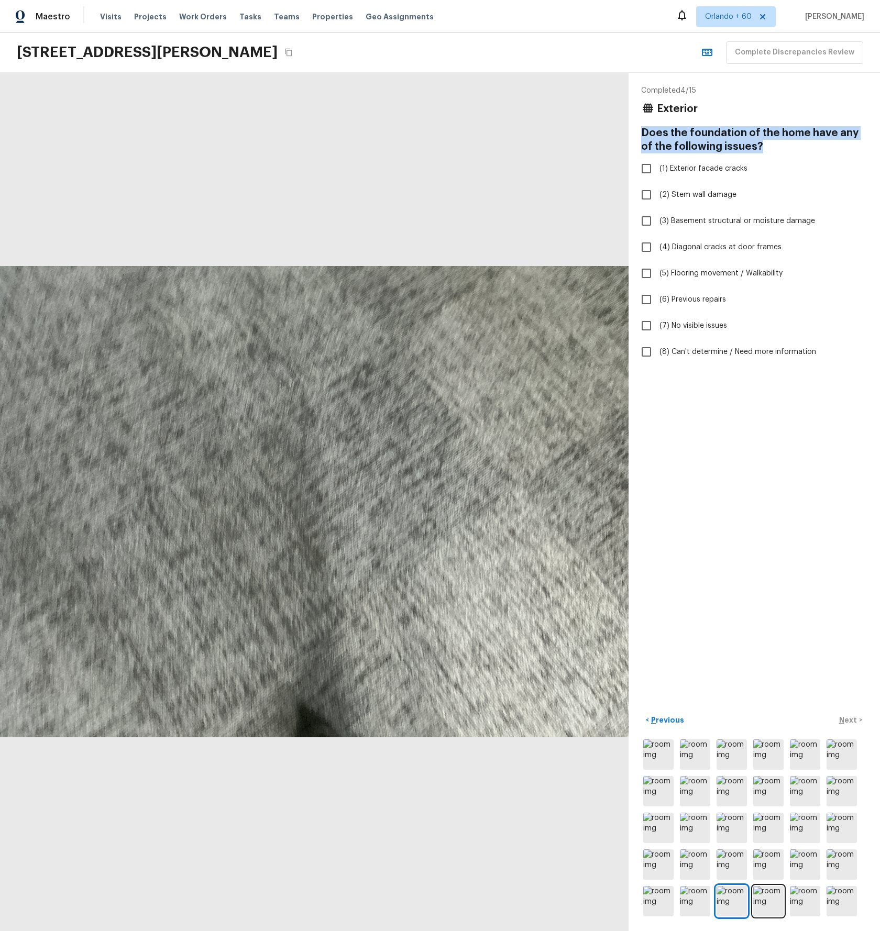
drag, startPoint x: 754, startPoint y: 144, endPoint x: 636, endPoint y: 131, distance: 119.1
click at [636, 131] on div "Completed 4 / 15 Exterior Does the foundation of the home have any of the follo…" at bounding box center [754, 502] width 251 height 859
copy h4 "Does the foundation of the home have any of the following issues?"
click at [649, 221] on input "(3) Basement structural or moisture damage" at bounding box center [646, 221] width 22 height 22
checkbox input "true"
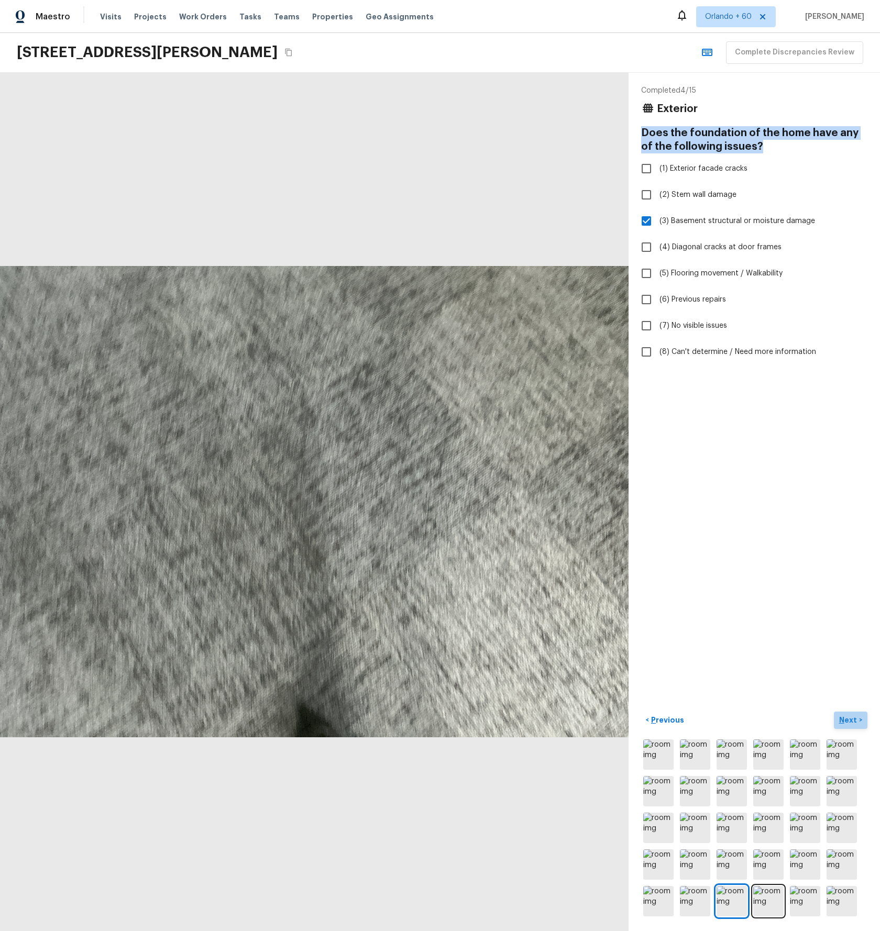
click at [846, 721] on p "Next" at bounding box center [849, 720] width 20 height 10
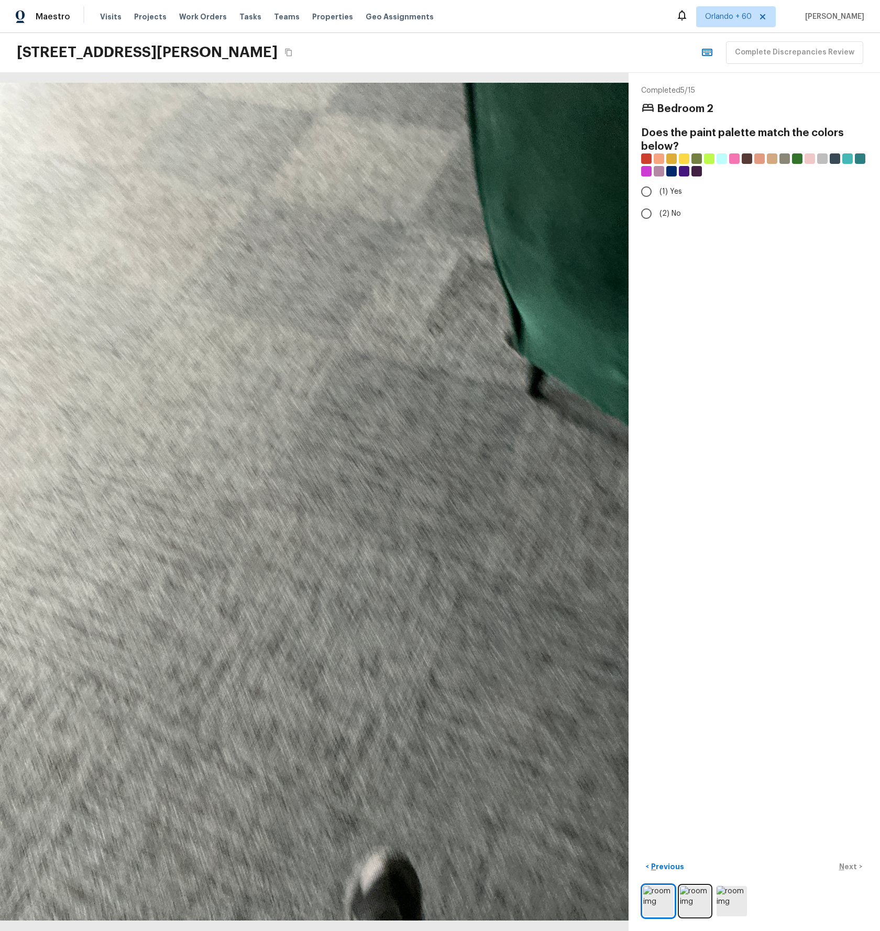
drag, startPoint x: 674, startPoint y: 137, endPoint x: 684, endPoint y: 140, distance: 10.1
click at [677, 137] on h4 "Does the paint palette match the colors below?" at bounding box center [754, 139] width 226 height 27
drag, startPoint x: 650, startPoint y: 135, endPoint x: 660, endPoint y: 111, distance: 26.1
click at [660, 111] on div "Completed 5 / 15 Bedroom 2 Does the paint palette match the colors below? (1) Y…" at bounding box center [754, 154] width 226 height 139
copy div "edroom 2 Does the paint palette match the colors below?"
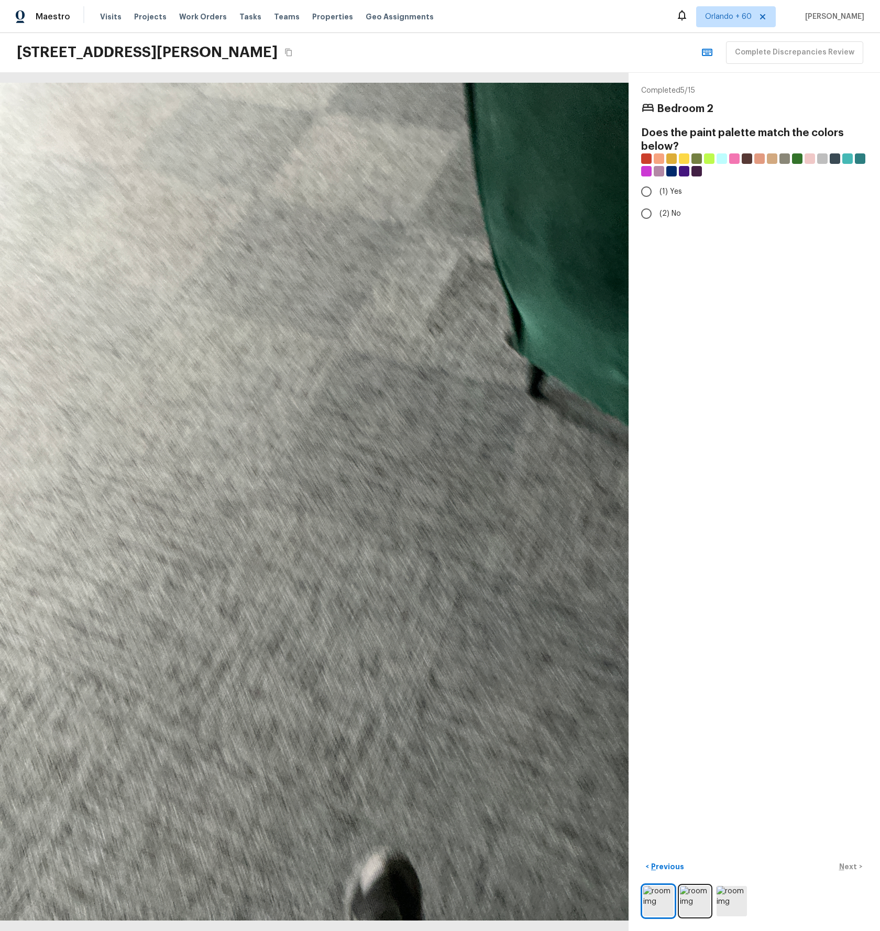
click at [736, 128] on h4 "Does the paint palette match the colors below?" at bounding box center [754, 139] width 226 height 27
click at [648, 213] on input "(2) No" at bounding box center [646, 214] width 22 height 22
radio input "true"
click at [848, 863] on p "Next" at bounding box center [849, 867] width 20 height 10
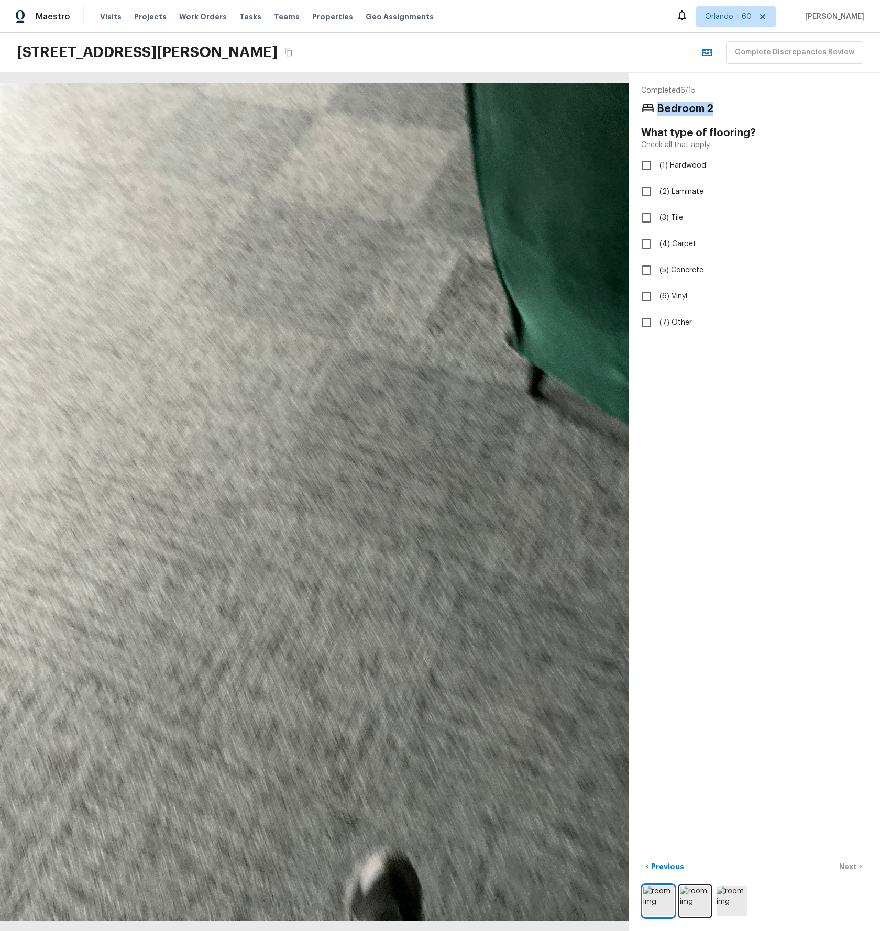
drag, startPoint x: 659, startPoint y: 106, endPoint x: 708, endPoint y: 145, distance: 62.3
click at [728, 109] on div "Bedroom 2" at bounding box center [754, 109] width 226 height 14
copy h4 "Bedroom 2"
drag, startPoint x: 763, startPoint y: 133, endPoint x: 644, endPoint y: 138, distance: 119.1
click at [644, 135] on h4 "What type of flooring?" at bounding box center [754, 133] width 226 height 14
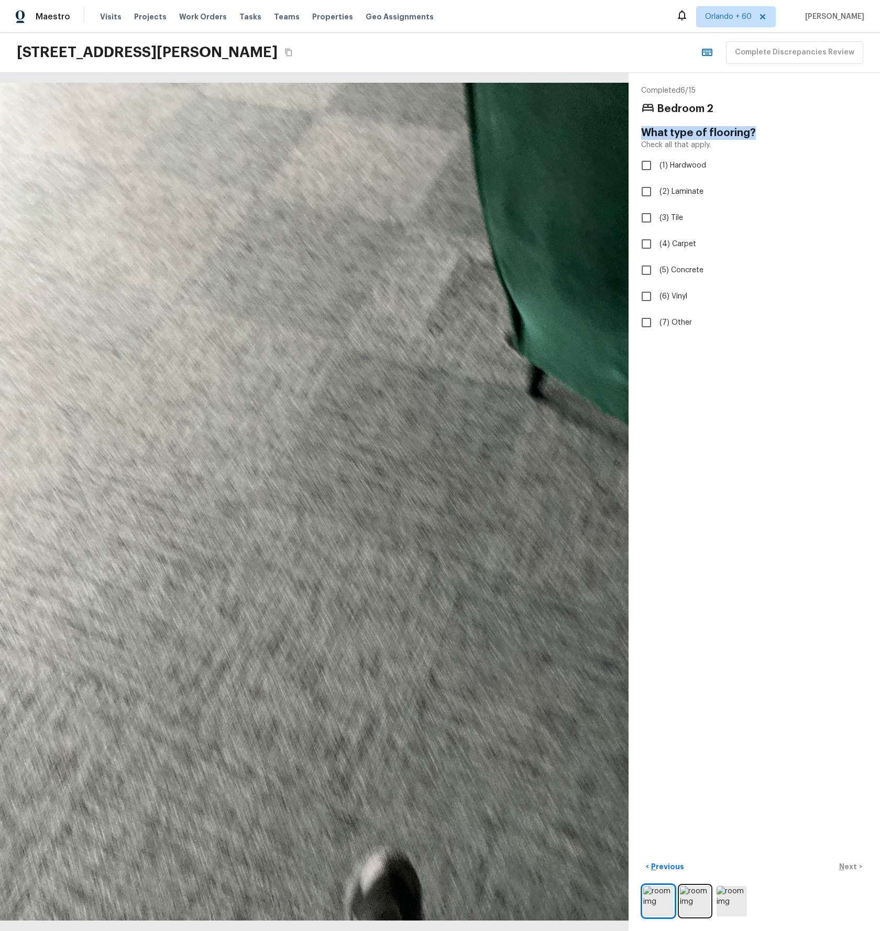
copy h4 "What type of flooring?"
click at [650, 247] on input "(4) Carpet" at bounding box center [646, 244] width 22 height 22
checkbox input "true"
click at [646, 167] on input "(1) Hardwood" at bounding box center [646, 166] width 22 height 22
checkbox input "true"
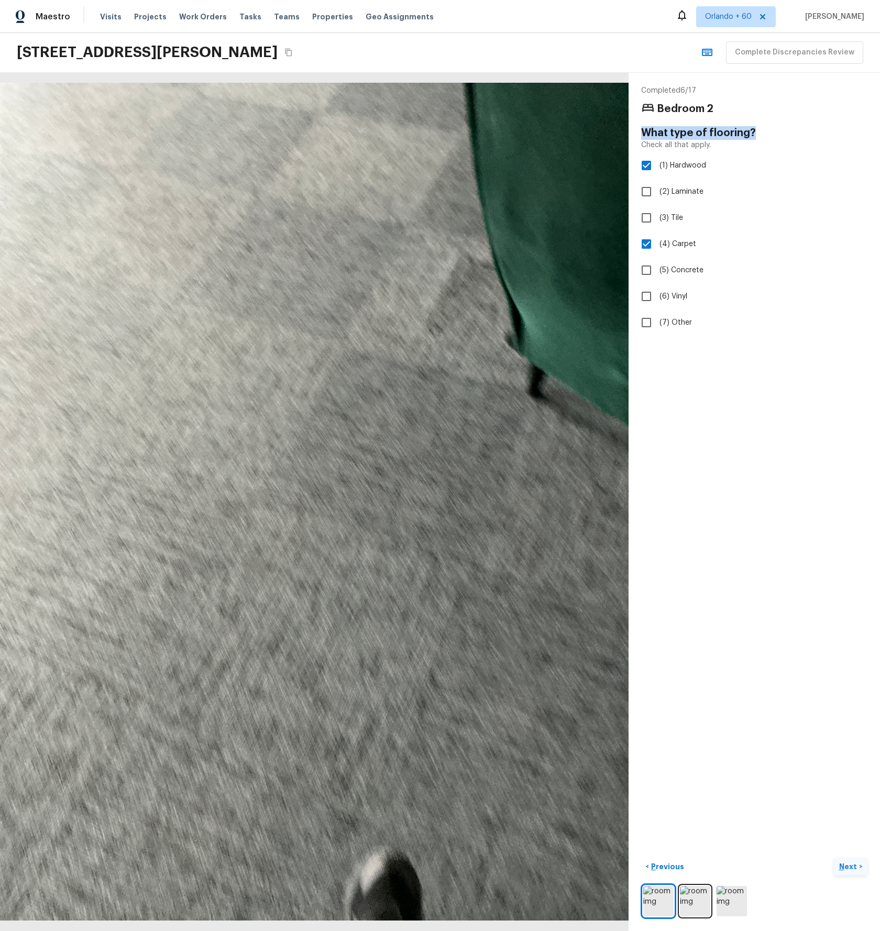
click at [845, 867] on p "Next" at bounding box center [849, 867] width 20 height 10
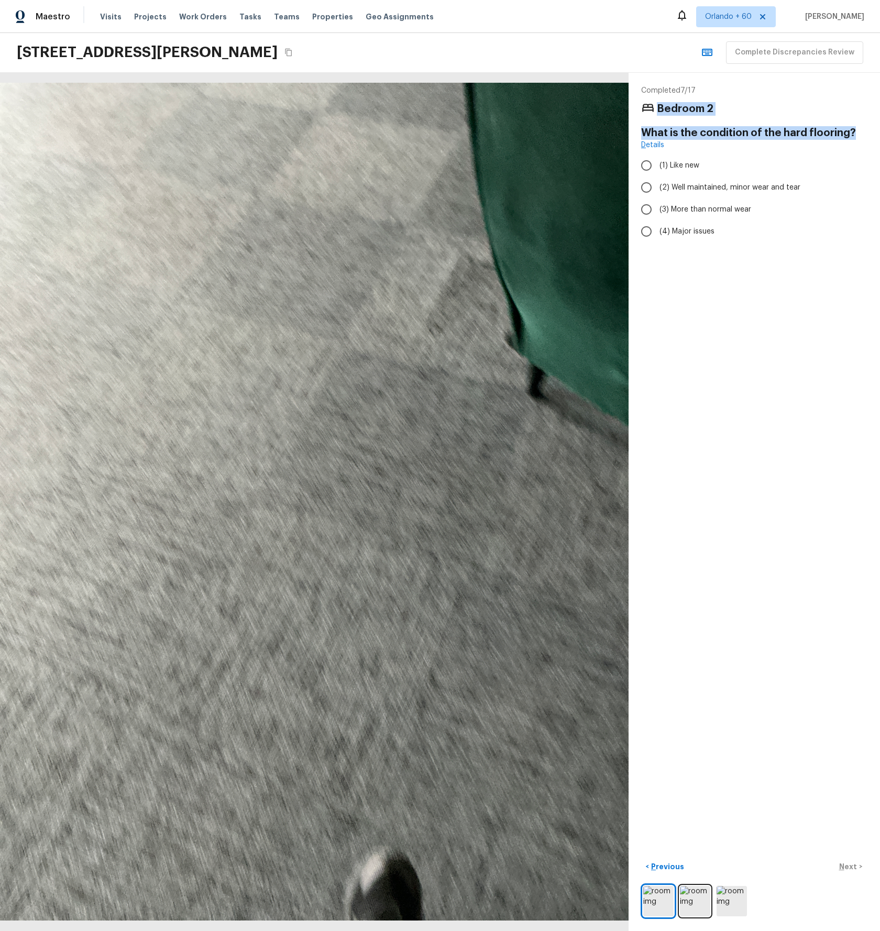
drag, startPoint x: 772, startPoint y: 134, endPoint x: 655, endPoint y: 122, distance: 117.4
click at [656, 113] on div "Completed 7 / 17 Bedroom 2 What is the condition of the hard flooring? Details …" at bounding box center [754, 163] width 226 height 157
copy div "Bedroom 2 What is the condition of the hard flooring?"
click at [664, 233] on span "(4) Major issues" at bounding box center [687, 231] width 55 height 10
click at [657, 233] on input "(4) Major issues" at bounding box center [646, 232] width 22 height 22
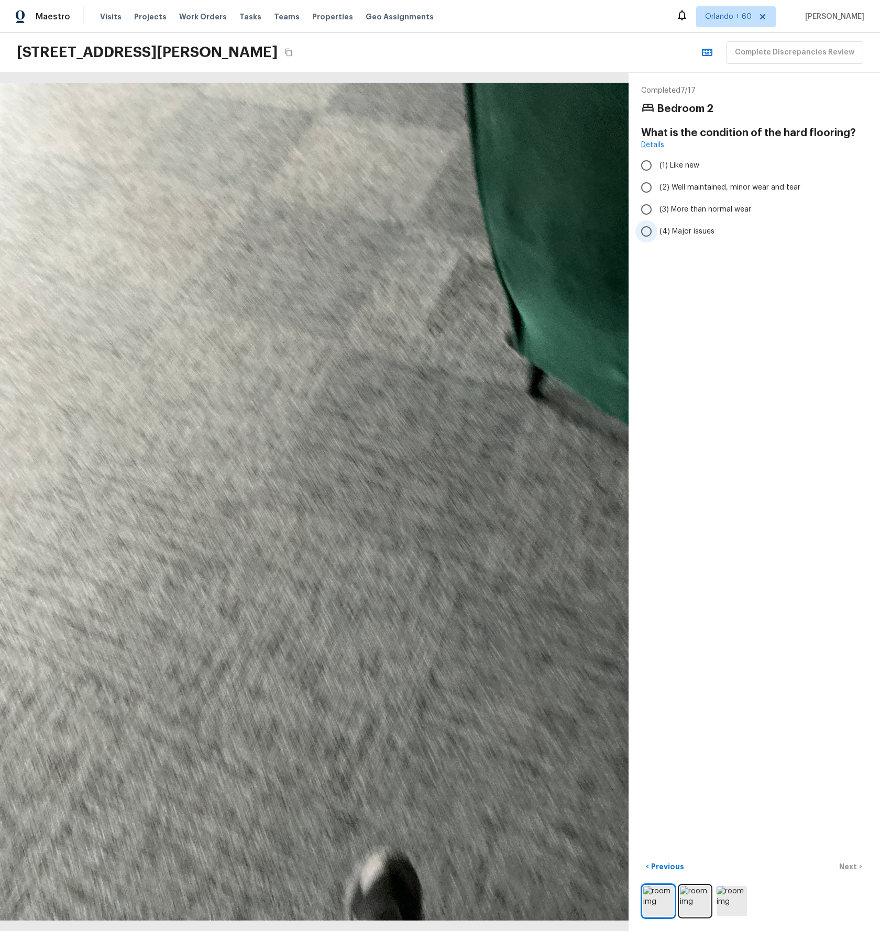
radio input "true"
click at [850, 871] on p "Next" at bounding box center [849, 867] width 20 height 10
drag, startPoint x: 822, startPoint y: 134, endPoint x: 644, endPoint y: 133, distance: 178.1
click at [644, 131] on h4 "What is the condition of the carpeting?" at bounding box center [754, 133] width 226 height 14
copy h4 "What is the condition of the carpeting?"
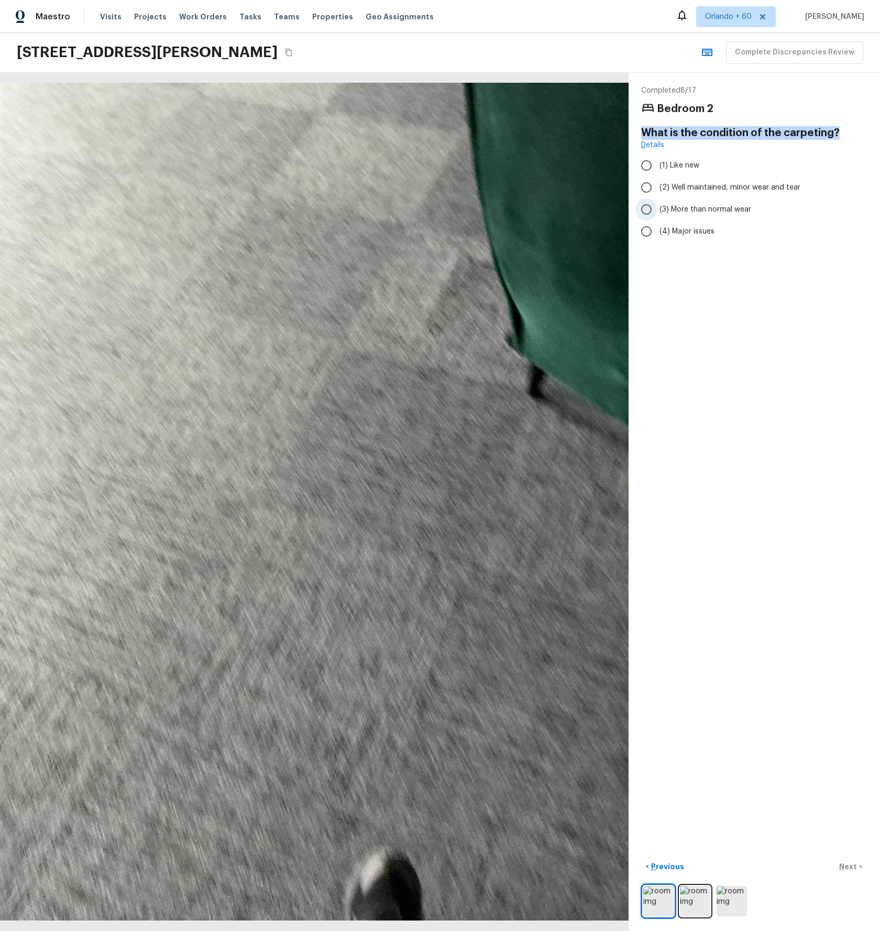
click at [653, 210] on input "(3) More than normal wear" at bounding box center [646, 210] width 22 height 22
radio input "true"
click at [848, 865] on p "Next" at bounding box center [849, 867] width 20 height 10
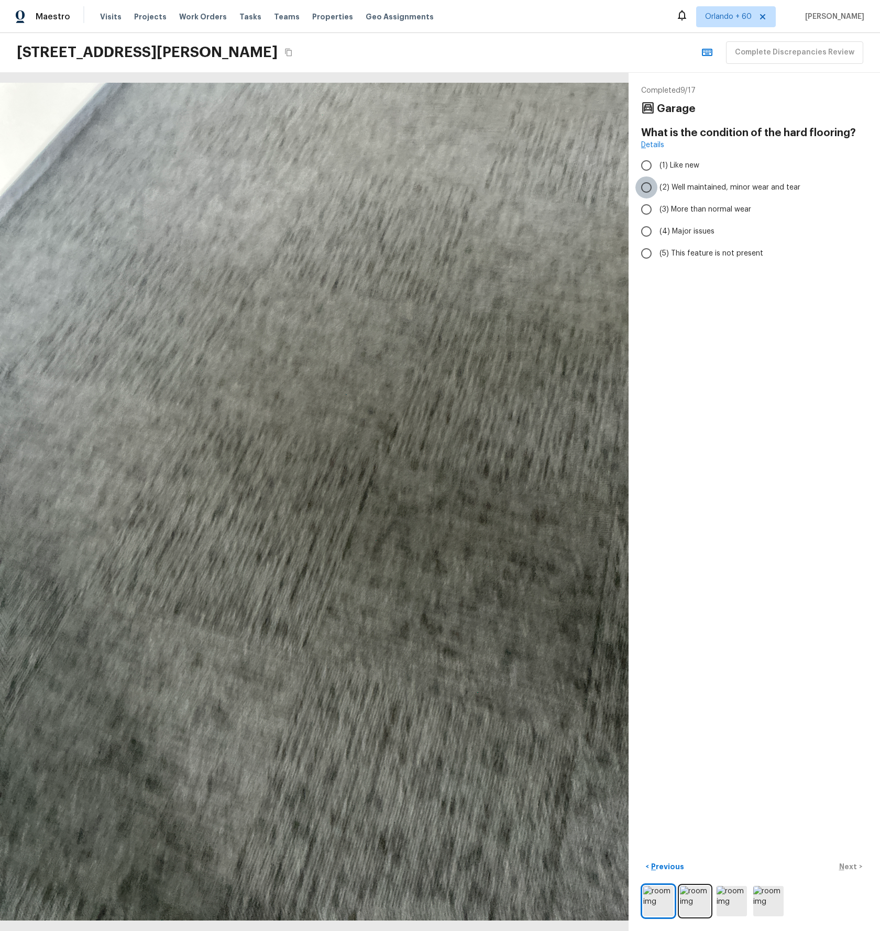
click at [644, 188] on input "(2) Well maintained, minor wear and tear" at bounding box center [646, 188] width 22 height 22
radio input "true"
click at [848, 865] on p "Next" at bounding box center [849, 867] width 20 height 10
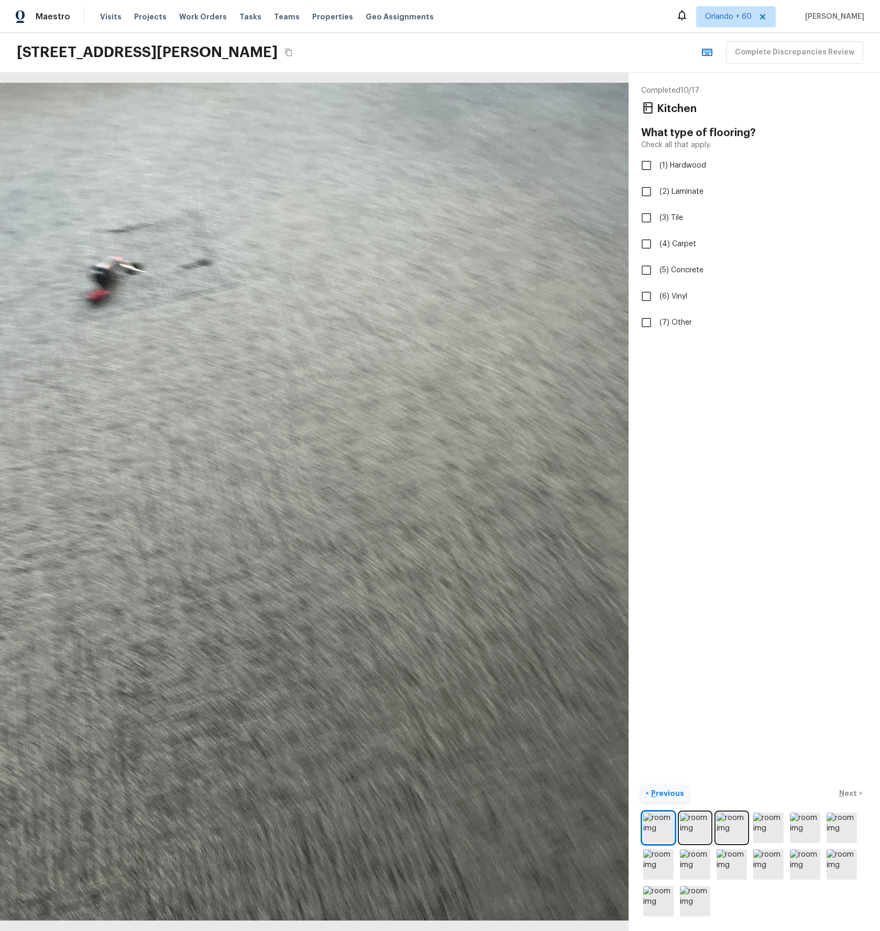
click at [656, 797] on p "Previous" at bounding box center [666, 793] width 35 height 10
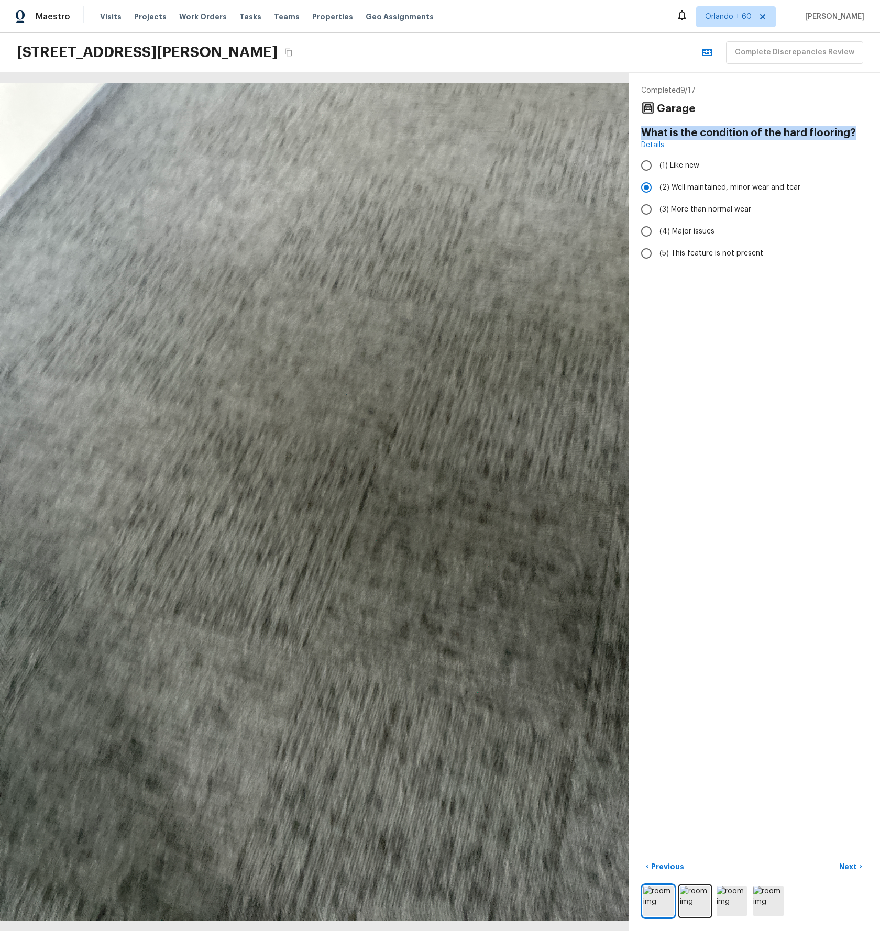
drag, startPoint x: 679, startPoint y: 131, endPoint x: 851, endPoint y: 134, distance: 171.8
click at [862, 126] on h4 "What is the condition of the hard flooring?" at bounding box center [754, 133] width 226 height 14
click at [847, 861] on button "Next >" at bounding box center [851, 867] width 34 height 17
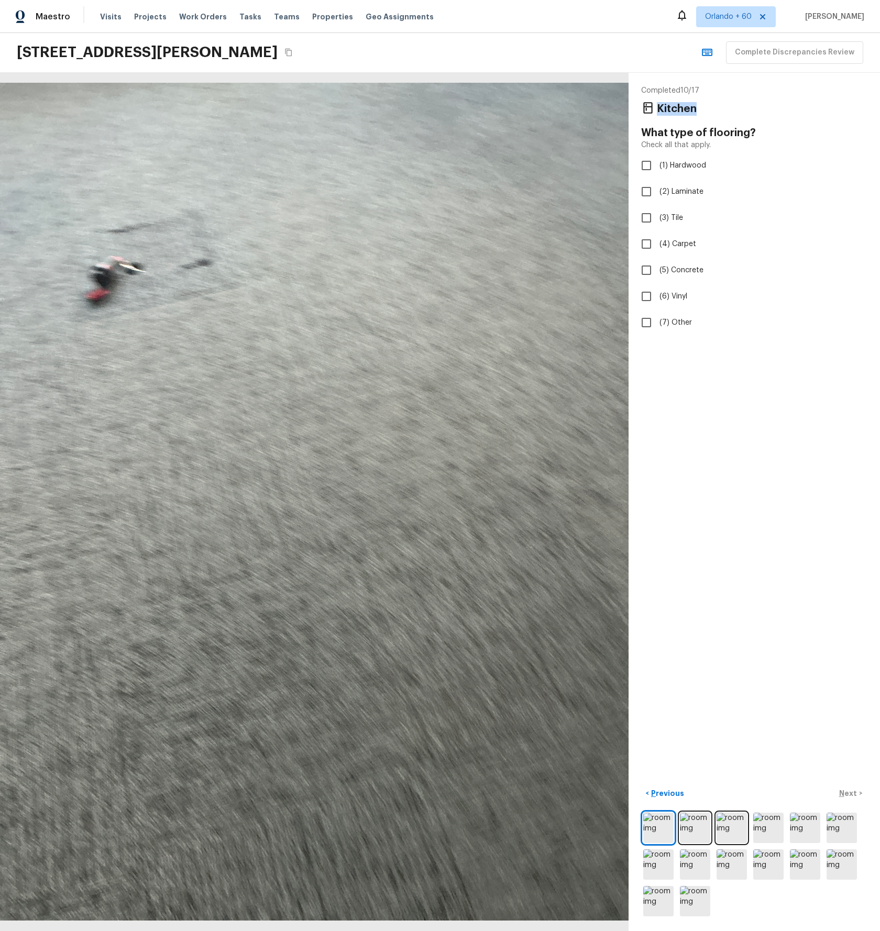
drag, startPoint x: 698, startPoint y: 106, endPoint x: 658, endPoint y: 111, distance: 40.6
click at [660, 108] on div "Kitchen" at bounding box center [754, 109] width 226 height 14
drag, startPoint x: 749, startPoint y: 132, endPoint x: 640, endPoint y: 133, distance: 109.0
click at [640, 133] on div "Completed 10 / 17 Kitchen What type of flooring? Check all that apply. (1) Hard…" at bounding box center [754, 502] width 251 height 859
click at [650, 161] on input "(1) Hardwood" at bounding box center [646, 166] width 22 height 22
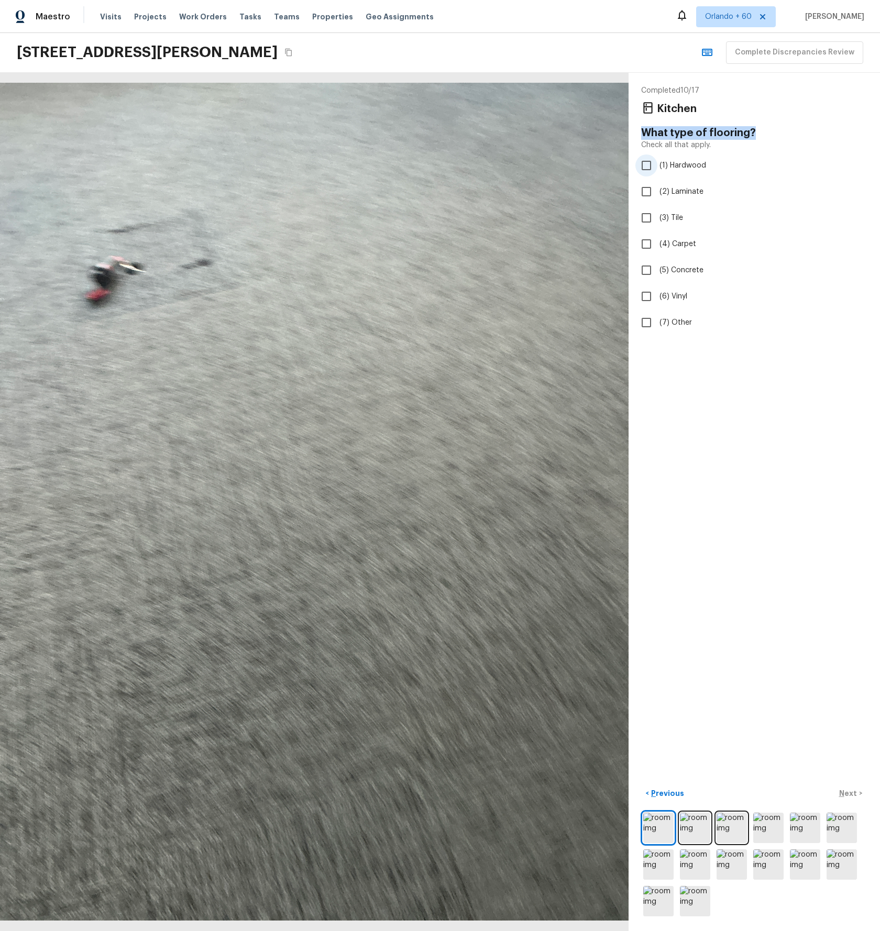
checkbox input "true"
click at [852, 791] on p "Next" at bounding box center [849, 793] width 20 height 10
drag, startPoint x: 857, startPoint y: 132, endPoint x: 646, endPoint y: 135, distance: 210.6
click at [644, 134] on h4 "What is the condition of the hard flooring?" at bounding box center [754, 133] width 226 height 14
drag, startPoint x: 649, startPoint y: 173, endPoint x: 655, endPoint y: 176, distance: 6.8
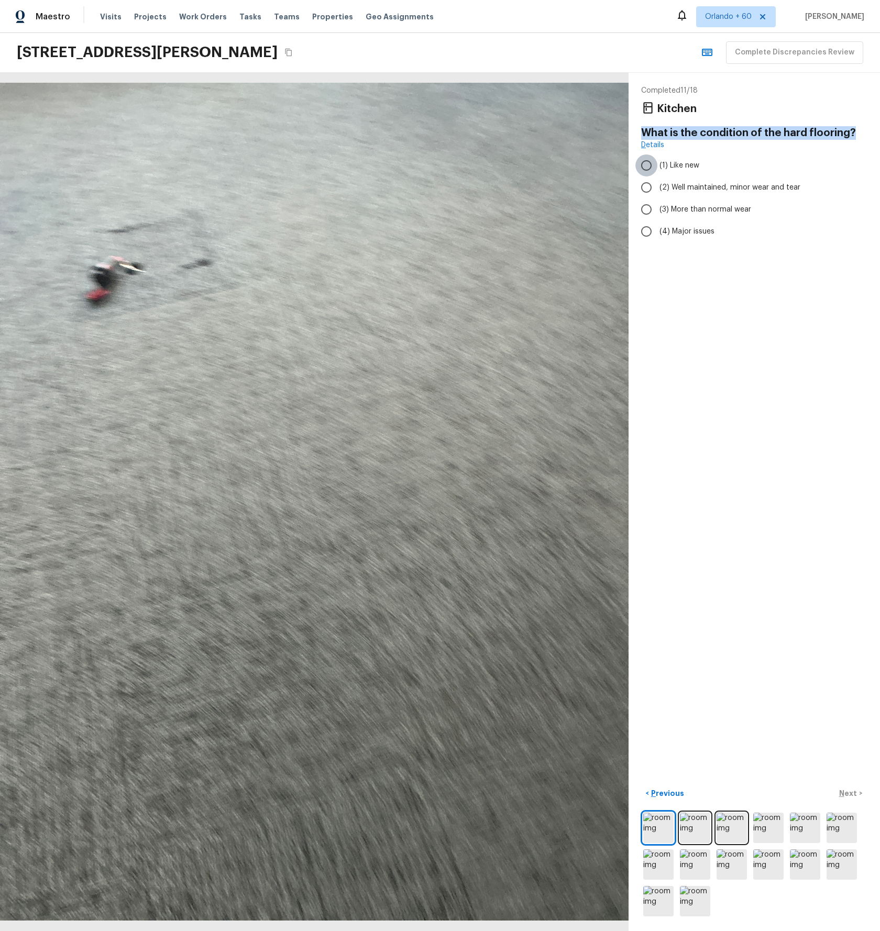
click at [649, 173] on input "(1) Like new" at bounding box center [646, 166] width 22 height 22
radio input "true"
click at [848, 793] on p "Next" at bounding box center [849, 793] width 20 height 10
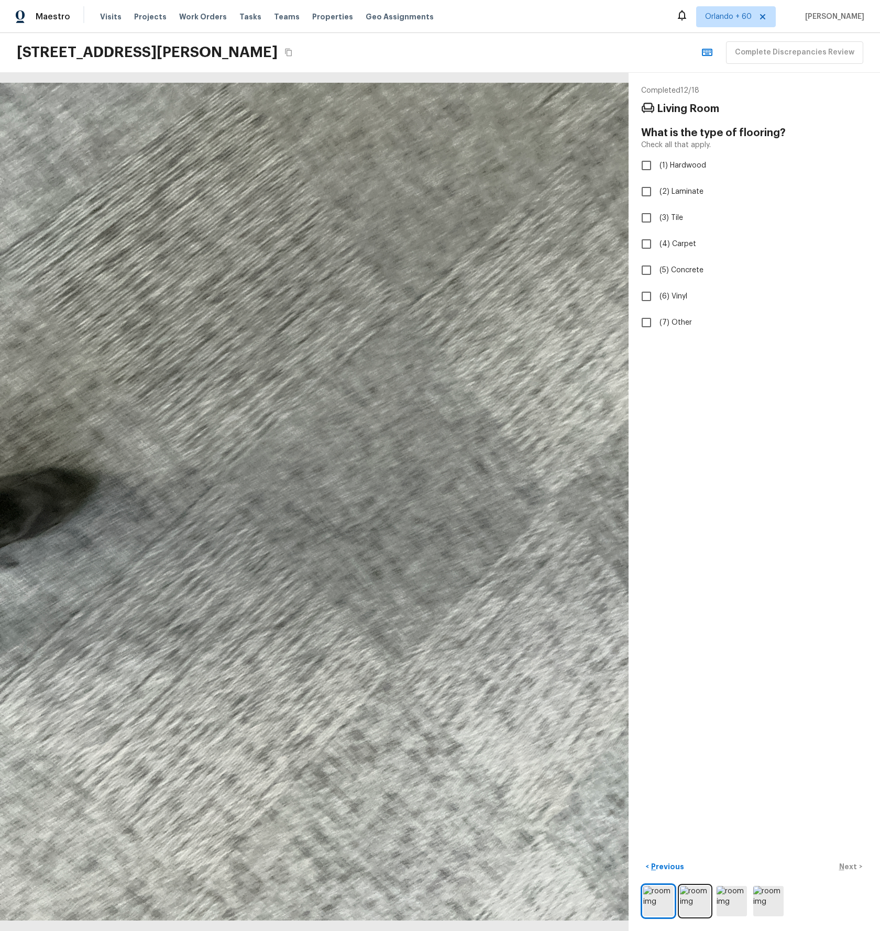
drag, startPoint x: 737, startPoint y: 102, endPoint x: 737, endPoint y: 110, distance: 8.4
click at [737, 102] on div "Living Room" at bounding box center [754, 109] width 226 height 14
drag, startPoint x: 730, startPoint y: 108, endPoint x: 654, endPoint y: 109, distance: 75.4
click at [652, 104] on div "Living Room" at bounding box center [754, 109] width 226 height 14
drag, startPoint x: 678, startPoint y: 127, endPoint x: 772, endPoint y: 139, distance: 94.5
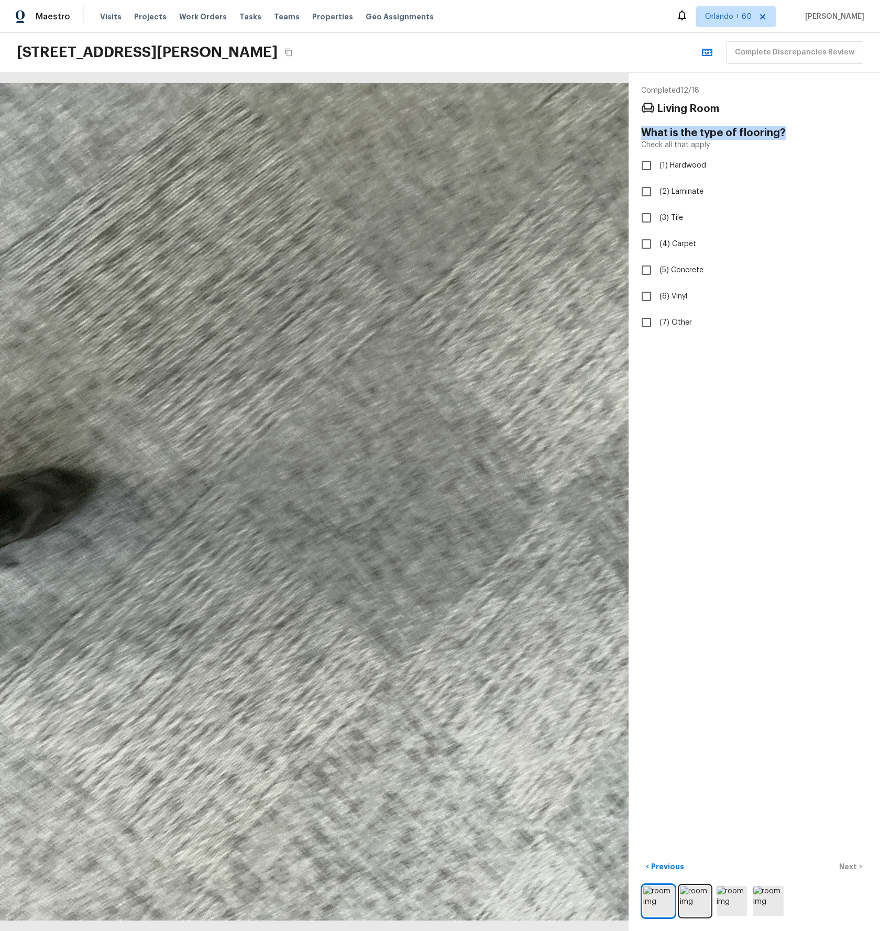
click at [783, 128] on div "Completed 12 / 18 Living Room What is the type of flooring? Check all that appl…" at bounding box center [754, 502] width 251 height 859
click at [646, 270] on input "(5) Concrete" at bounding box center [646, 270] width 22 height 22
checkbox input "true"
click at [848, 864] on p "Next" at bounding box center [849, 867] width 20 height 10
drag, startPoint x: 853, startPoint y: 133, endPoint x: 640, endPoint y: 135, distance: 213.7
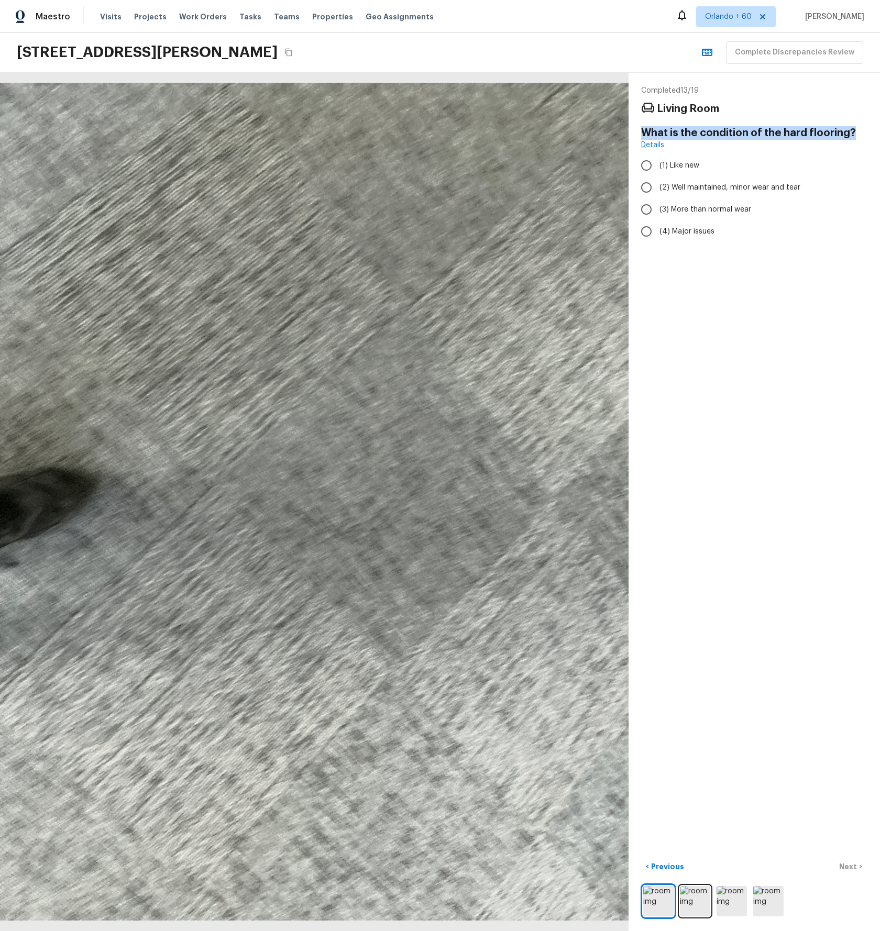
click at [639, 134] on div "Completed 13 / 19 Living Room What is the condition of the hard flooring? Detai…" at bounding box center [754, 502] width 251 height 859
click at [645, 228] on input "(4) Major issues" at bounding box center [646, 232] width 22 height 22
radio input "true"
click at [853, 866] on p "Next" at bounding box center [849, 867] width 20 height 10
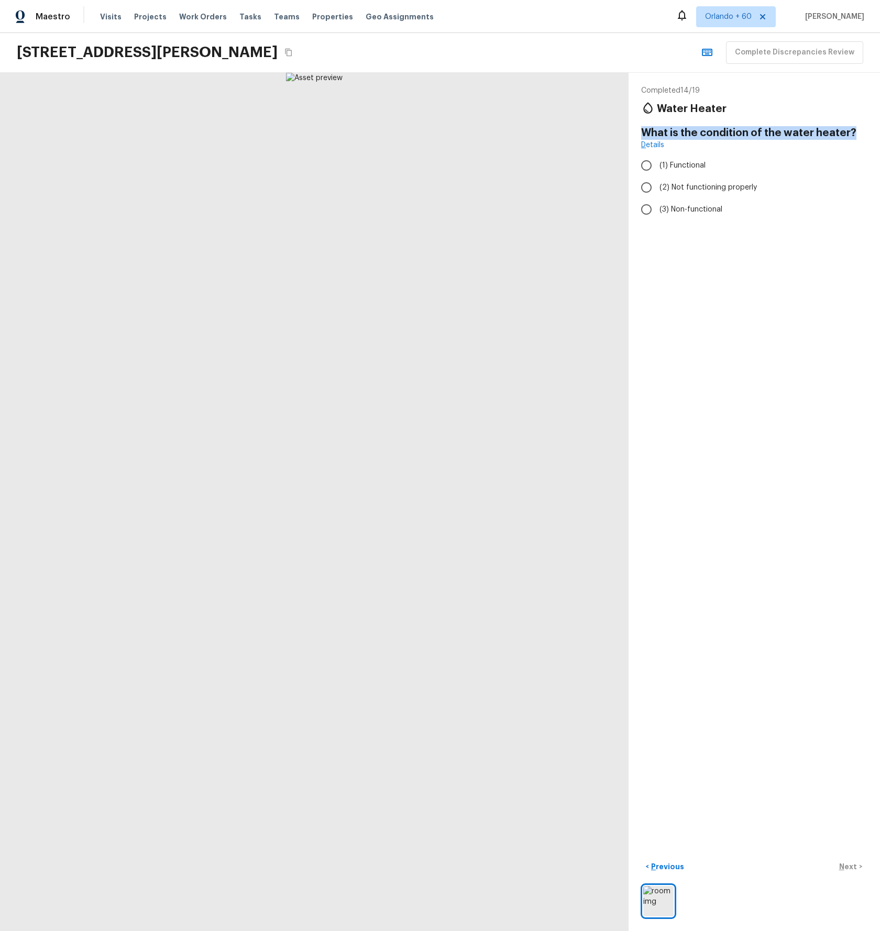
drag, startPoint x: 641, startPoint y: 131, endPoint x: 850, endPoint y: 127, distance: 209.1
click at [850, 127] on h4 "What is the condition of the water heater?" at bounding box center [754, 133] width 226 height 14
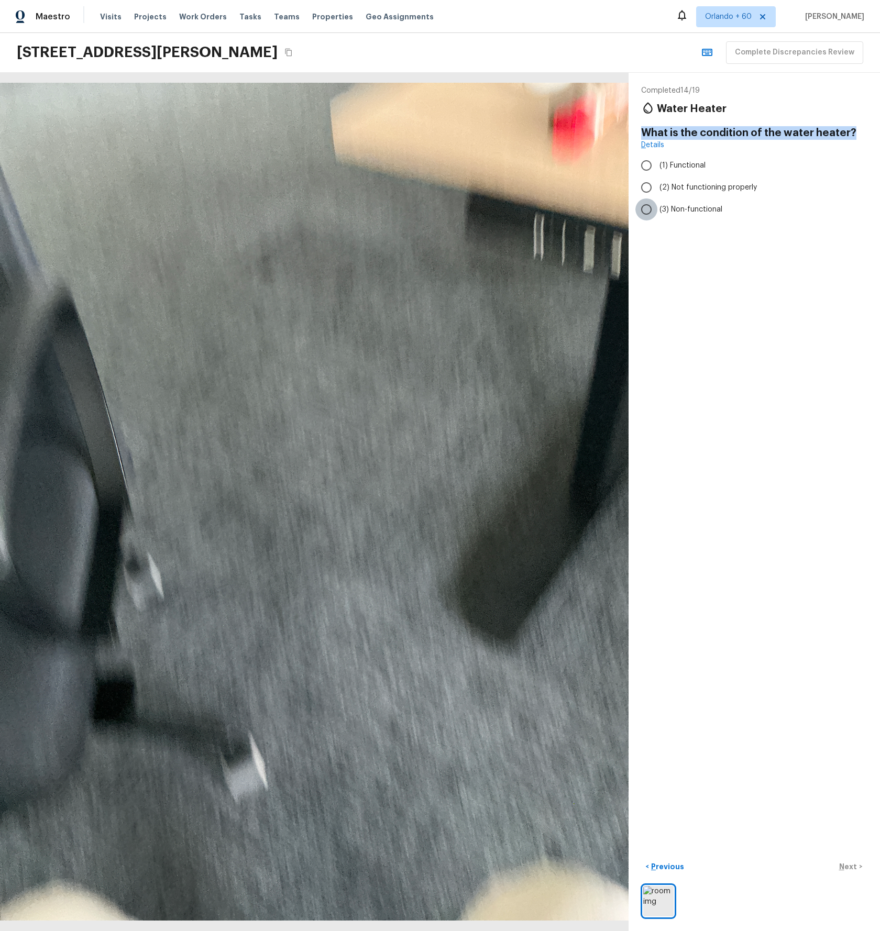
click at [649, 209] on input "(3) Non-functional" at bounding box center [646, 210] width 22 height 22
radio input "true"
click at [852, 866] on p "Next" at bounding box center [849, 867] width 20 height 10
click at [776, 155] on h4 "What year was water heater replaced? (If it’s the original water heater, choose…" at bounding box center [754, 146] width 226 height 41
drag, startPoint x: 720, startPoint y: 149, endPoint x: 632, endPoint y: 128, distance: 90.5
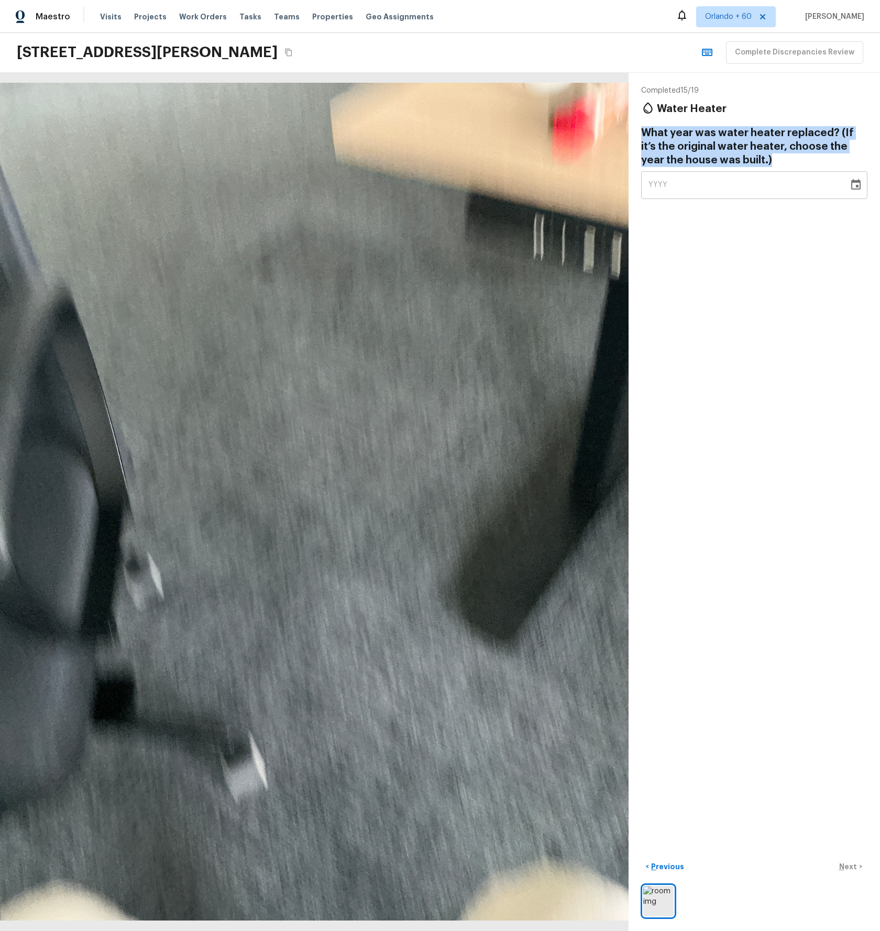
click at [632, 128] on div "Completed 15 / 19 Water Heater What year was water heater replaced? (If it’s th…" at bounding box center [754, 502] width 251 height 859
click at [748, 190] on div "YYYY" at bounding box center [745, 185] width 193 height 28
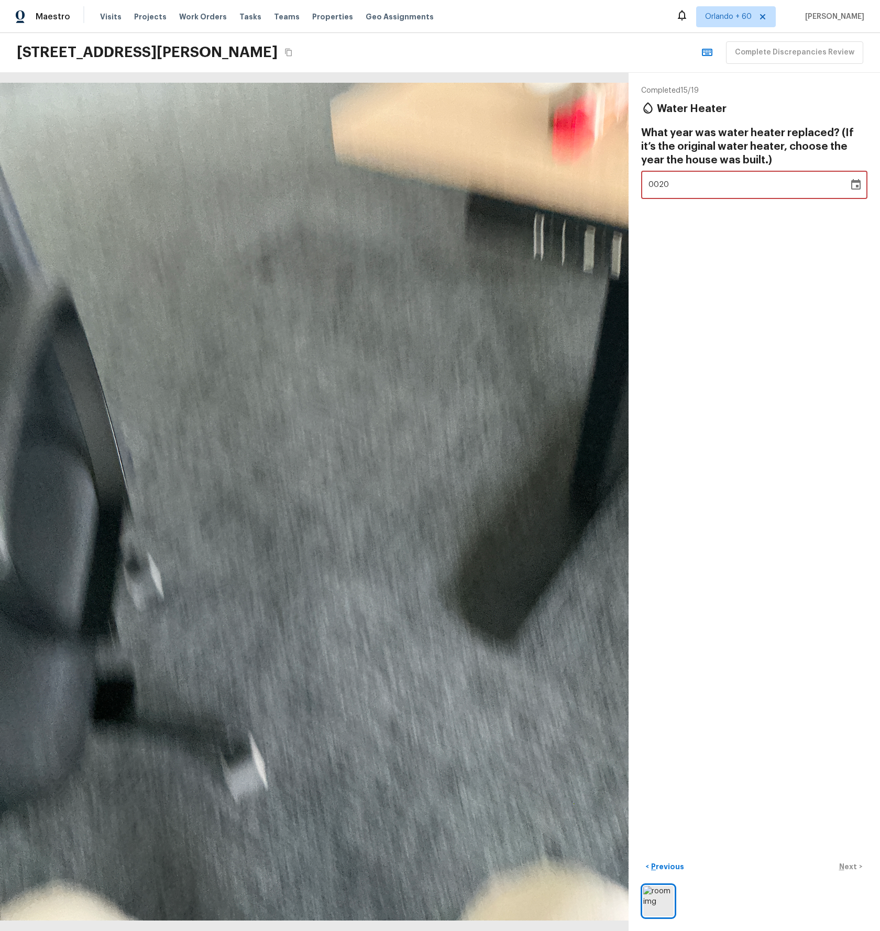
type input "2023"
click at [826, 329] on div "Completed 15 / 19 Water Heater What year was water heater replaced? (If it’s th…" at bounding box center [754, 502] width 251 height 859
click at [848, 862] on p "Next" at bounding box center [849, 867] width 20 height 10
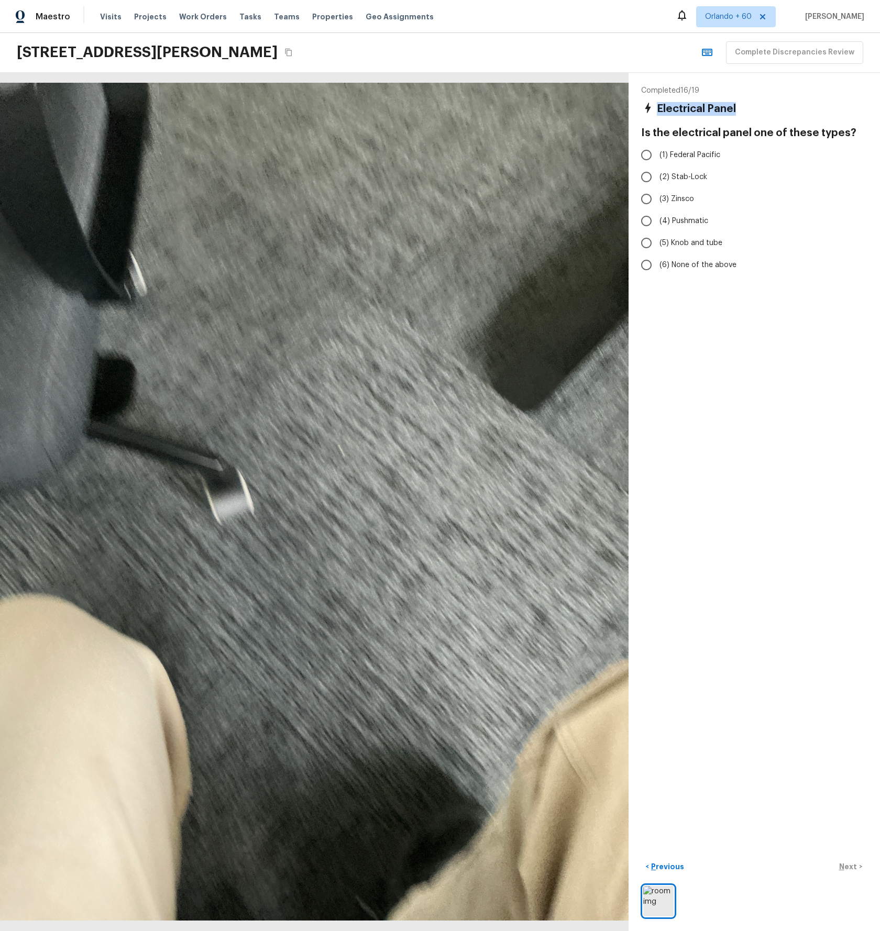
drag, startPoint x: 711, startPoint y: 109, endPoint x: 659, endPoint y: 112, distance: 53.0
click at [656, 112] on div "Electrical Panel" at bounding box center [754, 109] width 226 height 14
click at [651, 177] on input "(2) Stab-Lock" at bounding box center [646, 177] width 22 height 22
radio input "true"
drag, startPoint x: 804, startPoint y: 131, endPoint x: 641, endPoint y: 134, distance: 162.9
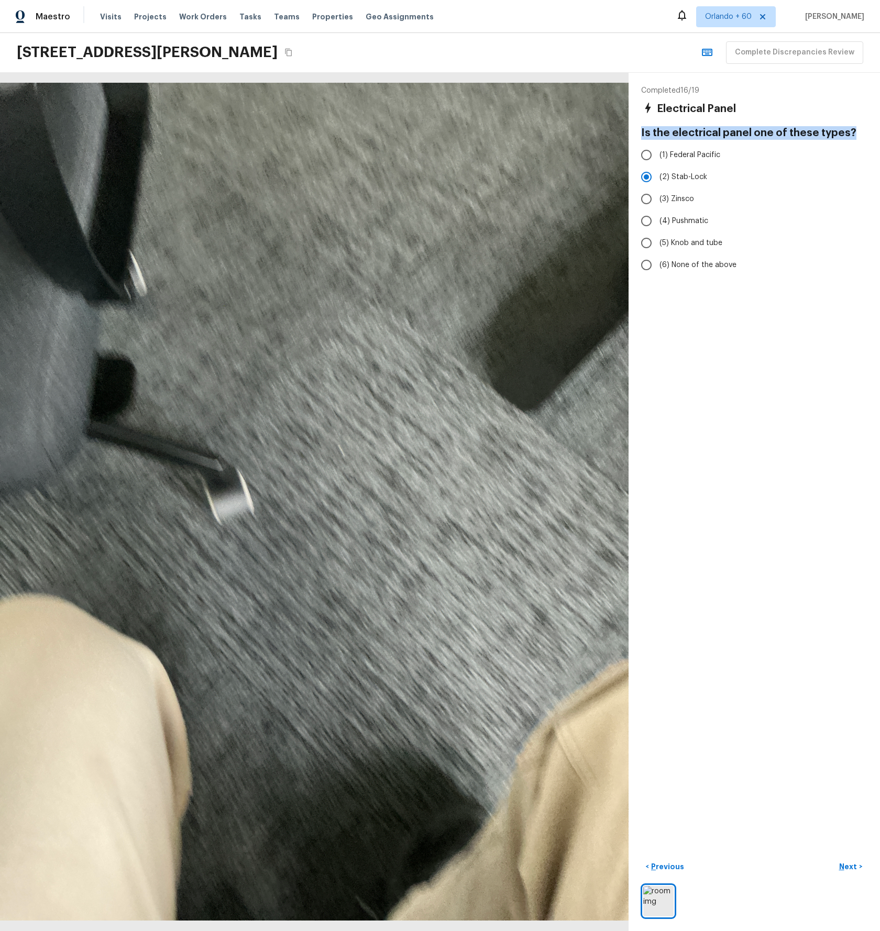
click at [641, 134] on h4 "Is the electrical panel one of these types?" at bounding box center [754, 133] width 226 height 14
click at [847, 864] on p "Next" at bounding box center [849, 867] width 20 height 10
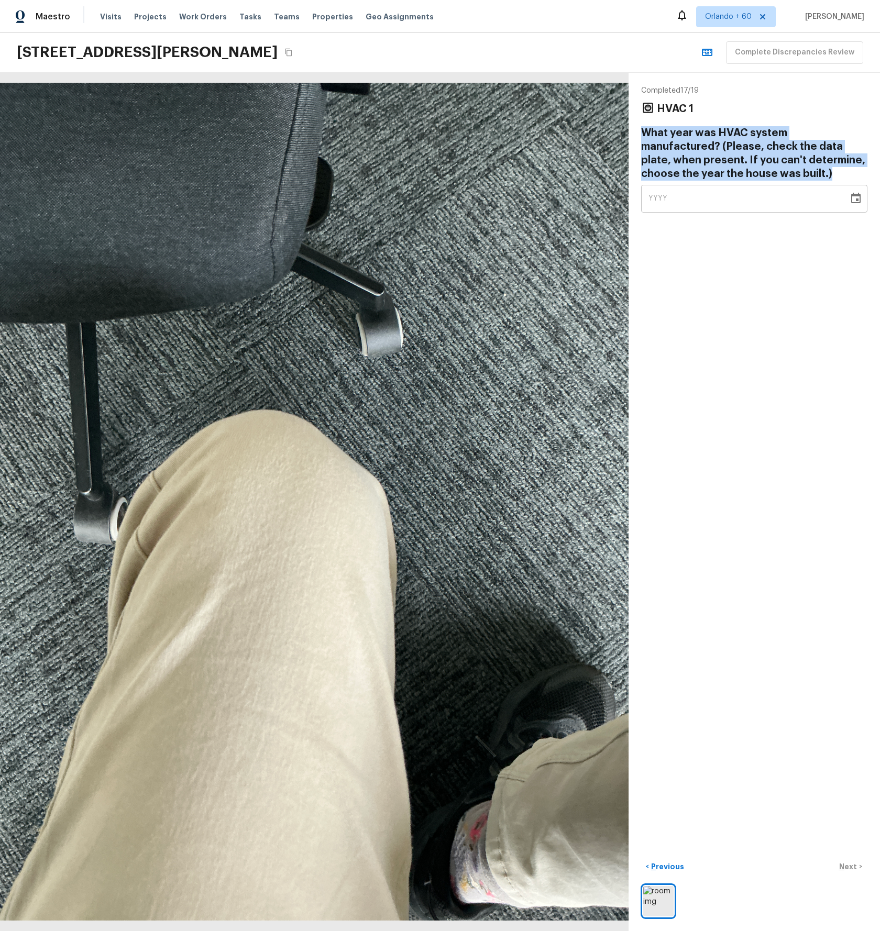
drag, startPoint x: 733, startPoint y: 174, endPoint x: 592, endPoint y: 205, distance: 144.2
click at [637, 131] on div "Completed 17 / 19 HVAC 1 What year was HVAC system manufactured? (Please, check…" at bounding box center [754, 502] width 251 height 859
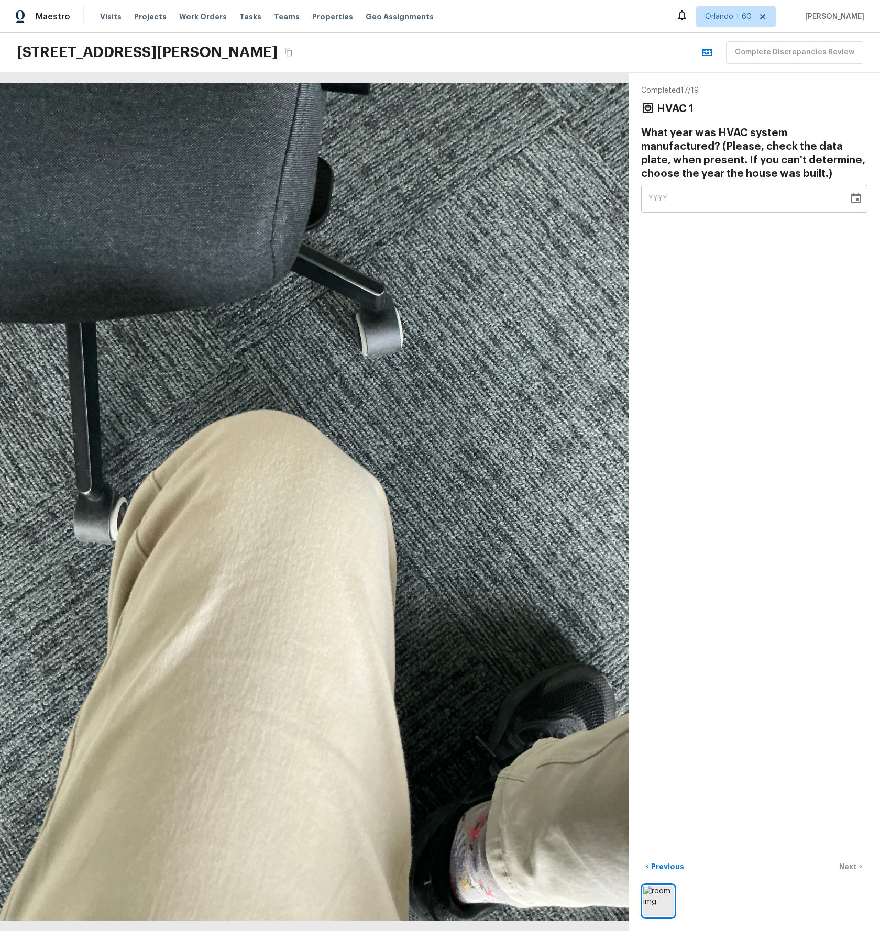
click at [679, 203] on div "YYYY" at bounding box center [745, 199] width 193 height 28
type input "2023"
click at [840, 871] on div "< Previous Next >" at bounding box center [754, 867] width 226 height 17
click at [859, 868] on button "Next >" at bounding box center [851, 867] width 34 height 17
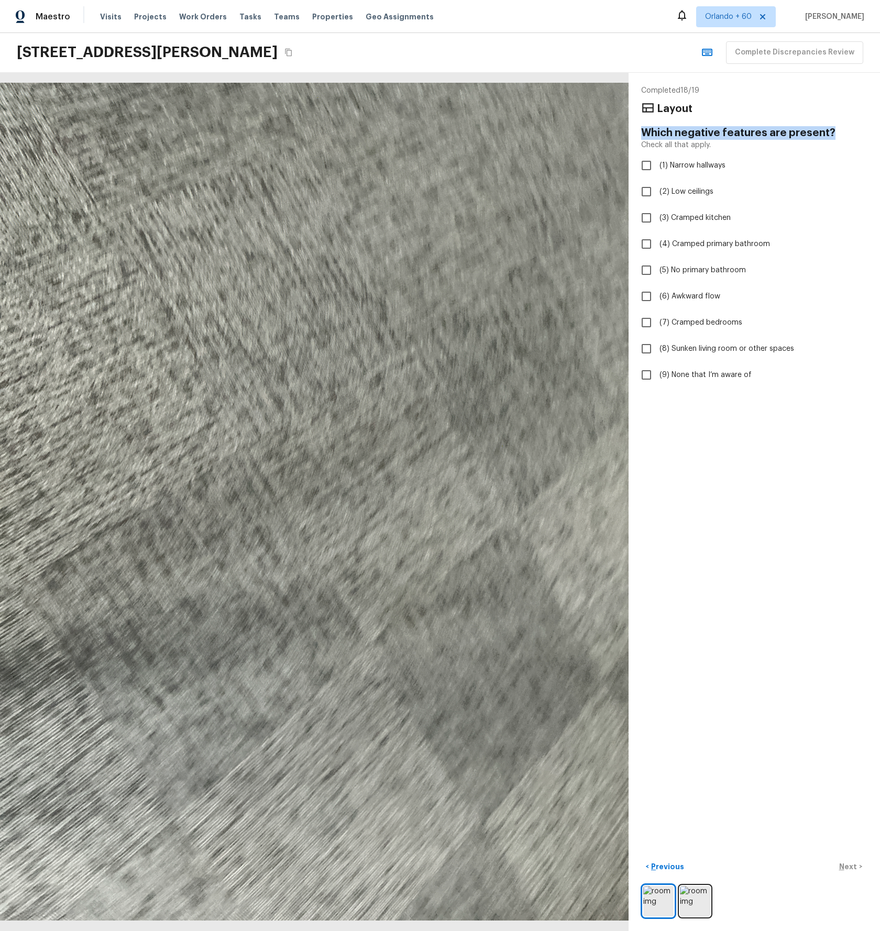
drag, startPoint x: 773, startPoint y: 128, endPoint x: 644, endPoint y: 128, distance: 128.9
click at [644, 128] on h4 "Which negative features are present?" at bounding box center [754, 133] width 226 height 14
click at [646, 190] on input "(2) Low ceilings" at bounding box center [646, 192] width 22 height 22
checkbox input "true"
click at [657, 323] on input "(7) Cramped bedrooms" at bounding box center [646, 323] width 22 height 22
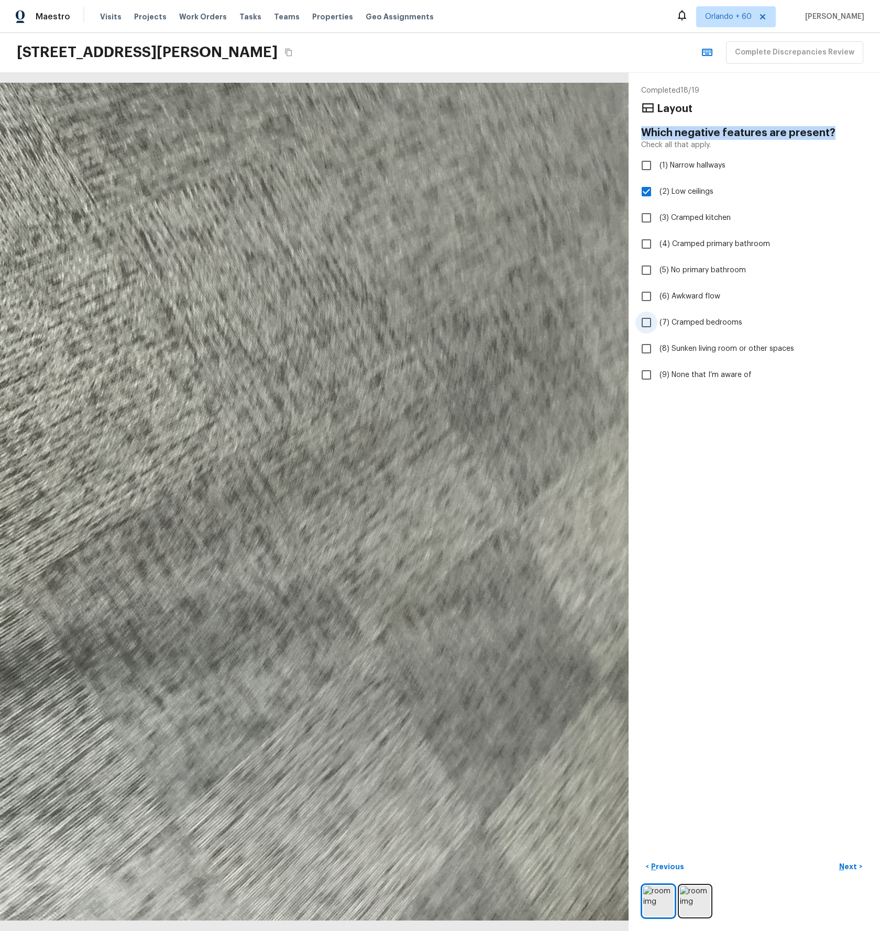
checkbox input "true"
click at [851, 864] on p "Next" at bounding box center [849, 867] width 20 height 10
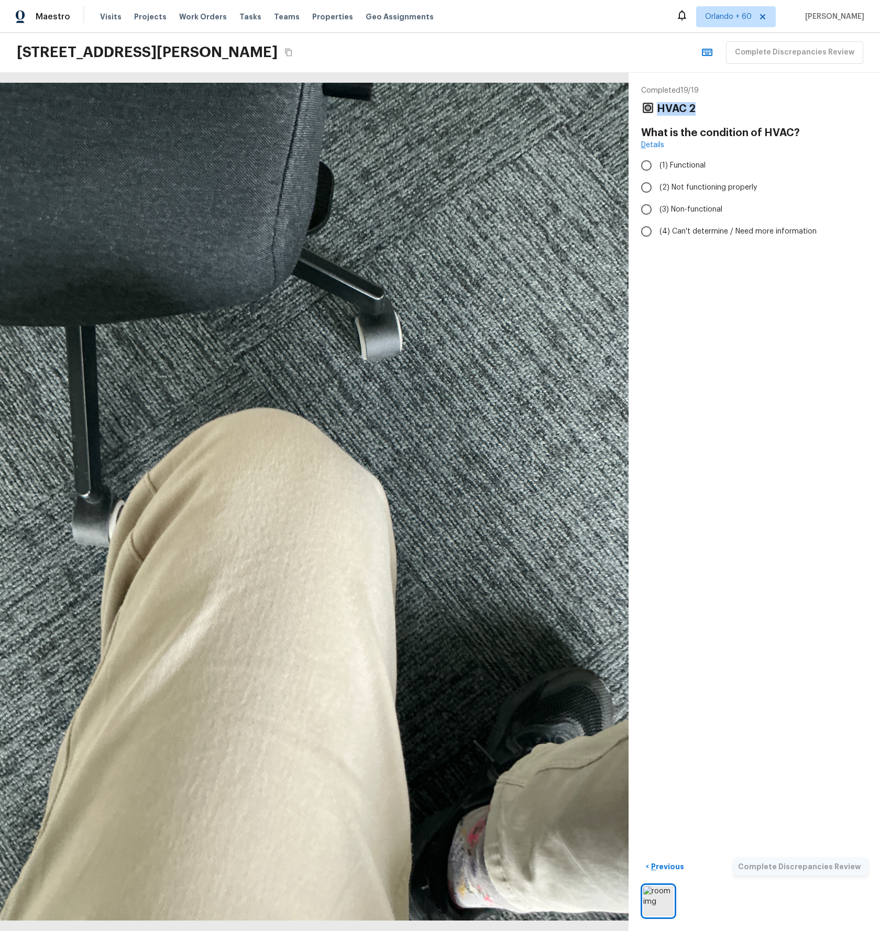
drag, startPoint x: 670, startPoint y: 105, endPoint x: 653, endPoint y: 108, distance: 16.5
click at [653, 107] on div "HVAC 2" at bounding box center [754, 109] width 226 height 14
drag, startPoint x: 802, startPoint y: 134, endPoint x: 644, endPoint y: 131, distance: 157.2
click at [643, 131] on div "What is the condition of HVAC? Details" at bounding box center [754, 138] width 226 height 24
click at [640, 203] on input "(3) Non-functional" at bounding box center [646, 210] width 22 height 22
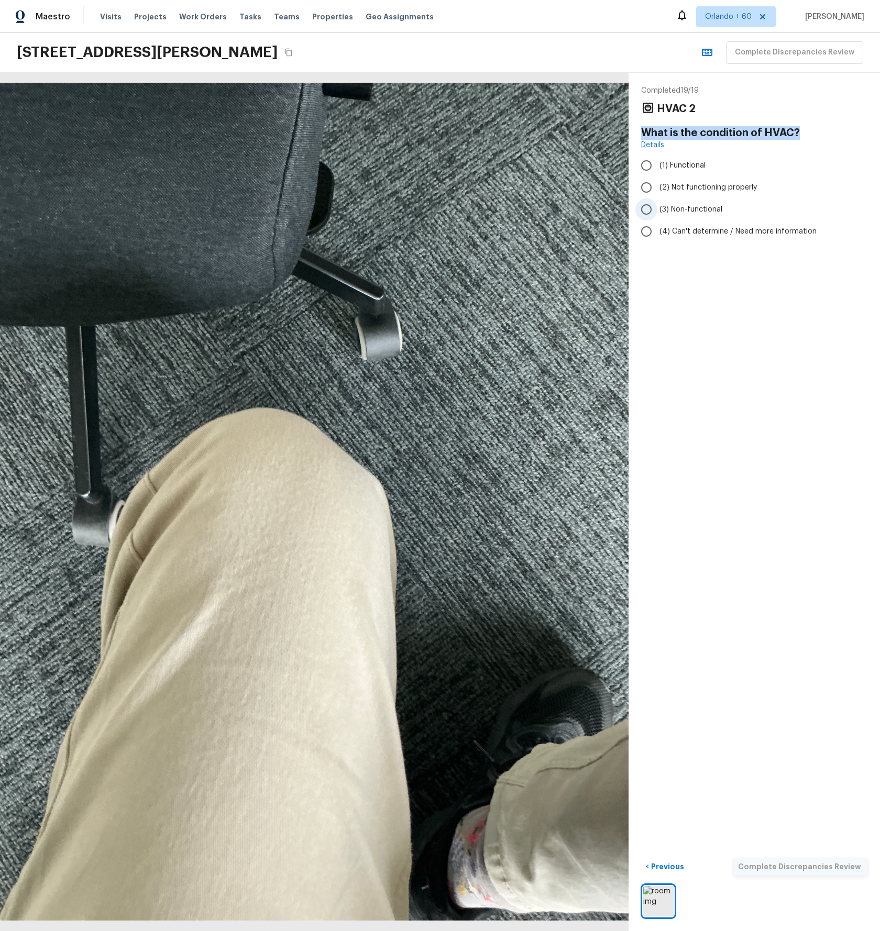
radio input "true"
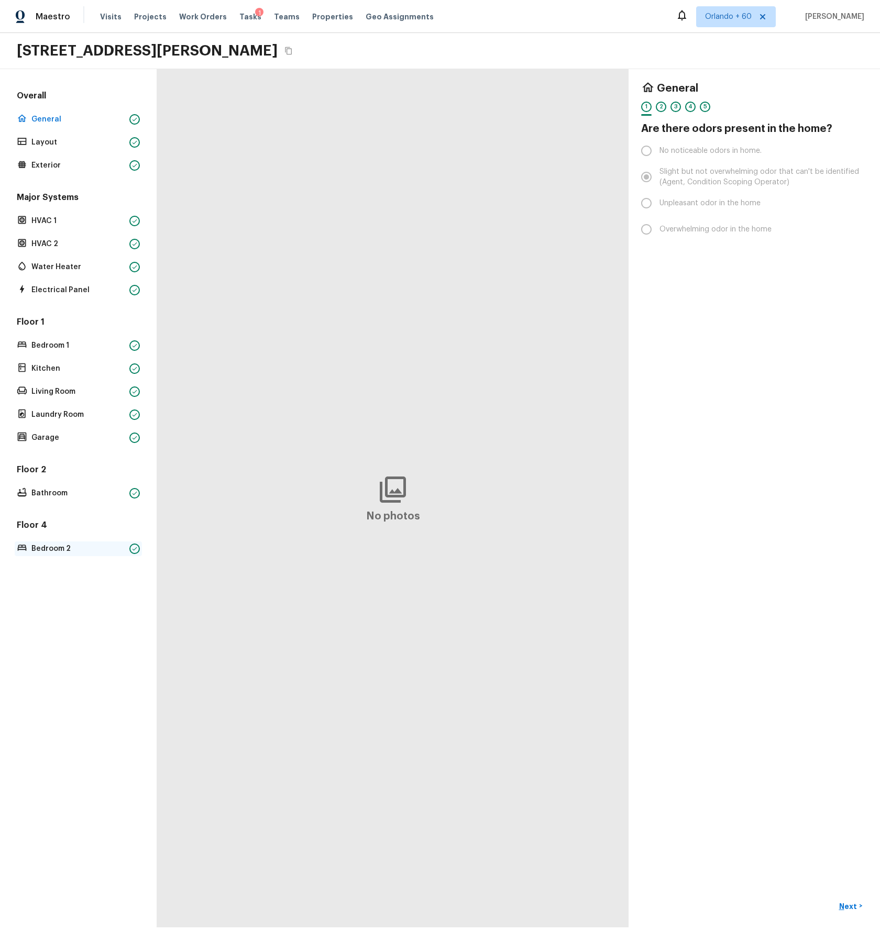
click at [60, 551] on p "Bedroom 2" at bounding box center [78, 549] width 94 height 10
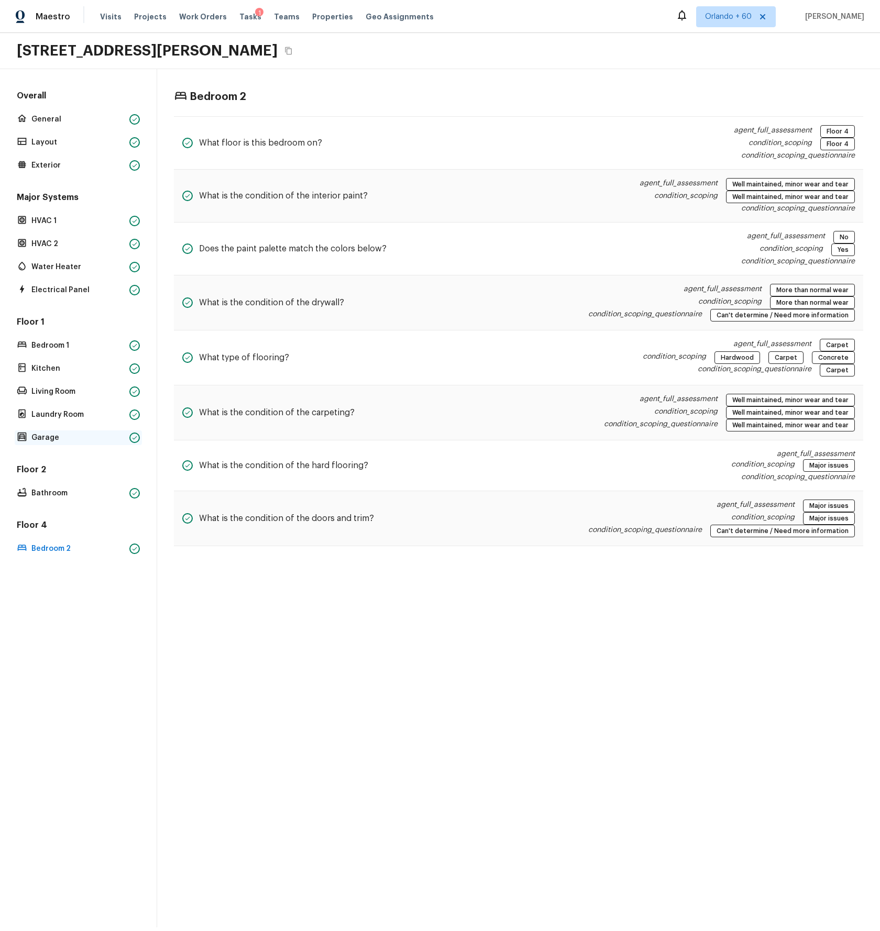
click at [54, 435] on p "Garage" at bounding box center [78, 438] width 94 height 10
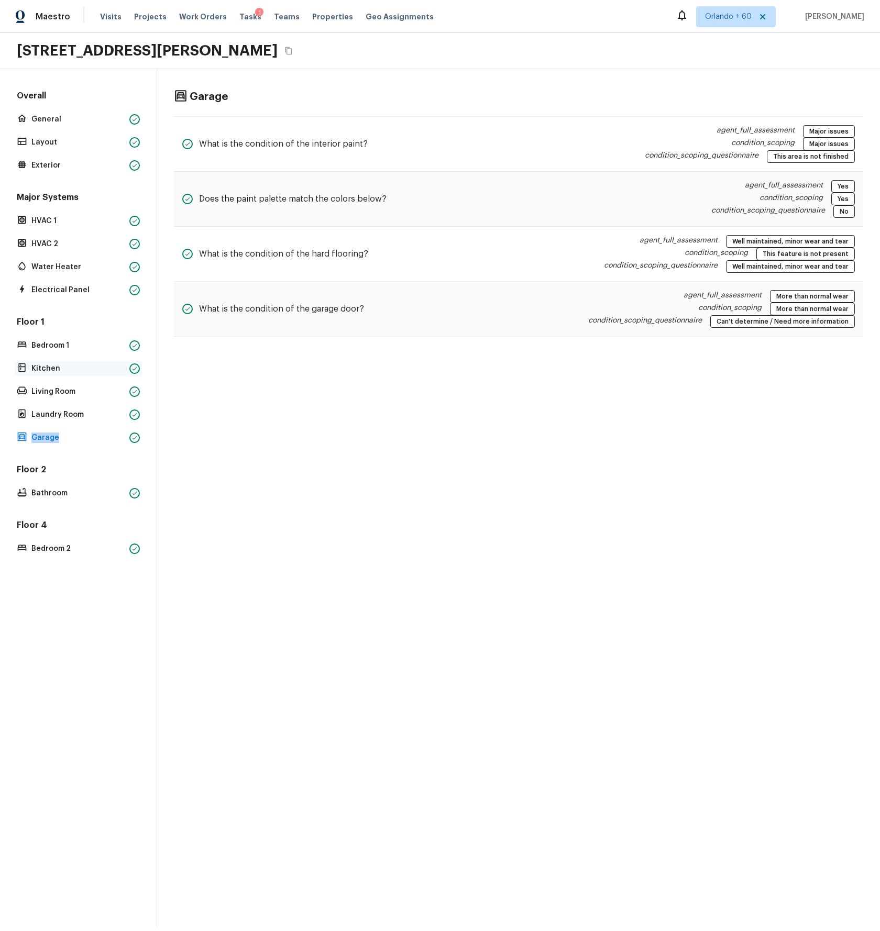
click at [46, 366] on p "Kitchen" at bounding box center [78, 369] width 94 height 10
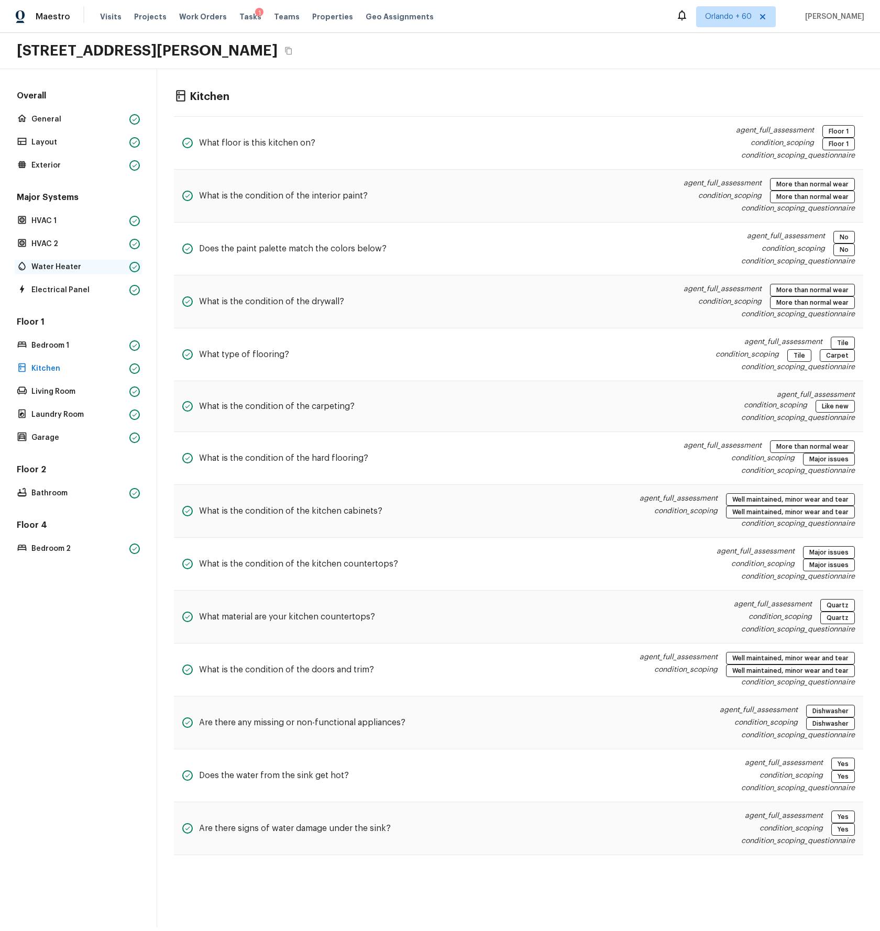
click at [42, 265] on p "Water Heater" at bounding box center [78, 267] width 94 height 10
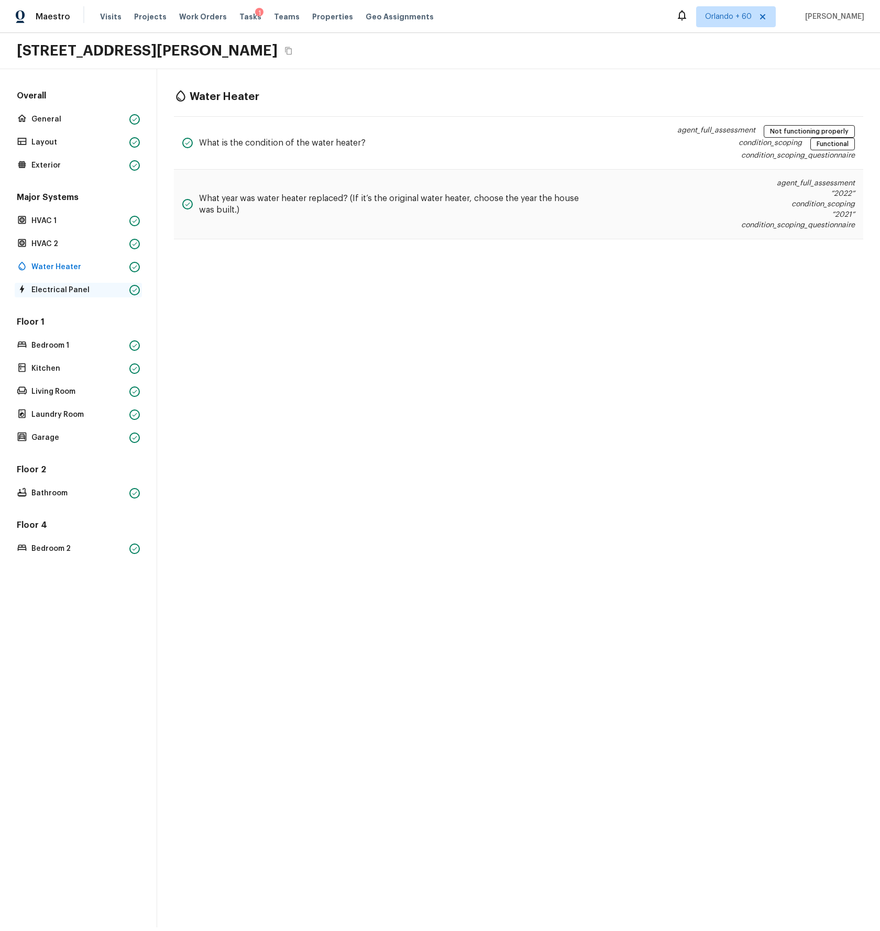
click at [53, 291] on p "Electrical Panel" at bounding box center [78, 290] width 94 height 10
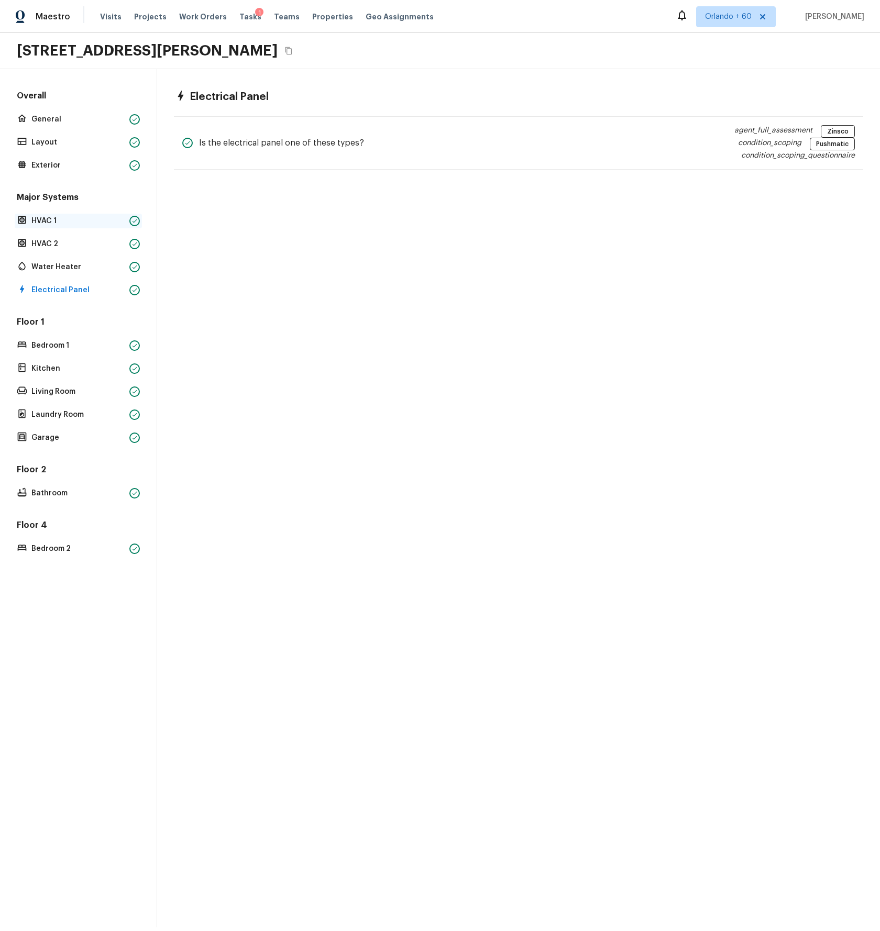
click at [50, 217] on p "HVAC 1" at bounding box center [78, 221] width 94 height 10
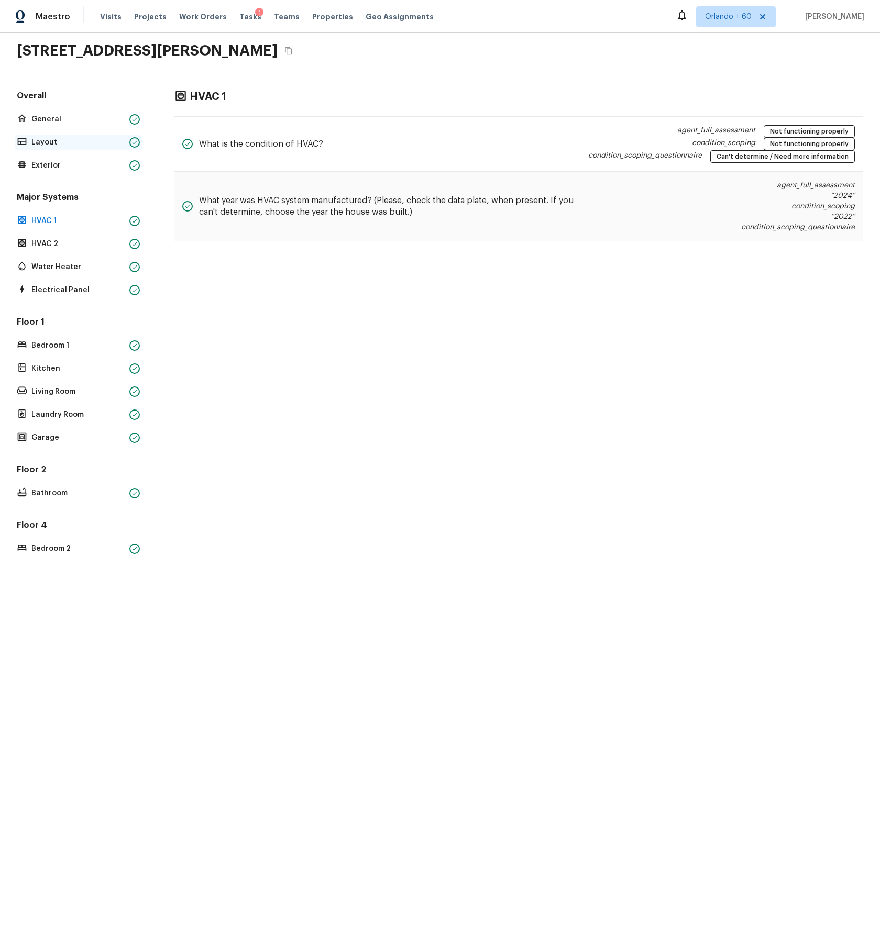
click at [46, 142] on p "Layout" at bounding box center [78, 142] width 94 height 10
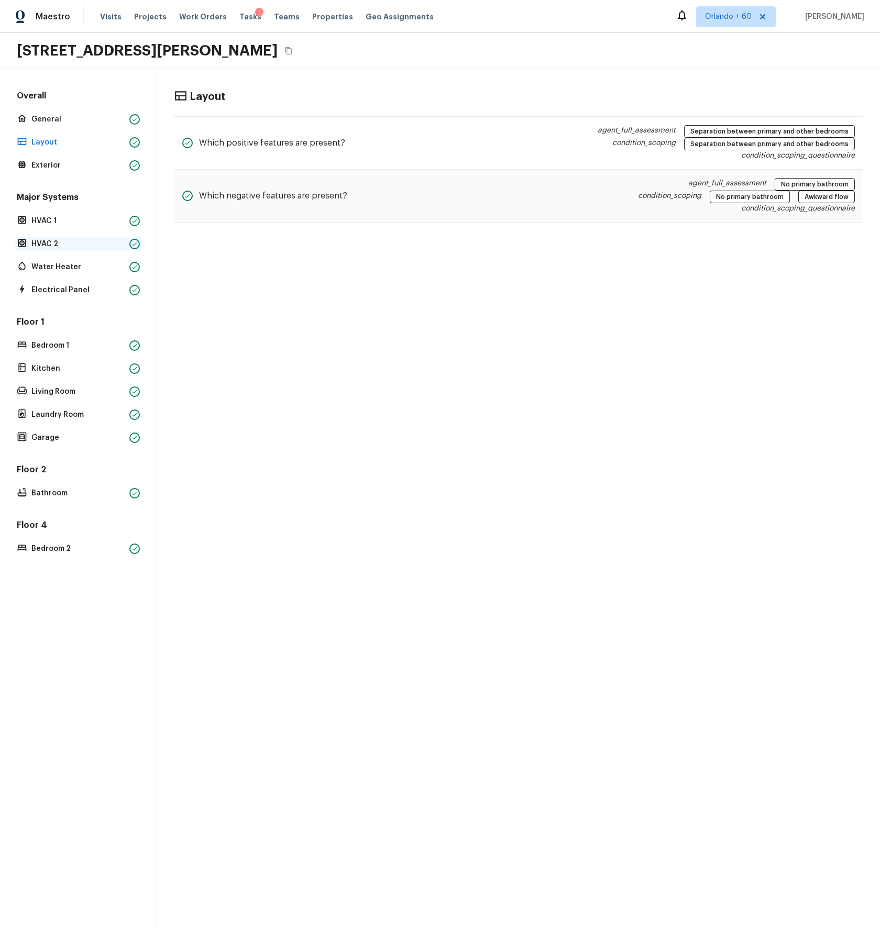
click at [54, 240] on p "HVAC 2" at bounding box center [78, 244] width 94 height 10
